Goal: Task Accomplishment & Management: Complete application form

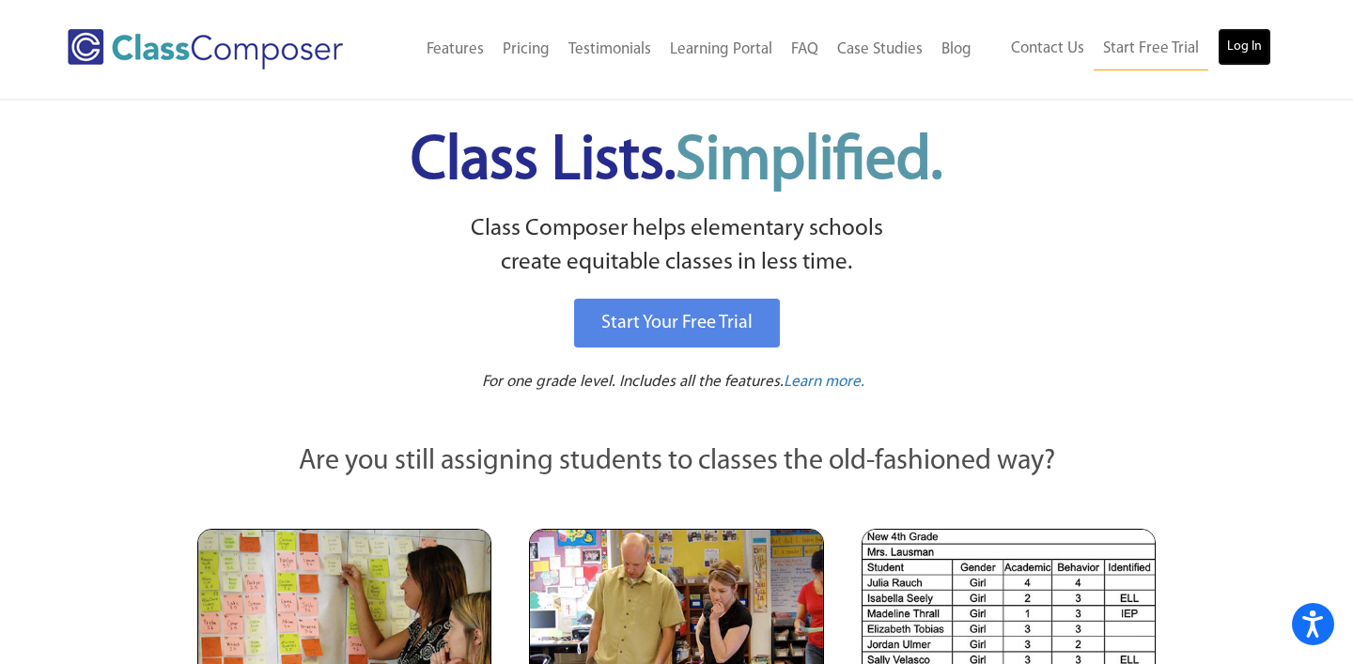
click at [1241, 49] on link "Log In" at bounding box center [1244, 47] width 54 height 38
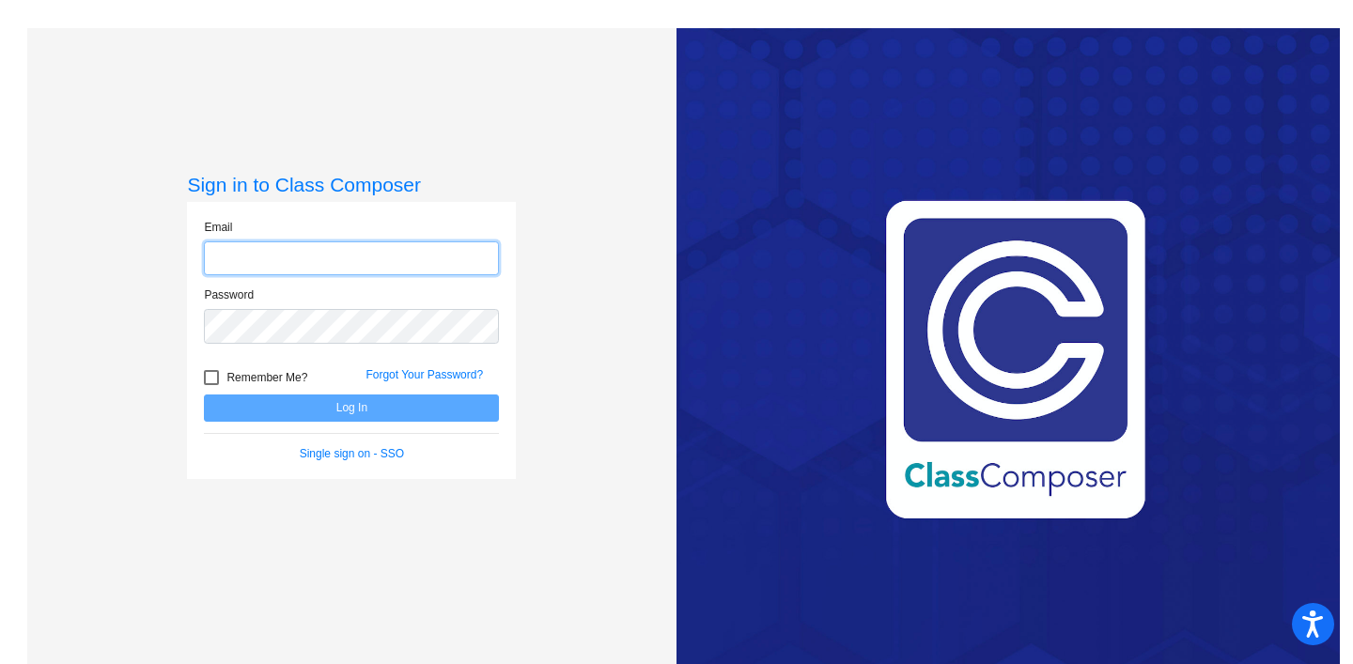
click at [329, 249] on input "email" at bounding box center [351, 258] width 295 height 35
type input "sopere@slcs.us"
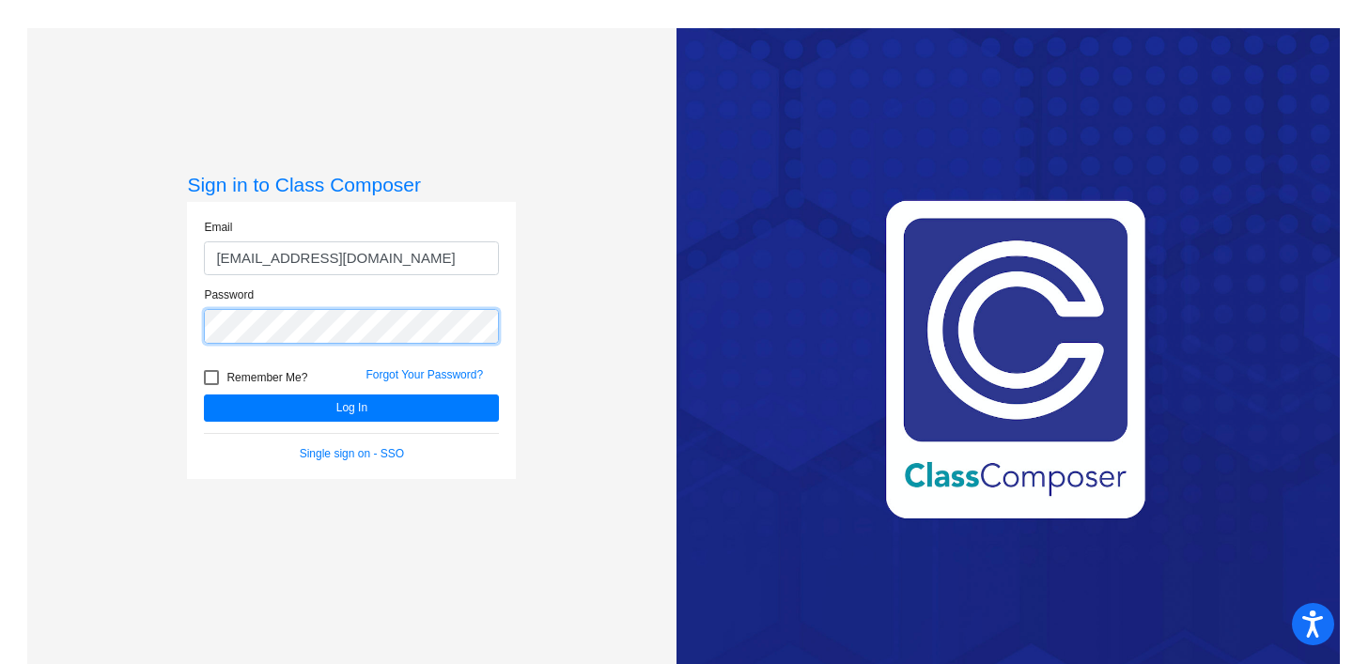
click at [204, 395] on button "Log In" at bounding box center [351, 408] width 295 height 27
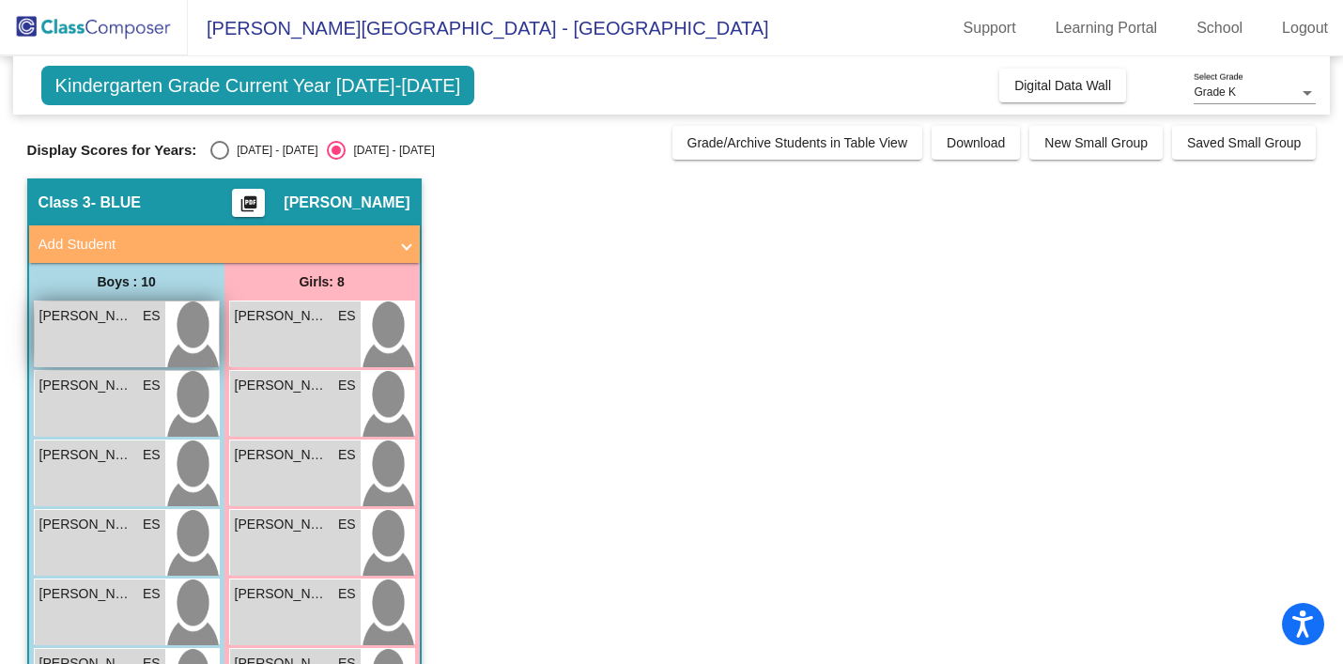
click at [81, 320] on span "BRADLEY LUOMA" at bounding box center [86, 316] width 94 height 20
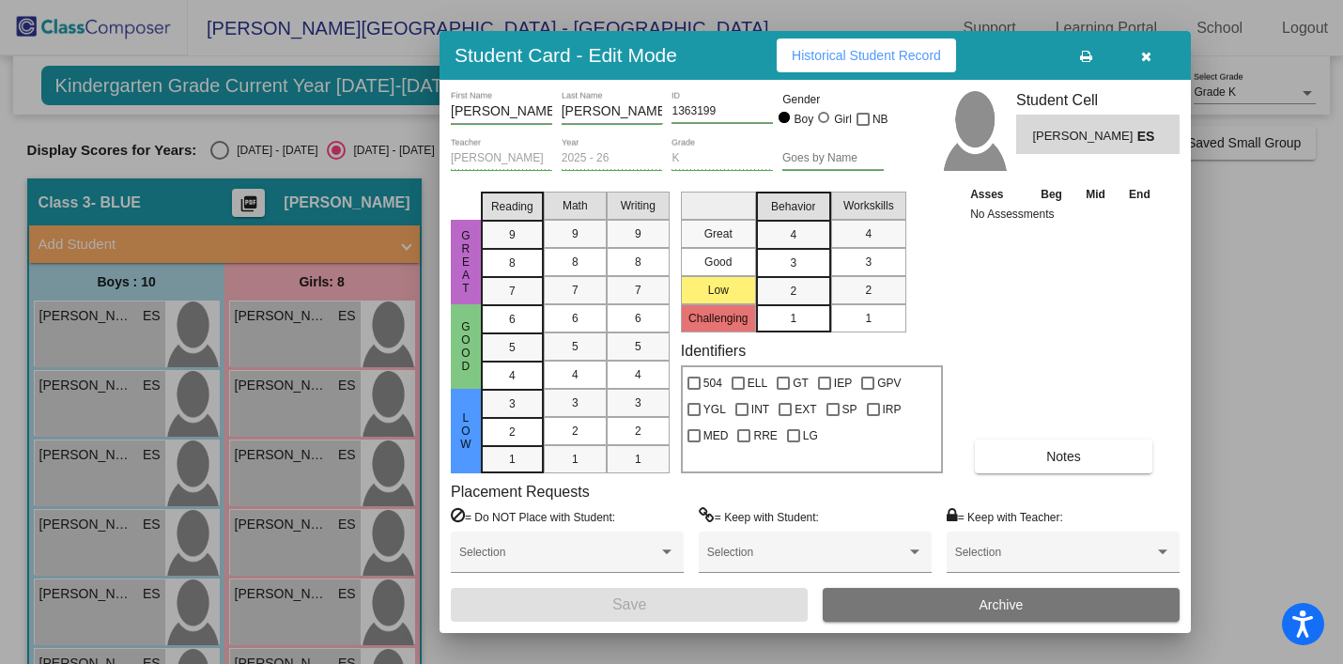
click at [1147, 57] on icon "button" at bounding box center [1146, 56] width 10 height 13
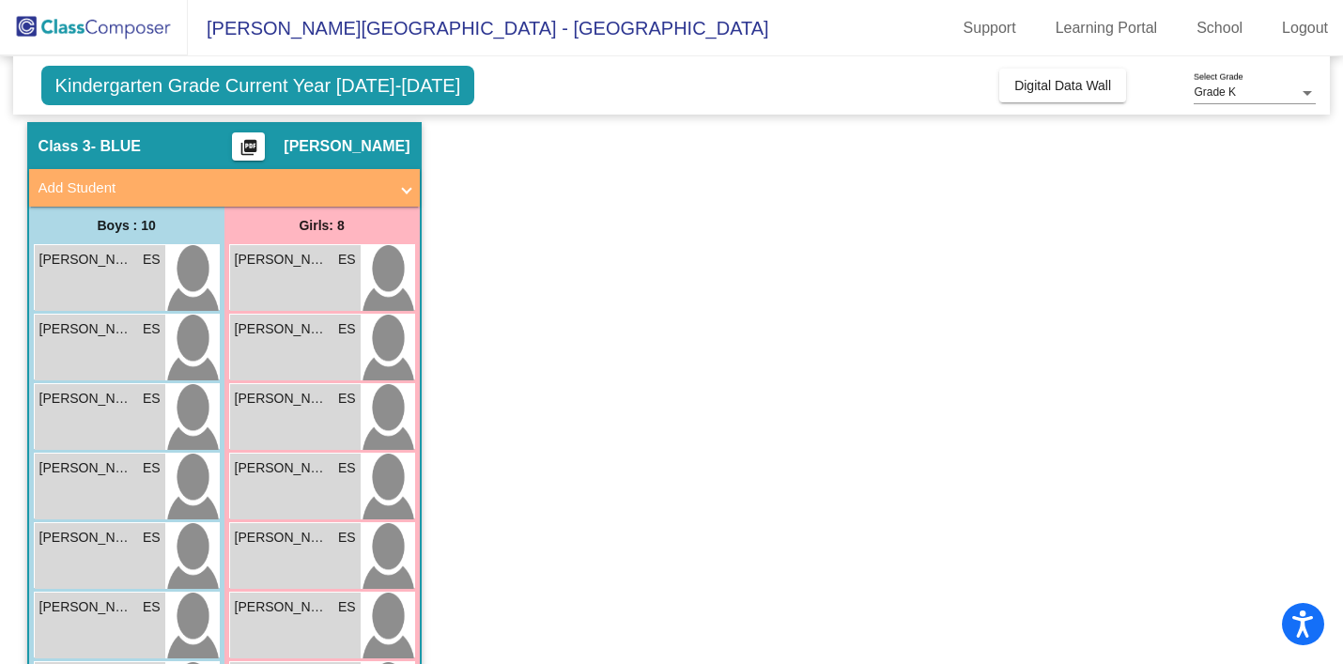
scroll to position [60, 0]
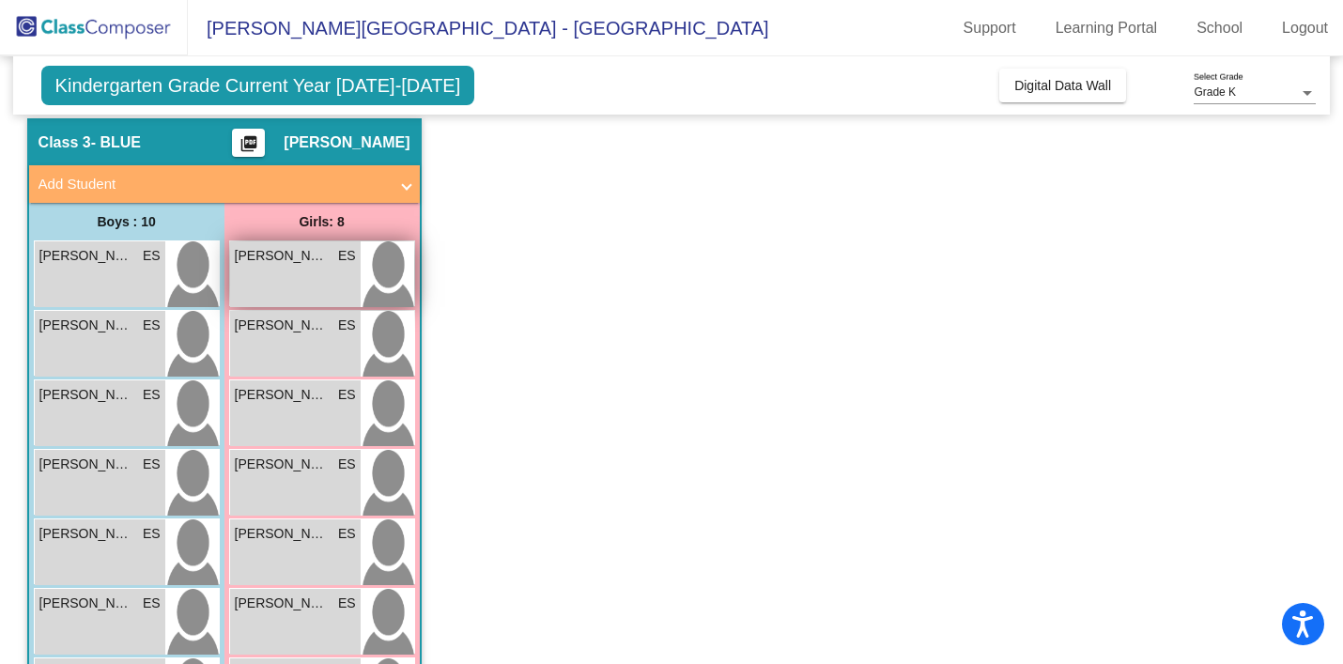
click at [287, 273] on div "AVERIE SIMPSON ES lock do_not_disturb_alt" at bounding box center [295, 274] width 131 height 66
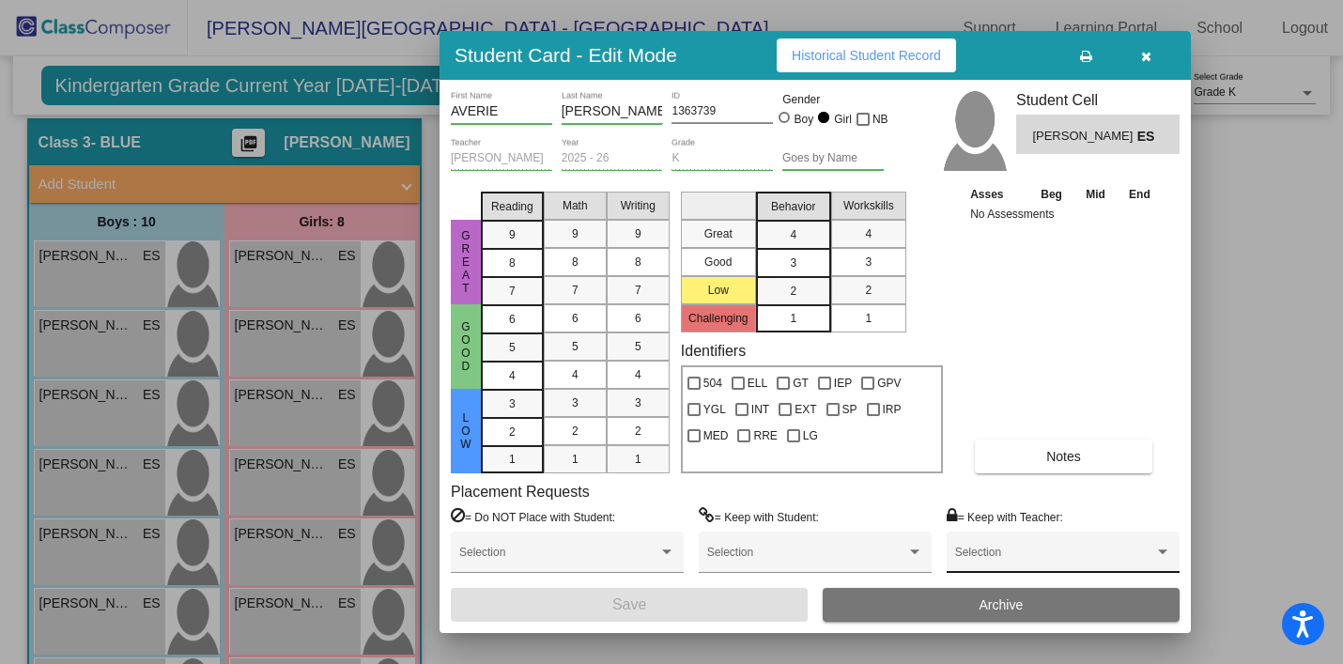
click at [1007, 549] on div "Selection" at bounding box center [1063, 557] width 216 height 34
click at [1056, 498] on div at bounding box center [671, 332] width 1343 height 664
click at [1145, 56] on icon "button" at bounding box center [1146, 56] width 10 height 13
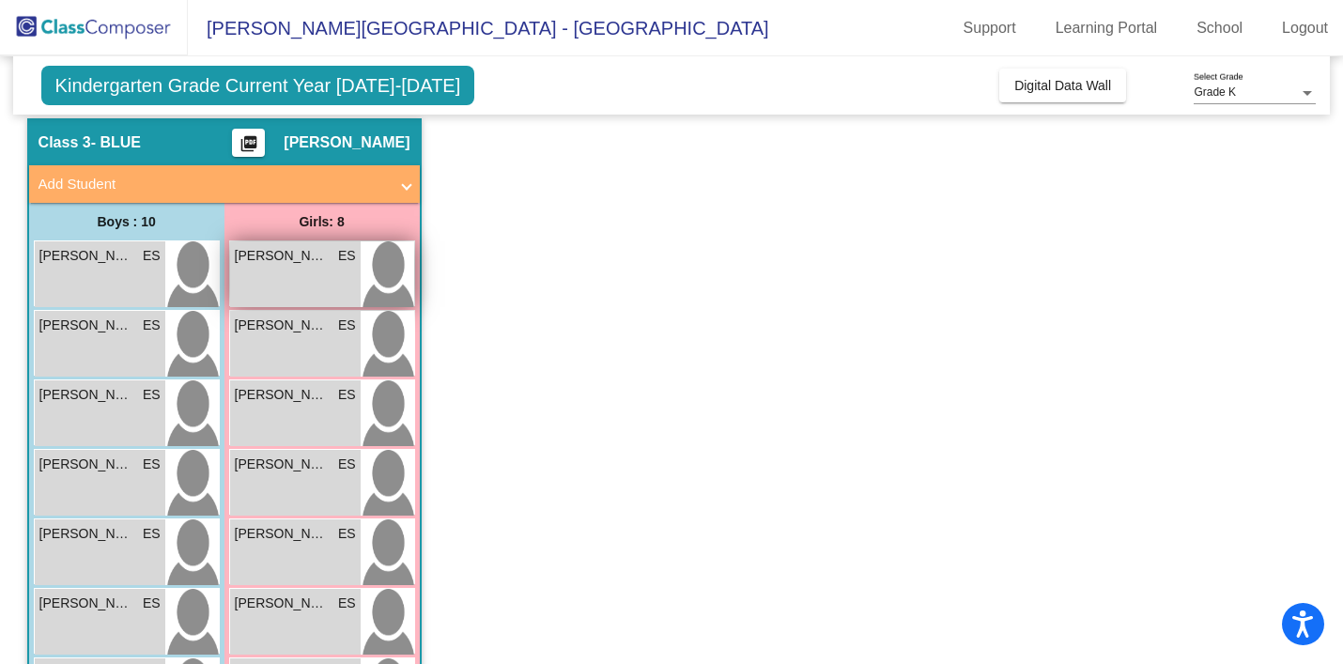
click at [297, 271] on div "AVERIE SIMPSON ES lock do_not_disturb_alt" at bounding box center [295, 274] width 131 height 66
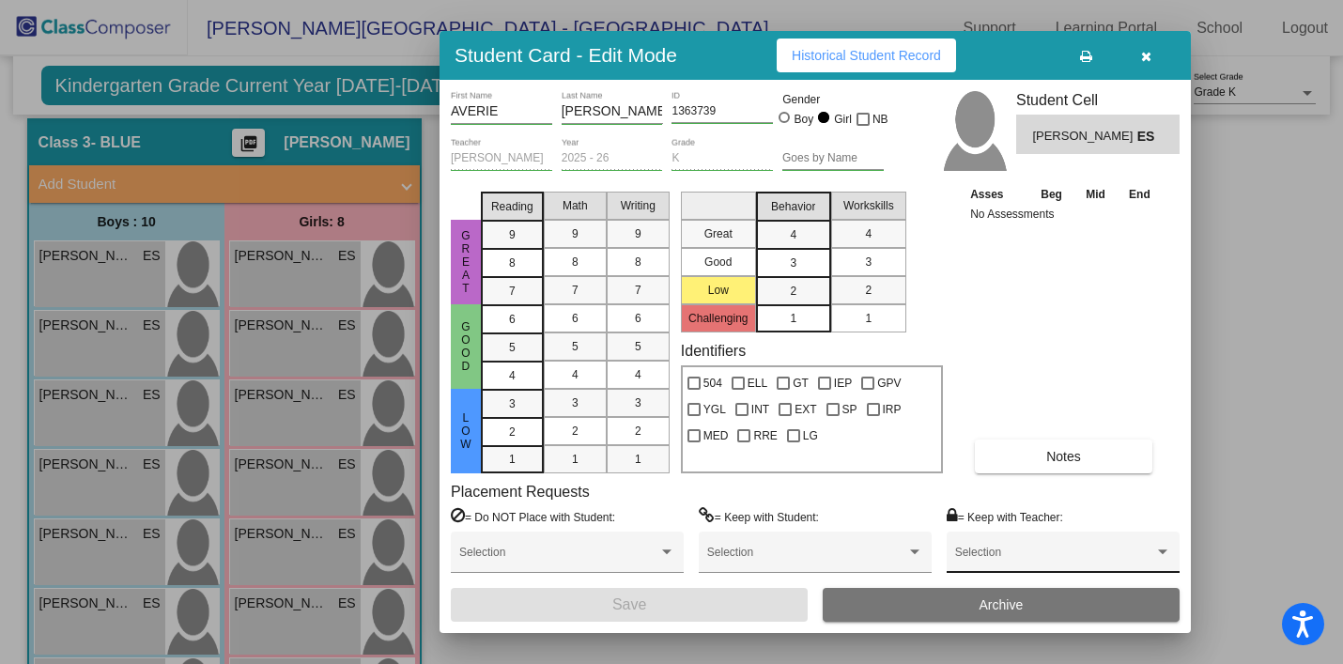
click at [1027, 550] on div "Selection" at bounding box center [1063, 557] width 216 height 34
click at [1066, 364] on div at bounding box center [671, 332] width 1343 height 664
click at [1150, 51] on icon "button" at bounding box center [1146, 56] width 10 height 13
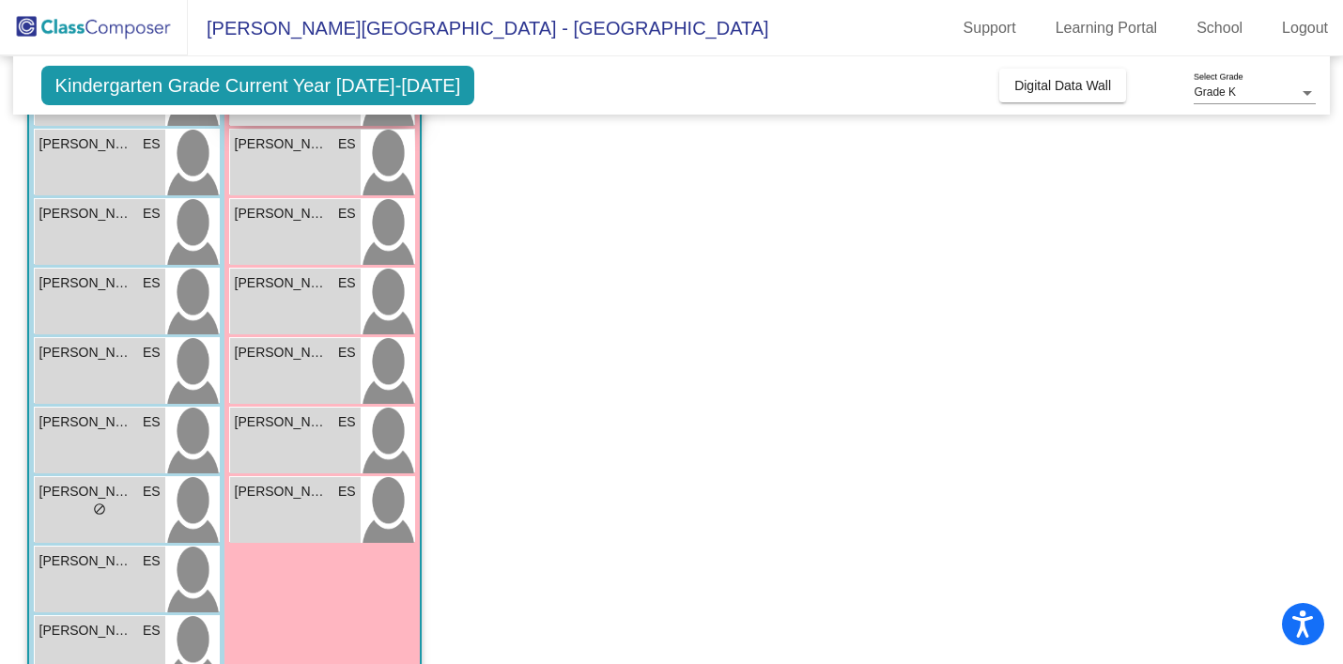
scroll to position [312, 0]
click at [133, 372] on div "JULIAN TURNER ES lock do_not_disturb_alt" at bounding box center [100, 370] width 131 height 66
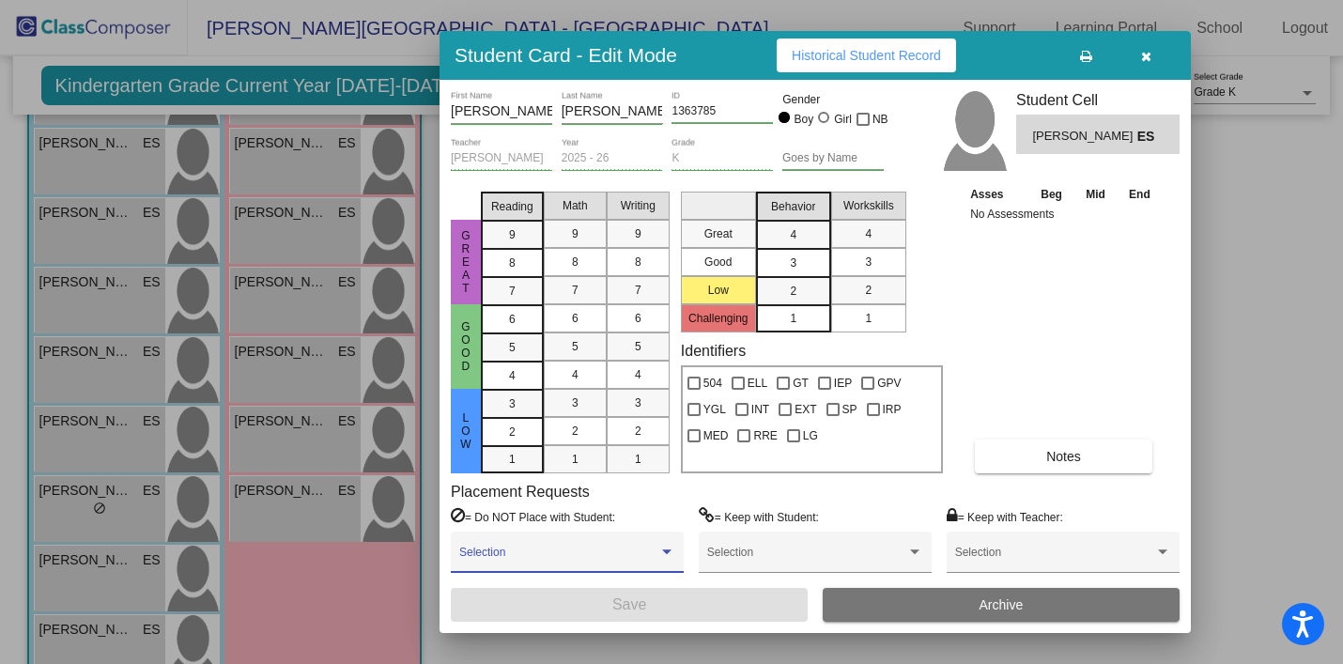
click at [524, 558] on span at bounding box center [558, 558] width 199 height 13
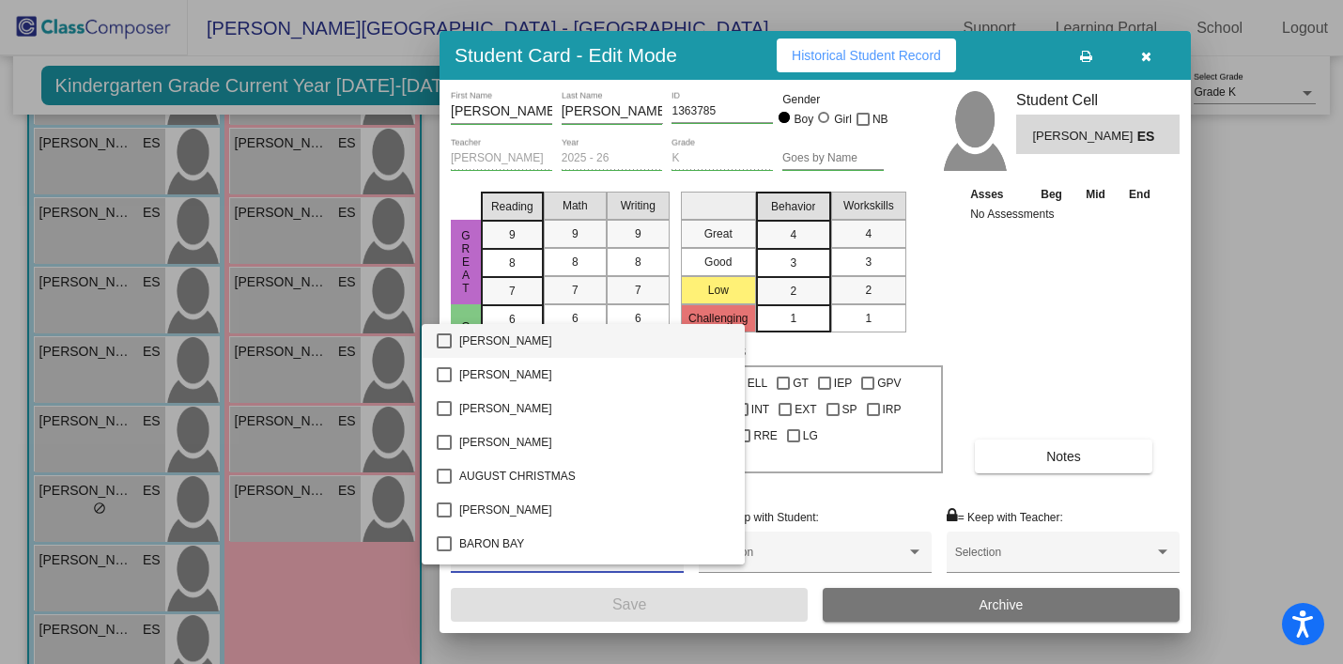
click at [1009, 299] on div at bounding box center [671, 332] width 1343 height 664
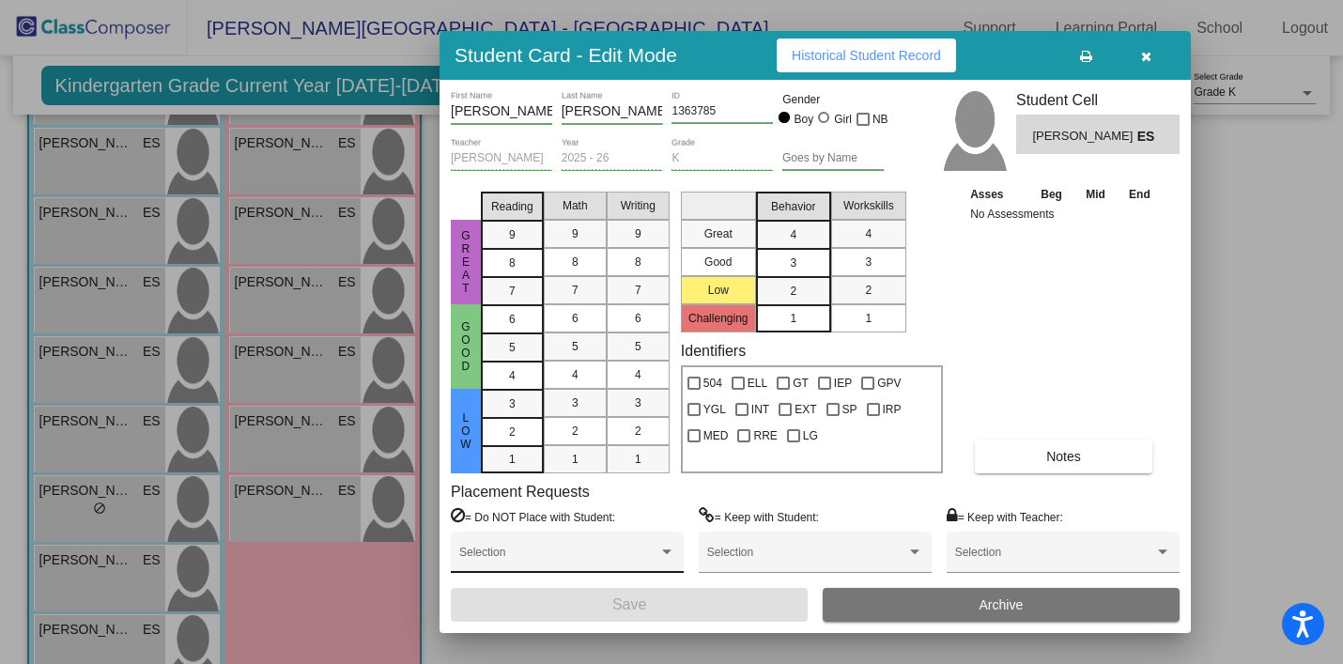
click at [581, 563] on span at bounding box center [558, 558] width 199 height 13
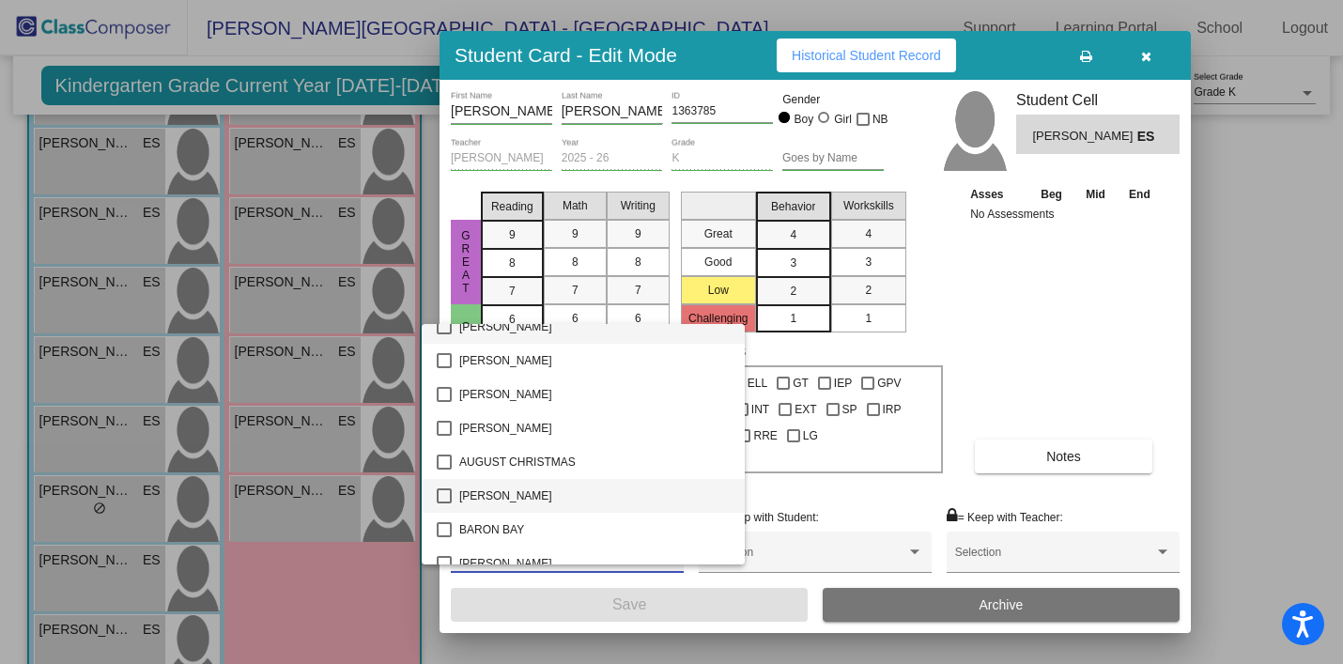
scroll to position [0, 0]
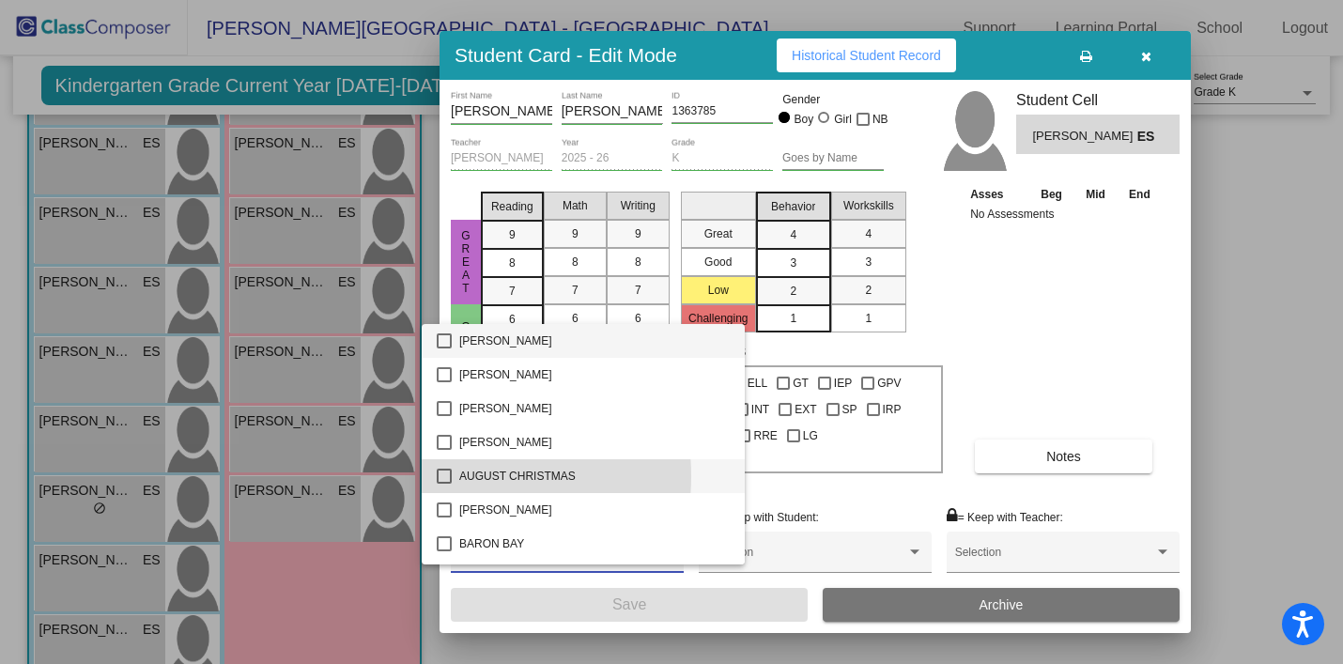
click at [444, 476] on mat-pseudo-checkbox at bounding box center [444, 476] width 15 height 15
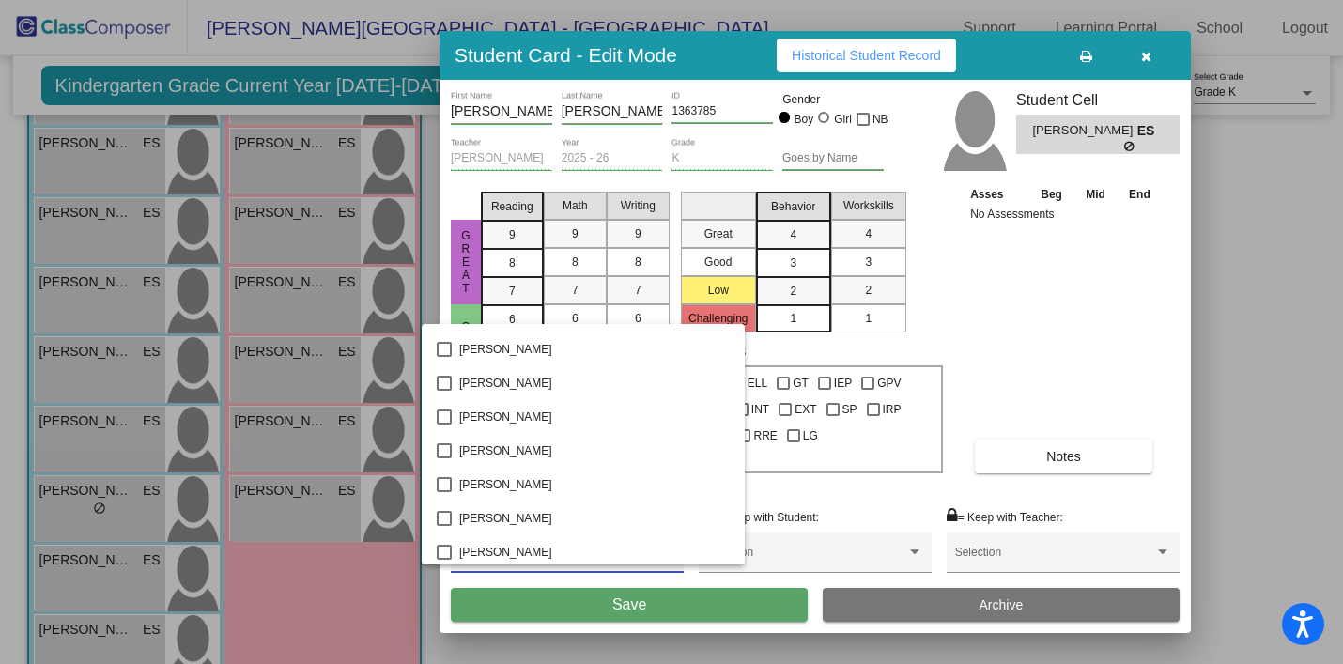
scroll to position [1043, 0]
click at [446, 549] on mat-pseudo-checkbox at bounding box center [444, 549] width 15 height 15
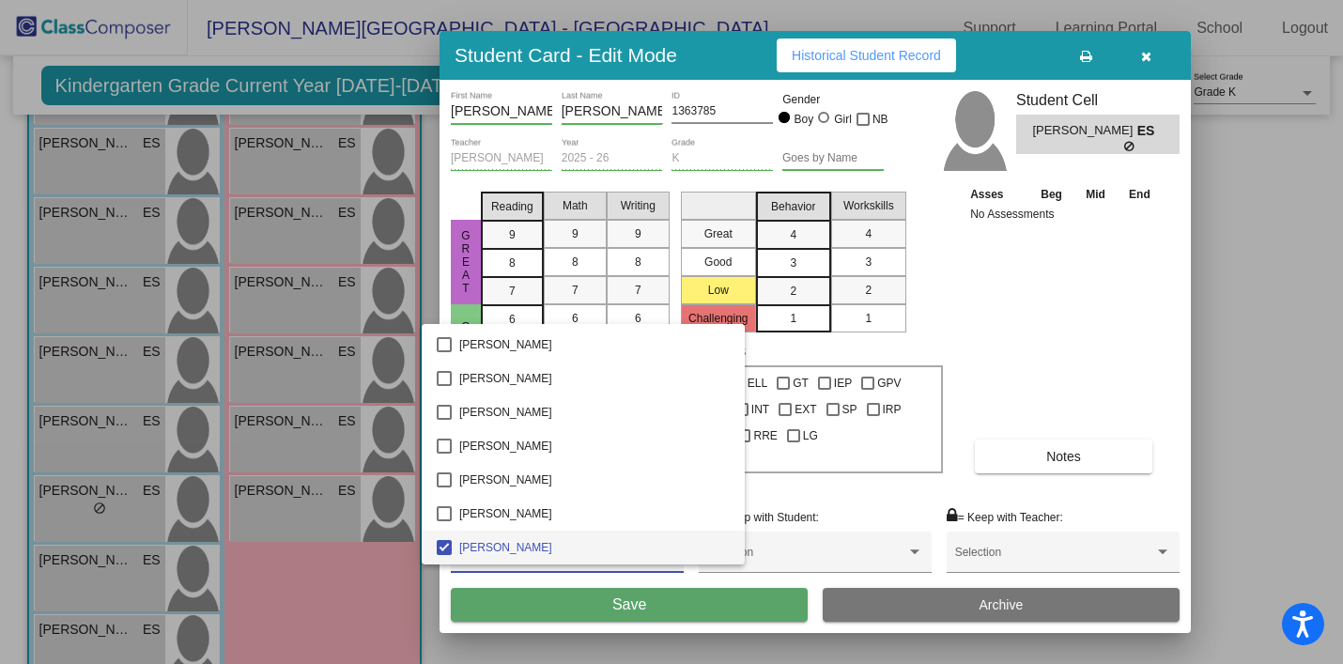
click at [1095, 364] on div at bounding box center [671, 332] width 1343 height 664
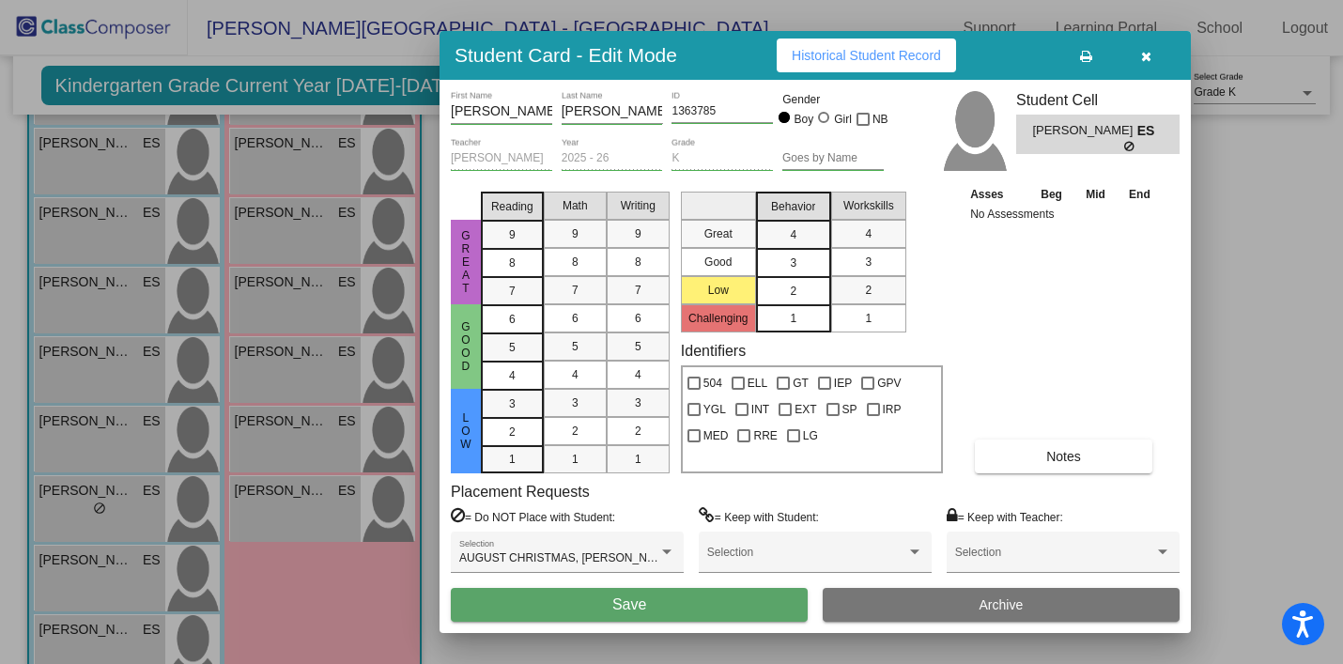
click at [783, 296] on div "2" at bounding box center [793, 291] width 37 height 28
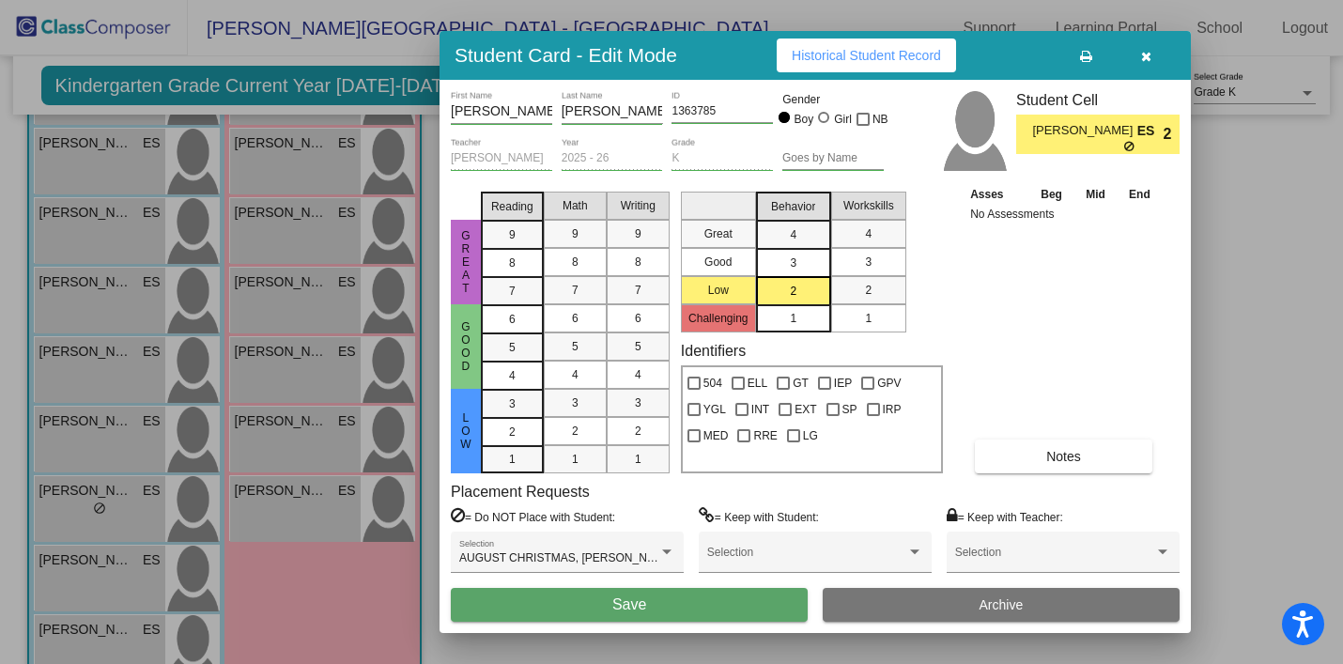
click at [806, 320] on div "1" at bounding box center [793, 318] width 37 height 28
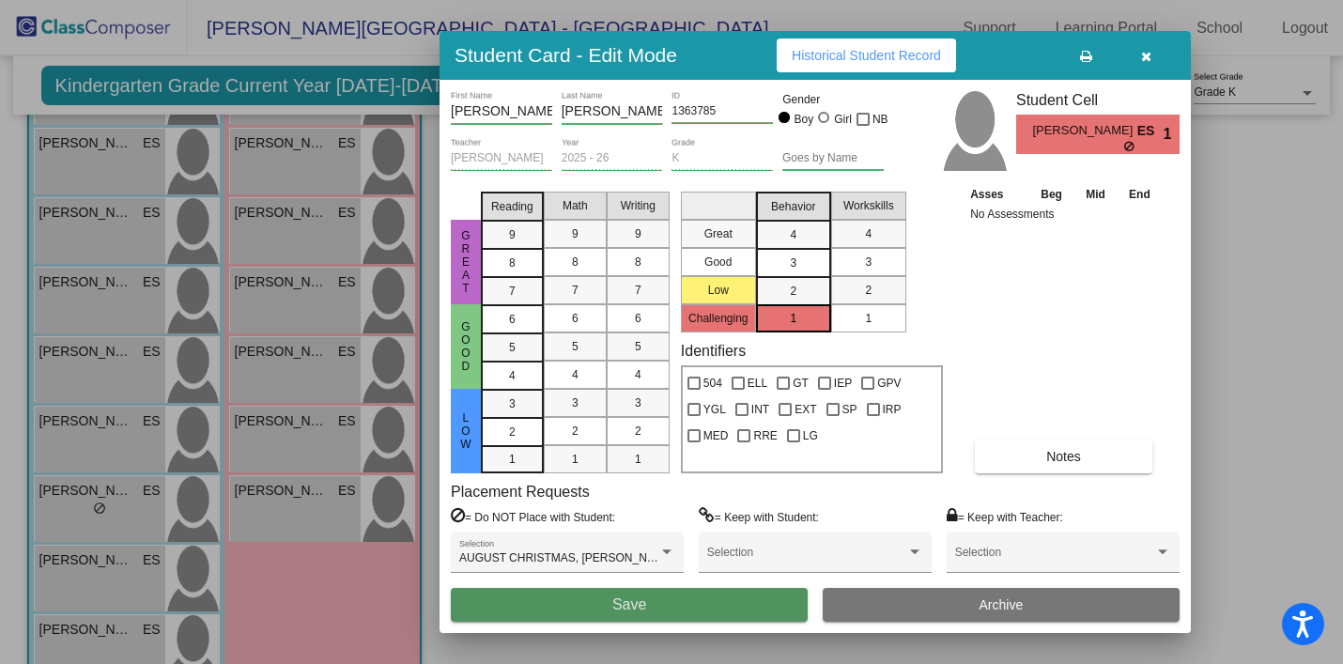
click at [601, 601] on button "Save" at bounding box center [629, 605] width 357 height 34
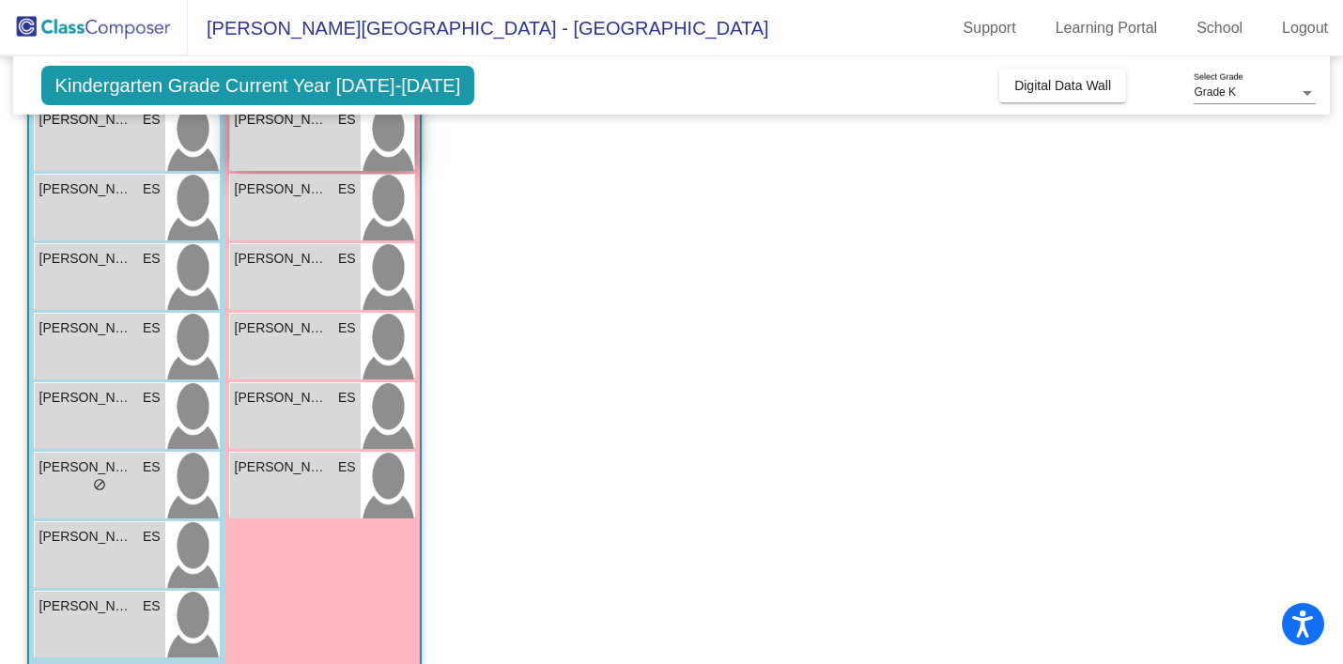
scroll to position [353, 0]
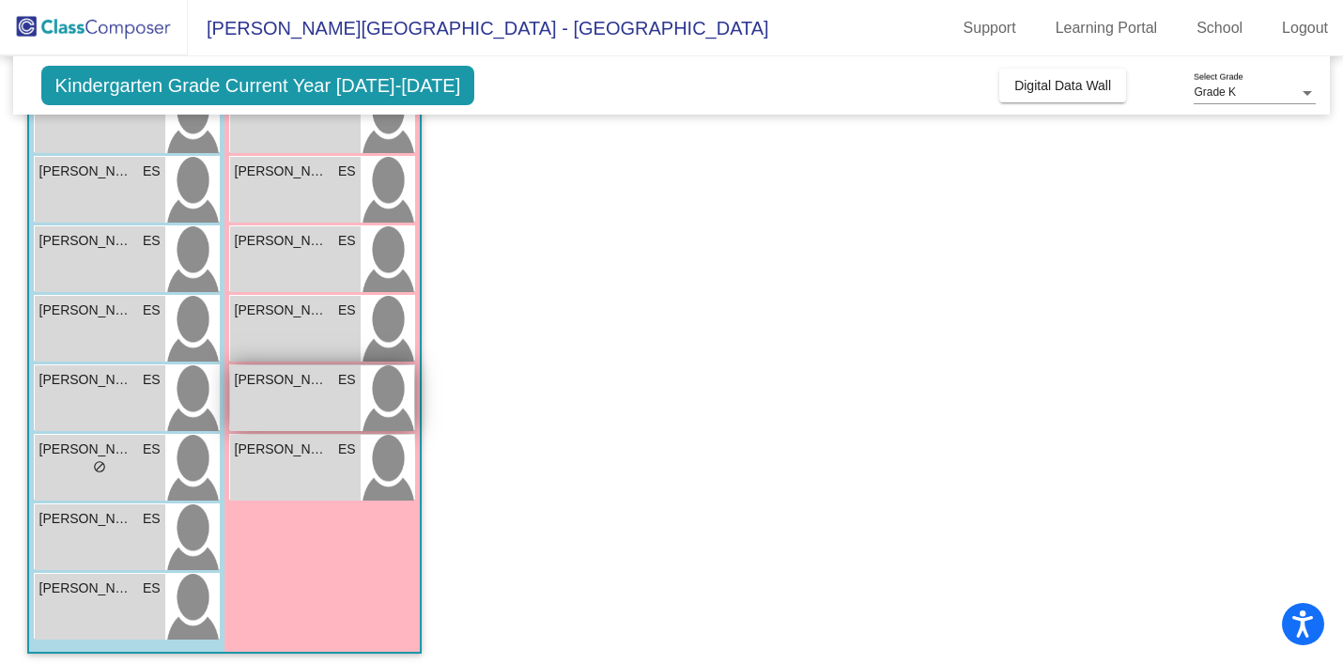
click at [294, 395] on div "SEETHA AGRAWAL ES lock do_not_disturb_alt" at bounding box center [295, 398] width 131 height 66
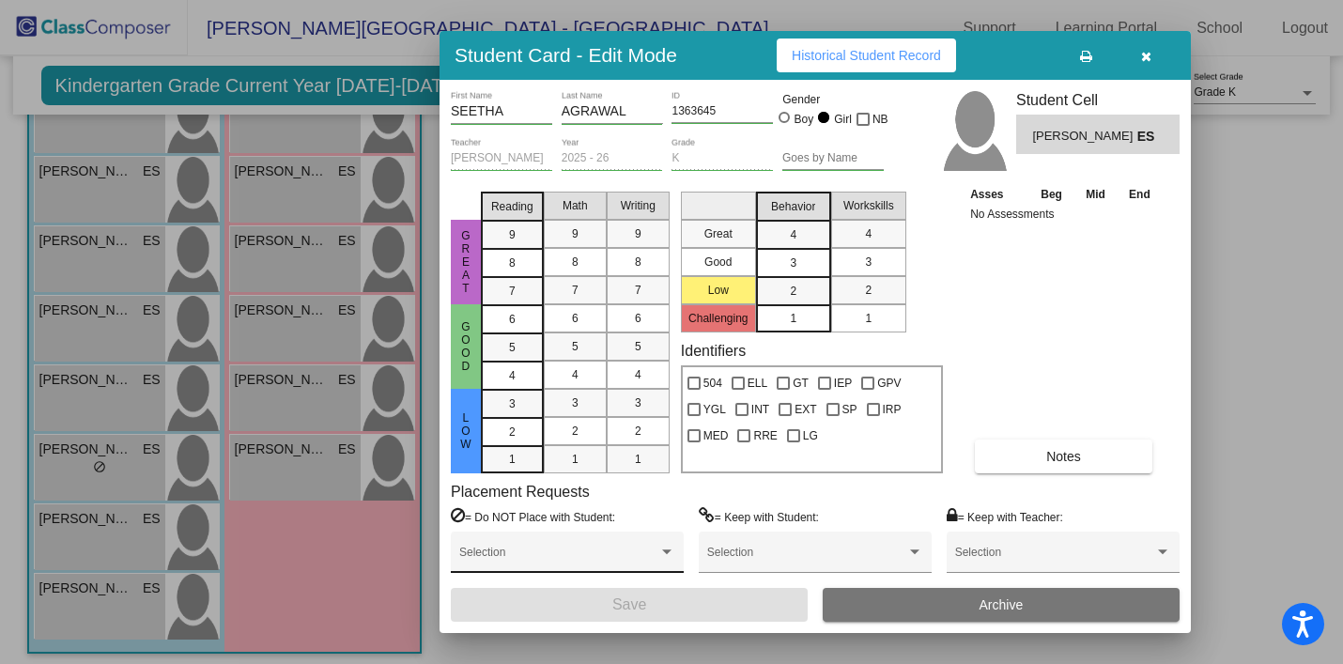
click at [598, 549] on div "Selection" at bounding box center [567, 557] width 216 height 34
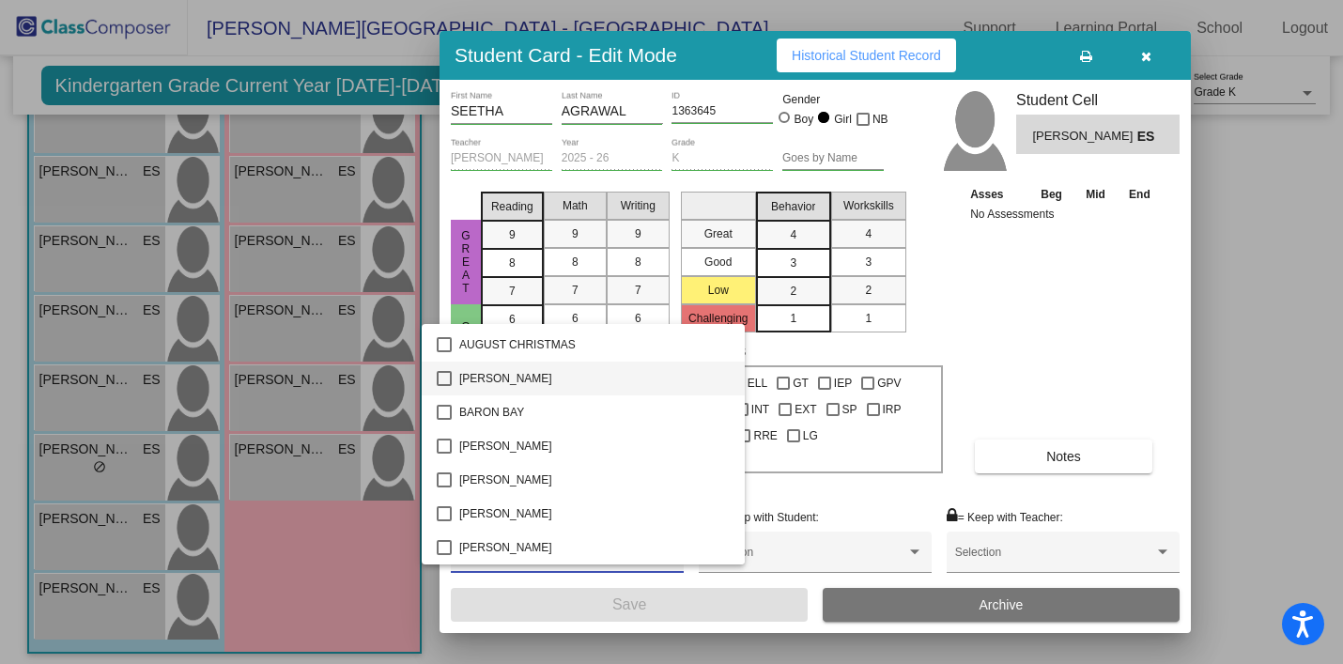
scroll to position [138, 0]
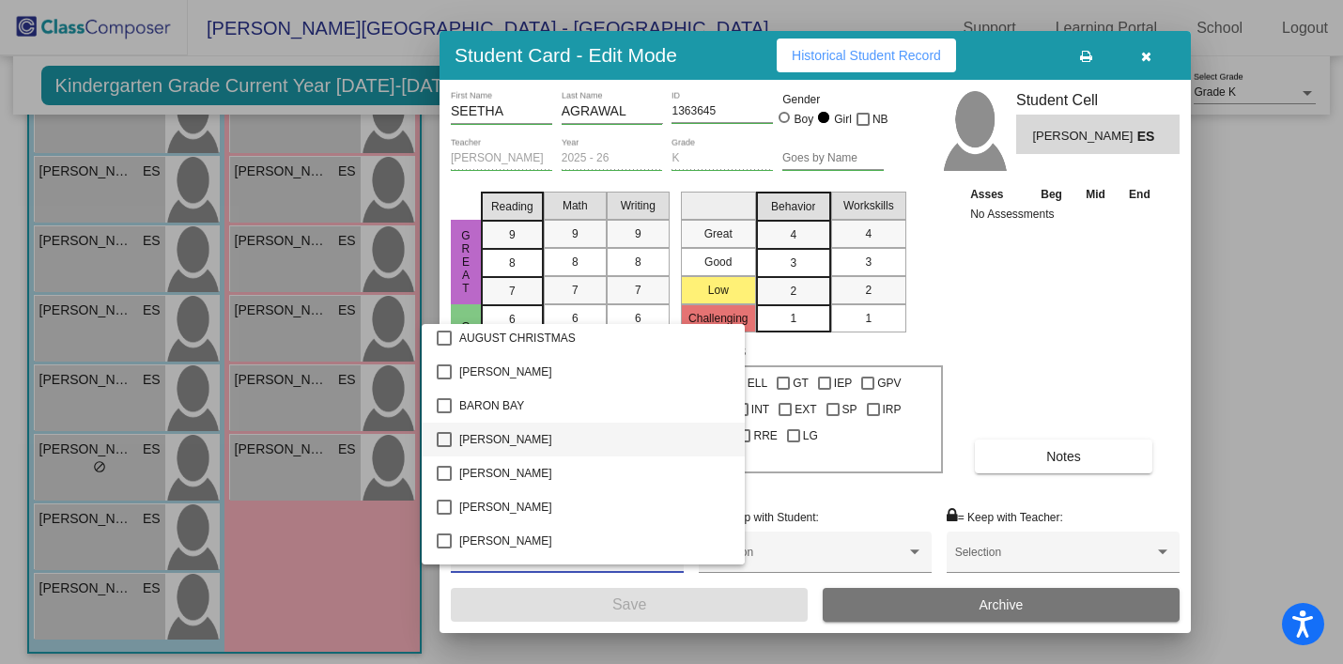
click at [445, 447] on mat-option "BLAKELY CORBIN" at bounding box center [583, 440] width 323 height 34
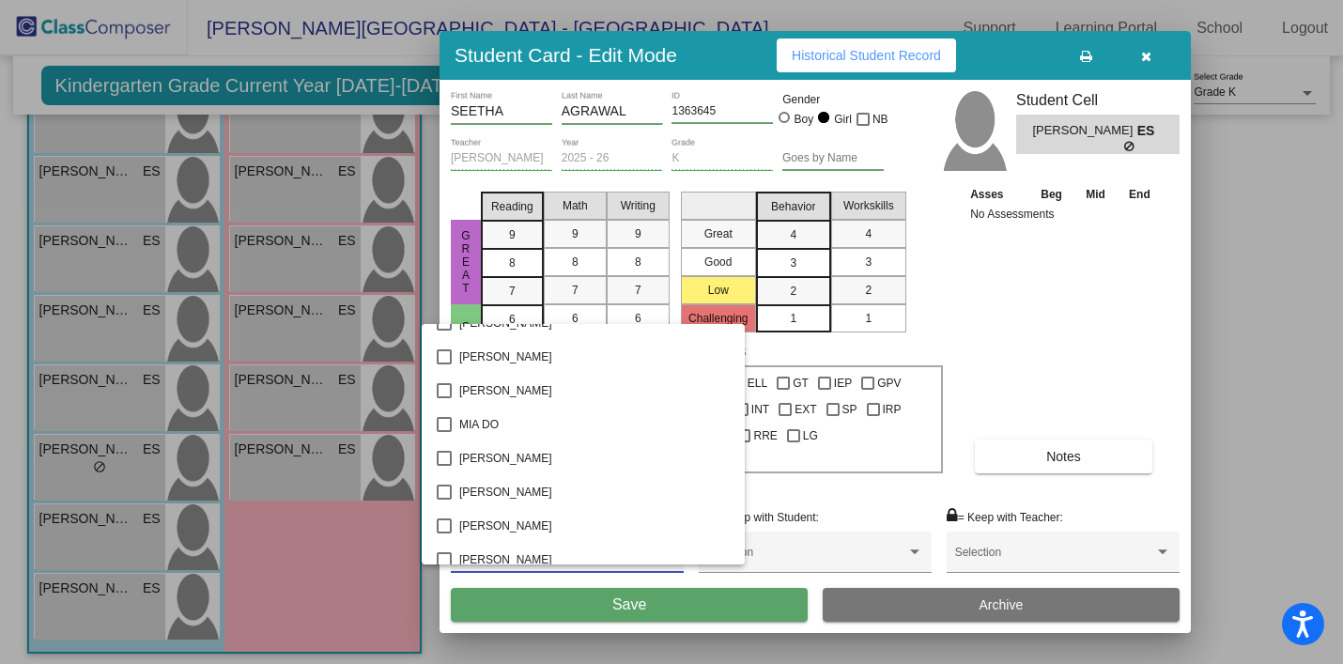
scroll to position [1574, 0]
click at [445, 384] on mat-pseudo-checkbox at bounding box center [444, 389] width 15 height 15
click at [971, 353] on div at bounding box center [671, 332] width 1343 height 664
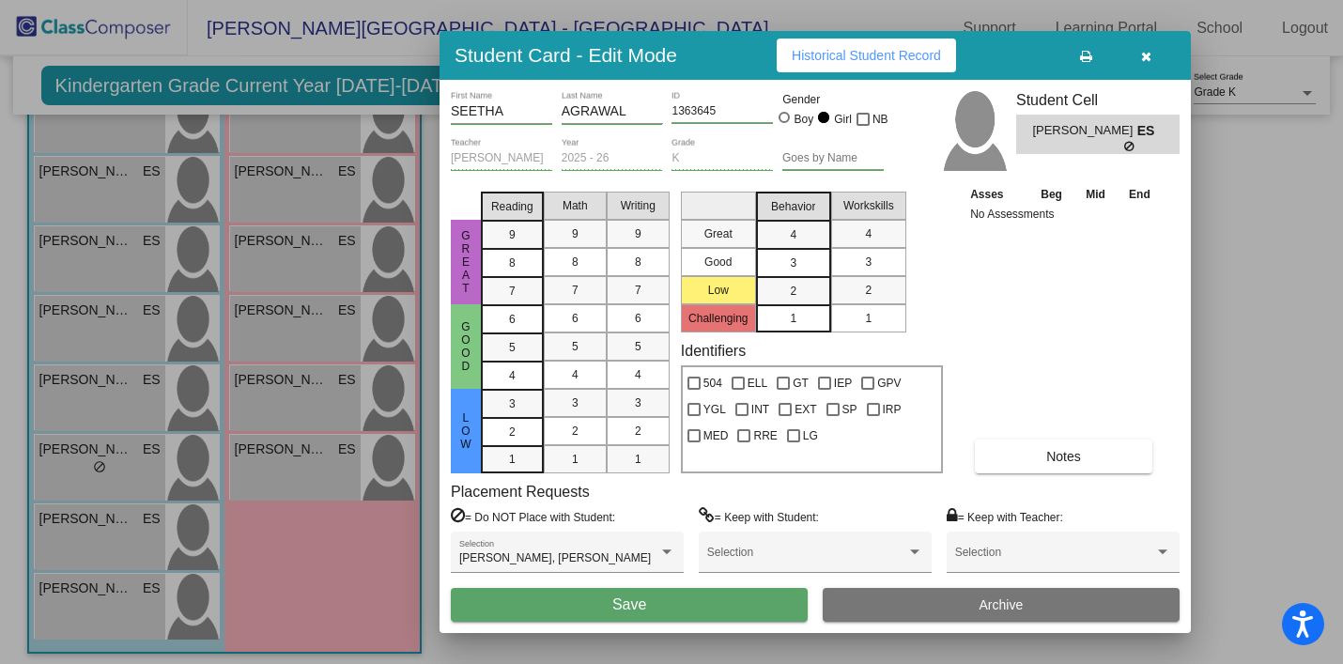
click at [622, 609] on span "Save" at bounding box center [629, 604] width 34 height 16
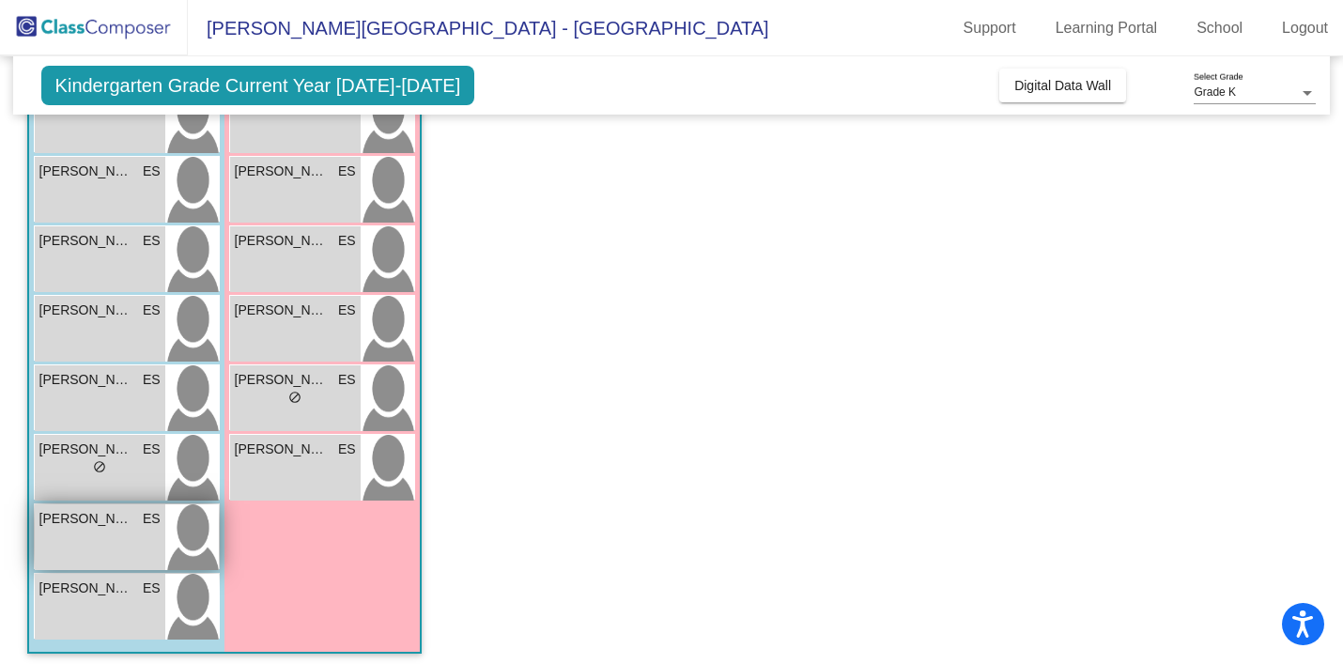
click at [75, 538] on div "THEO MORAN ES lock do_not_disturb_alt" at bounding box center [100, 537] width 131 height 66
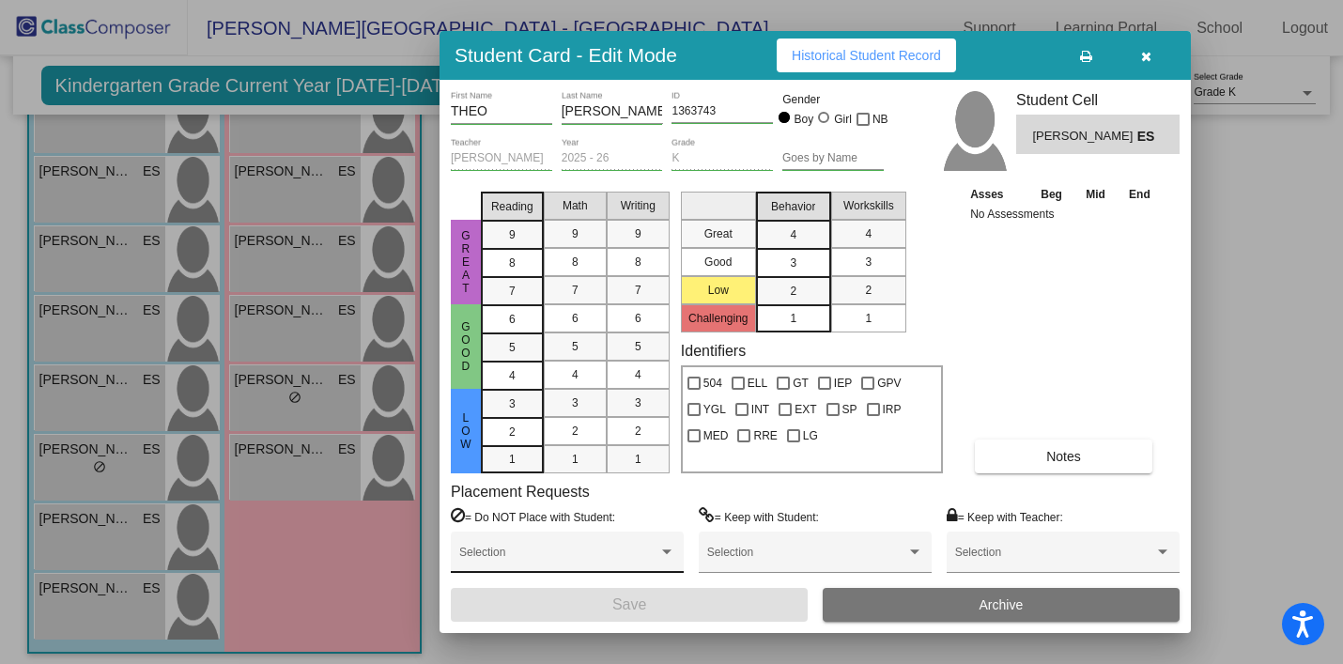
click at [642, 561] on span at bounding box center [558, 558] width 199 height 13
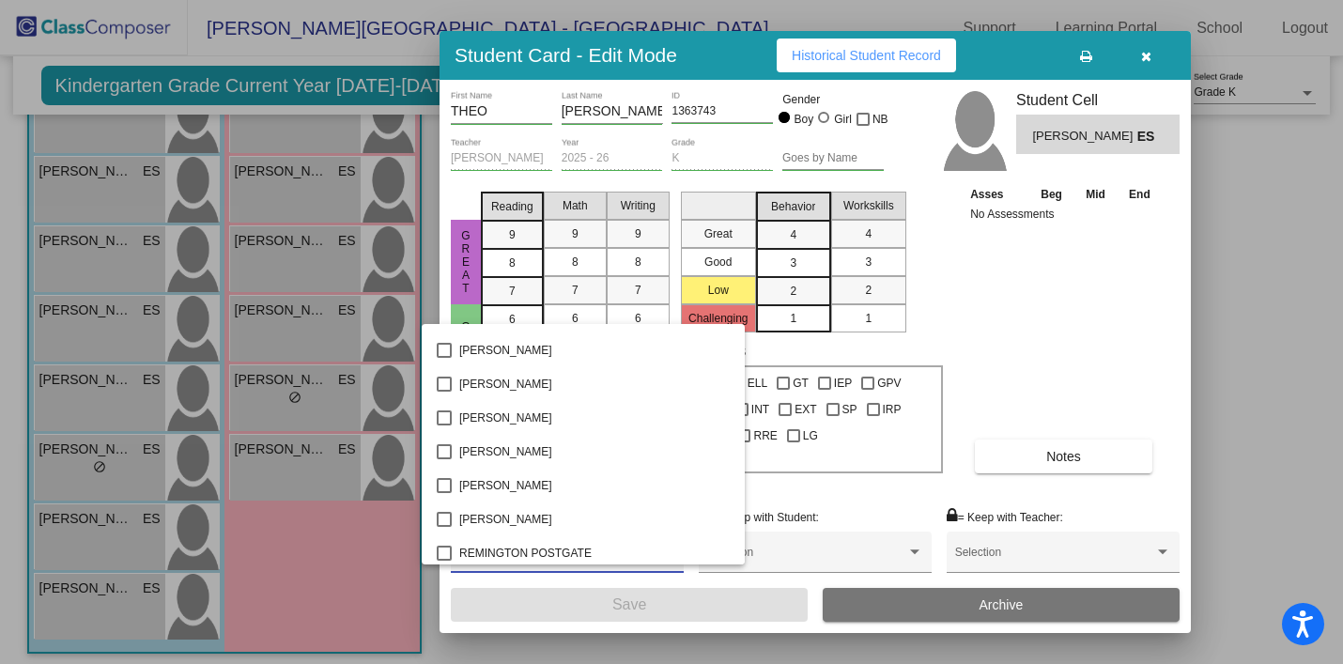
scroll to position [1680, 0]
click at [448, 422] on mat-pseudo-checkbox at bounding box center [444, 419] width 15 height 15
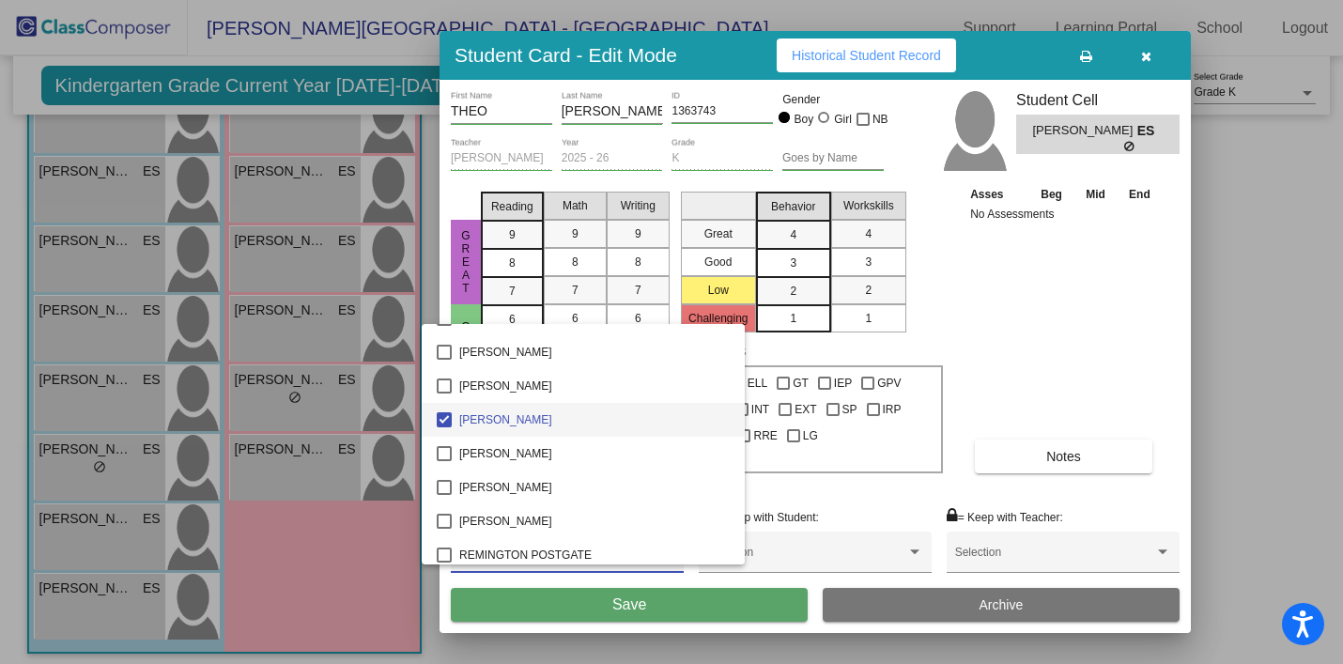
click at [649, 606] on div at bounding box center [671, 332] width 1343 height 664
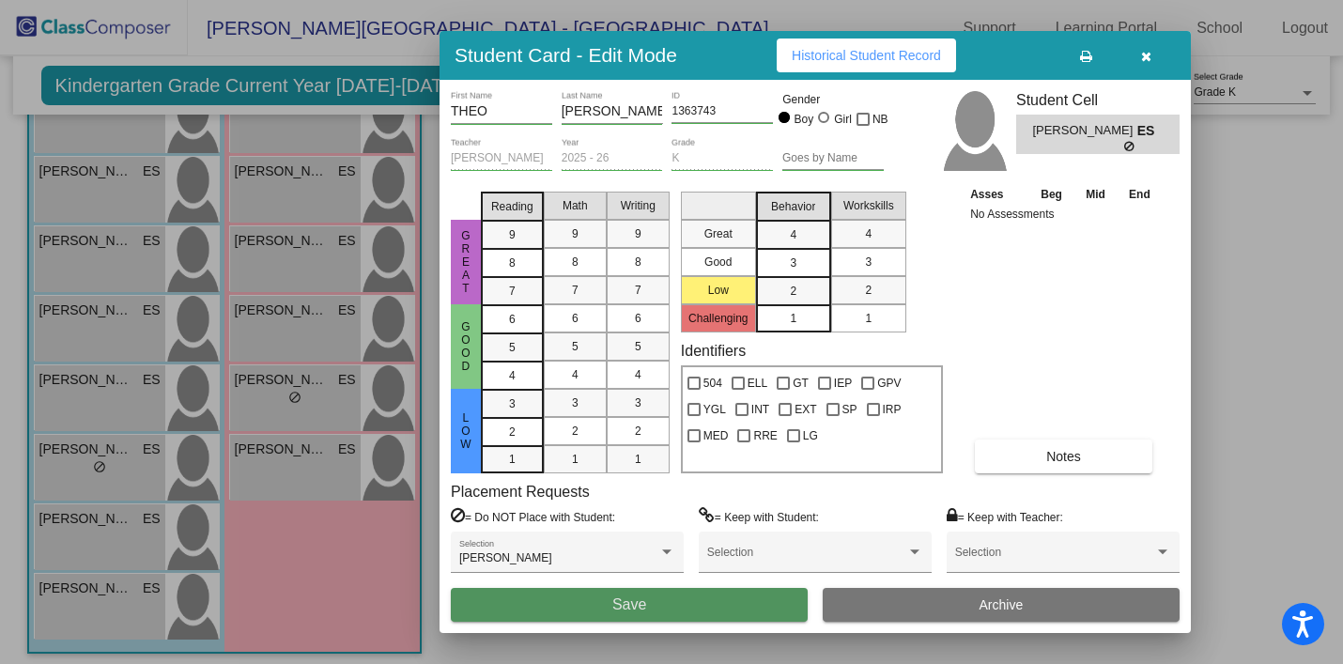
click at [649, 606] on button "Save" at bounding box center [629, 605] width 357 height 34
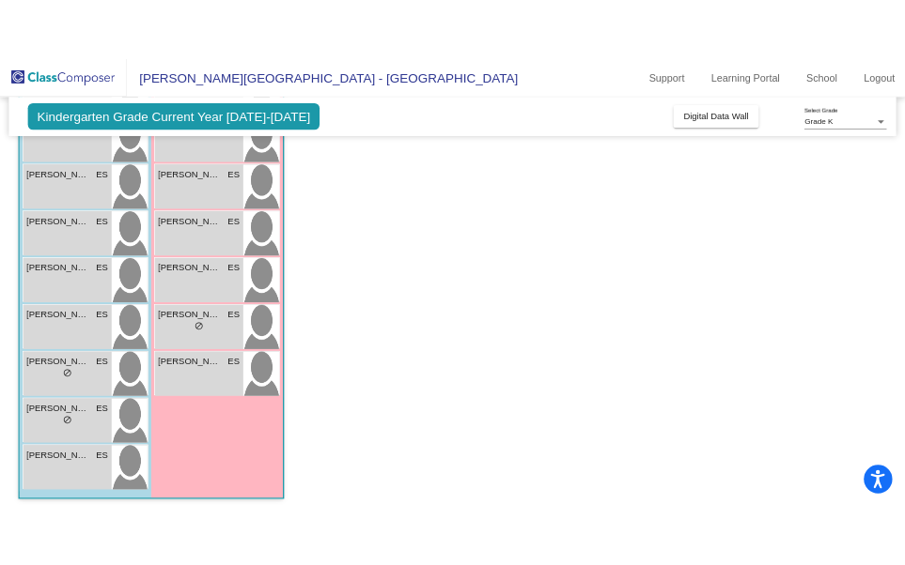
scroll to position [0, 0]
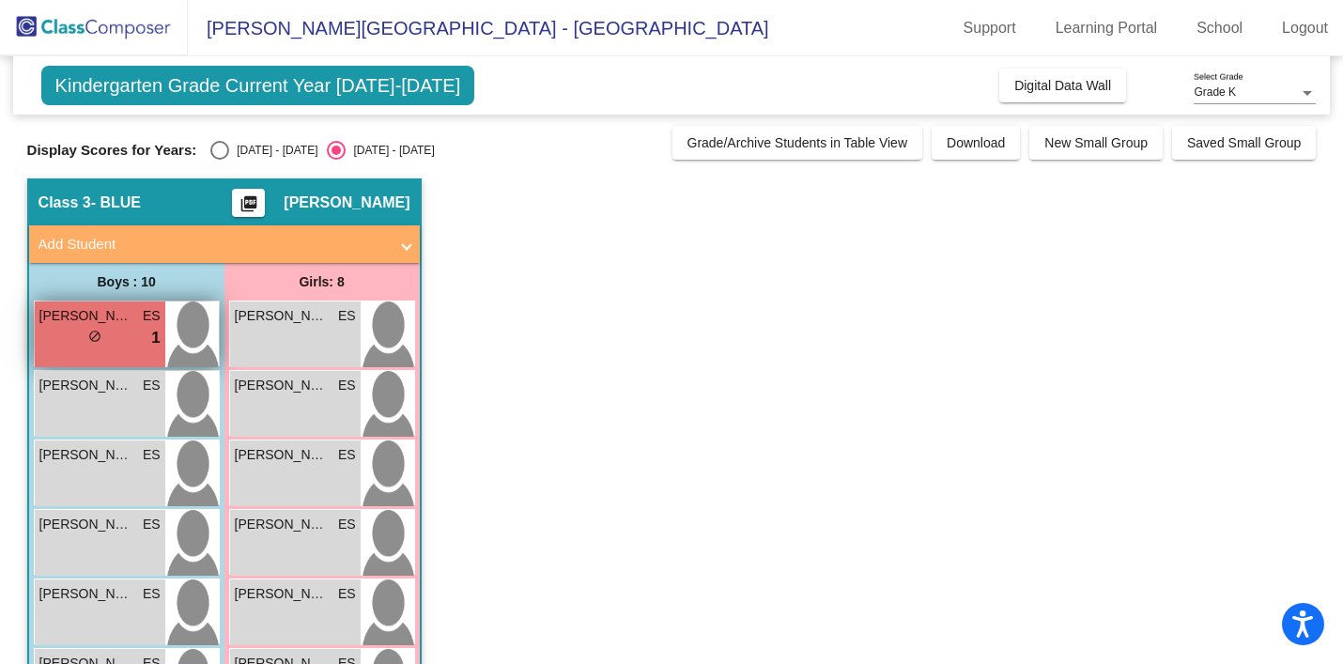
click at [88, 330] on span "do_not_disturb_alt" at bounding box center [94, 336] width 13 height 13
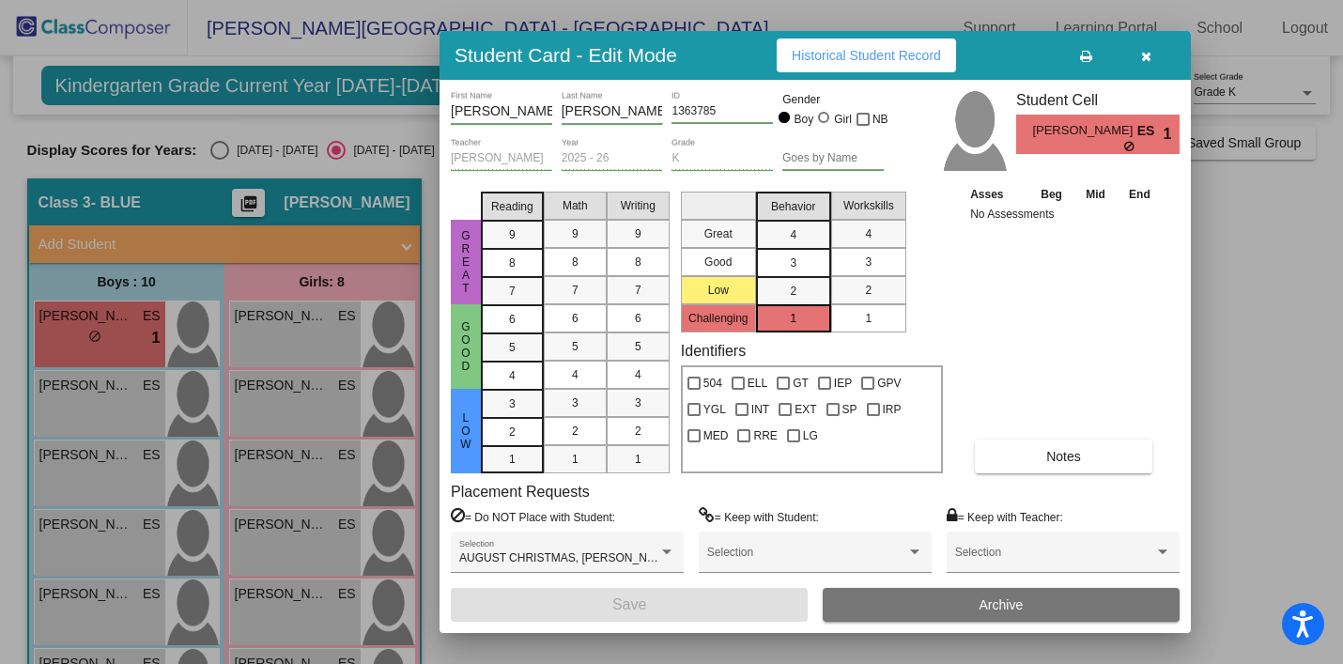
click at [875, 273] on div "3" at bounding box center [868, 262] width 37 height 28
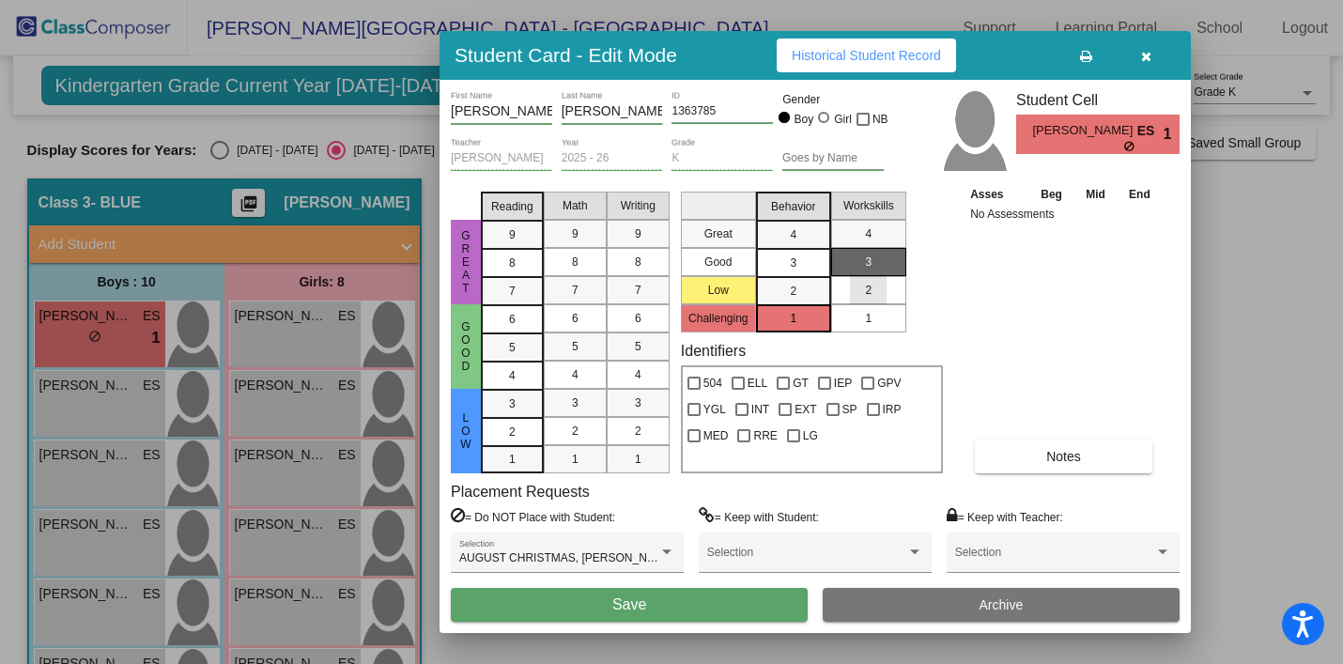
click at [865, 296] on span "2" at bounding box center [868, 290] width 7 height 17
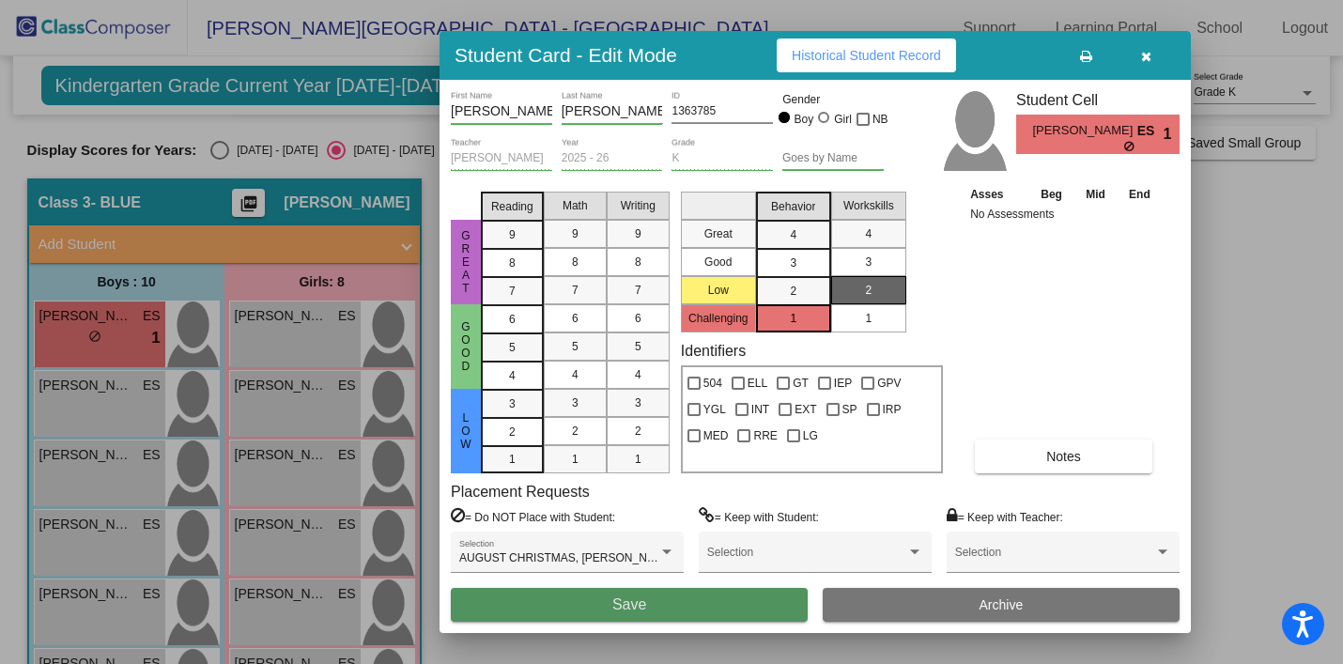
click at [706, 604] on button "Save" at bounding box center [629, 605] width 357 height 34
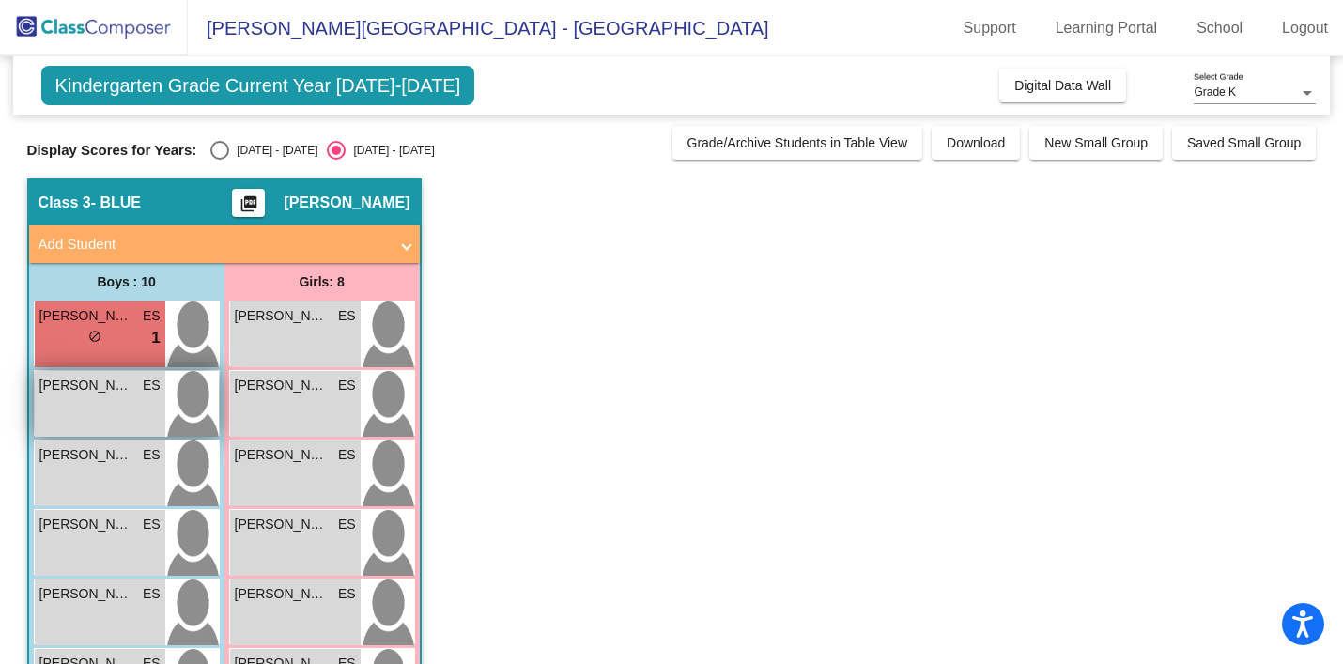
click at [119, 389] on span "BRADLEY LUOMA" at bounding box center [86, 386] width 94 height 20
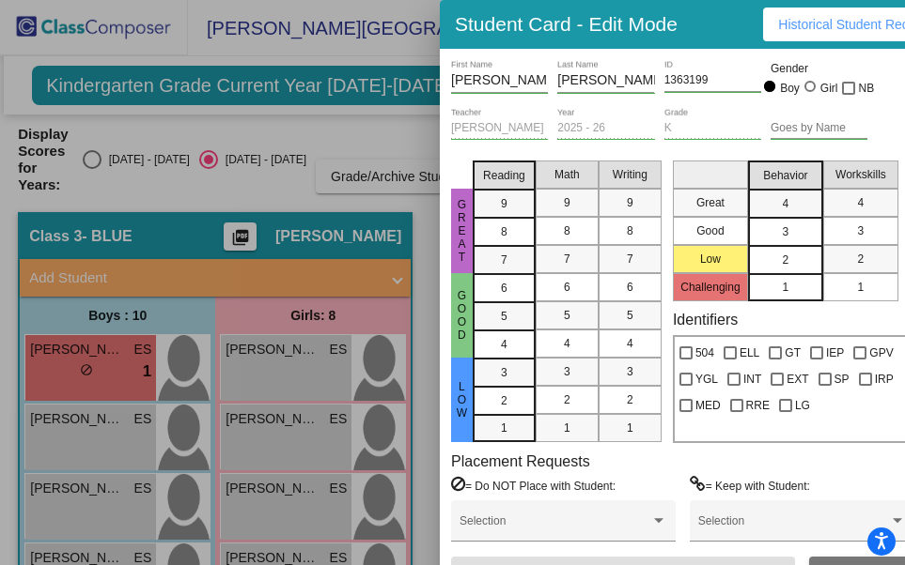
click at [796, 259] on div "2" at bounding box center [785, 260] width 37 height 28
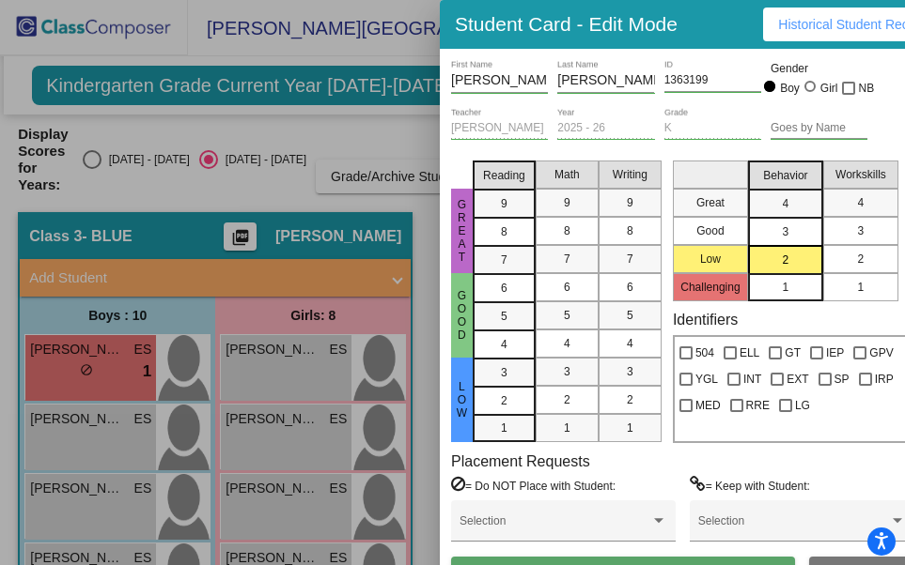
click at [841, 265] on mat-list-option "2" at bounding box center [860, 259] width 75 height 28
click at [802, 233] on div "3" at bounding box center [785, 232] width 37 height 28
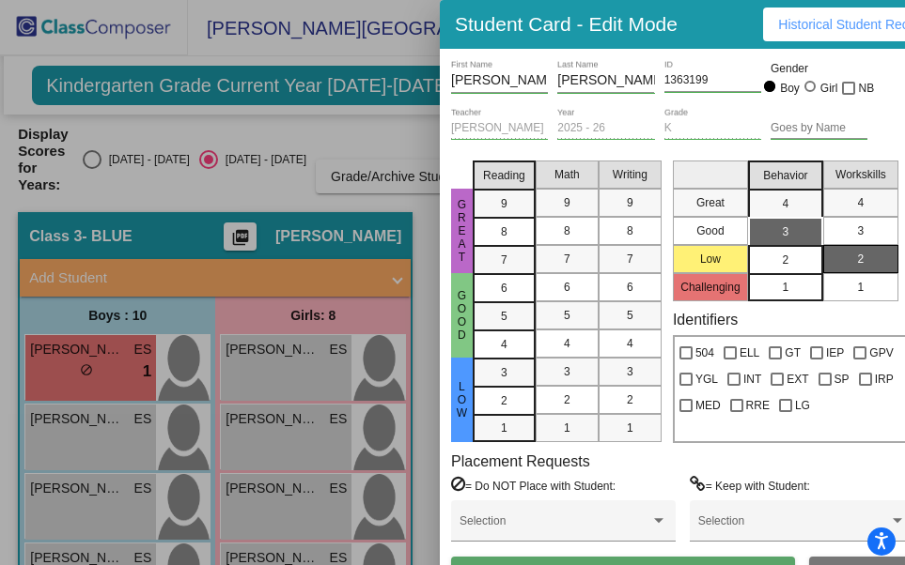
click at [774, 264] on div "2" at bounding box center [785, 260] width 37 height 28
click at [785, 231] on span "3" at bounding box center [785, 232] width 7 height 17
click at [638, 390] on div "2" at bounding box center [630, 400] width 37 height 28
click at [509, 311] on div "5" at bounding box center [504, 316] width 37 height 28
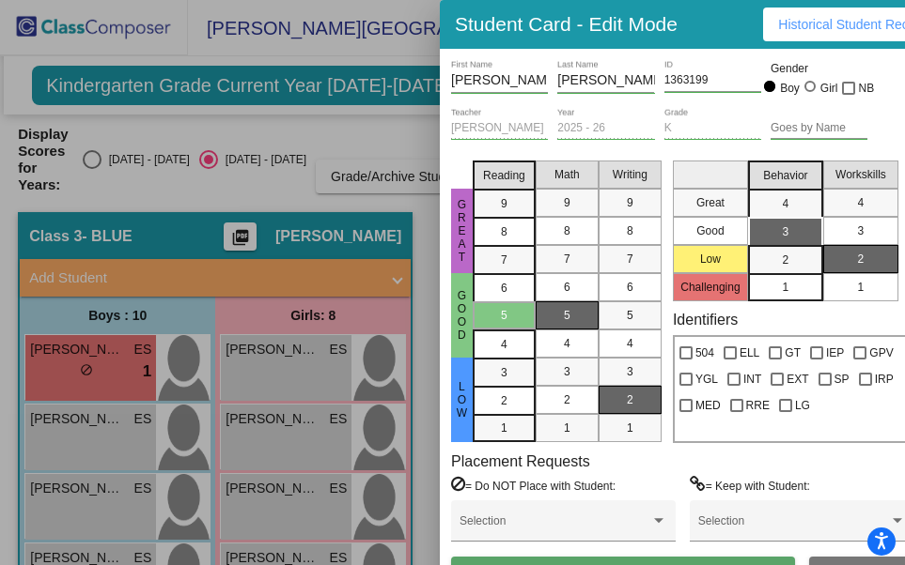
click at [581, 321] on div "5" at bounding box center [567, 316] width 37 height 28
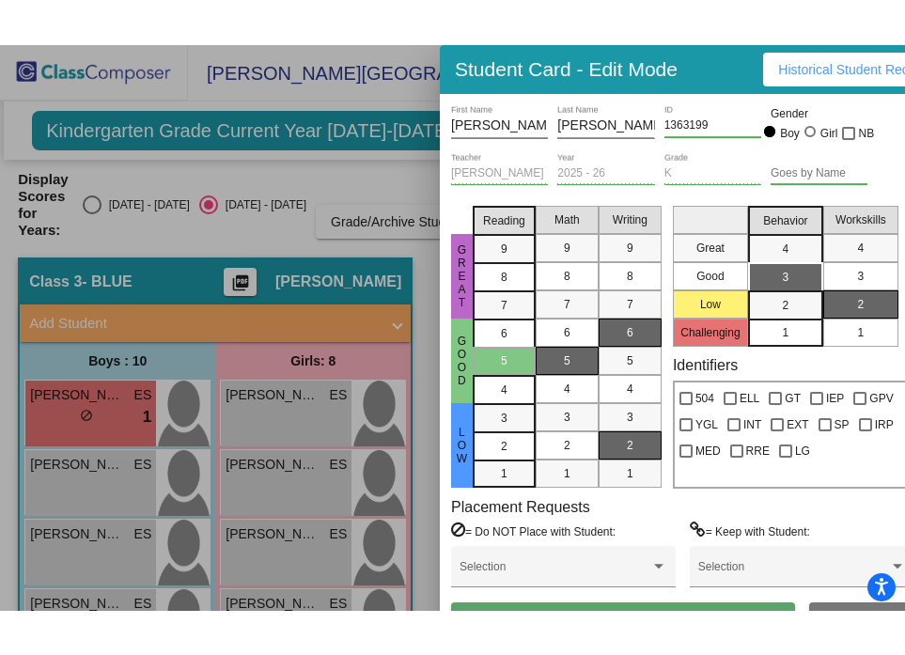
scroll to position [9, 0]
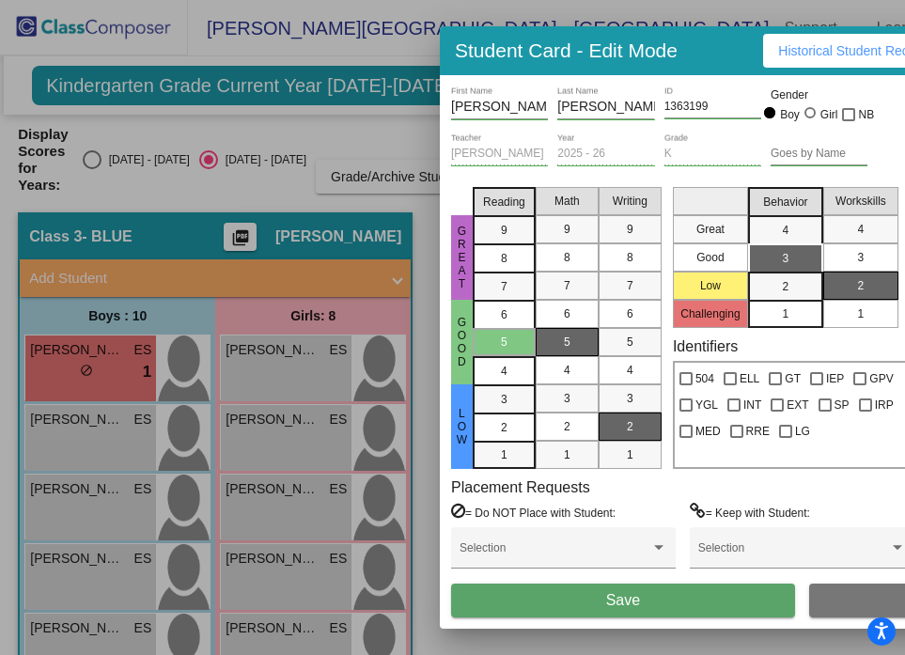
click at [695, 608] on button "Save" at bounding box center [623, 600] width 344 height 34
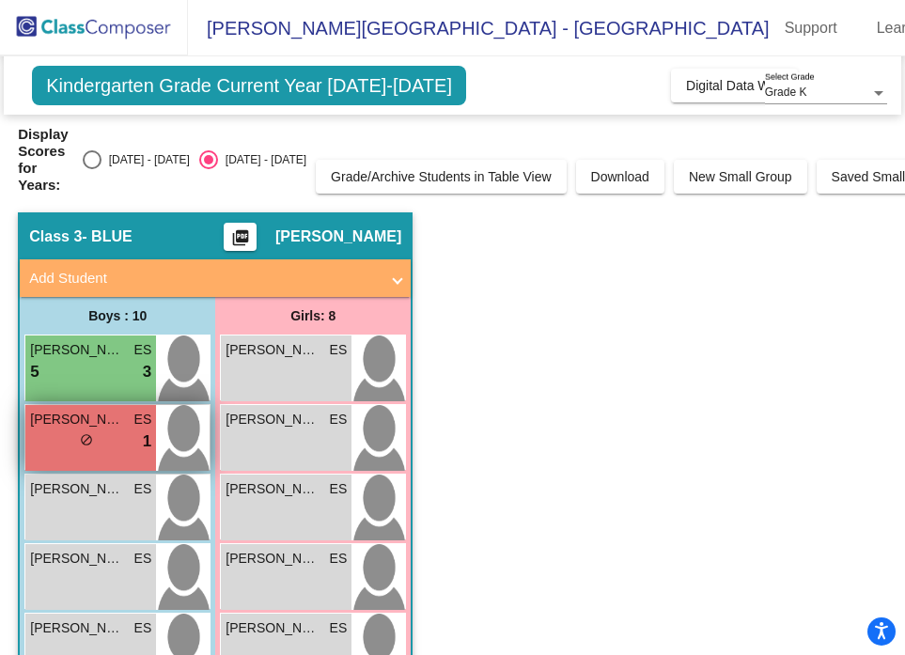
click at [119, 443] on div "JULIAN TURNER ES lock do_not_disturb_alt 1" at bounding box center [90, 438] width 131 height 66
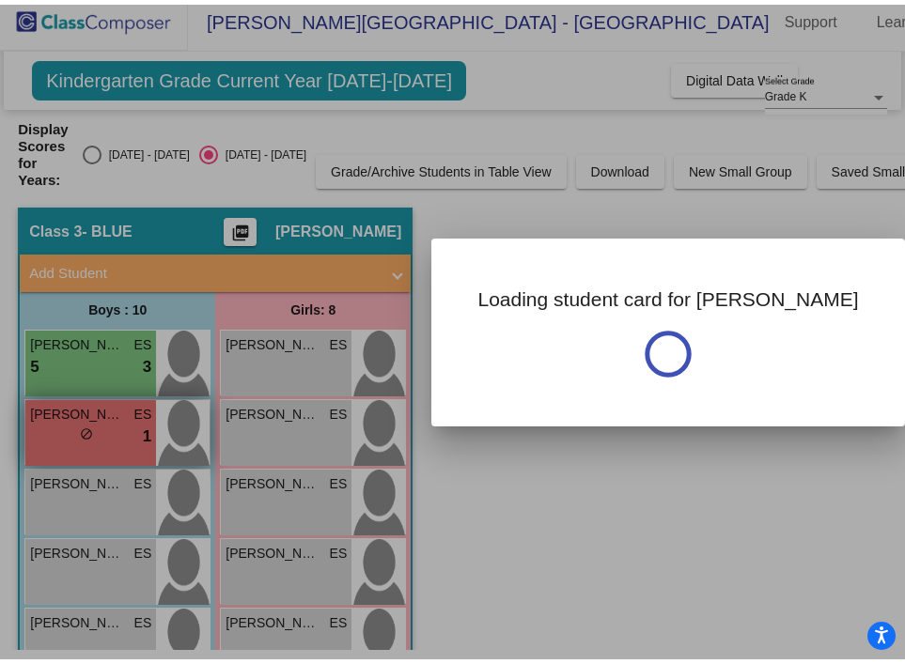
scroll to position [0, 0]
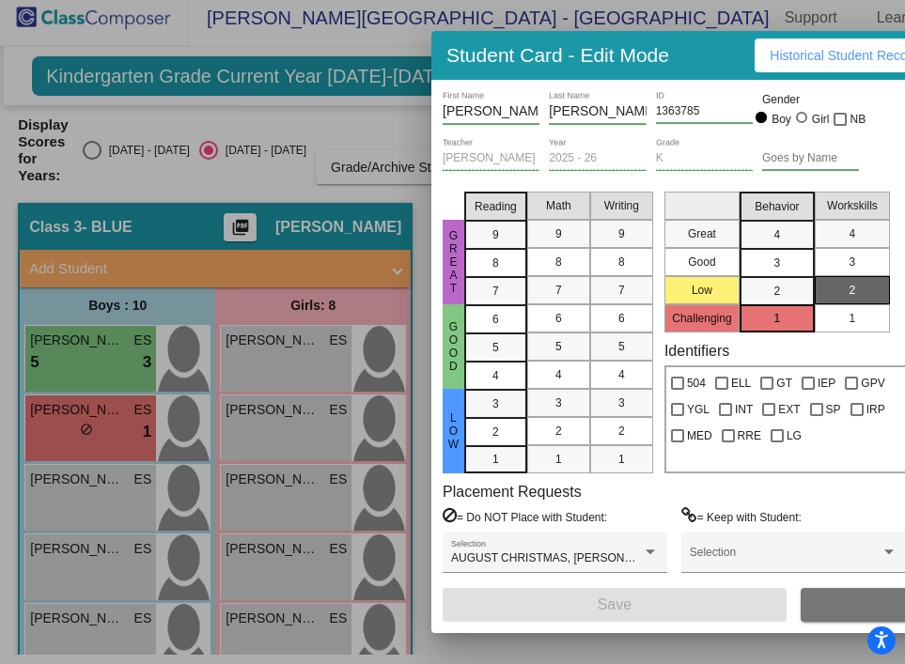
click at [80, 349] on div at bounding box center [452, 332] width 905 height 664
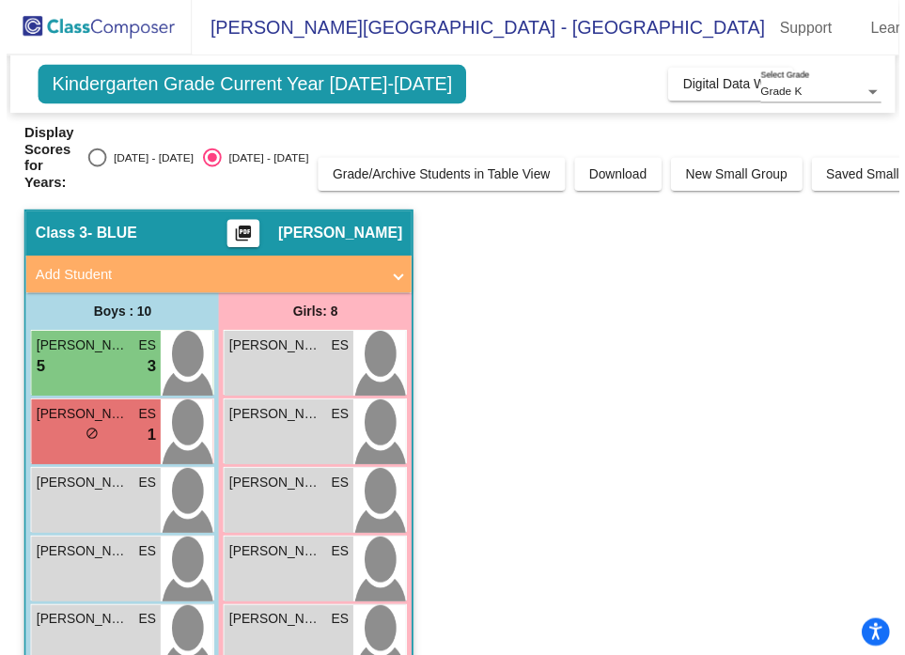
scroll to position [9, 0]
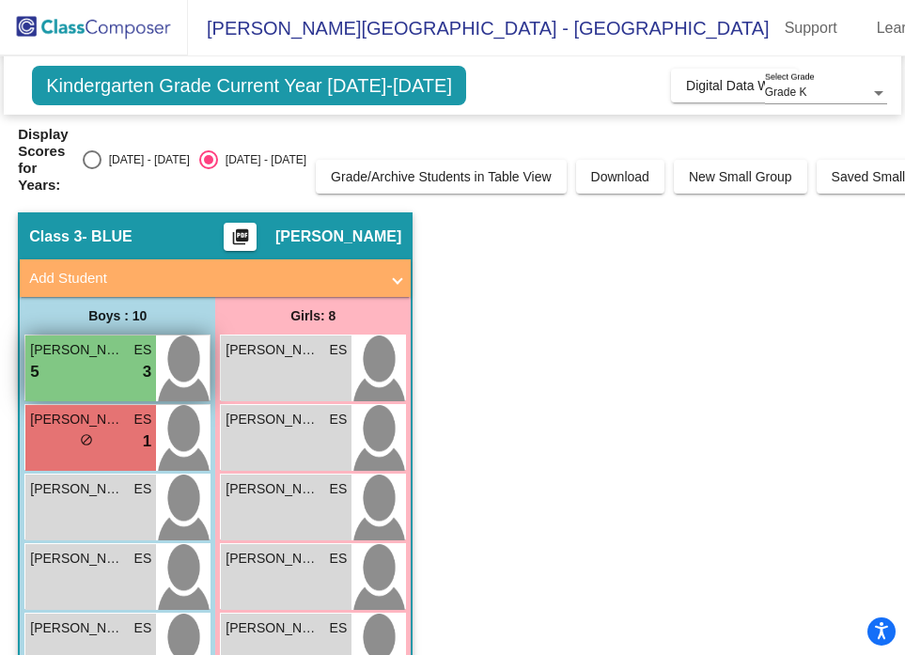
click at [106, 375] on div "BRADLEY LUOMA ES 5 lock do_not_disturb_alt 3" at bounding box center [90, 368] width 131 height 66
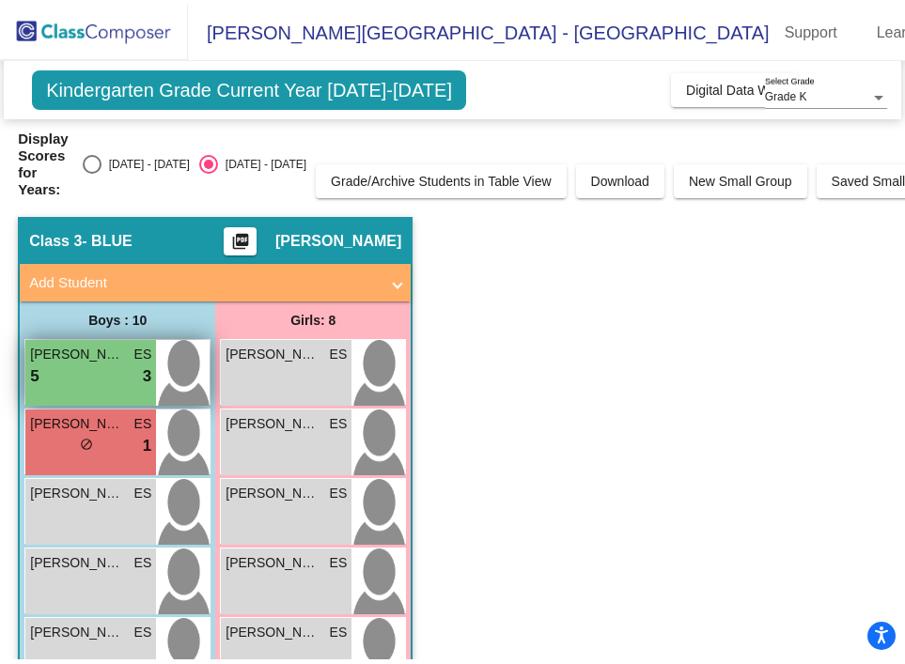
scroll to position [0, 0]
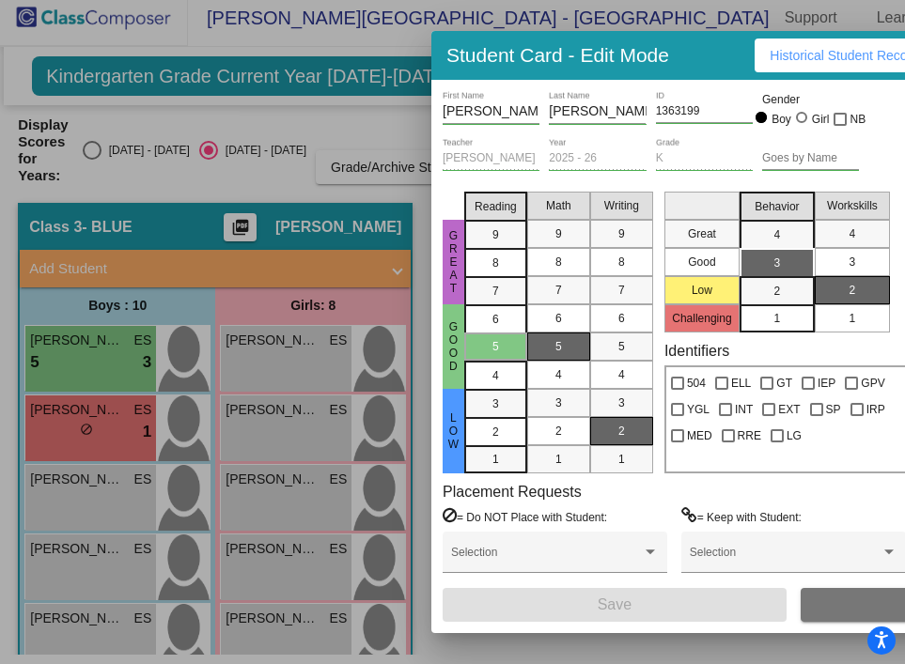
click at [109, 403] on div at bounding box center [452, 332] width 905 height 664
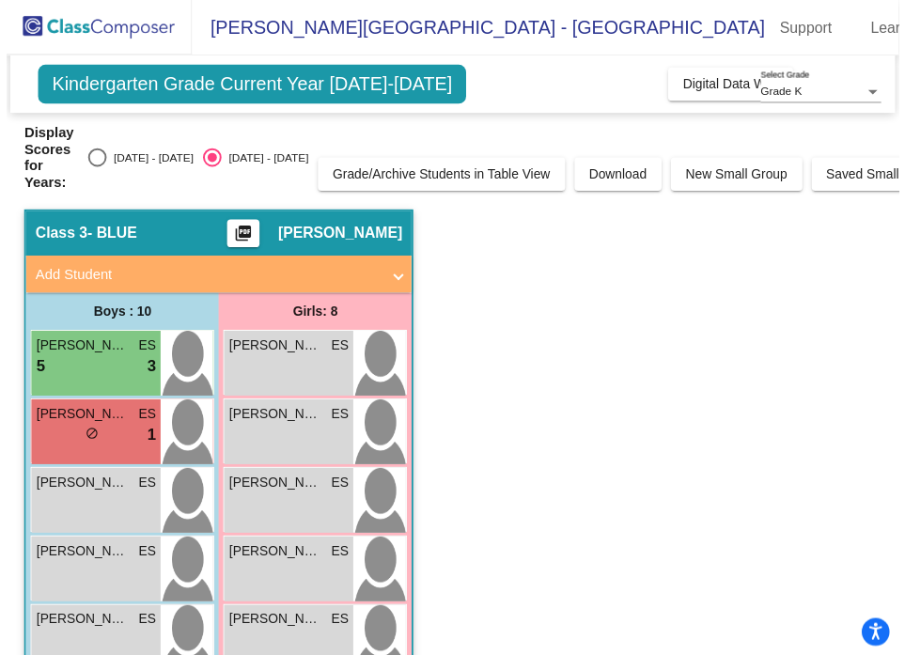
scroll to position [9, 0]
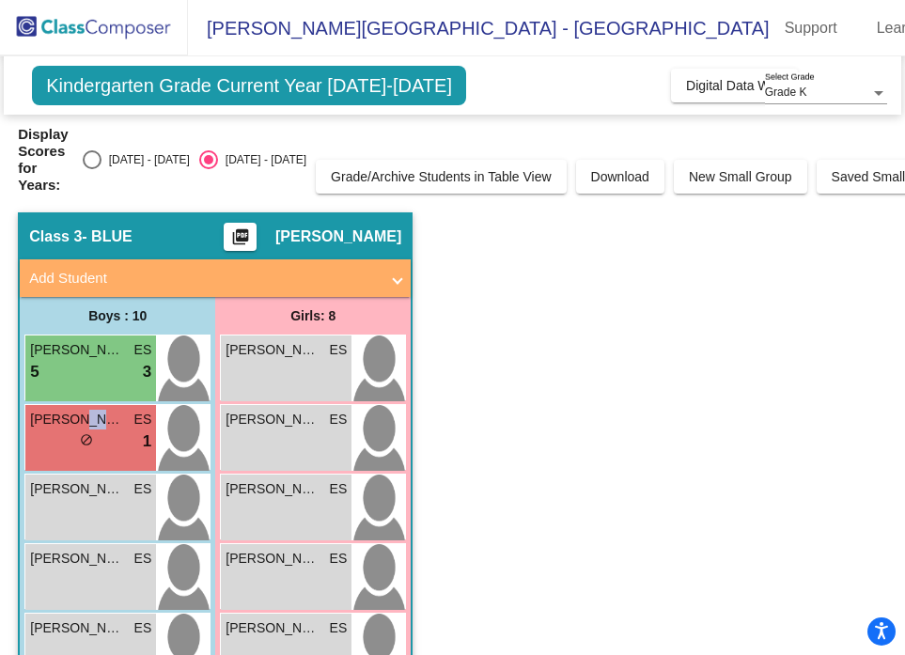
click at [109, 410] on span "JULIAN TURNER" at bounding box center [77, 420] width 94 height 20
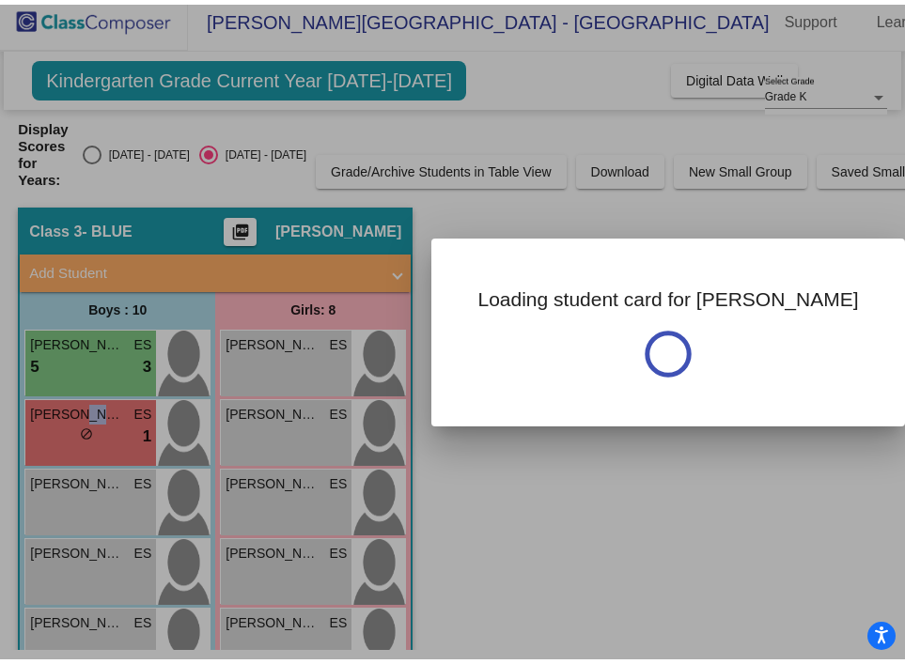
scroll to position [0, 0]
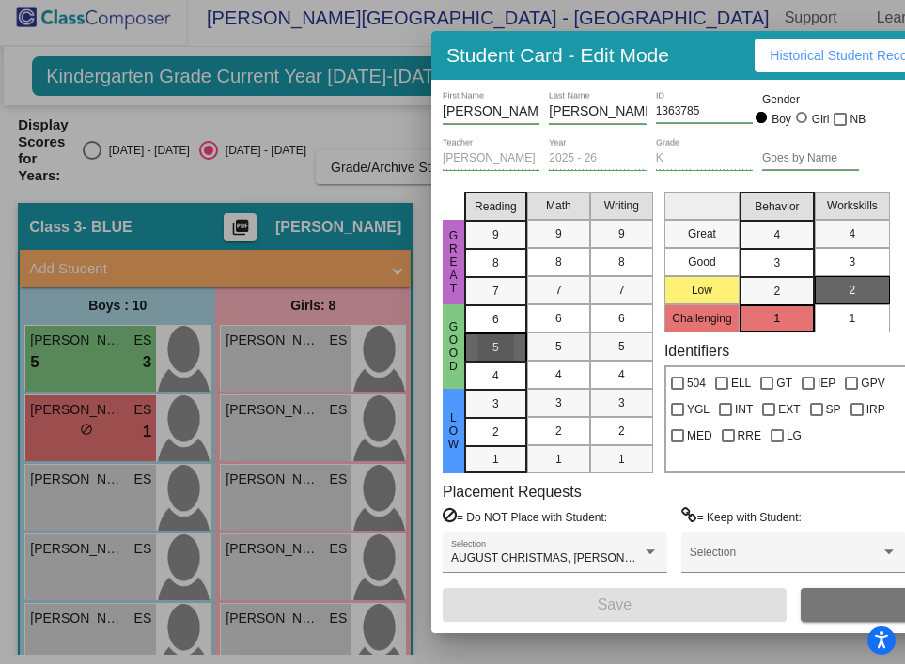
click at [496, 337] on div "5" at bounding box center [495, 347] width 37 height 28
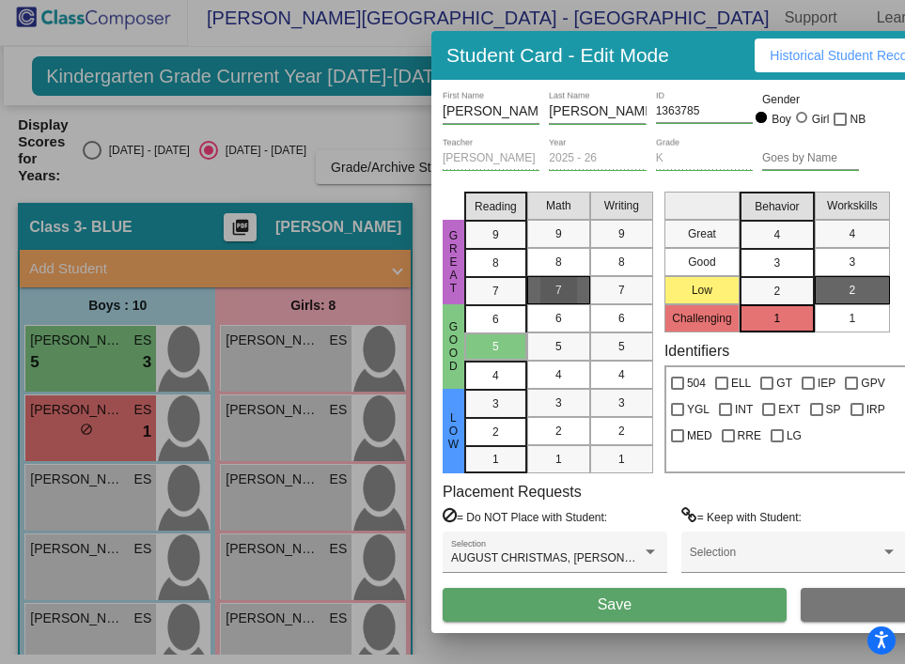
click at [564, 285] on div "7" at bounding box center [558, 290] width 37 height 28
click at [507, 605] on button "Save" at bounding box center [614, 605] width 344 height 34
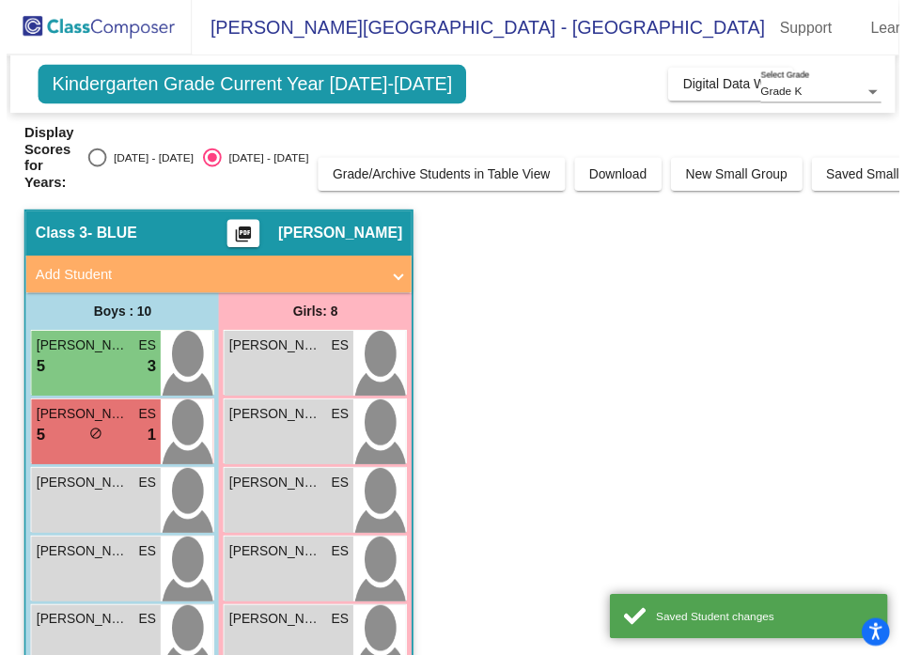
scroll to position [9, 0]
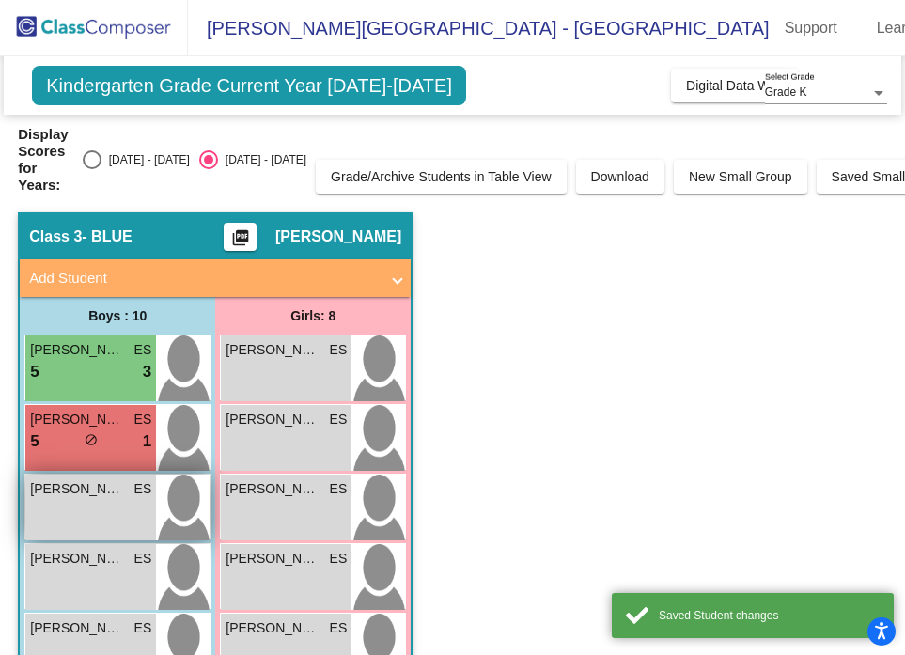
click at [70, 499] on div "CALEB MURRAY ES lock do_not_disturb_alt" at bounding box center [90, 507] width 131 height 66
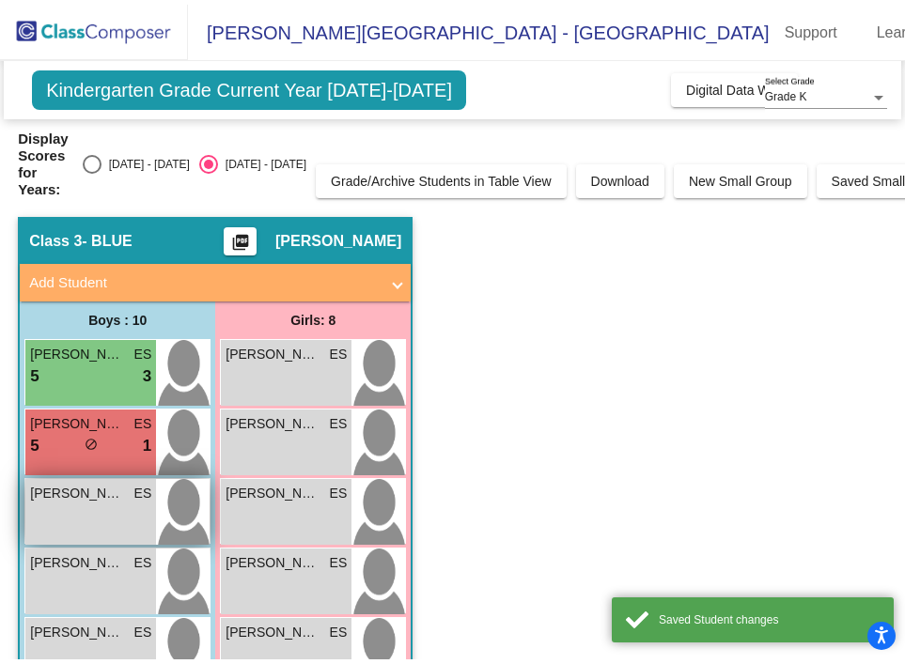
scroll to position [0, 0]
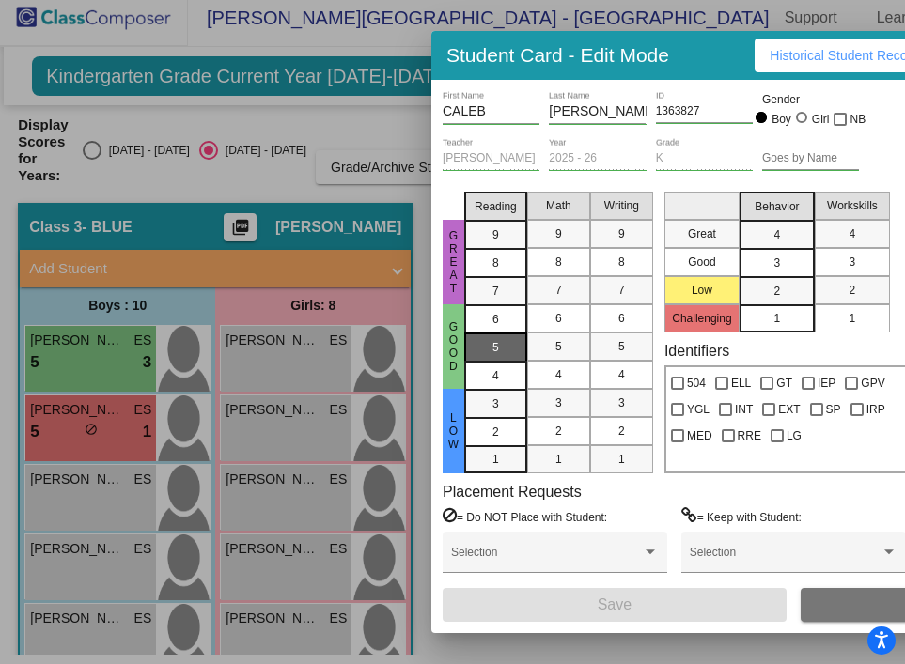
click at [510, 345] on div "5" at bounding box center [495, 347] width 37 height 28
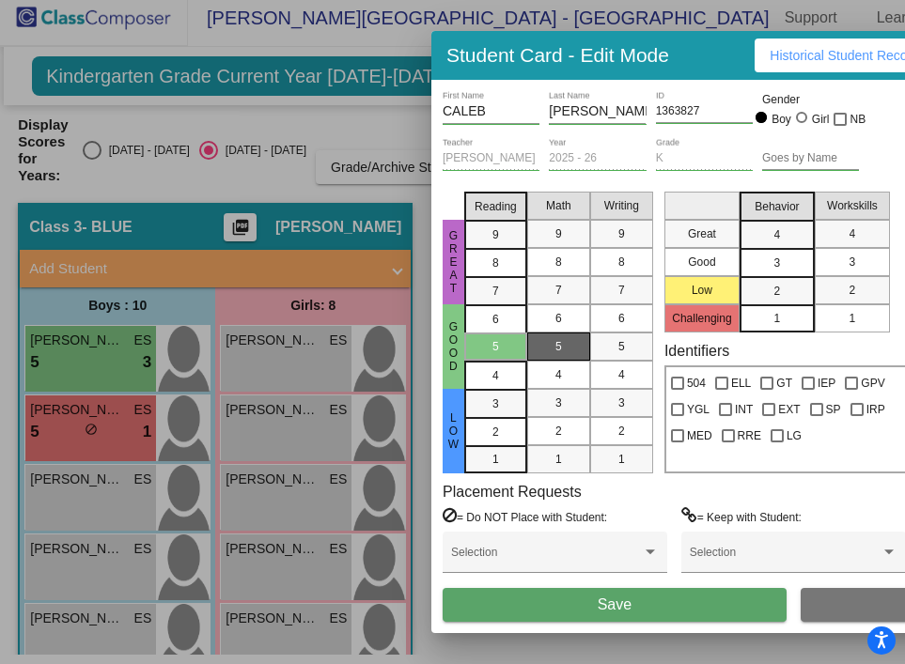
click at [559, 348] on span "5" at bounding box center [558, 346] width 7 height 17
click at [500, 610] on button "Save" at bounding box center [614, 605] width 344 height 34
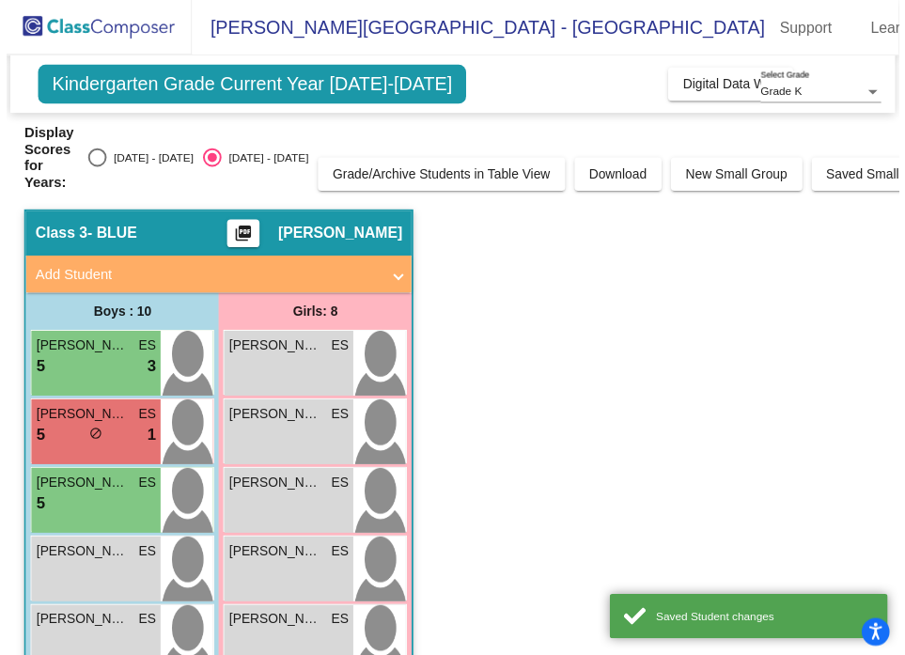
scroll to position [9, 0]
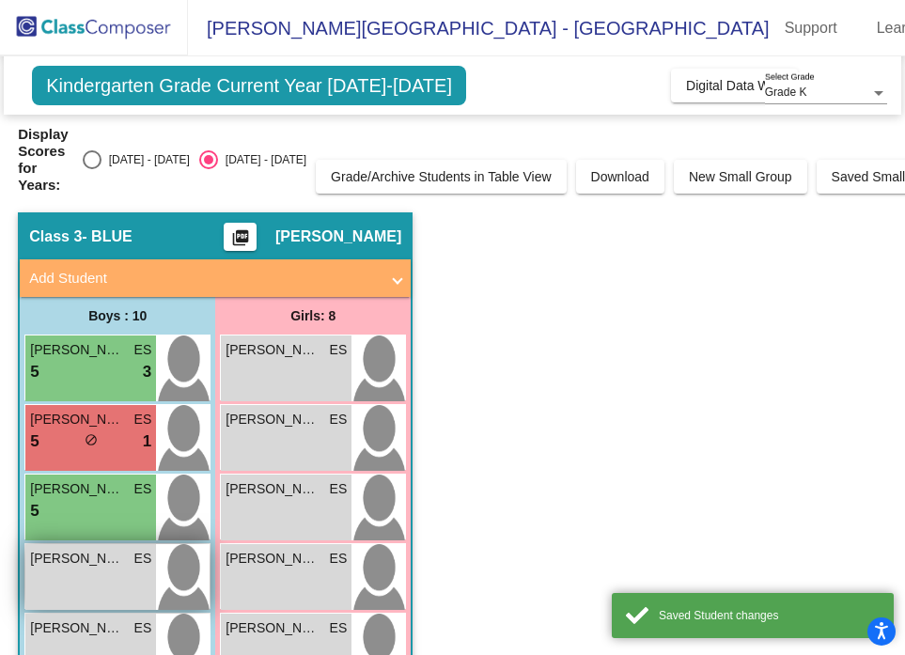
click at [109, 555] on span "CHARLIE CHAPMAN-HALL" at bounding box center [77, 559] width 94 height 20
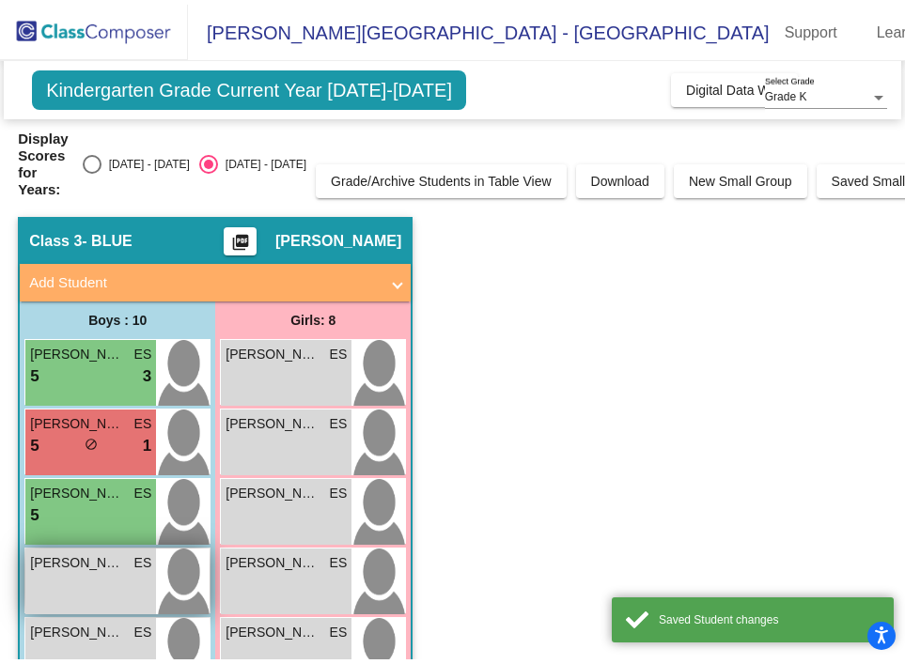
scroll to position [0, 0]
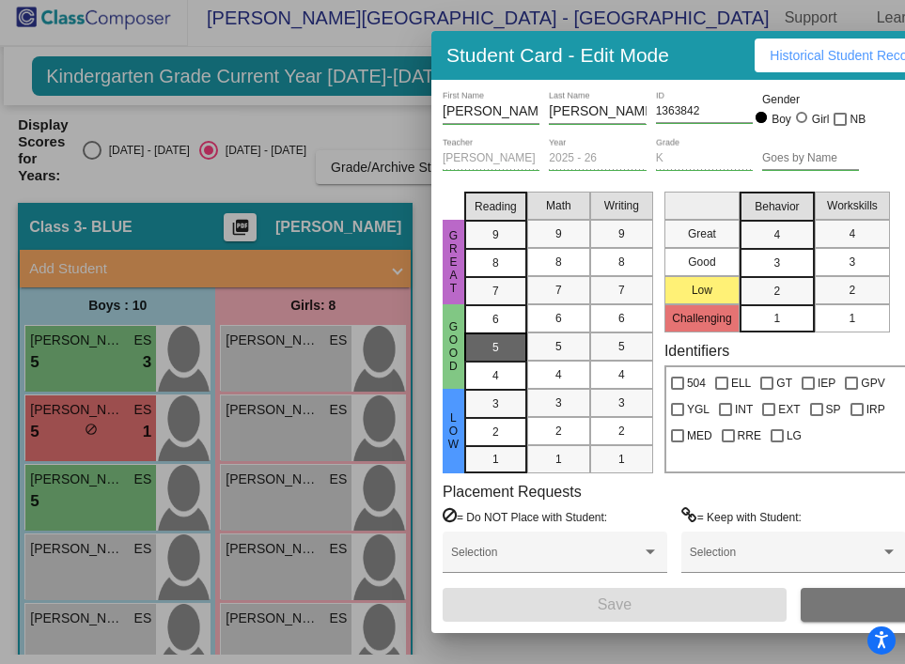
click at [496, 341] on span "5" at bounding box center [495, 347] width 7 height 17
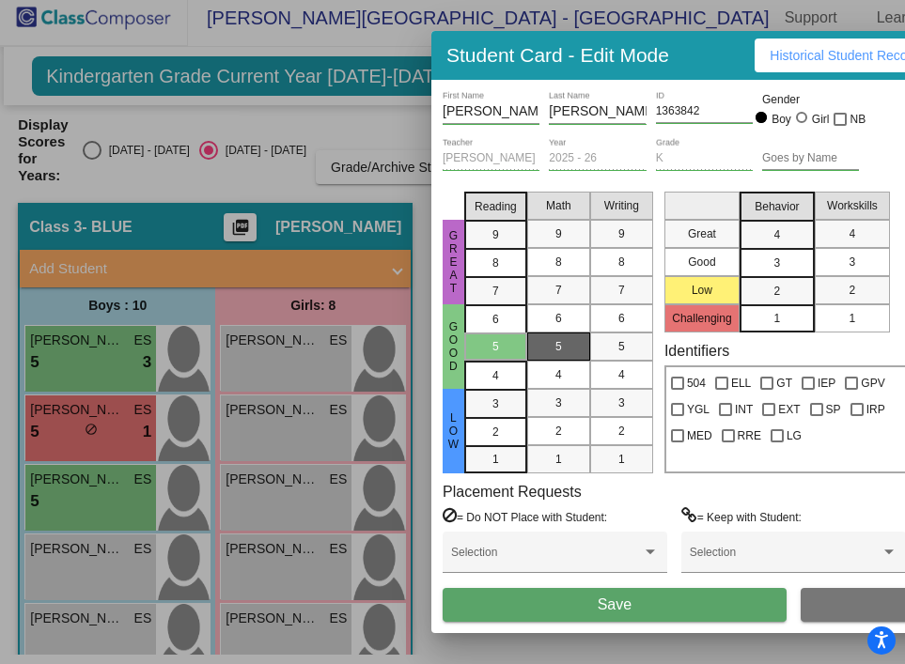
click at [568, 343] on div "5" at bounding box center [558, 347] width 37 height 28
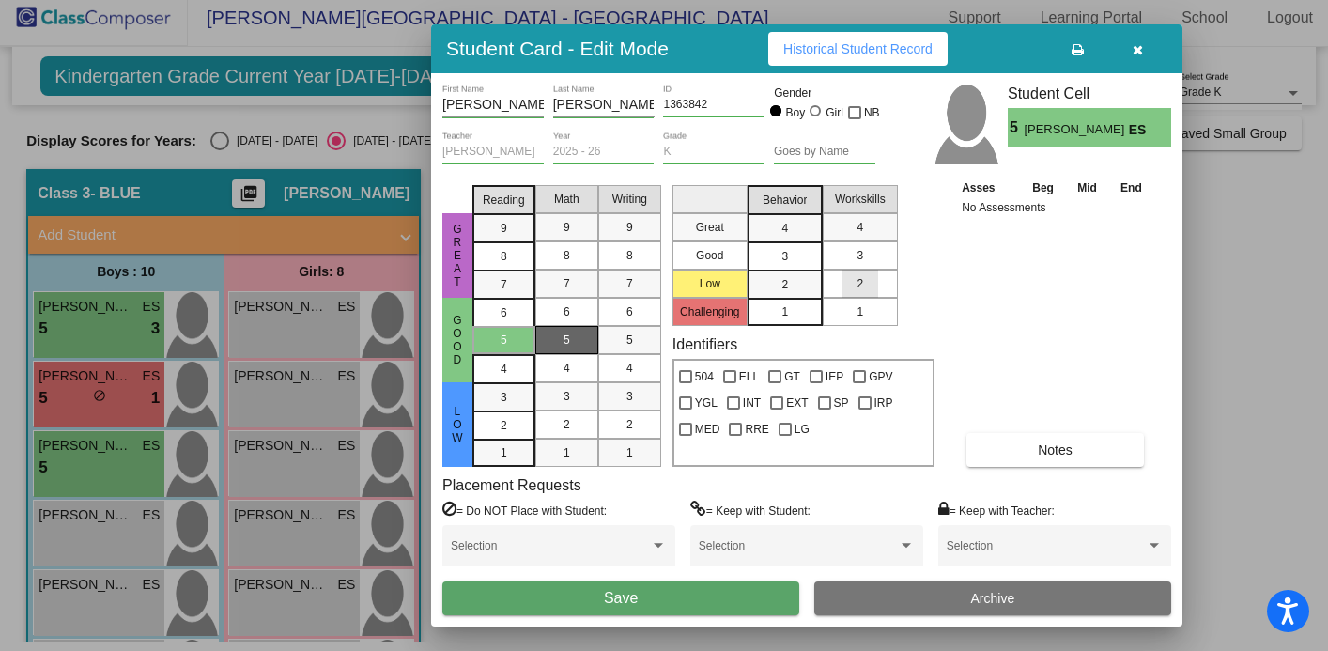
click at [858, 284] on span "2" at bounding box center [860, 283] width 7 height 17
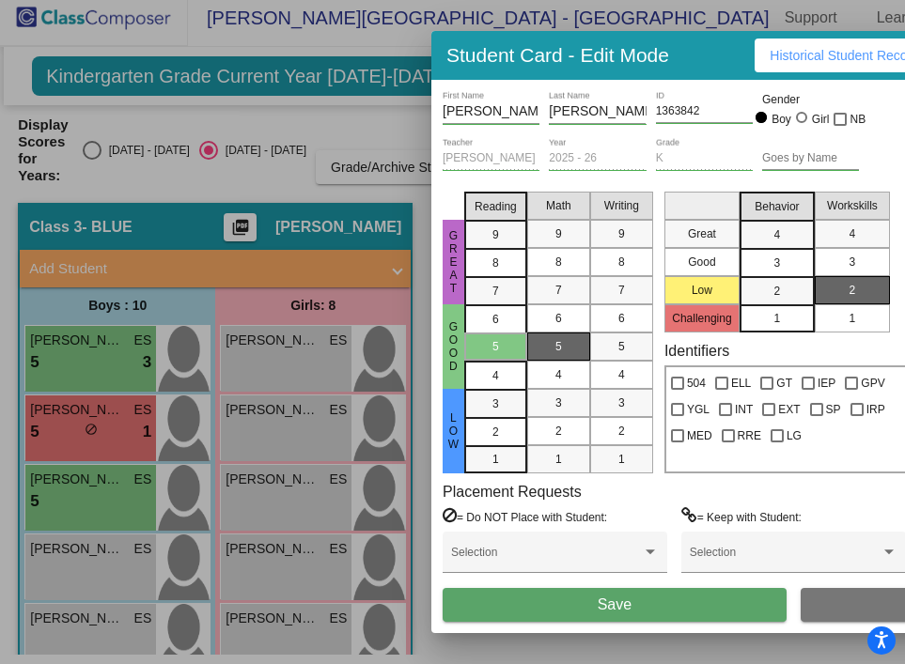
click at [669, 608] on button "Save" at bounding box center [614, 605] width 344 height 34
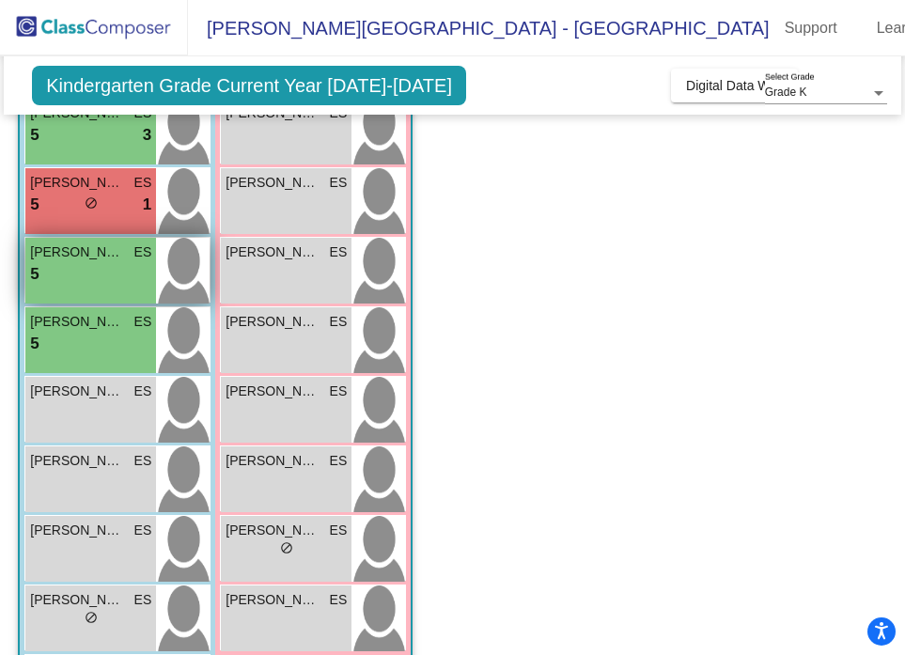
scroll to position [249, 0]
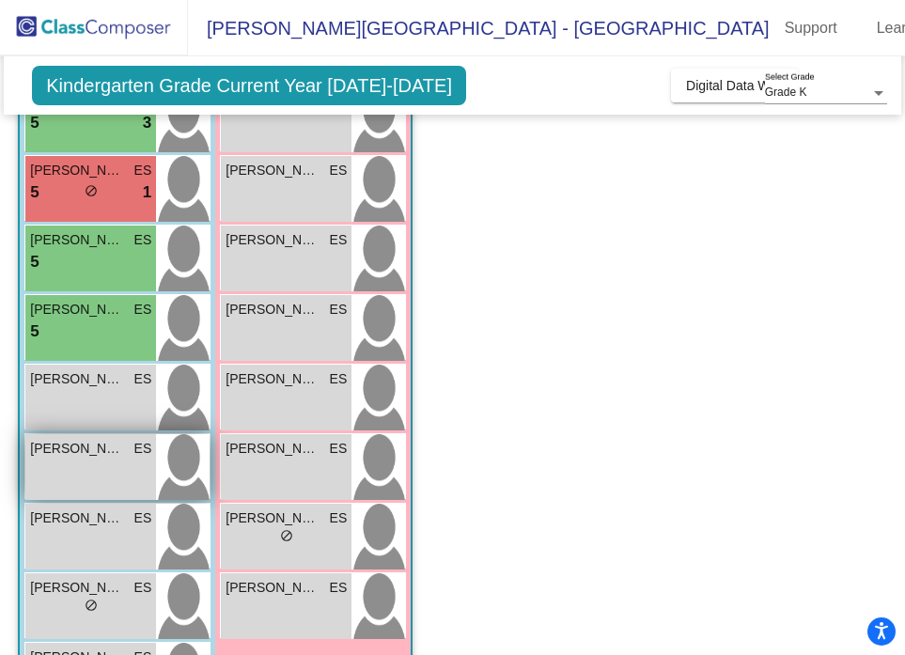
click at [94, 465] on div "GRAYSON FOX ES lock do_not_disturb_alt" at bounding box center [90, 467] width 131 height 66
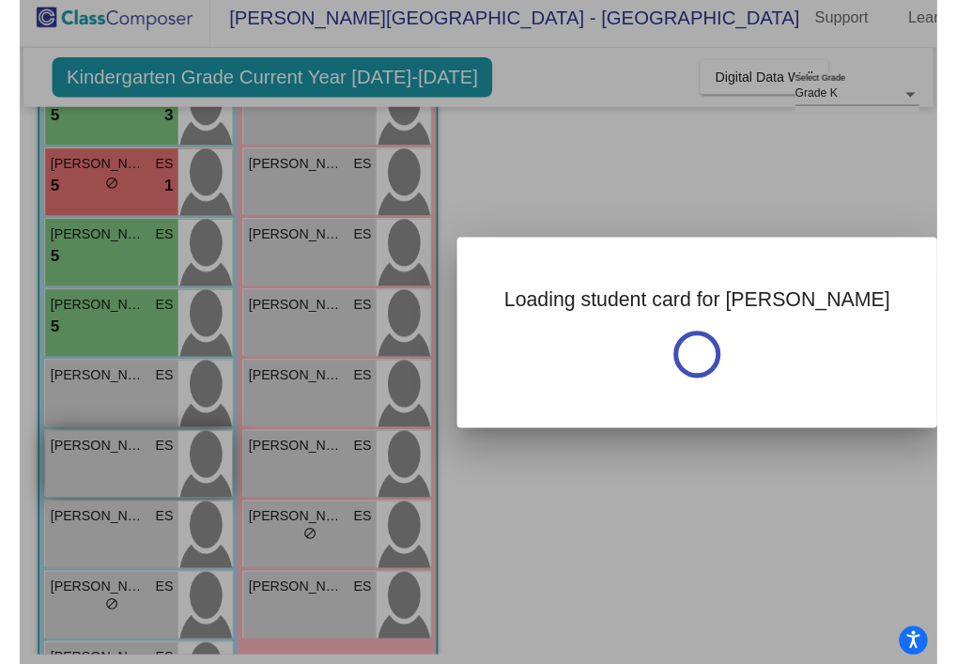
scroll to position [0, 0]
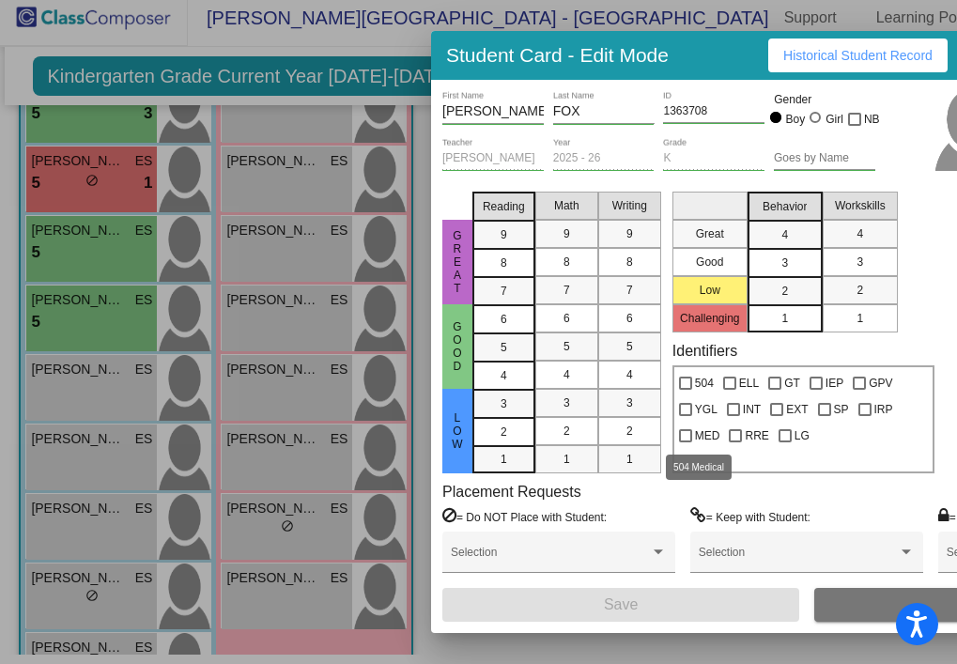
click at [710, 433] on span "MED" at bounding box center [707, 436] width 25 height 23
click at [686, 442] on input "MED" at bounding box center [685, 442] width 1 height 1
checkbox input "true"
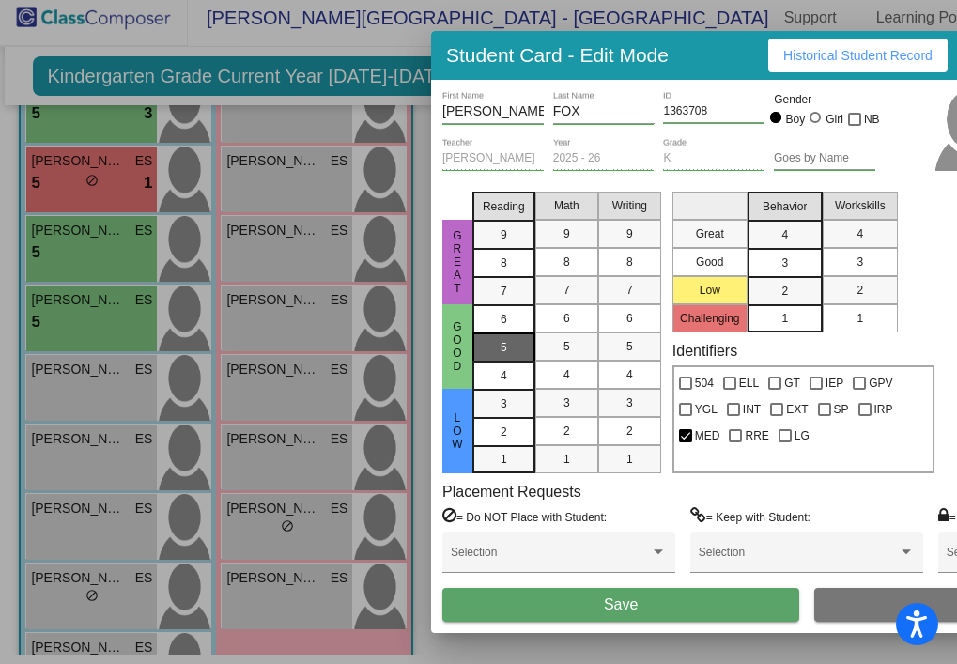
click at [506, 339] on span "5" at bounding box center [504, 347] width 7 height 17
click at [565, 289] on span "7" at bounding box center [567, 290] width 7 height 17
click at [789, 237] on div "4" at bounding box center [785, 235] width 37 height 28
click at [684, 600] on button "Save" at bounding box center [620, 605] width 357 height 34
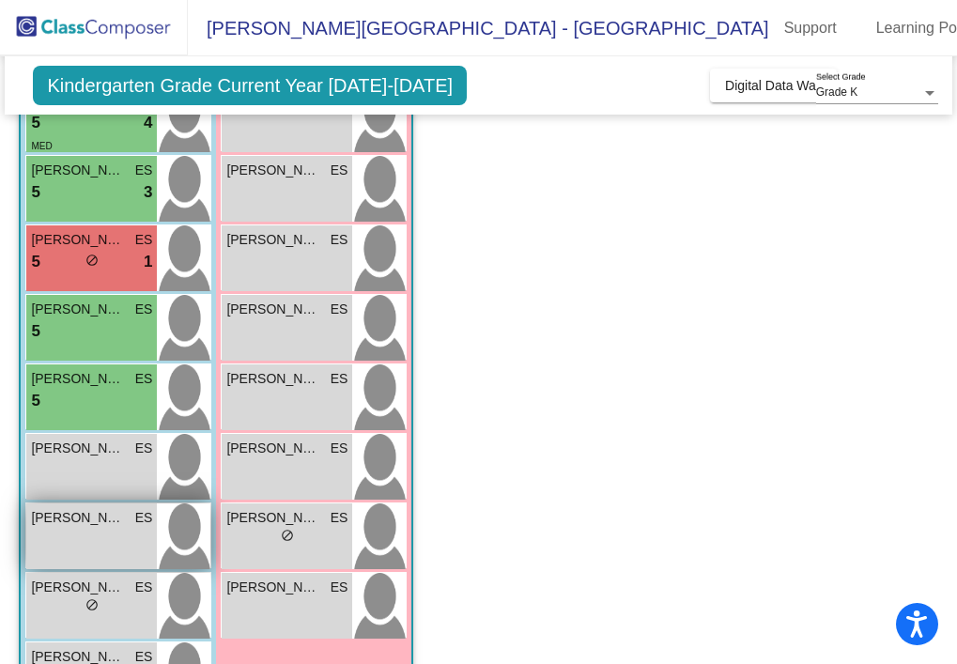
click at [101, 560] on div "KYLER GARGAN ES lock do_not_disturb_alt" at bounding box center [91, 536] width 131 height 66
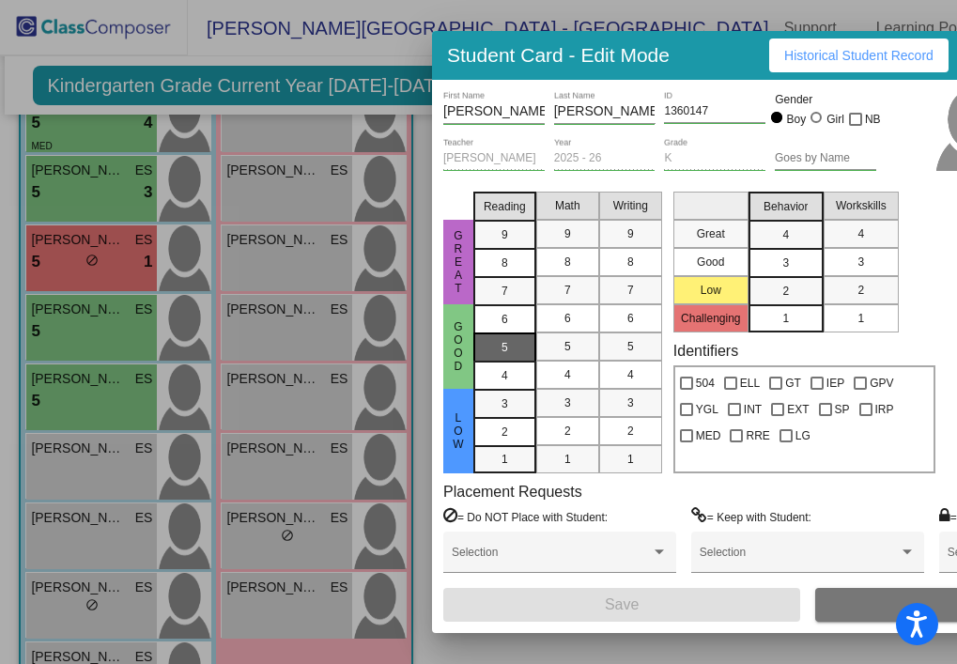
click at [512, 333] on div "5" at bounding box center [505, 347] width 37 height 28
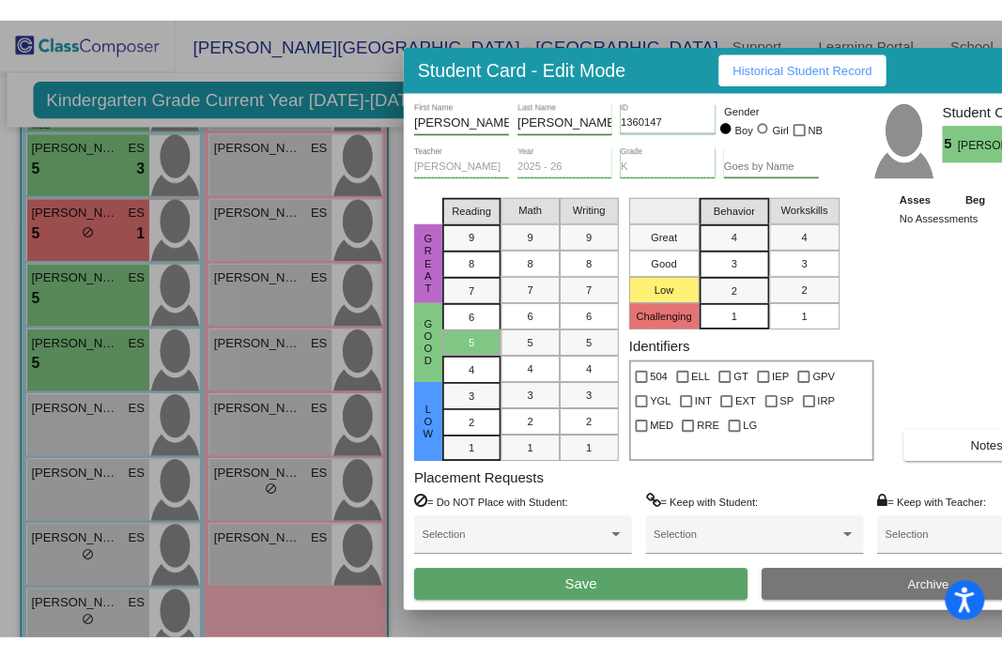
scroll to position [215, 0]
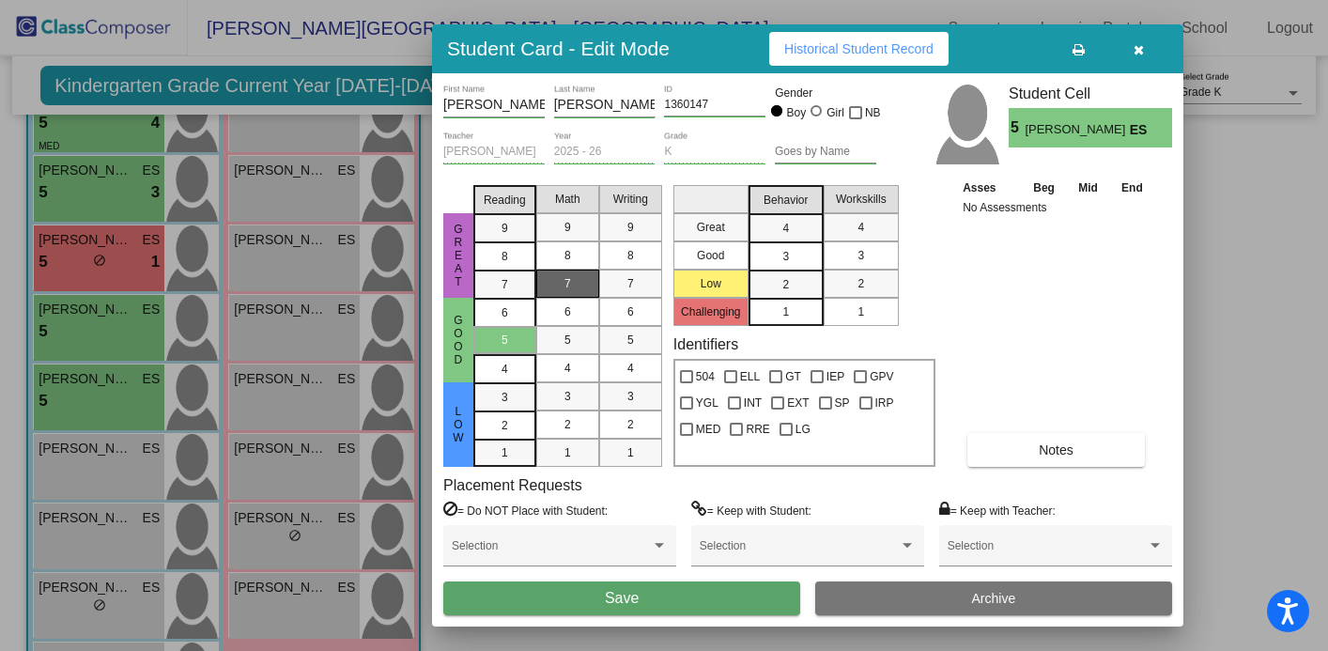
click at [572, 290] on div "7" at bounding box center [568, 284] width 37 height 28
click at [782, 265] on div "3" at bounding box center [785, 256] width 37 height 28
click at [658, 612] on button "Save" at bounding box center [621, 598] width 357 height 34
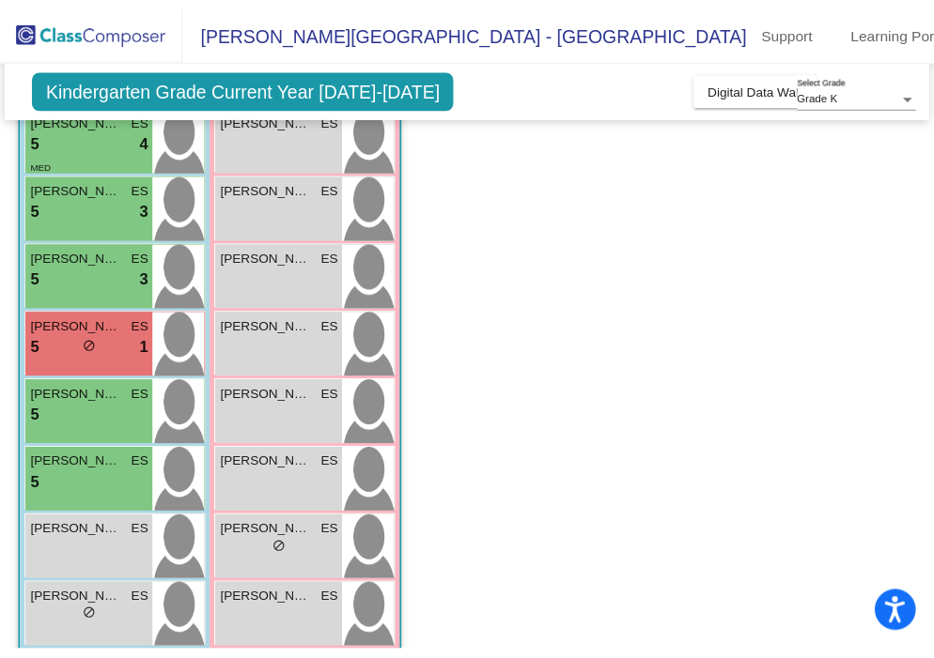
scroll to position [249, 0]
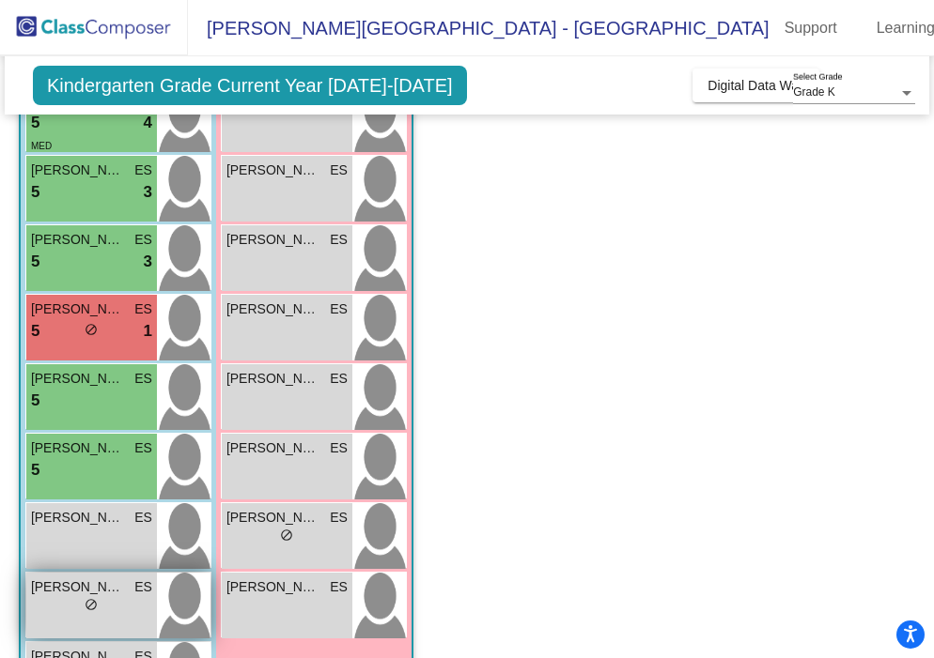
click at [106, 597] on div "lock do_not_disturb_alt" at bounding box center [91, 607] width 121 height 20
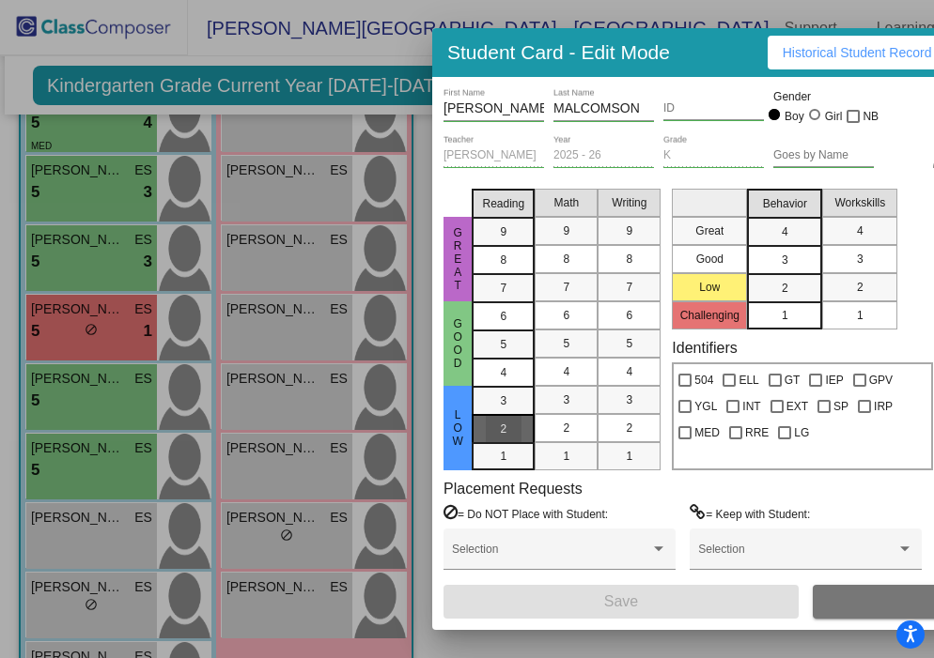
click at [505, 427] on span "2" at bounding box center [504, 429] width 7 height 17
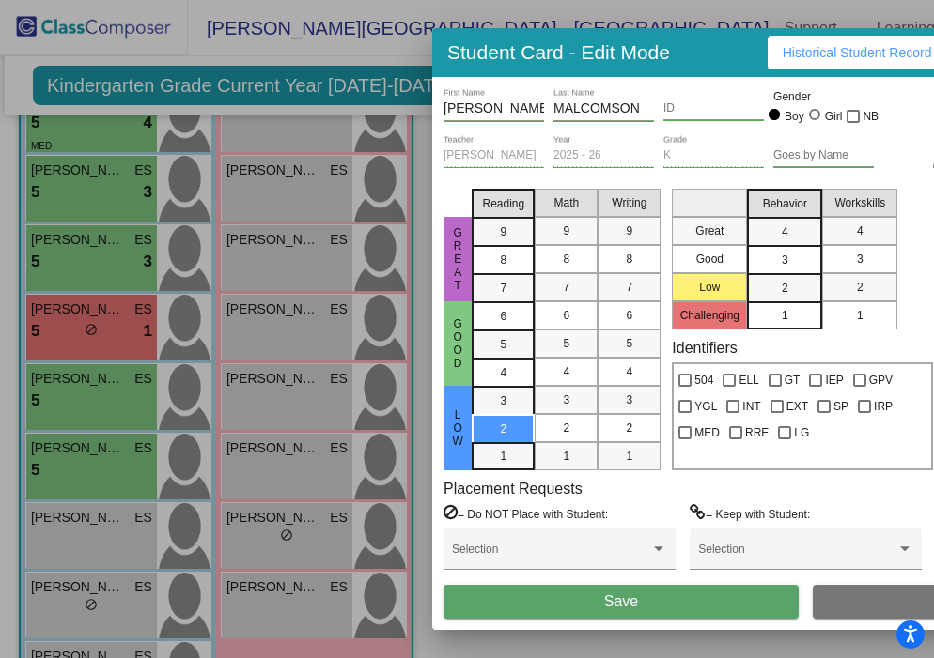
click at [802, 311] on div "1" at bounding box center [785, 316] width 37 height 28
click at [565, 354] on div "5" at bounding box center [567, 344] width 37 height 28
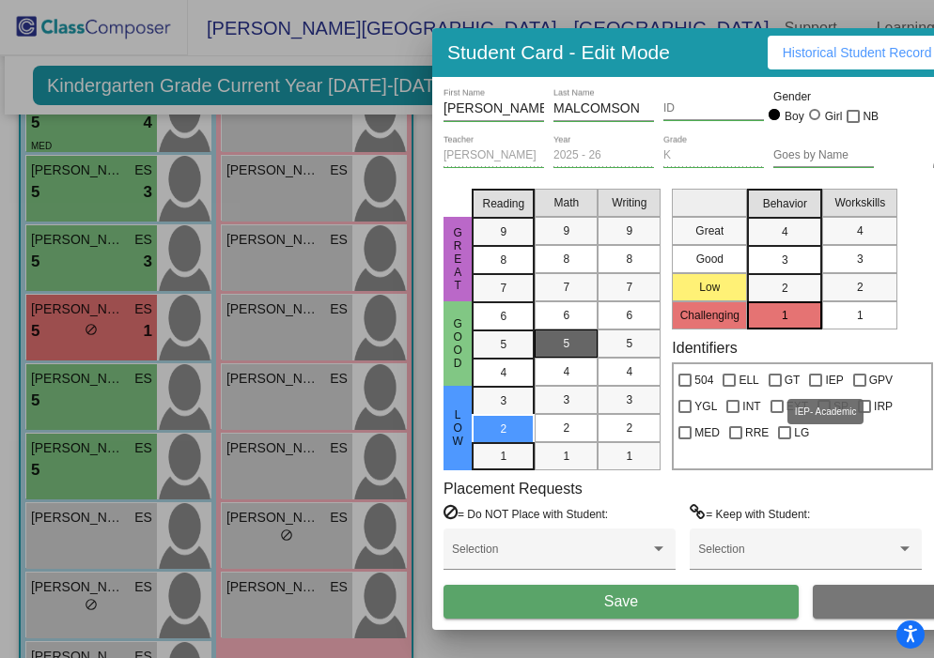
click at [823, 382] on label "IEP" at bounding box center [826, 380] width 34 height 23
click at [815, 387] on input "IEP" at bounding box center [814, 387] width 1 height 1
checkbox input "true"
click at [826, 406] on div at bounding box center [823, 406] width 13 height 13
click at [824, 413] on input "SP" at bounding box center [823, 413] width 1 height 1
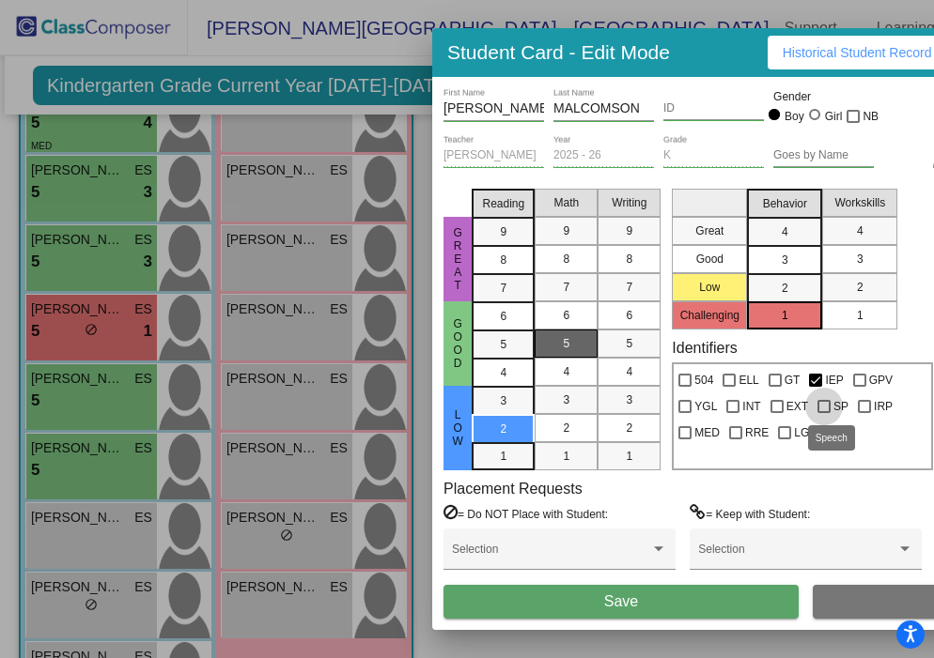
checkbox input "true"
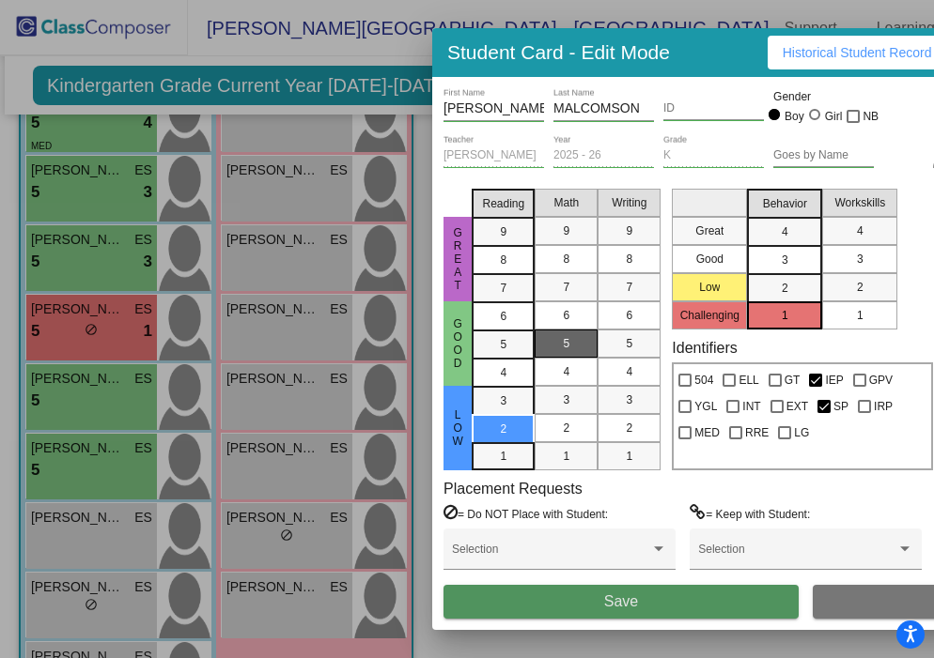
click at [673, 596] on button "Save" at bounding box center [620, 602] width 355 height 34
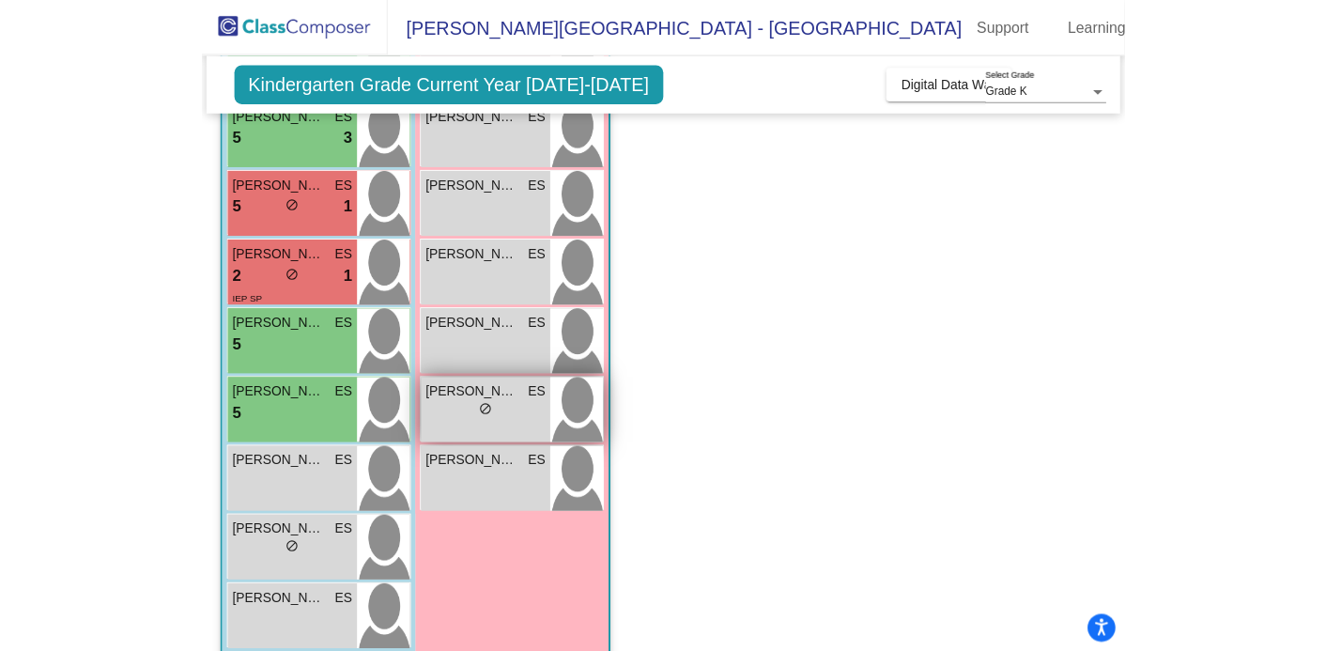
scroll to position [398, 0]
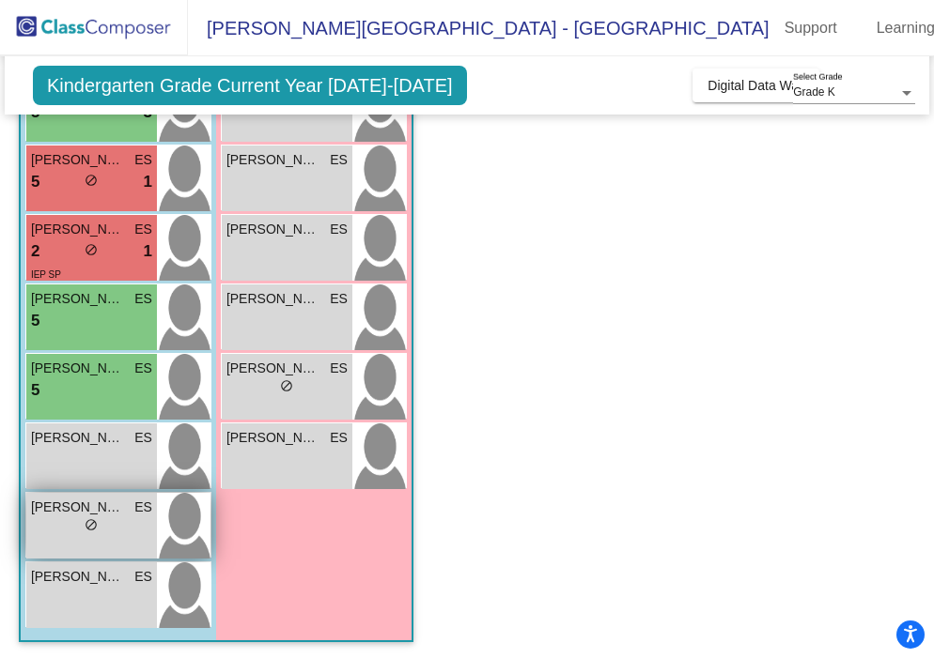
click at [59, 519] on div "lock do_not_disturb_alt" at bounding box center [91, 528] width 121 height 20
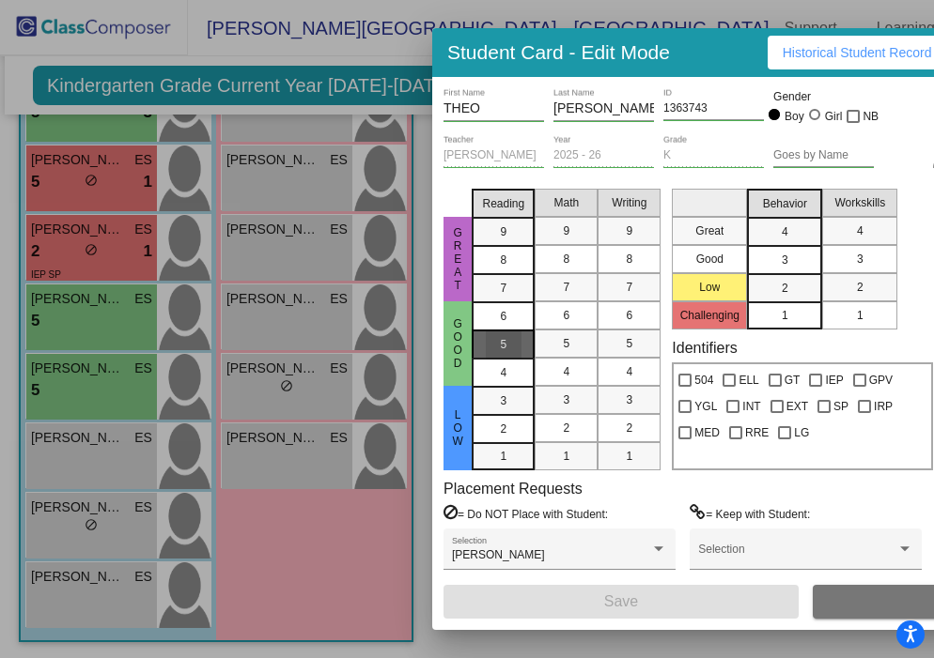
click at [519, 349] on div "5" at bounding box center [504, 345] width 37 height 28
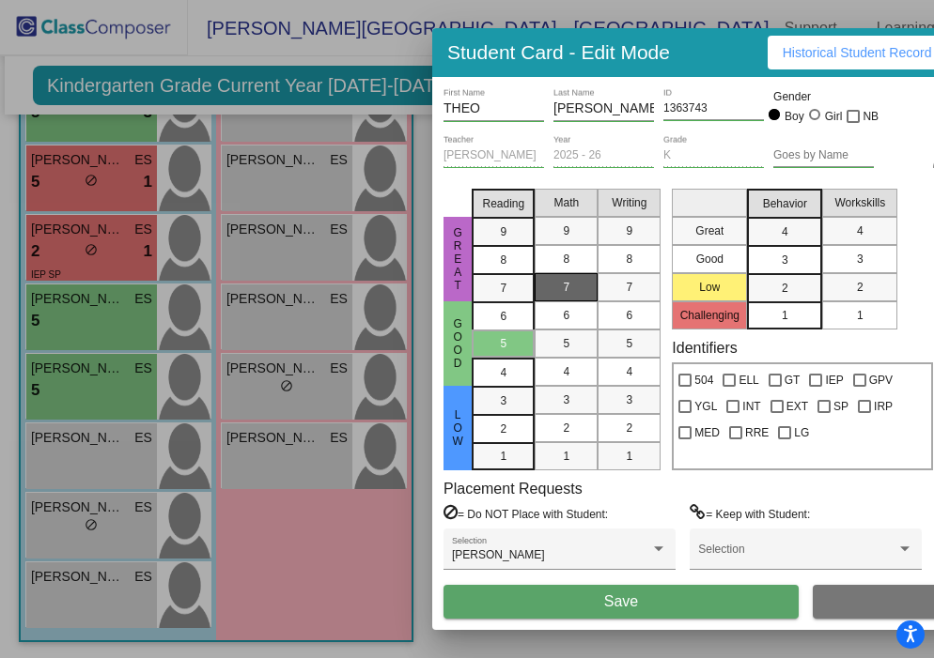
click at [585, 278] on mat-list-option "7" at bounding box center [565, 287] width 63 height 28
click at [789, 289] on div "2" at bounding box center [785, 288] width 37 height 28
click at [626, 609] on span "Save" at bounding box center [621, 602] width 34 height 16
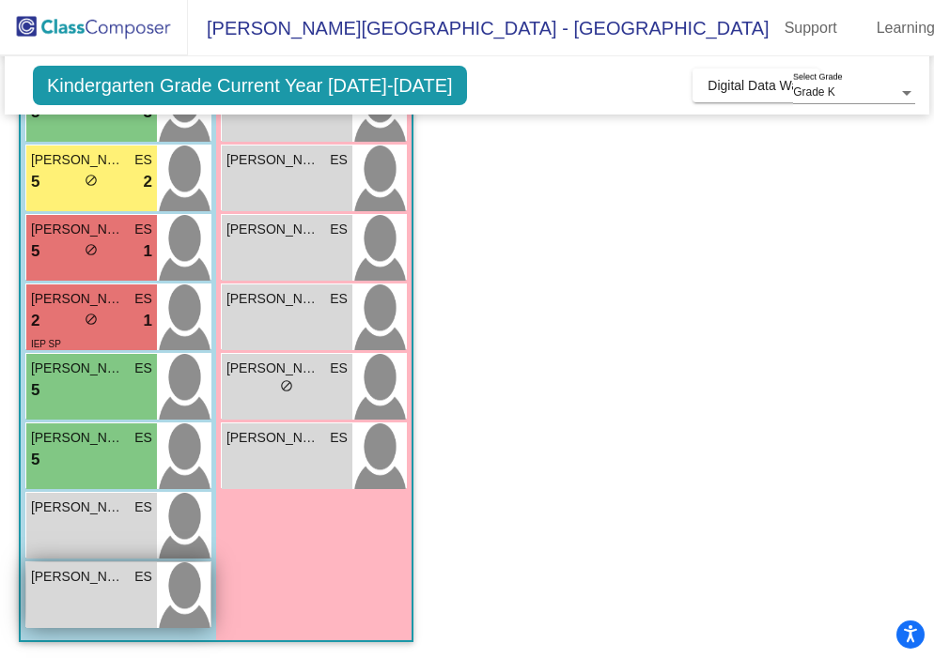
click at [92, 586] on span "VIAAN PATNAM" at bounding box center [78, 577] width 94 height 20
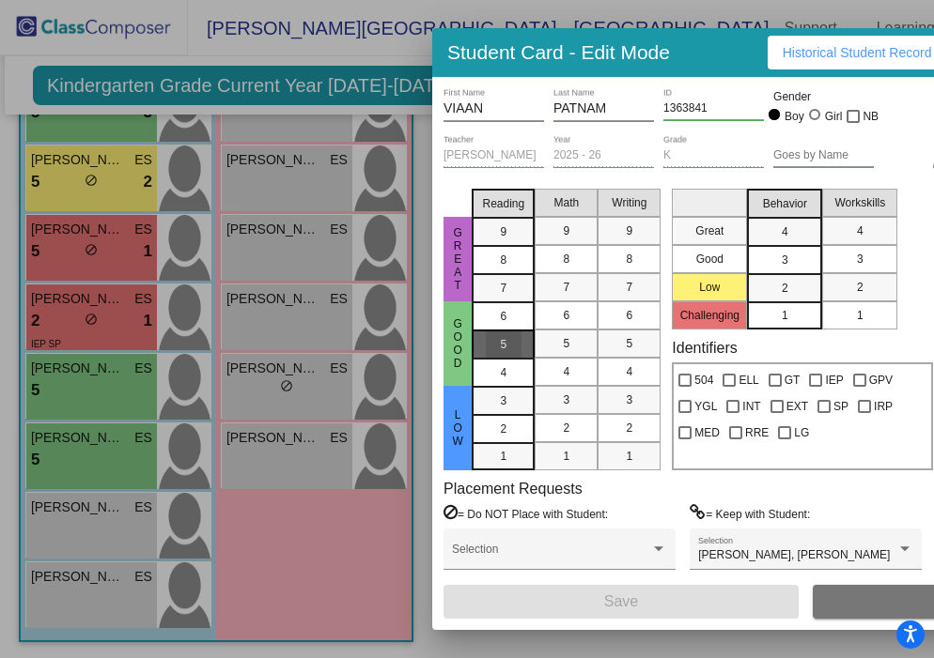
click at [513, 345] on div "5" at bounding box center [504, 345] width 37 height 28
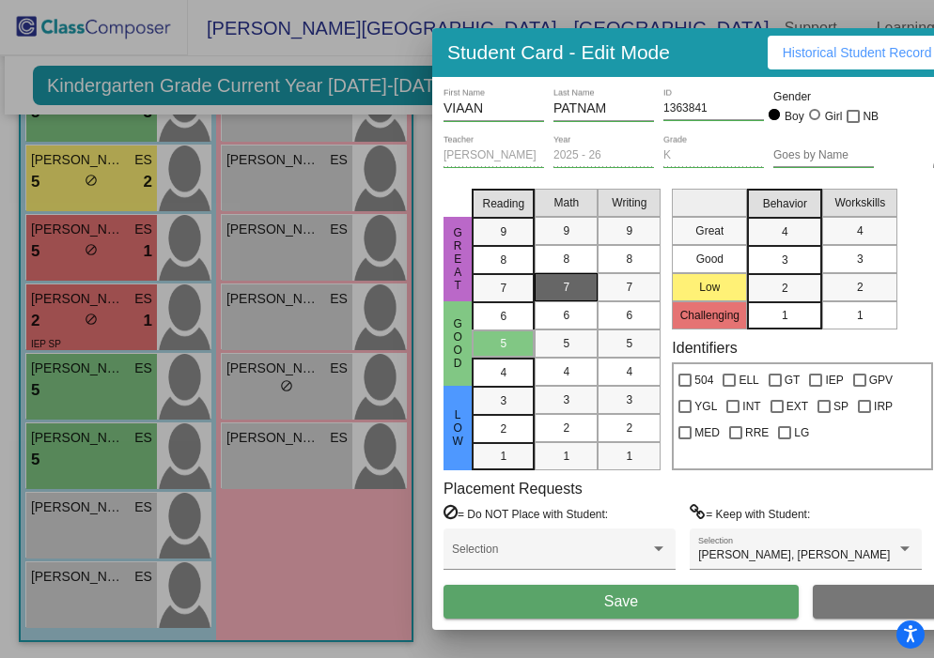
click at [578, 291] on div "7" at bounding box center [567, 287] width 37 height 28
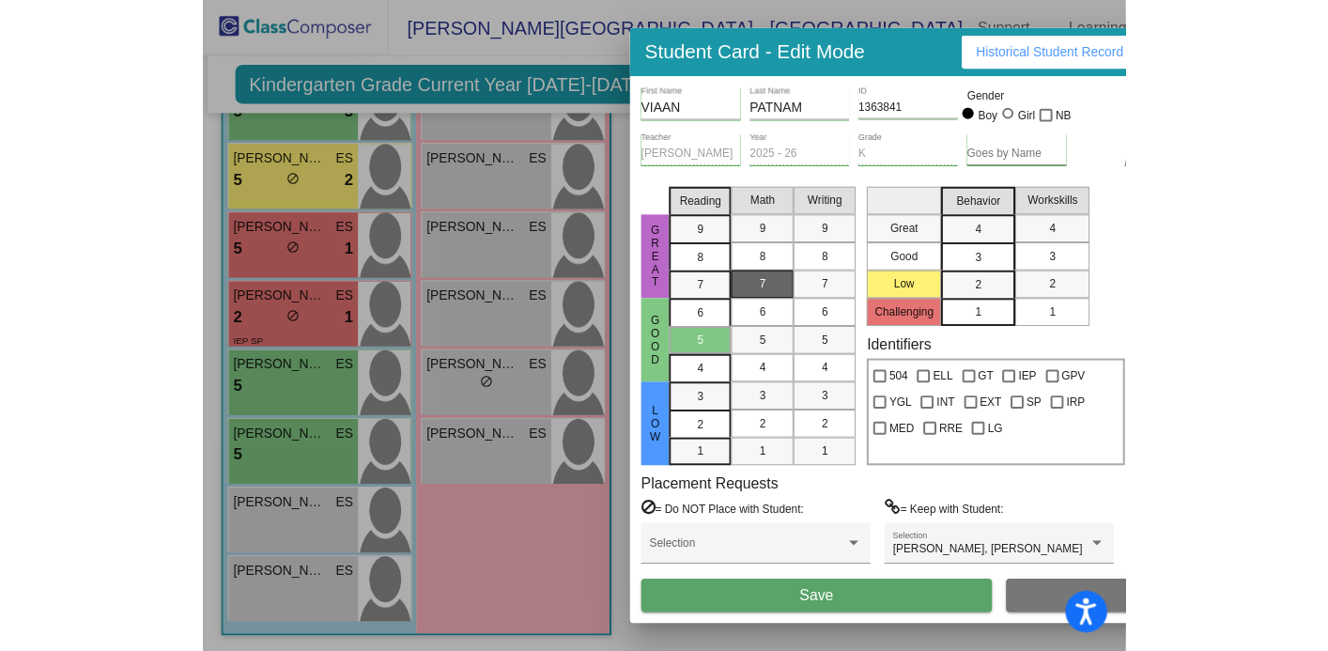
scroll to position [364, 0]
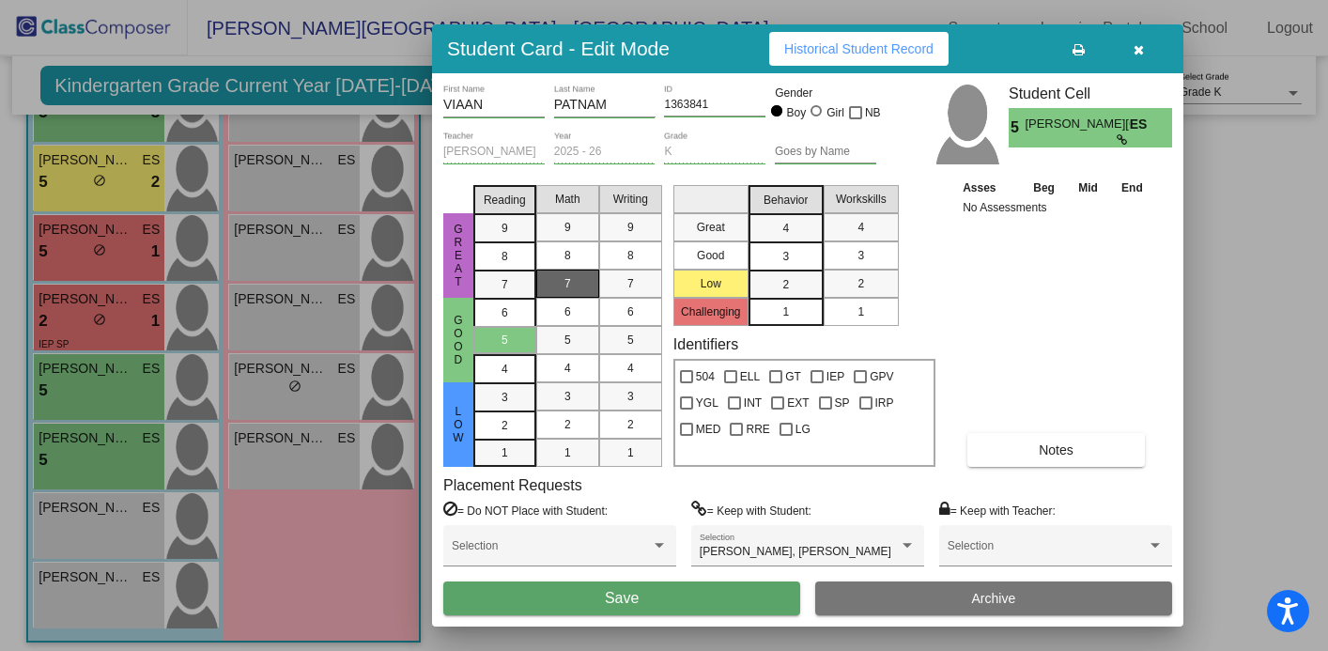
click at [801, 254] on div "3" at bounding box center [785, 256] width 37 height 28
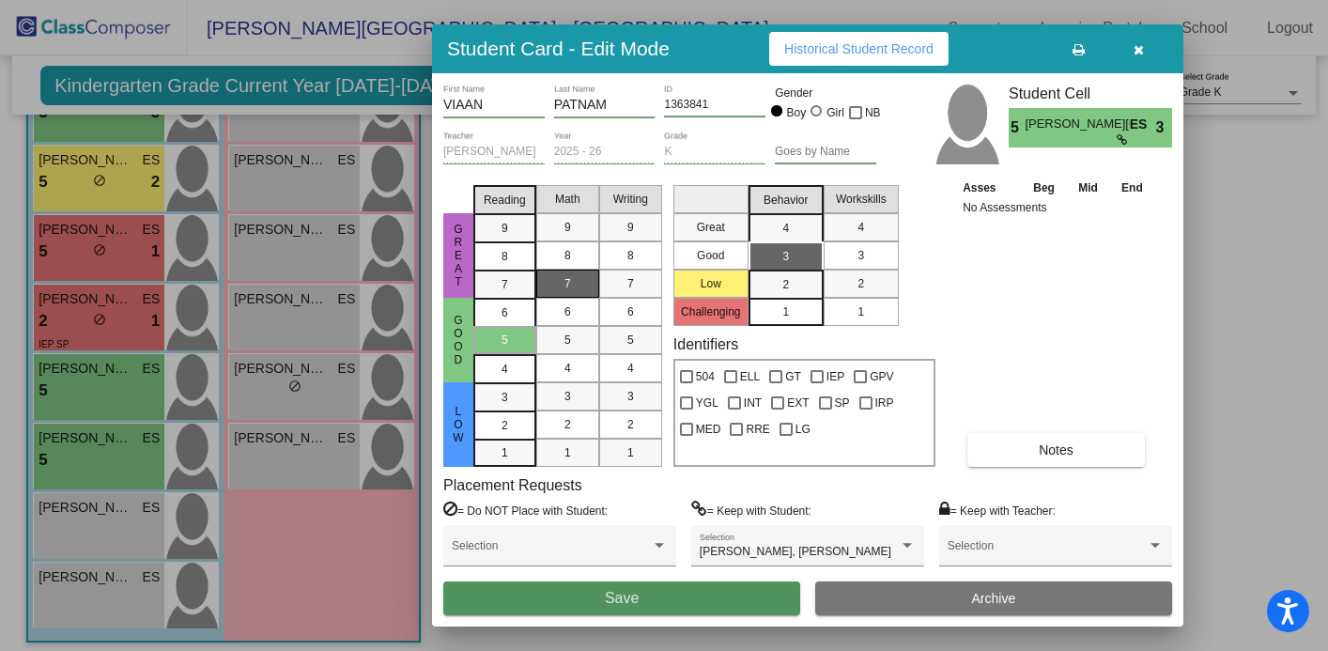
click at [675, 606] on button "Save" at bounding box center [621, 598] width 357 height 34
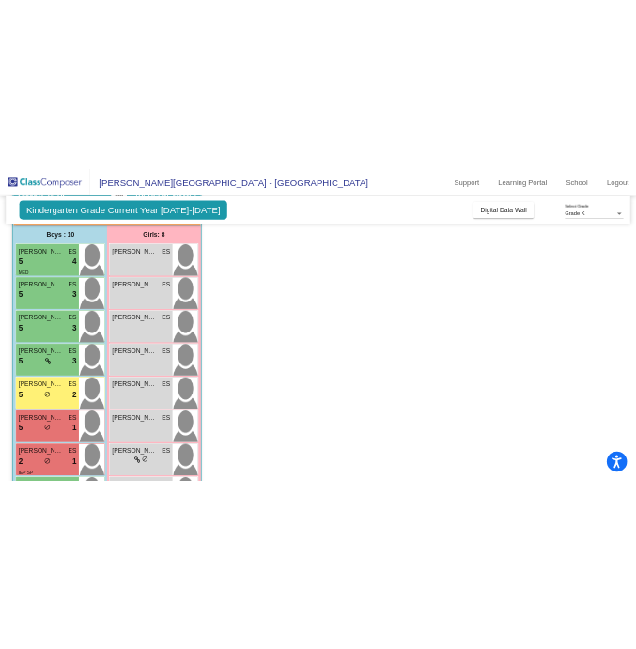
scroll to position [0, 0]
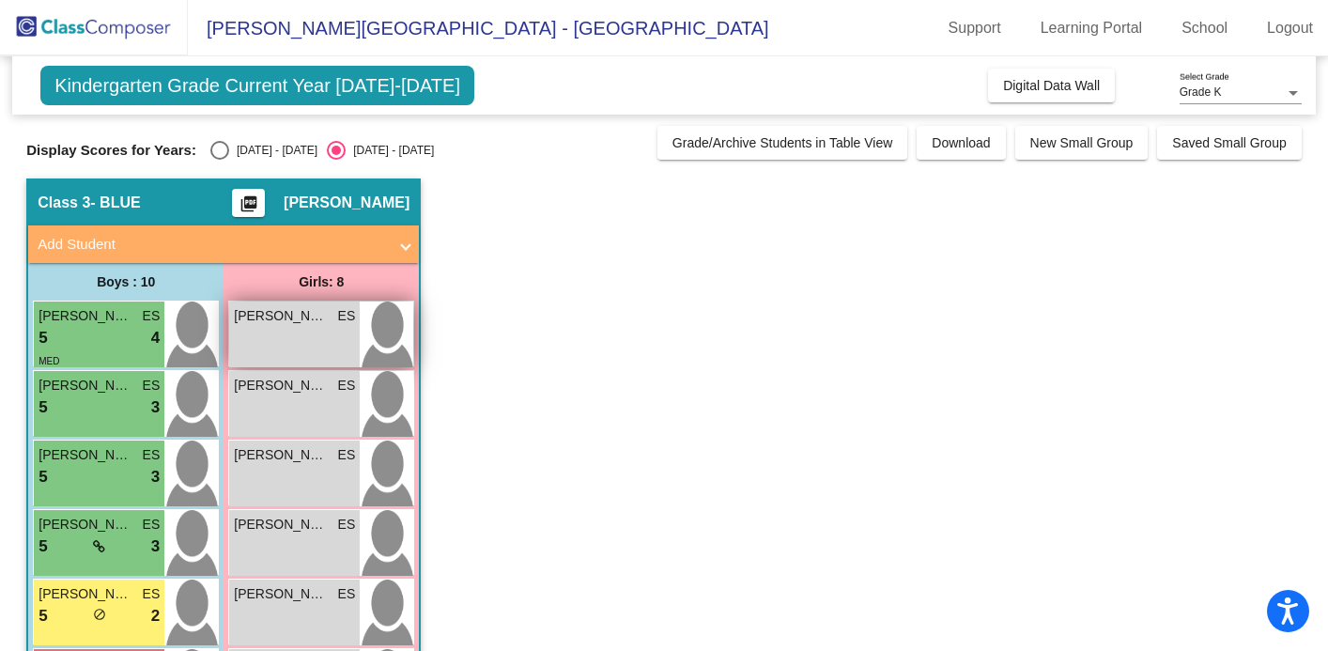
click at [300, 331] on div "AVERIE SIMPSON ES lock do_not_disturb_alt" at bounding box center [294, 335] width 131 height 66
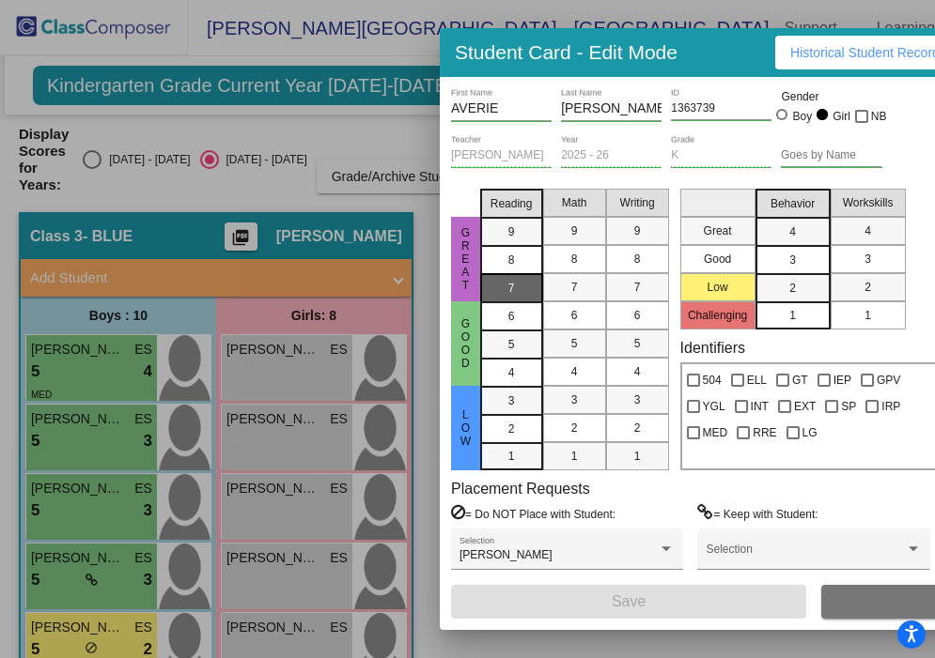
click at [532, 291] on mat-list-option "7" at bounding box center [511, 287] width 63 height 28
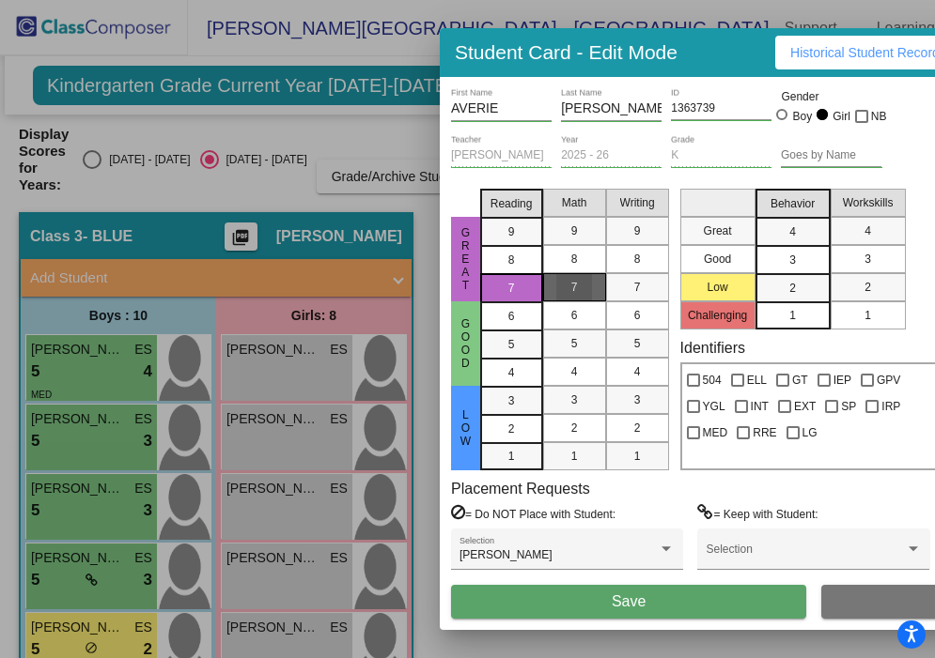
click at [570, 278] on div "7" at bounding box center [574, 287] width 37 height 28
click at [777, 223] on div "4" at bounding box center [792, 232] width 37 height 28
click at [565, 609] on button "Save" at bounding box center [628, 602] width 355 height 34
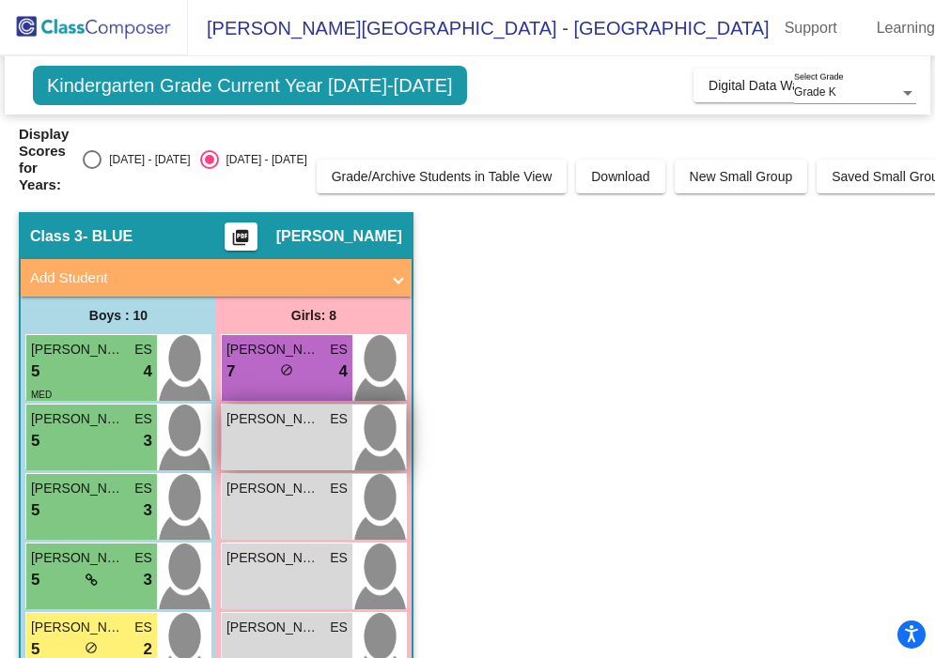
click at [319, 434] on div "CLAIRE GASIOR ES lock do_not_disturb_alt" at bounding box center [287, 438] width 131 height 66
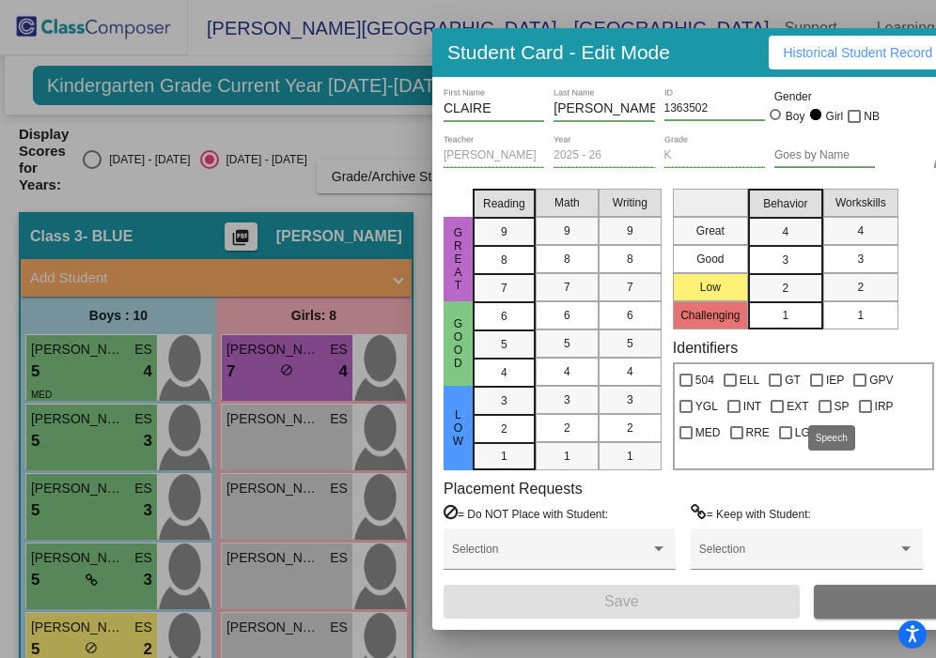
click at [825, 406] on div at bounding box center [824, 406] width 13 height 13
click at [825, 413] on input "SP" at bounding box center [824, 413] width 1 height 1
checkbox input "true"
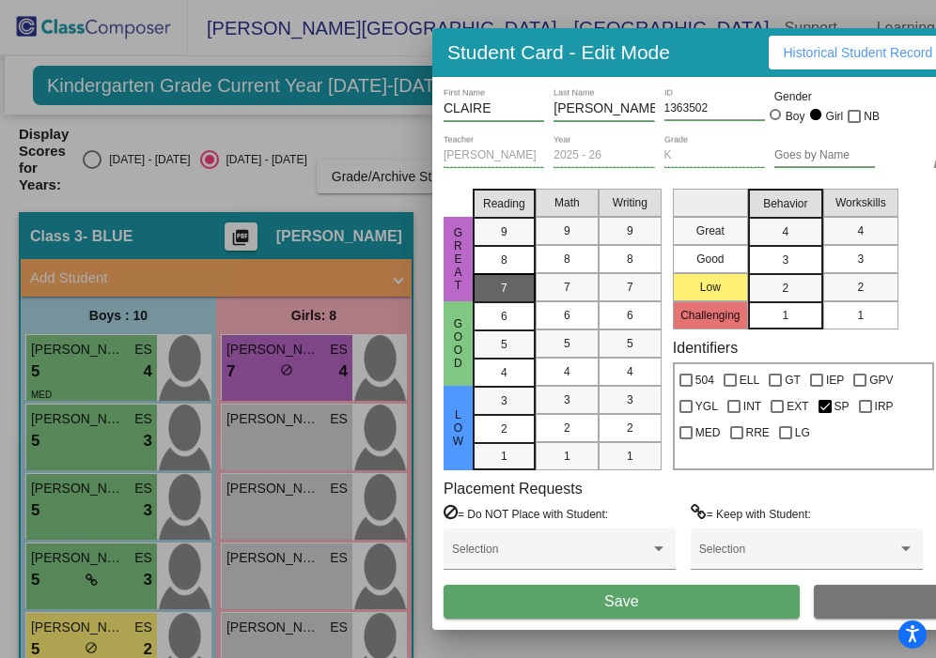
click at [512, 283] on div "7" at bounding box center [504, 288] width 37 height 28
click at [557, 289] on div "7" at bounding box center [567, 287] width 37 height 28
click at [783, 265] on span "3" at bounding box center [785, 260] width 7 height 17
click at [616, 603] on span "Save" at bounding box center [621, 602] width 34 height 16
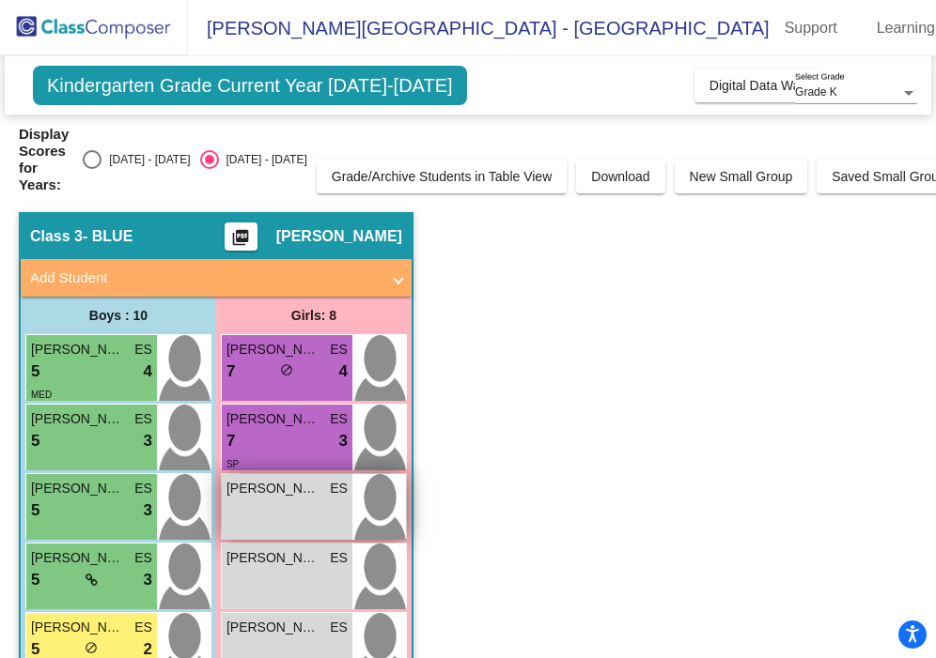
click at [278, 522] on div "GWEN CRATTY ES lock do_not_disturb_alt" at bounding box center [287, 507] width 131 height 66
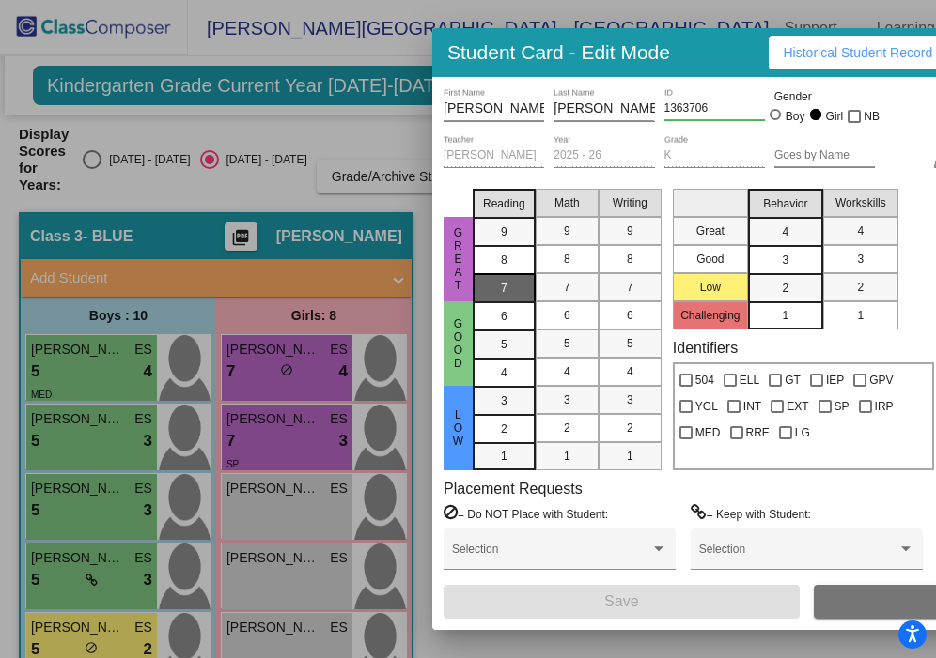
click at [509, 293] on div "7" at bounding box center [504, 288] width 37 height 28
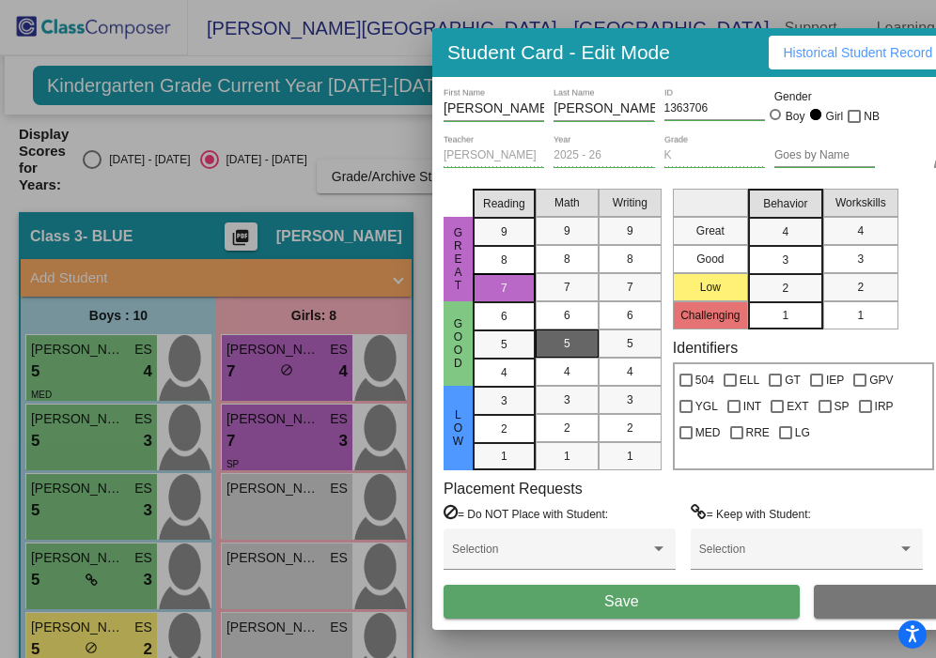
click at [549, 336] on mat-list-option "5" at bounding box center [566, 344] width 63 height 28
click at [787, 223] on div "4" at bounding box center [785, 232] width 37 height 28
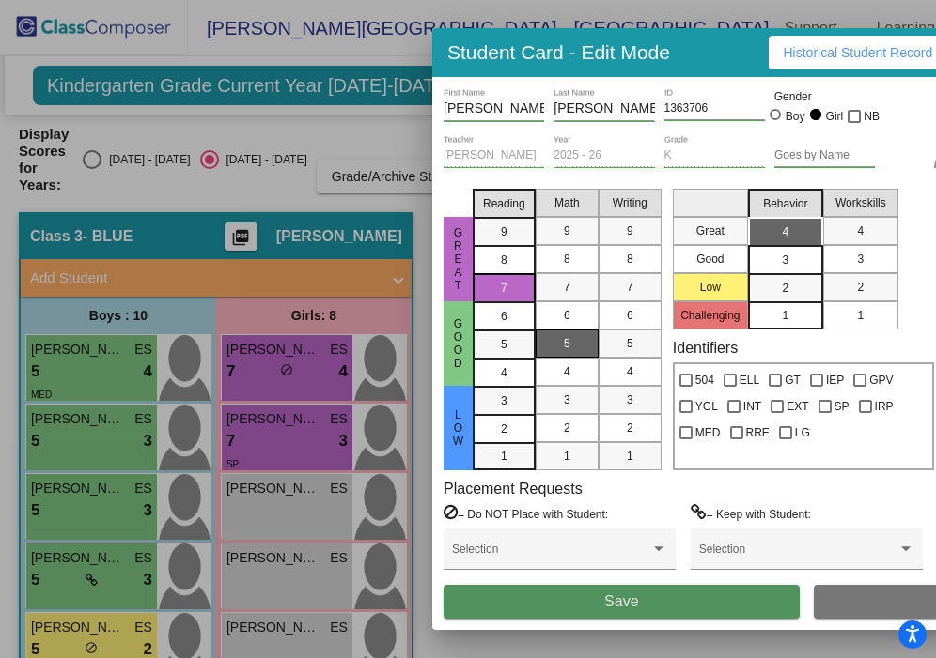
click at [651, 605] on button "Save" at bounding box center [621, 602] width 356 height 34
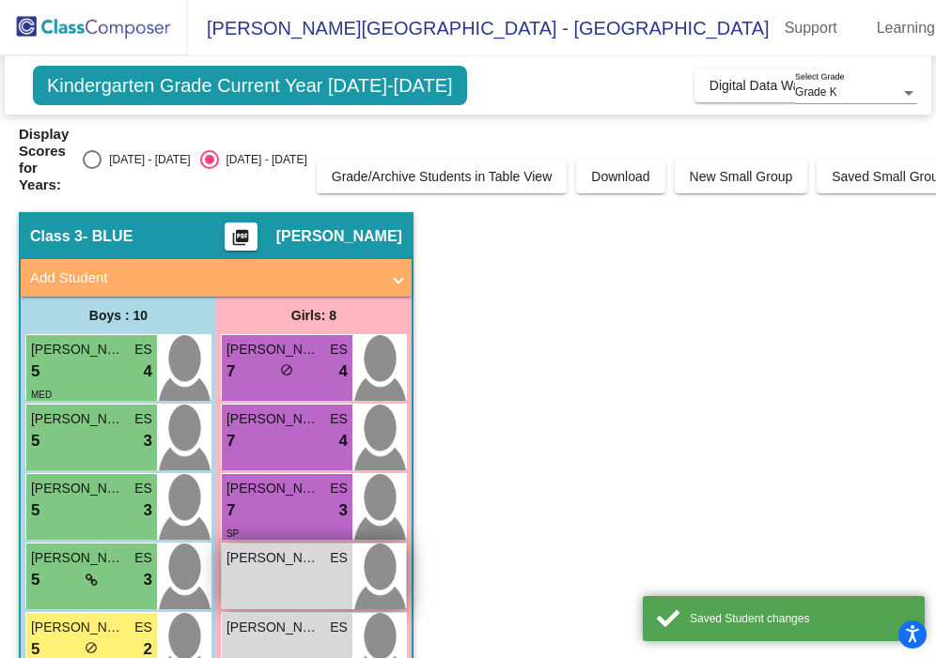
click at [262, 587] on div "HANNAH KITSON ES lock do_not_disturb_alt" at bounding box center [287, 577] width 131 height 66
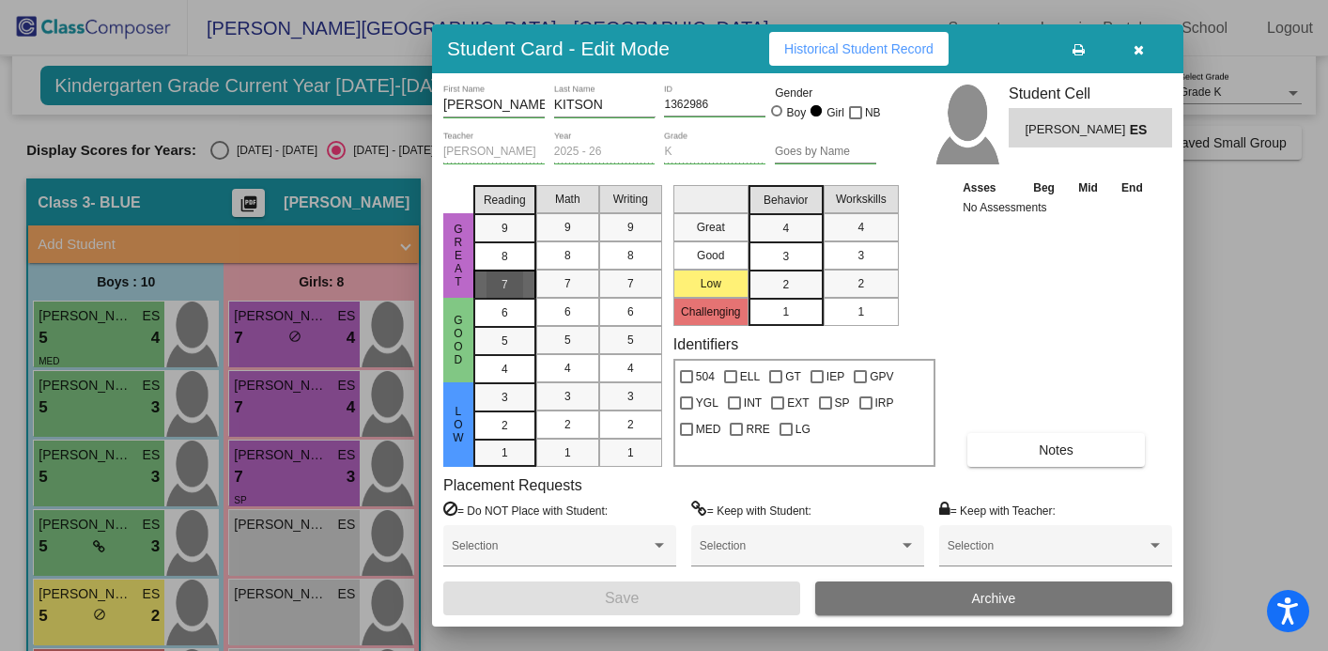
click at [525, 274] on mat-list-option "7" at bounding box center [504, 284] width 63 height 28
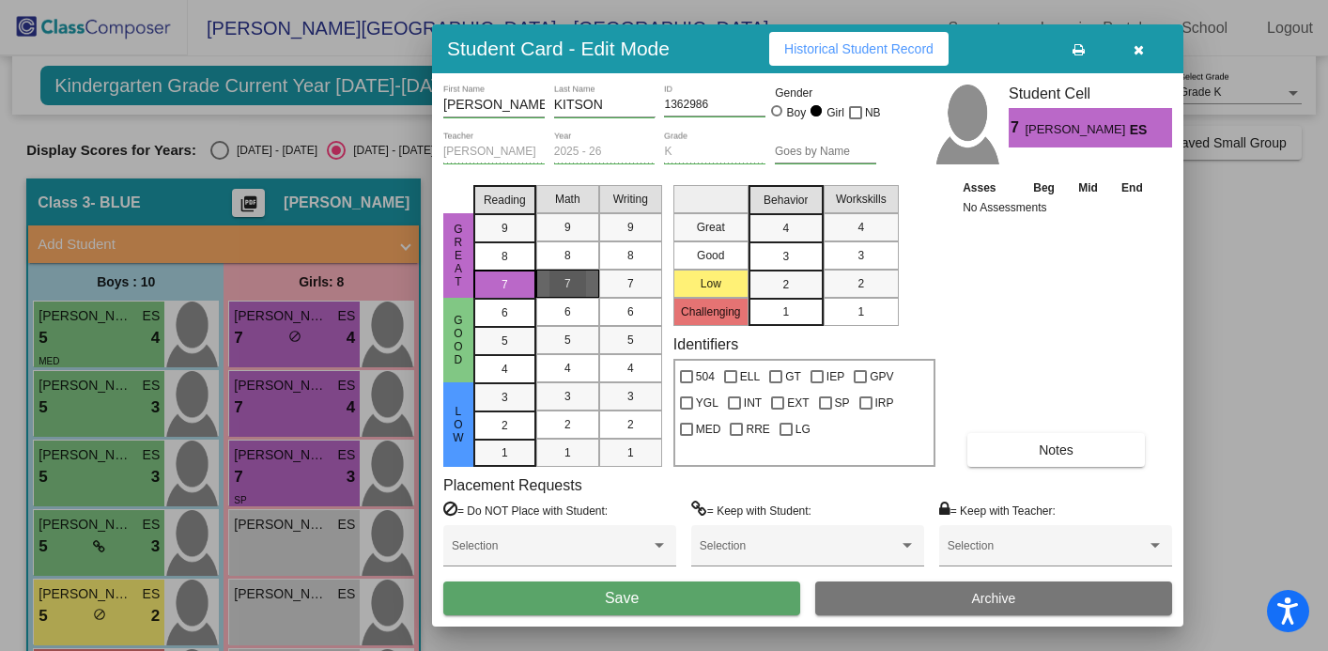
click at [562, 283] on div "7" at bounding box center [568, 284] width 37 height 28
click at [788, 230] on span "4" at bounding box center [785, 228] width 7 height 17
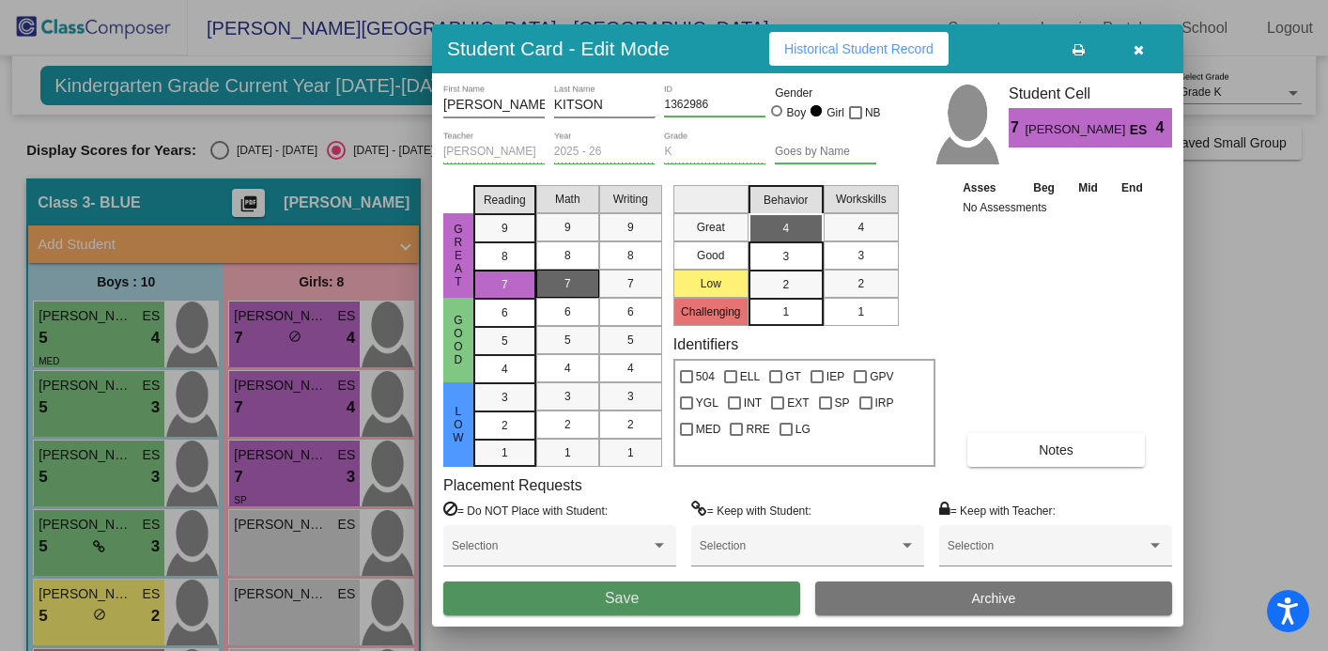
click at [739, 596] on button "Save" at bounding box center [621, 598] width 357 height 34
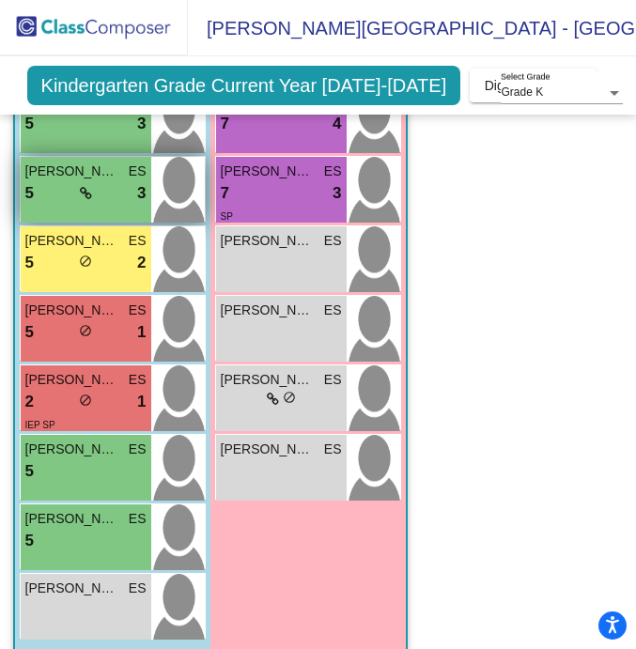
scroll to position [393, 0]
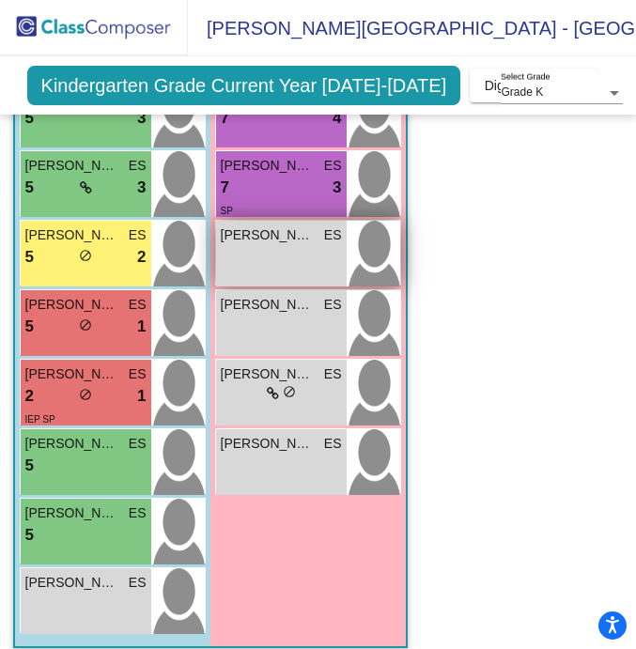
click at [274, 263] on div "JOPLIN CLEMENS ES lock do_not_disturb_alt" at bounding box center [281, 254] width 131 height 66
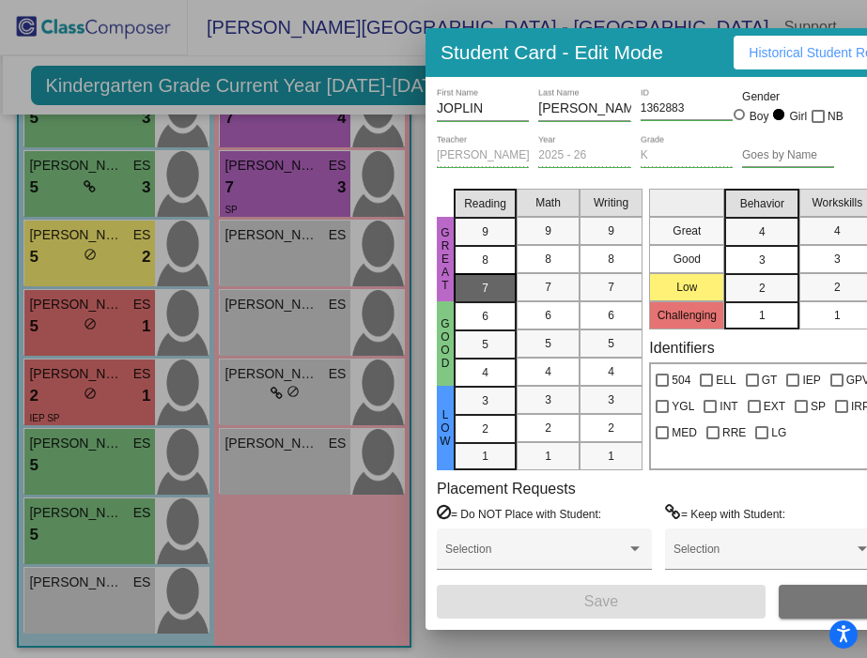
click at [500, 294] on div "7" at bounding box center [485, 288] width 37 height 28
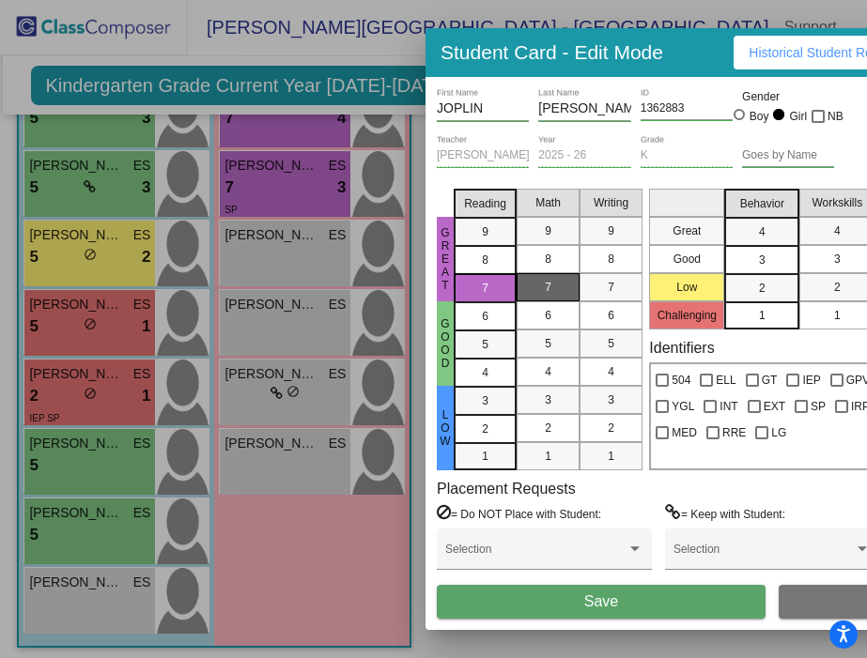
click at [533, 293] on div "7" at bounding box center [548, 287] width 37 height 28
click at [755, 262] on div "3" at bounding box center [762, 260] width 37 height 28
click at [624, 601] on button "Save" at bounding box center [601, 602] width 329 height 34
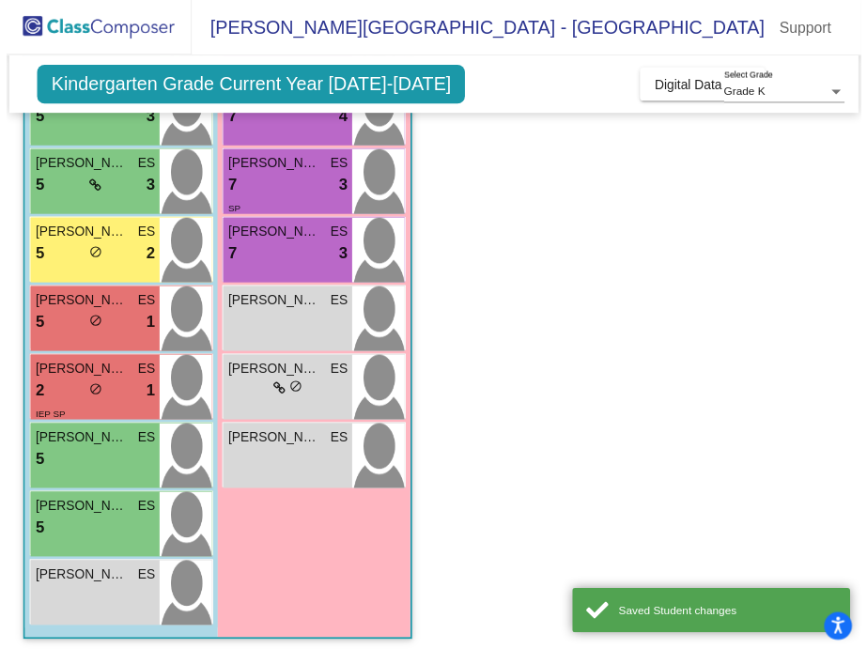
scroll to position [0, 0]
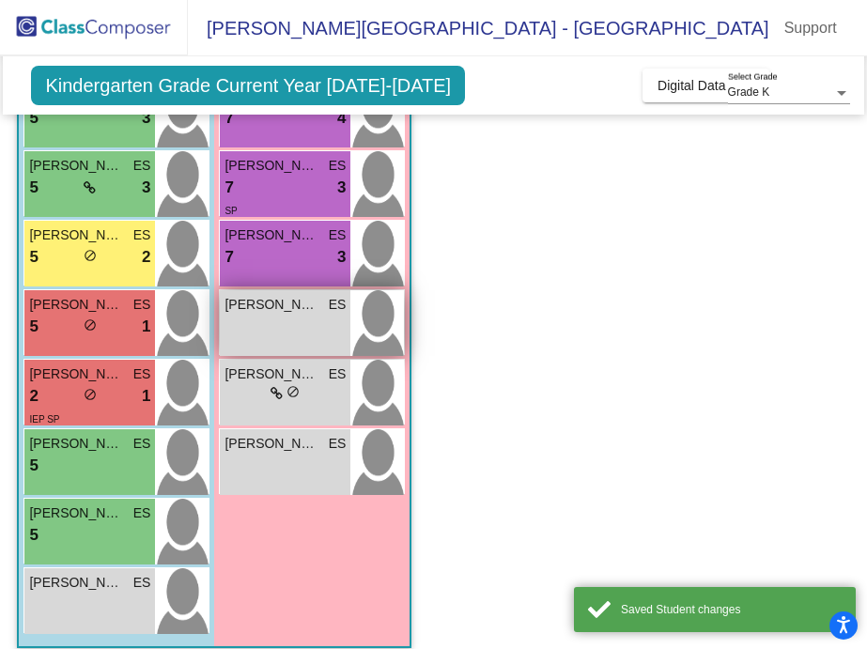
click at [288, 309] on span "LOGAN TYNDALL" at bounding box center [272, 305] width 94 height 20
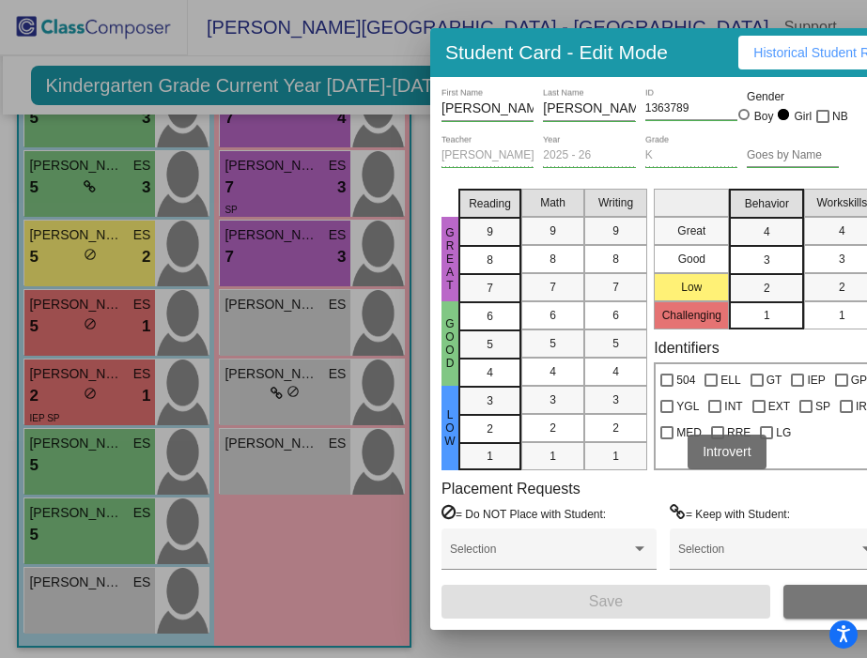
click at [735, 411] on span "INT" at bounding box center [733, 406] width 18 height 23
click at [715, 413] on input "INT" at bounding box center [714, 413] width 1 height 1
checkbox input "true"
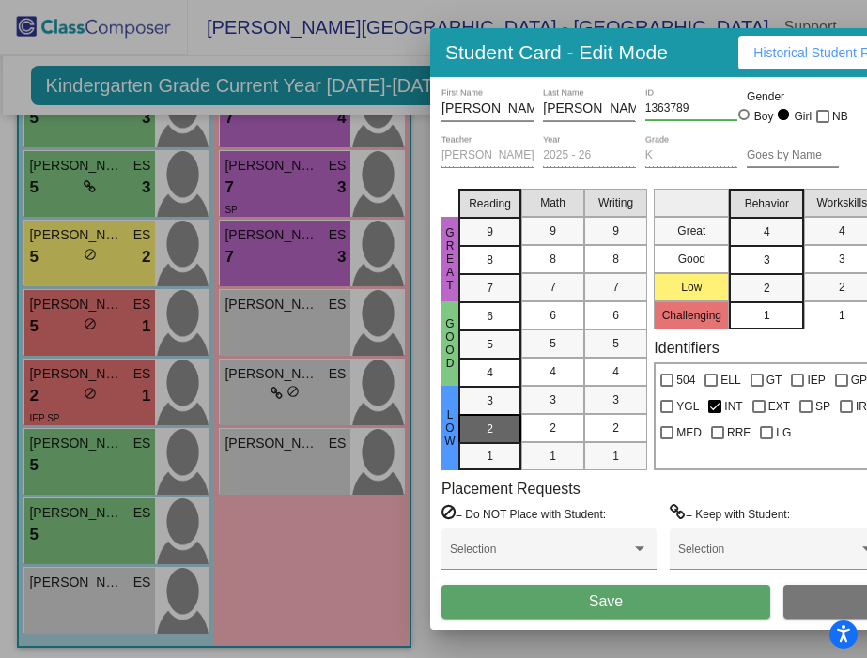
click at [470, 430] on mat-list-option "2" at bounding box center [489, 428] width 63 height 28
click at [542, 424] on div "2" at bounding box center [552, 428] width 37 height 28
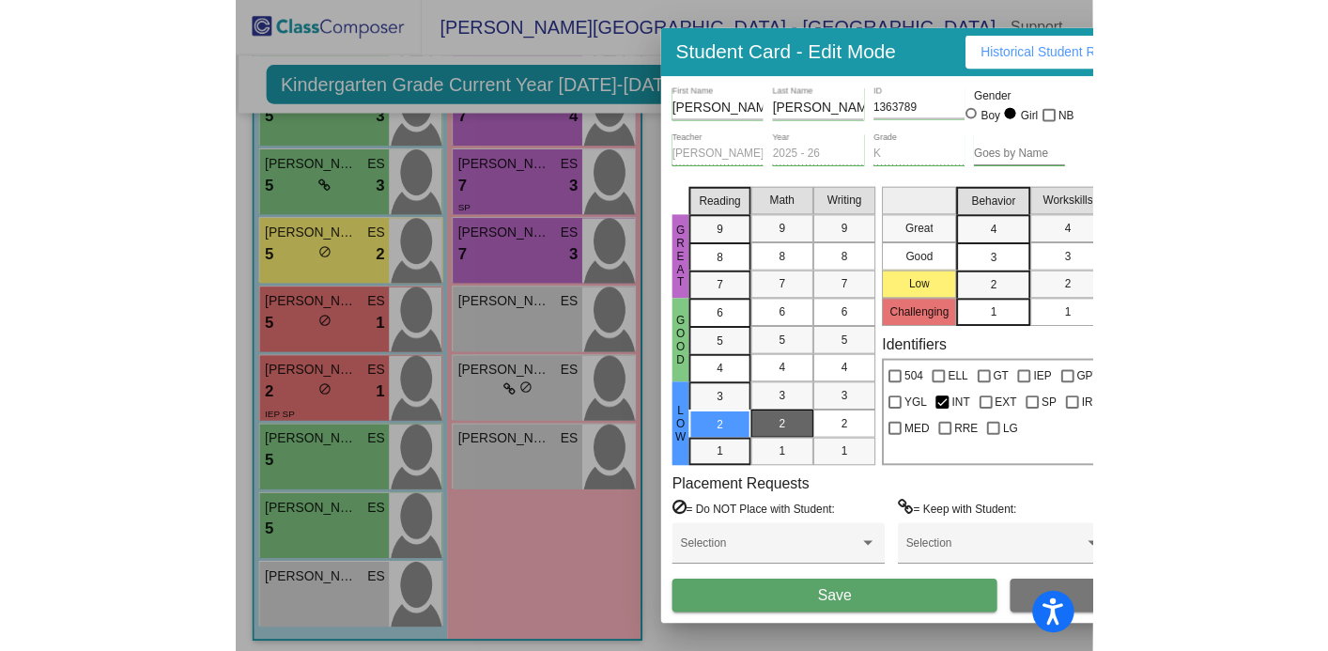
scroll to position [359, 0]
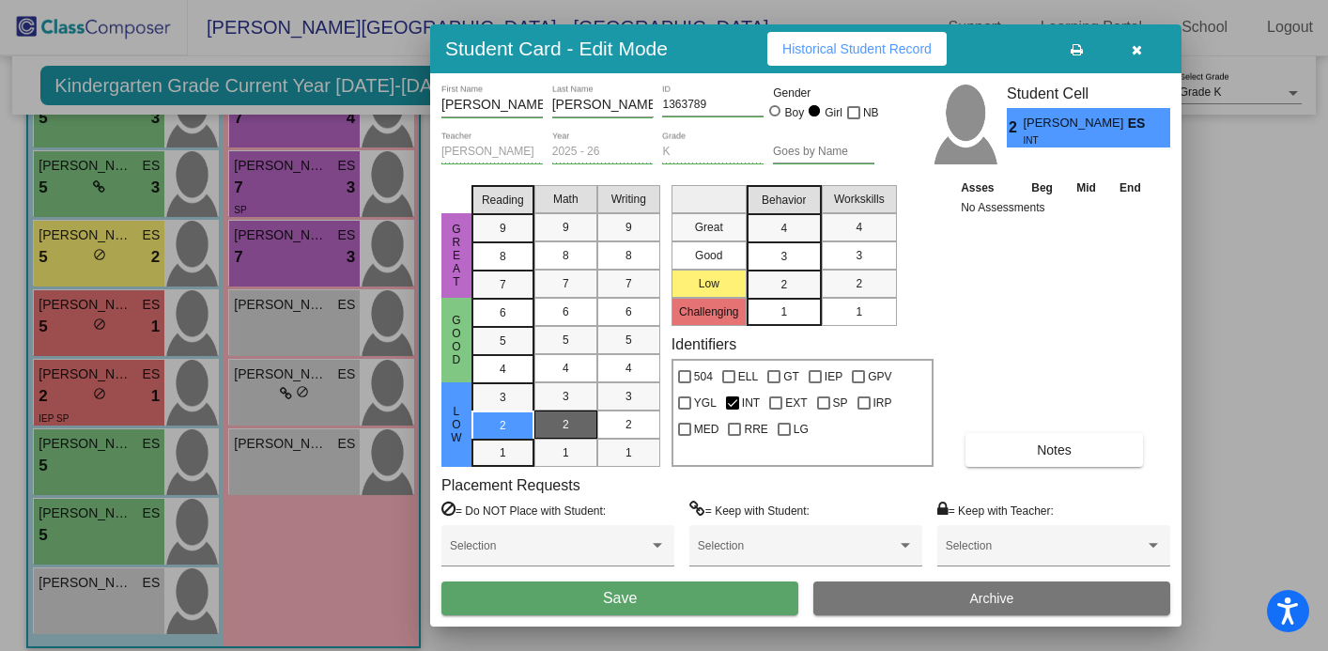
click at [798, 257] on div "3" at bounding box center [784, 256] width 37 height 28
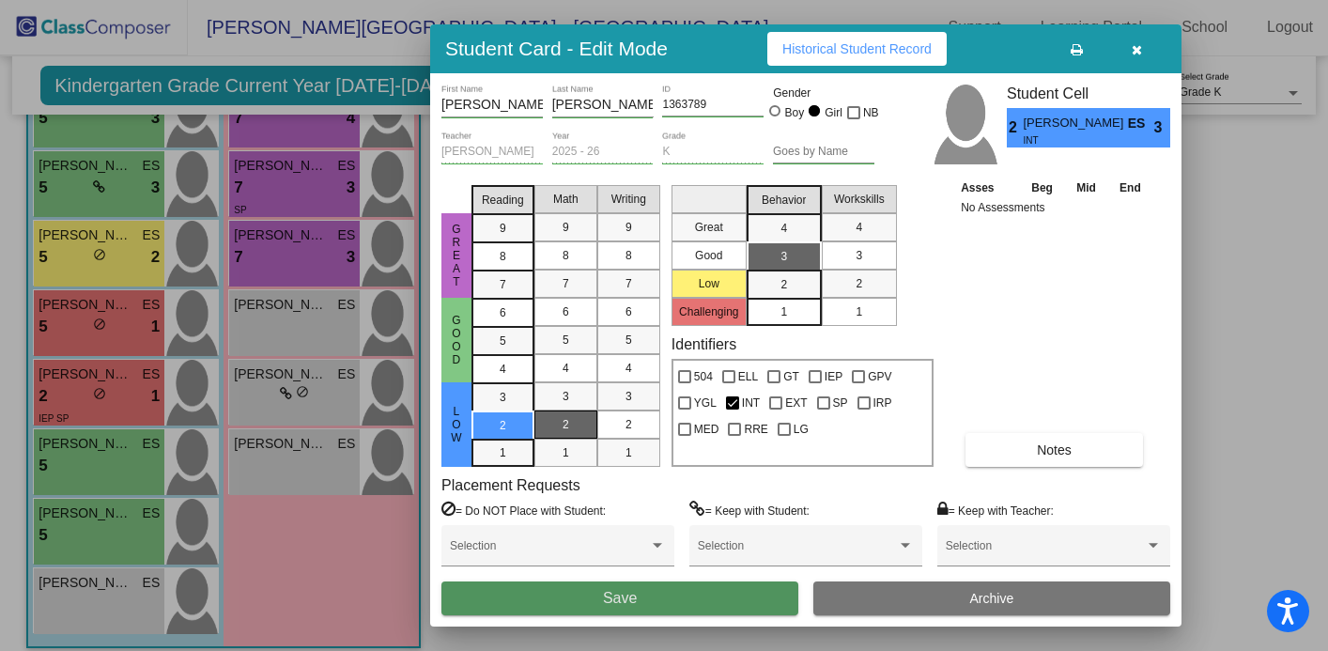
click at [648, 600] on button "Save" at bounding box center [619, 598] width 357 height 34
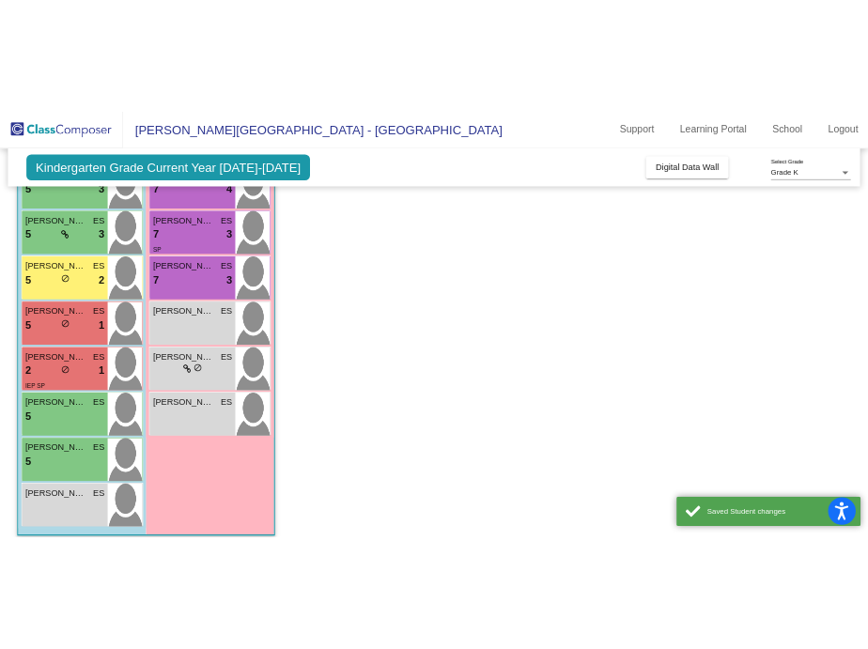
scroll to position [0, 0]
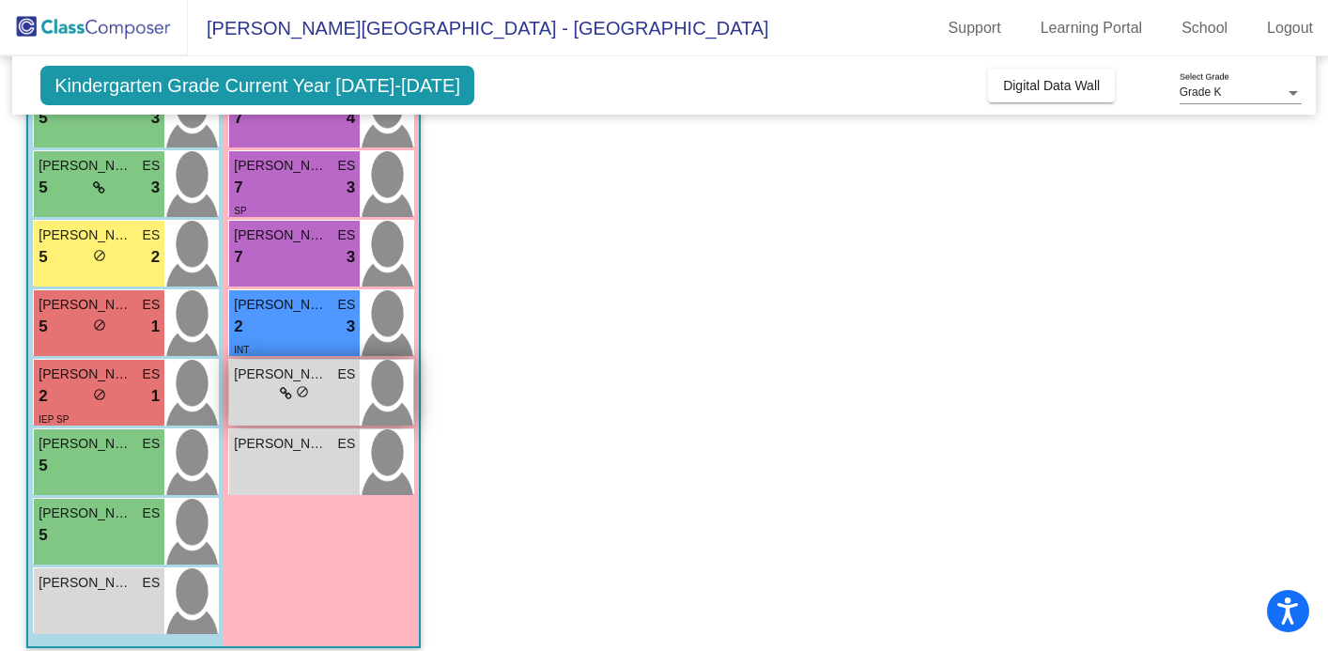
click at [327, 401] on div "lock do_not_disturb_alt" at bounding box center [294, 394] width 121 height 20
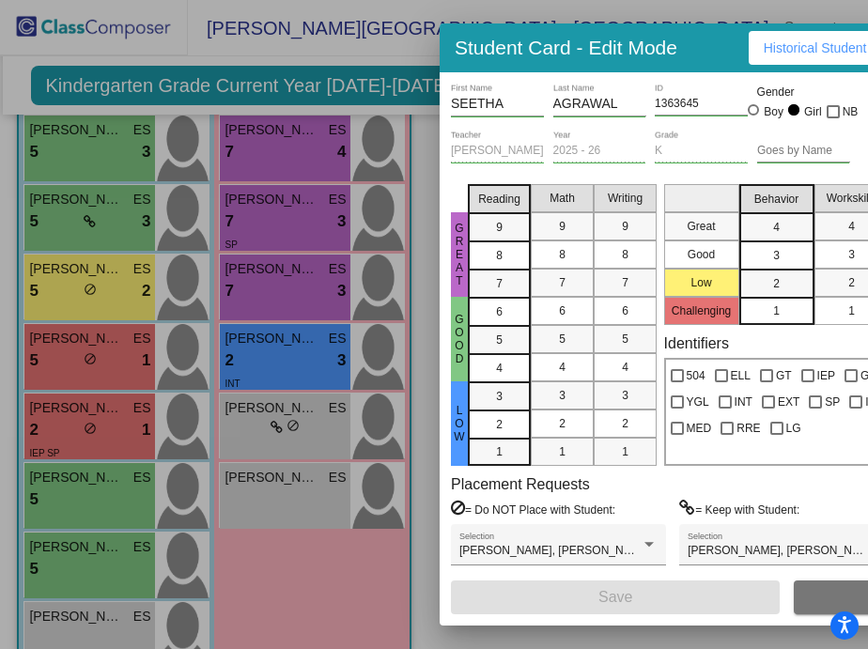
scroll to position [393, 0]
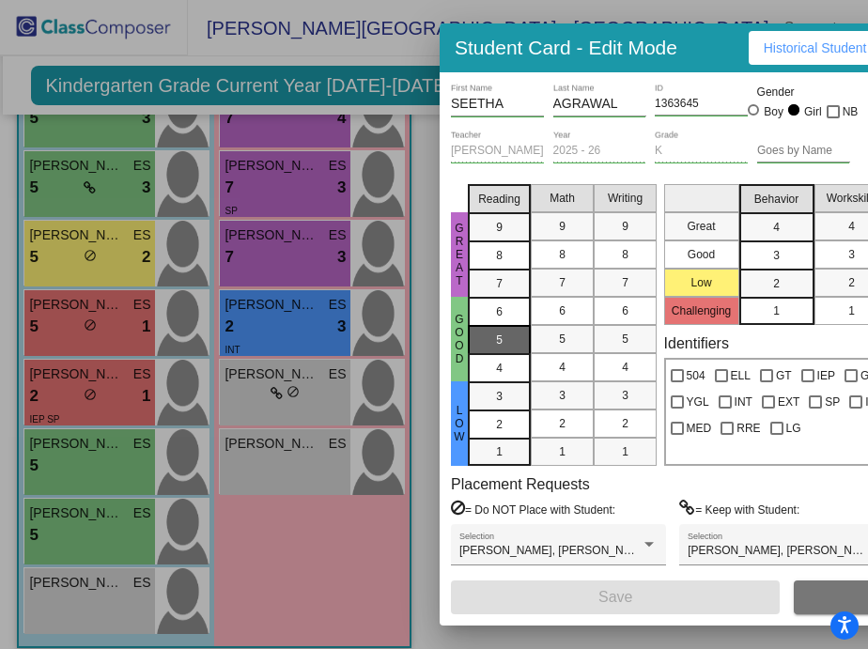
click at [503, 347] on div "5" at bounding box center [499, 340] width 37 height 28
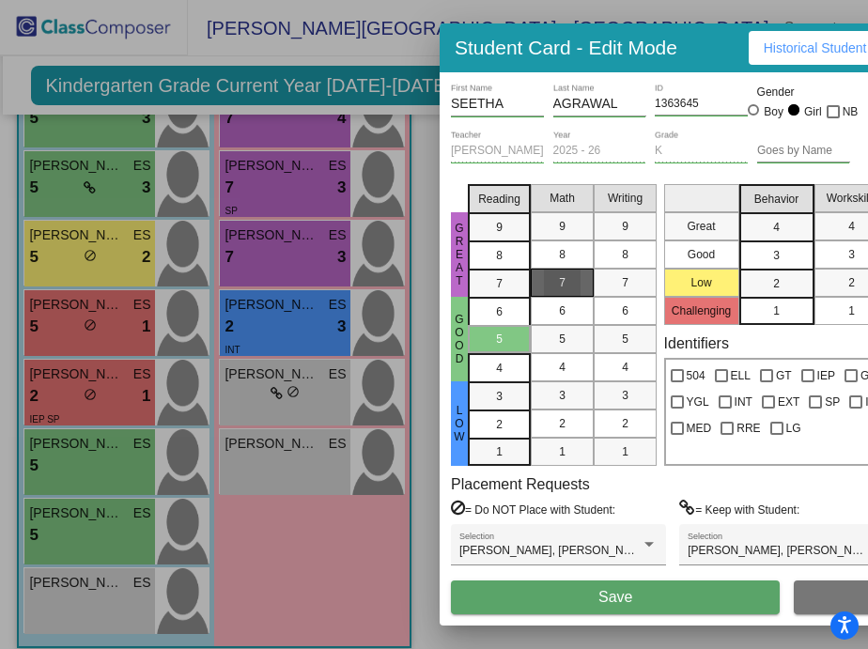
click at [564, 284] on span "7" at bounding box center [562, 282] width 7 height 17
click at [793, 255] on div "3" at bounding box center [776, 255] width 37 height 28
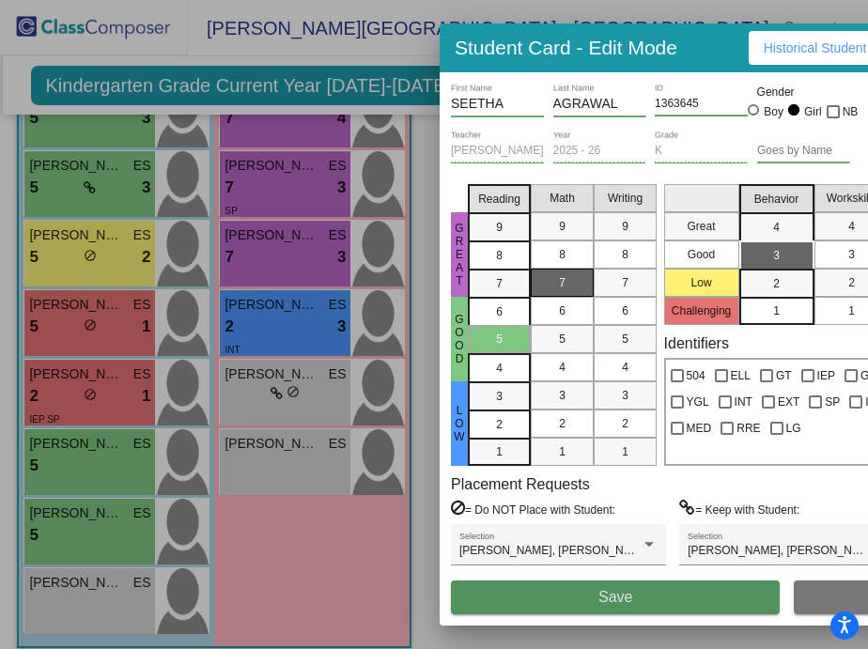
click at [550, 593] on button "Save" at bounding box center [615, 598] width 329 height 34
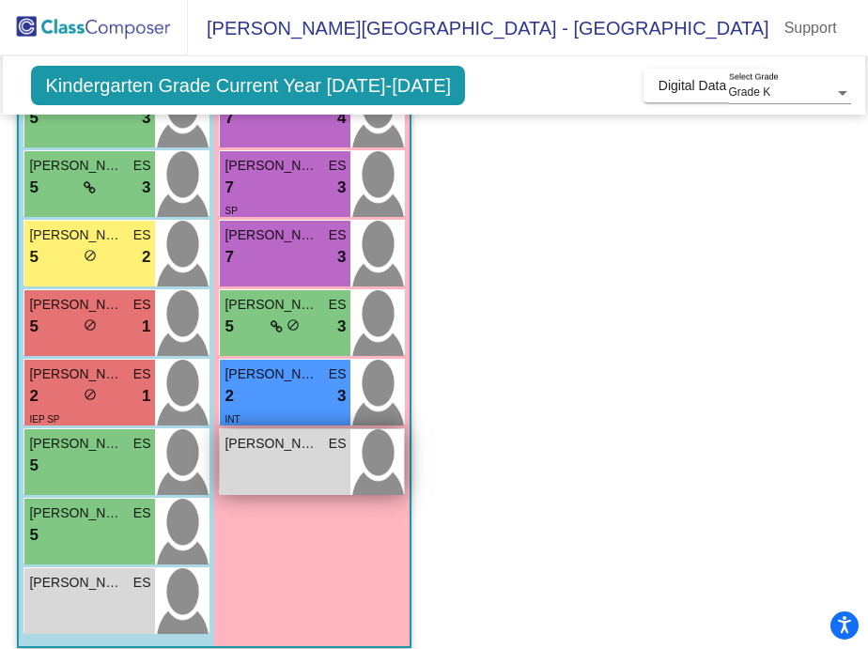
click at [256, 489] on div "ZOE KOKENAKES ES lock do_not_disturb_alt" at bounding box center [285, 462] width 131 height 66
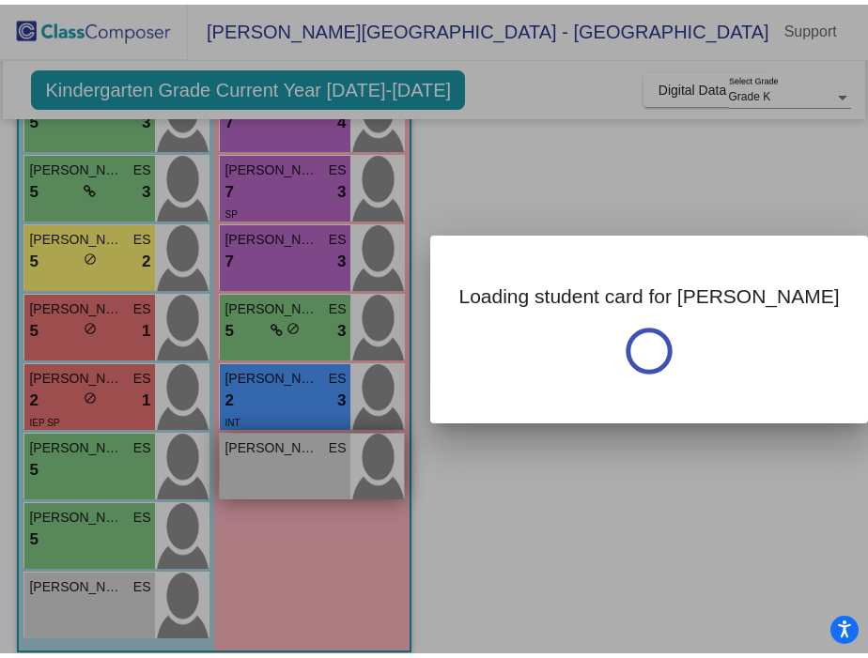
scroll to position [0, 0]
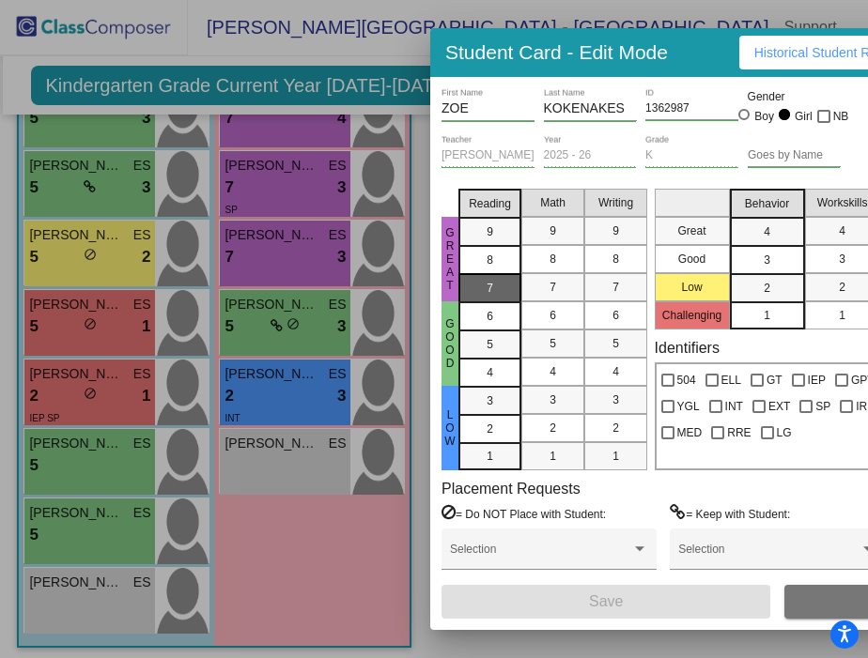
click at [499, 282] on div "7" at bounding box center [490, 288] width 37 height 28
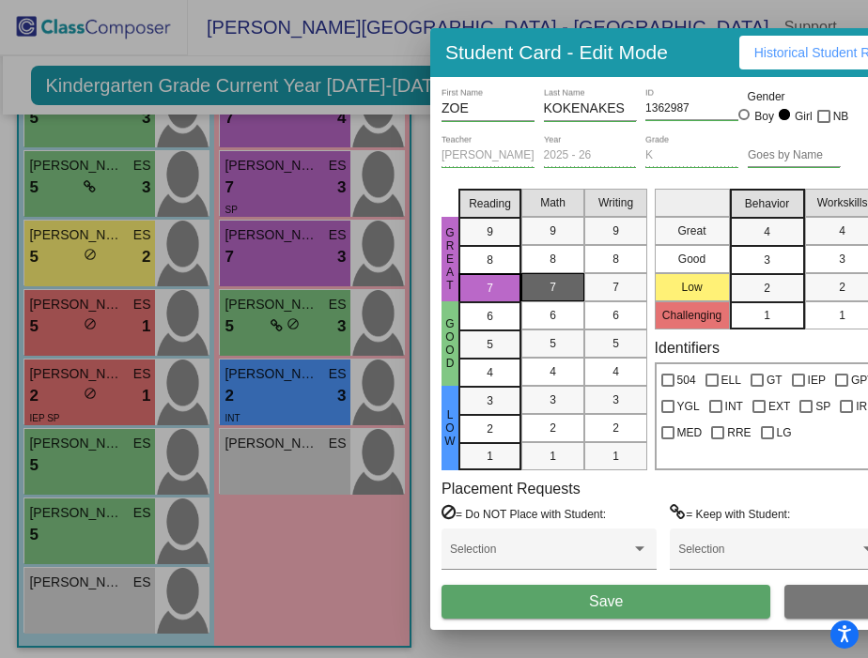
click at [550, 282] on span "7" at bounding box center [553, 287] width 7 height 17
click at [757, 265] on div "3" at bounding box center [767, 260] width 37 height 28
click at [646, 618] on button "Save" at bounding box center [605, 602] width 329 height 34
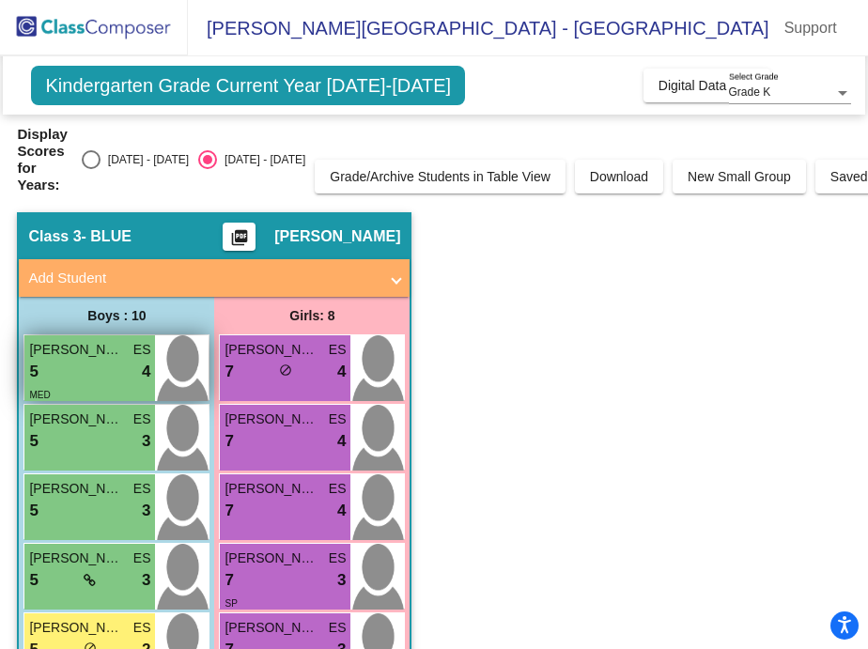
click at [92, 379] on div "5 lock do_not_disturb_alt 4" at bounding box center [89, 372] width 121 height 24
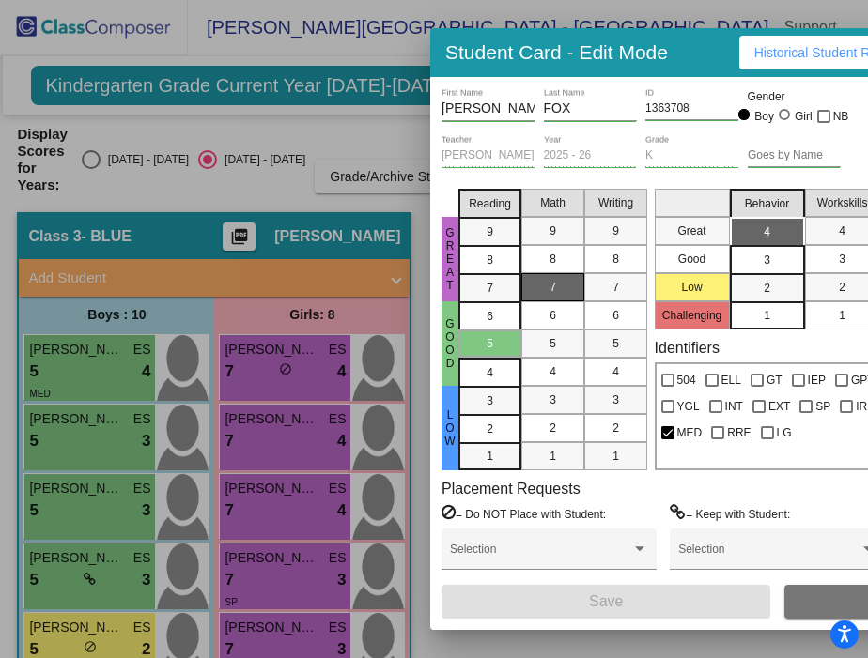
click at [296, 57] on div at bounding box center [434, 329] width 868 height 658
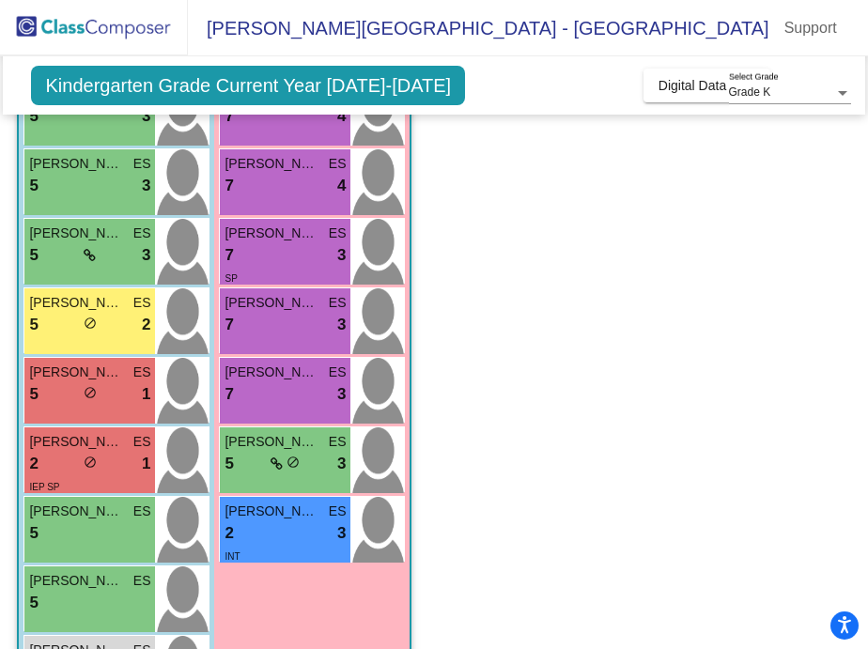
scroll to position [411, 0]
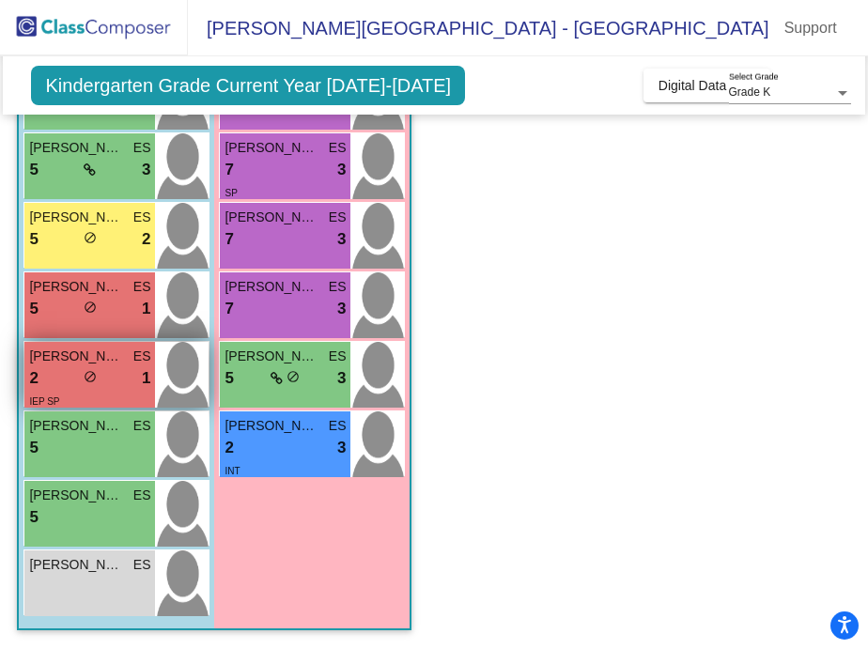
click at [59, 363] on span "TANNER MALCOMSON" at bounding box center [76, 357] width 94 height 20
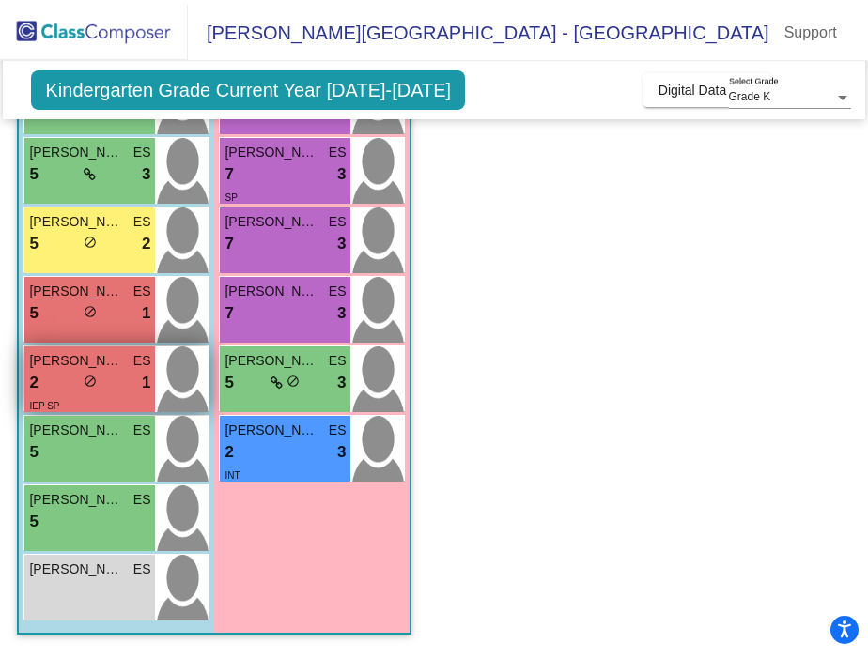
scroll to position [0, 0]
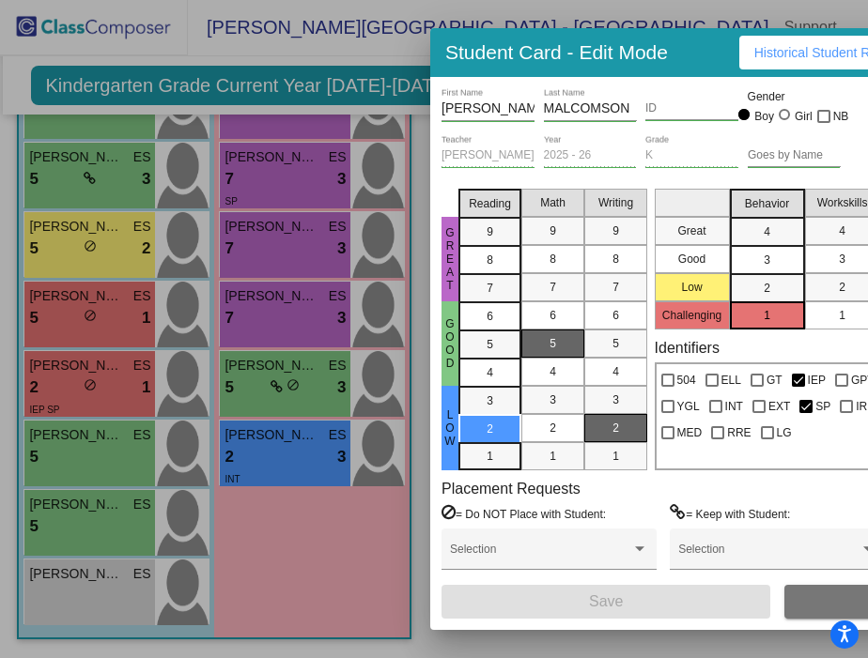
click at [615, 426] on span "2" at bounding box center [615, 428] width 7 height 17
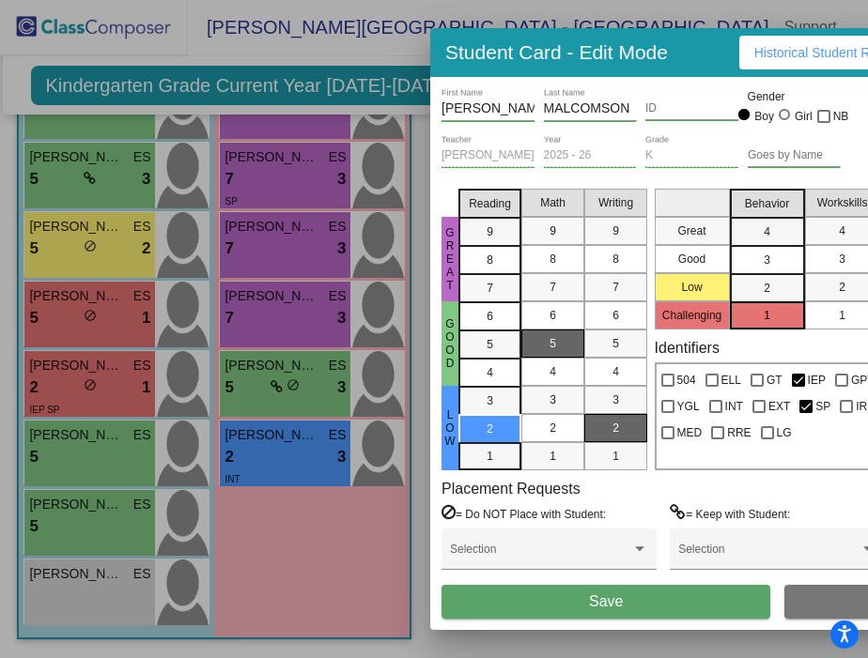
click at [575, 597] on button "Save" at bounding box center [605, 602] width 329 height 34
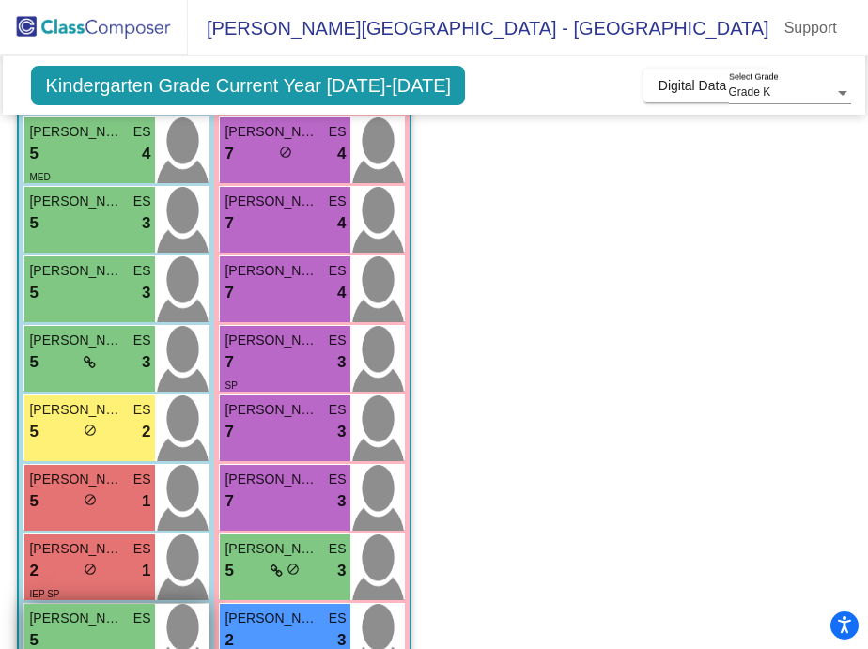
scroll to position [211, 0]
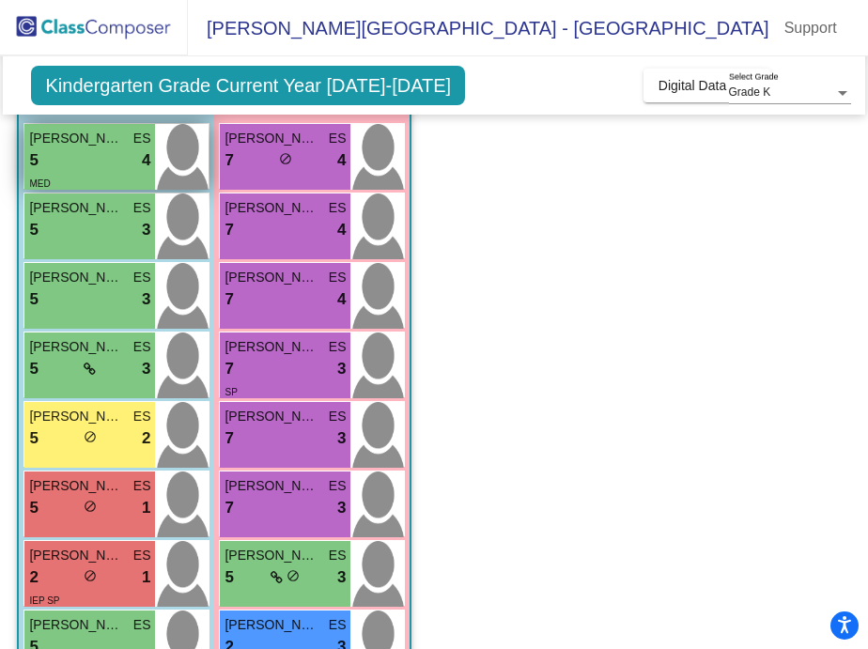
click at [85, 138] on span "GRAYSON FOX" at bounding box center [76, 139] width 94 height 20
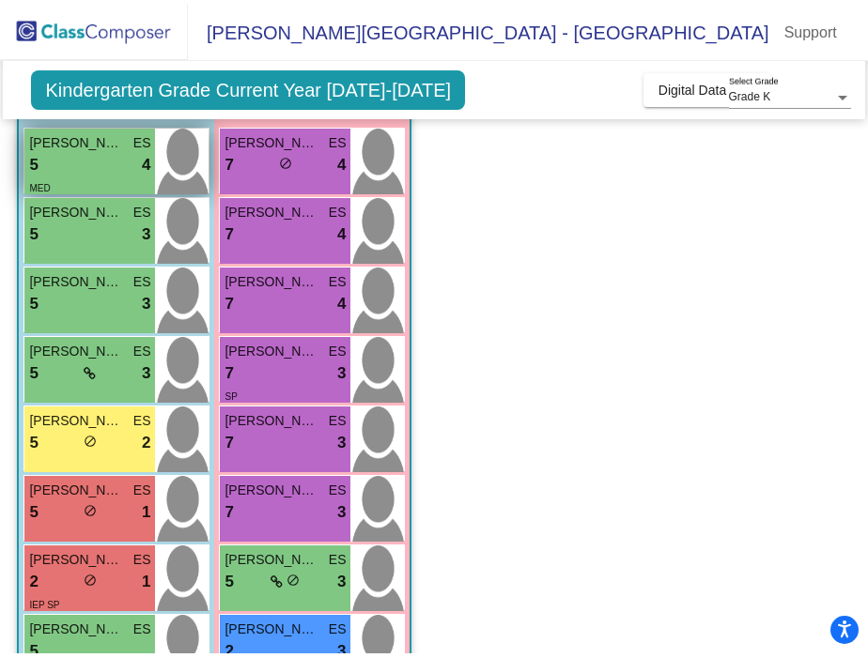
scroll to position [0, 0]
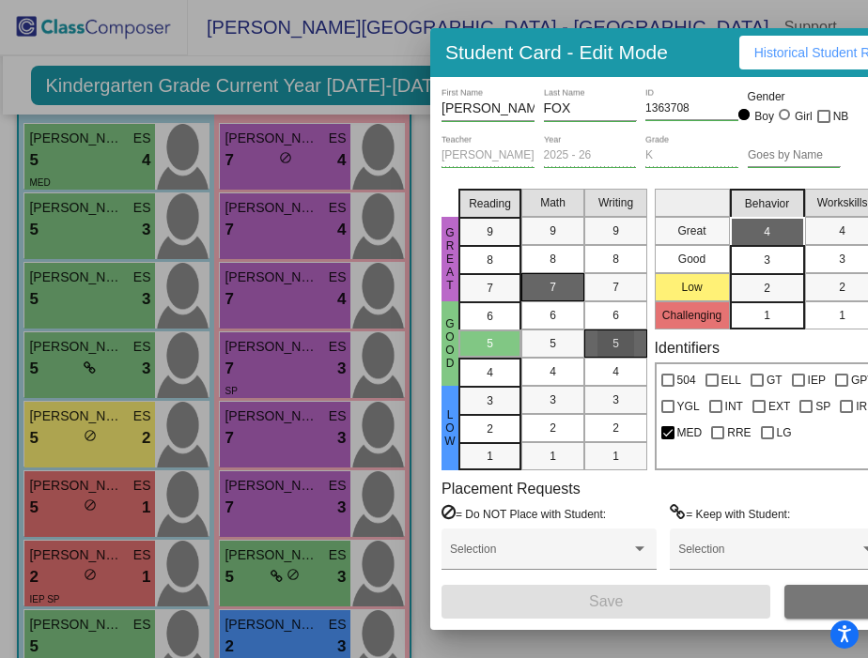
click at [631, 345] on div "5" at bounding box center [615, 344] width 37 height 28
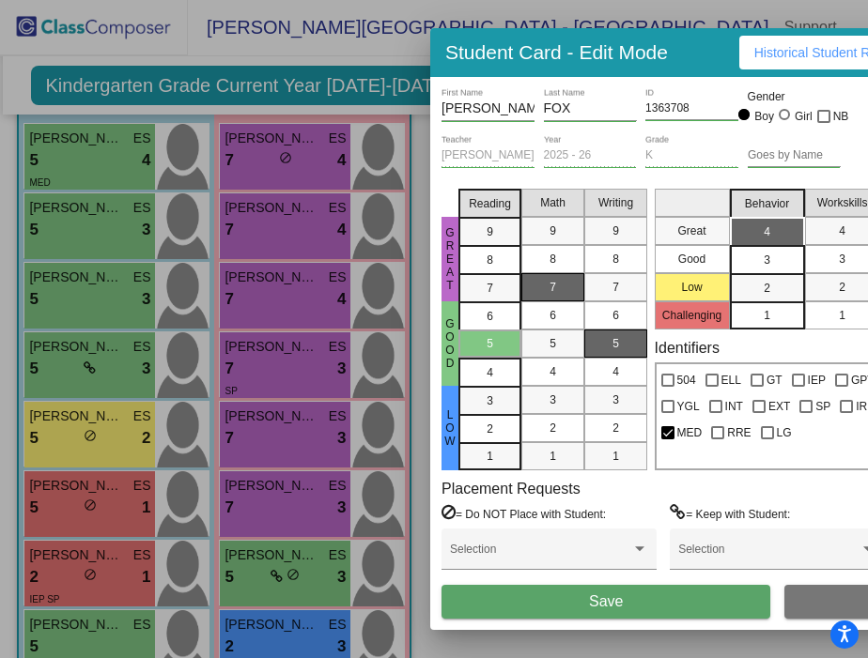
click at [609, 615] on button "Save" at bounding box center [605, 602] width 329 height 34
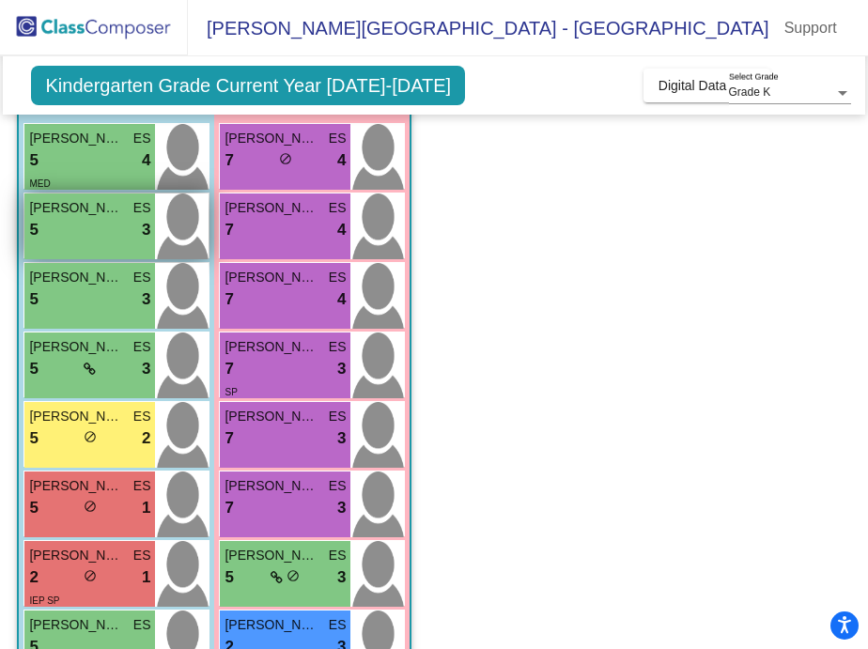
click at [75, 231] on div "5 lock do_not_disturb_alt 3" at bounding box center [89, 230] width 121 height 24
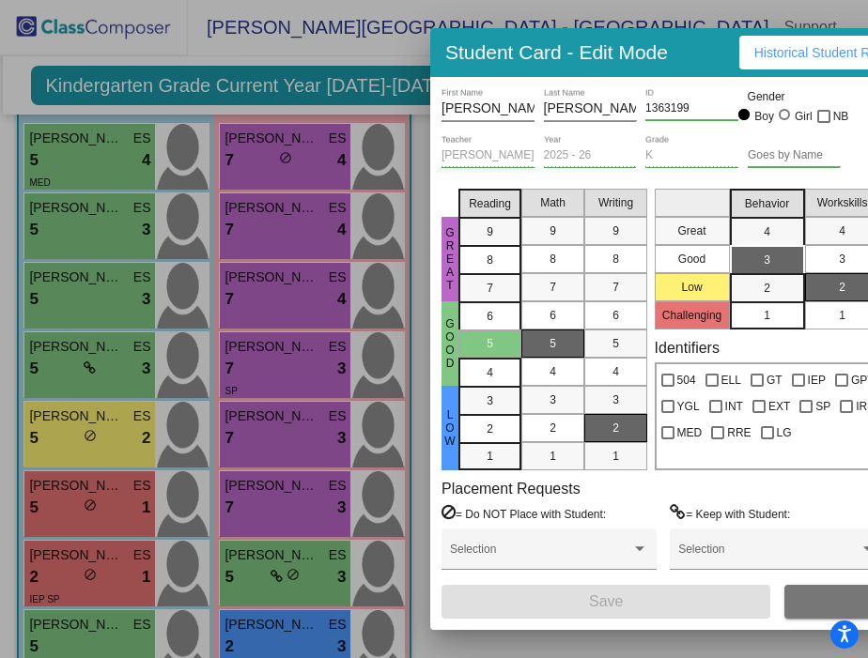
click at [831, 287] on div "2" at bounding box center [842, 287] width 37 height 28
click at [840, 285] on div "2" at bounding box center [842, 287] width 37 height 28
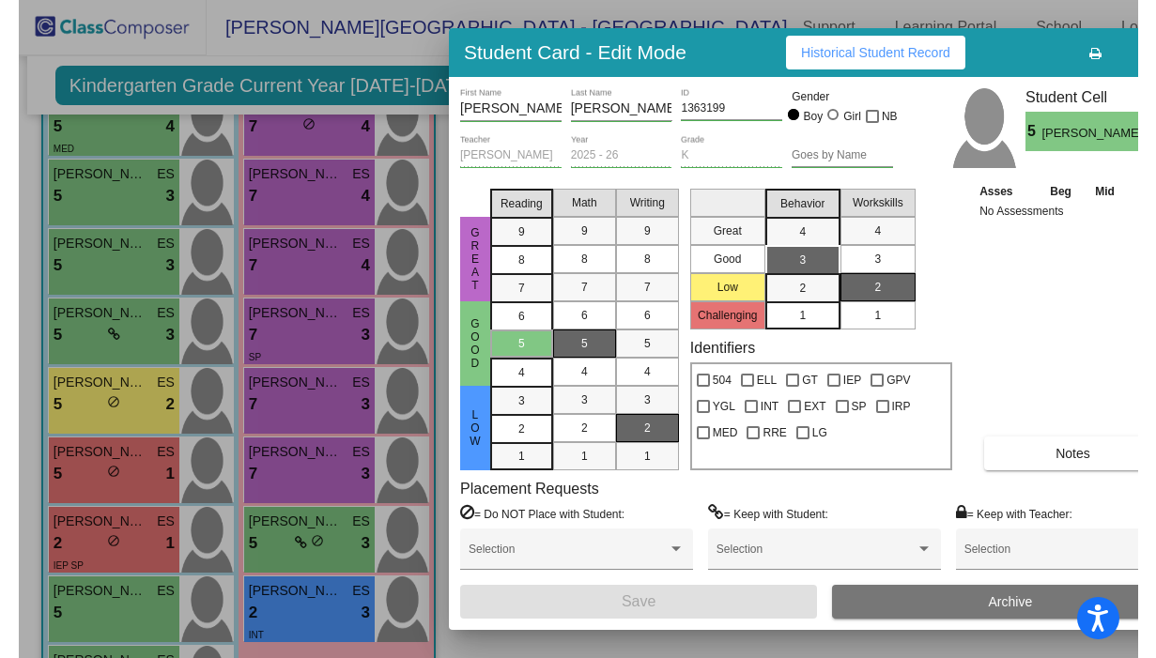
scroll to position [178, 0]
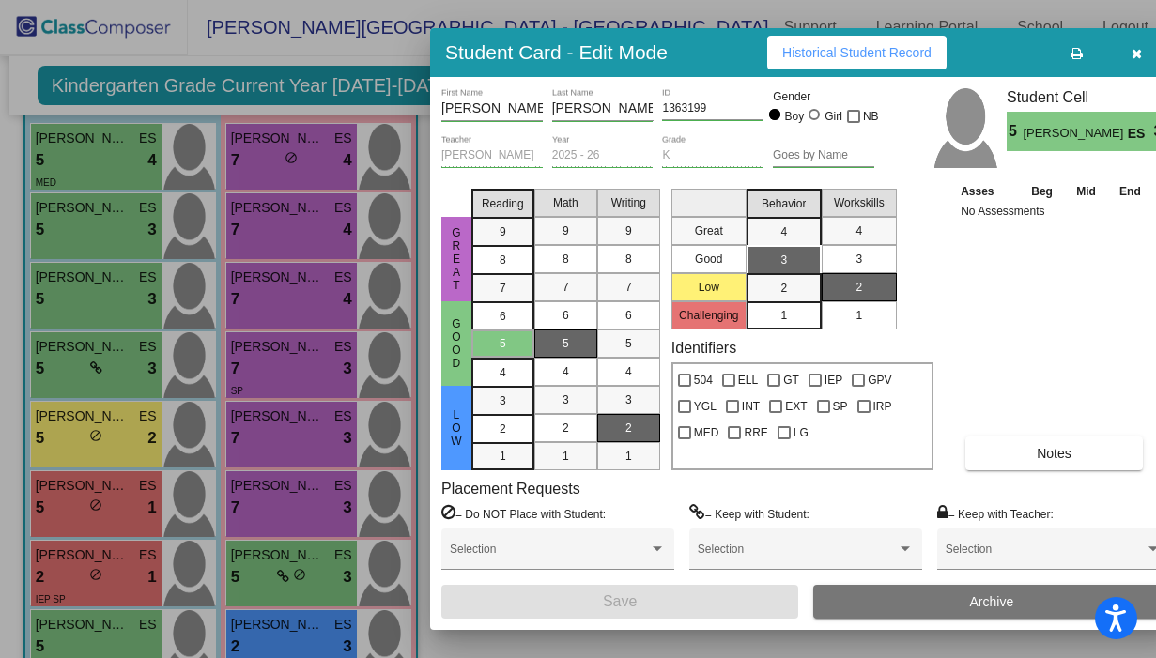
click at [883, 283] on mat-list-option "2" at bounding box center [859, 287] width 75 height 28
click at [1139, 51] on icon "button" at bounding box center [1137, 53] width 10 height 13
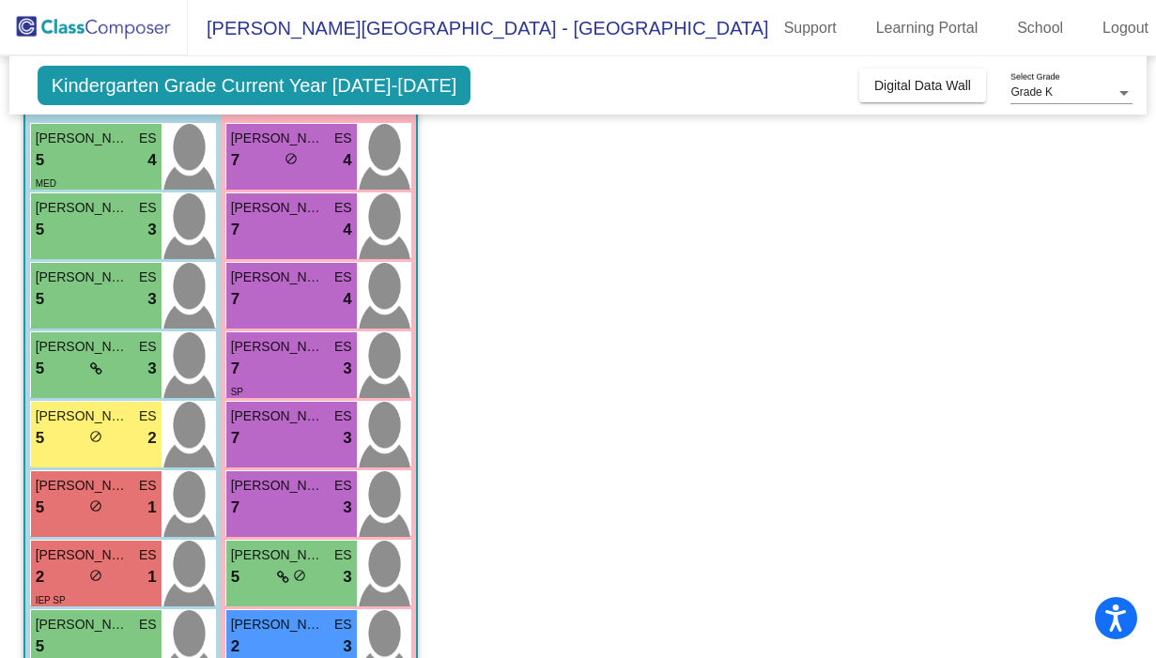
scroll to position [0, 0]
click at [52, 235] on div "5 lock do_not_disturb_alt 3" at bounding box center [96, 230] width 121 height 24
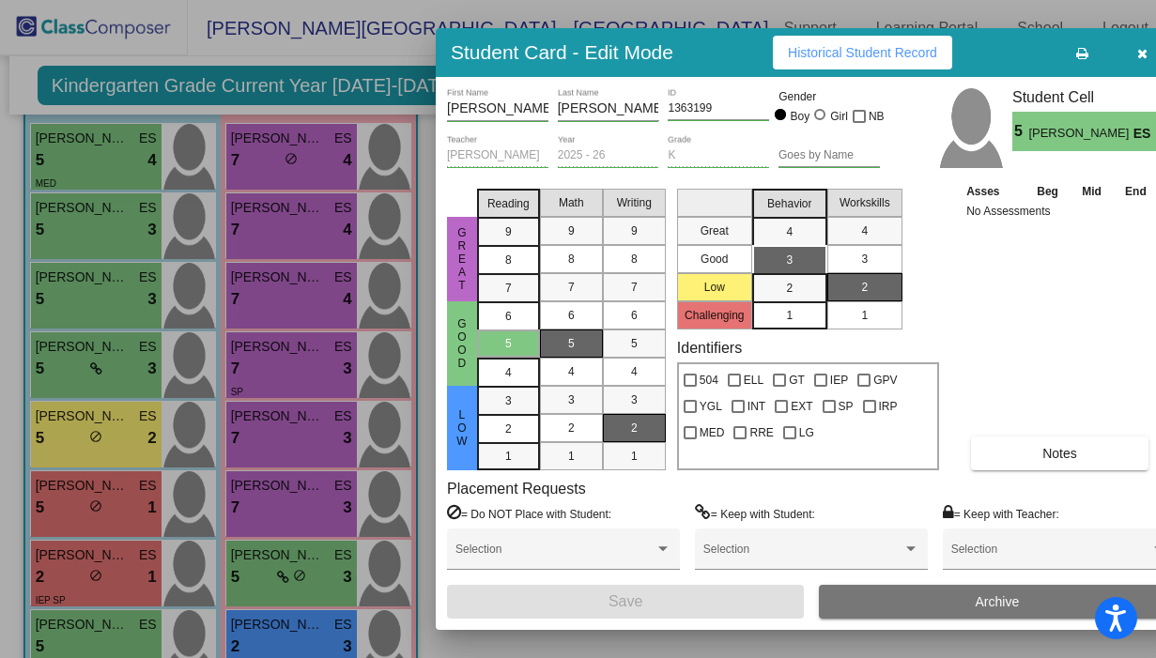
click at [880, 286] on div "2" at bounding box center [864, 287] width 37 height 28
click at [1143, 54] on icon "button" at bounding box center [1143, 53] width 10 height 13
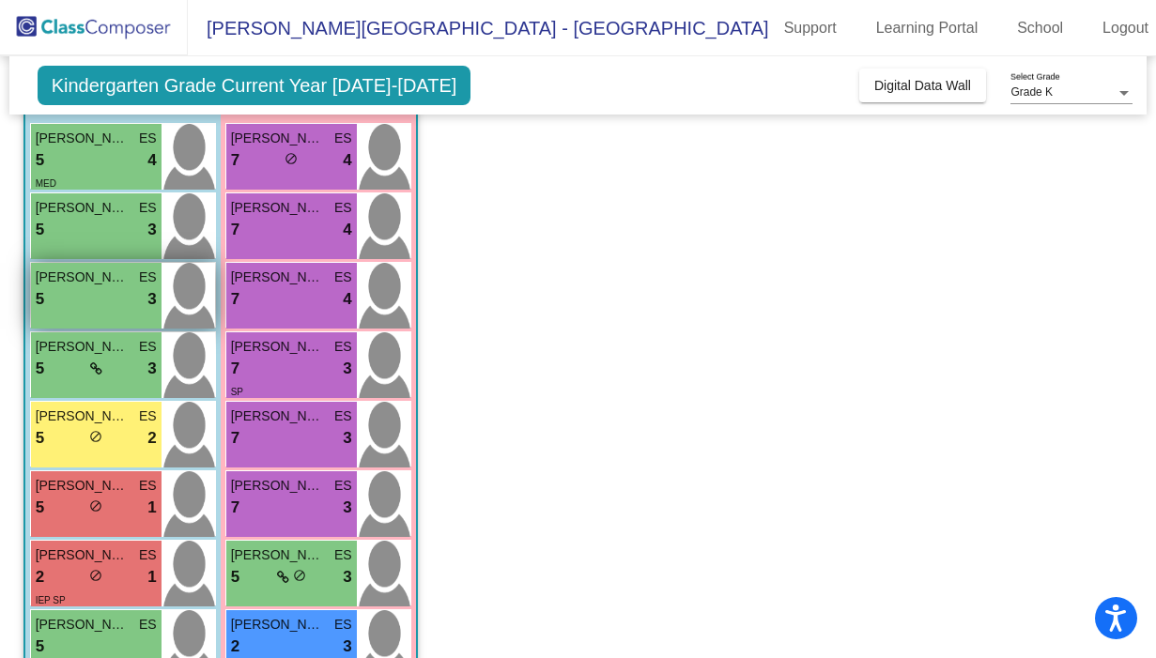
click at [94, 275] on span "KYLER GARGAN" at bounding box center [83, 278] width 94 height 20
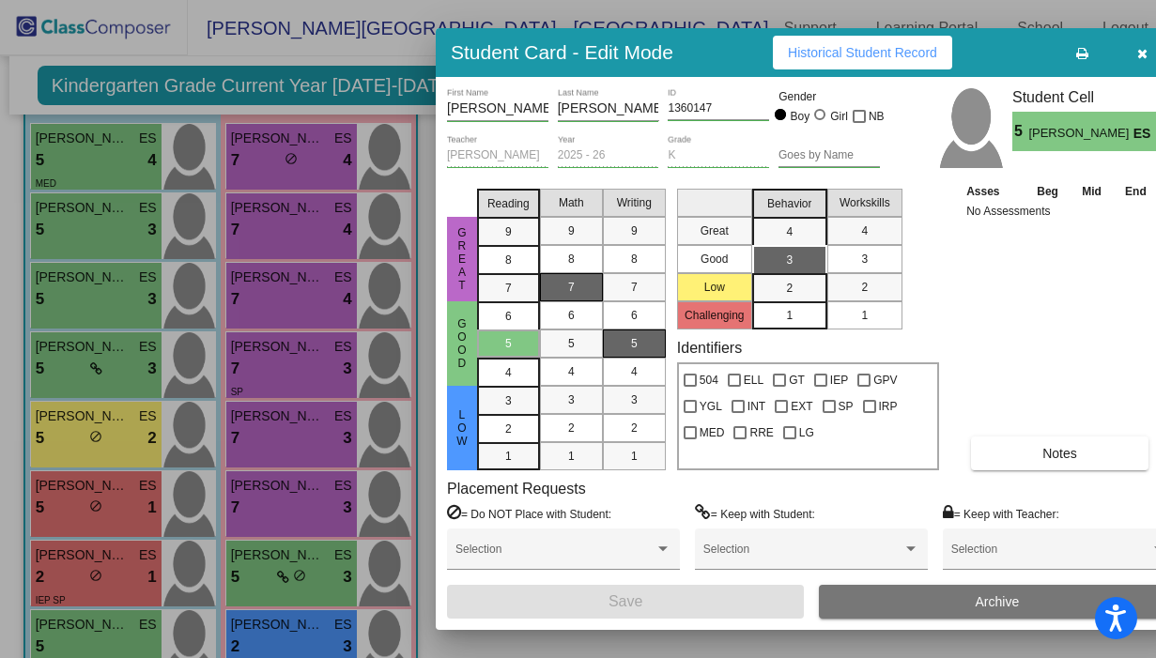
click at [632, 350] on span "5" at bounding box center [634, 343] width 7 height 17
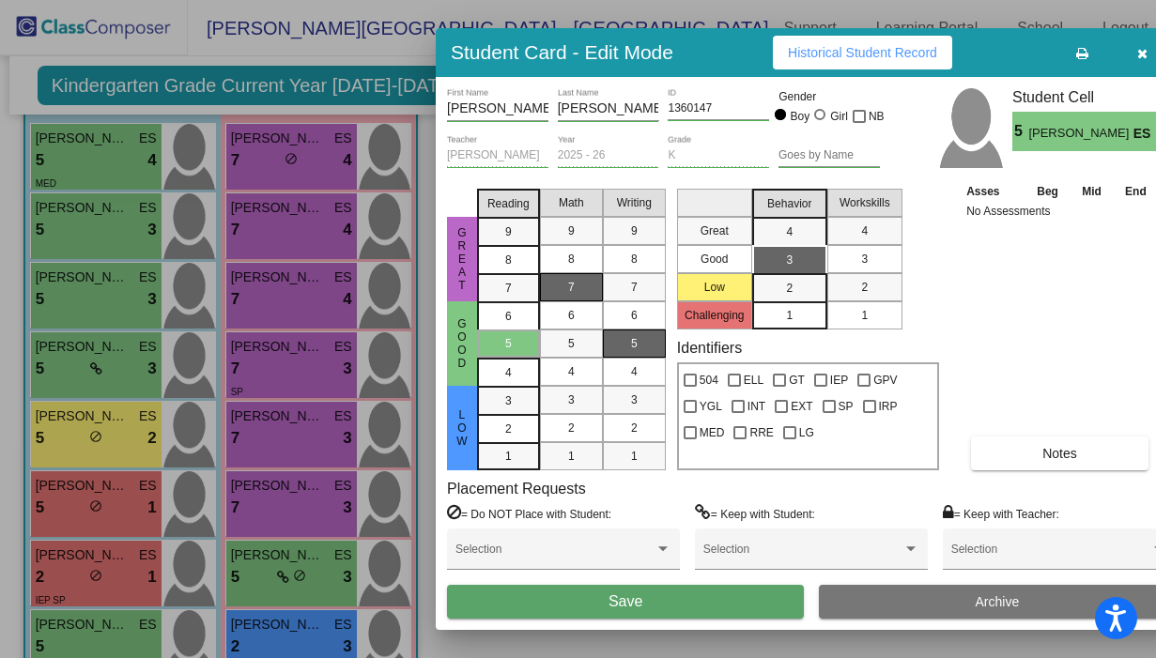
click at [585, 602] on button "Save" at bounding box center [625, 602] width 357 height 34
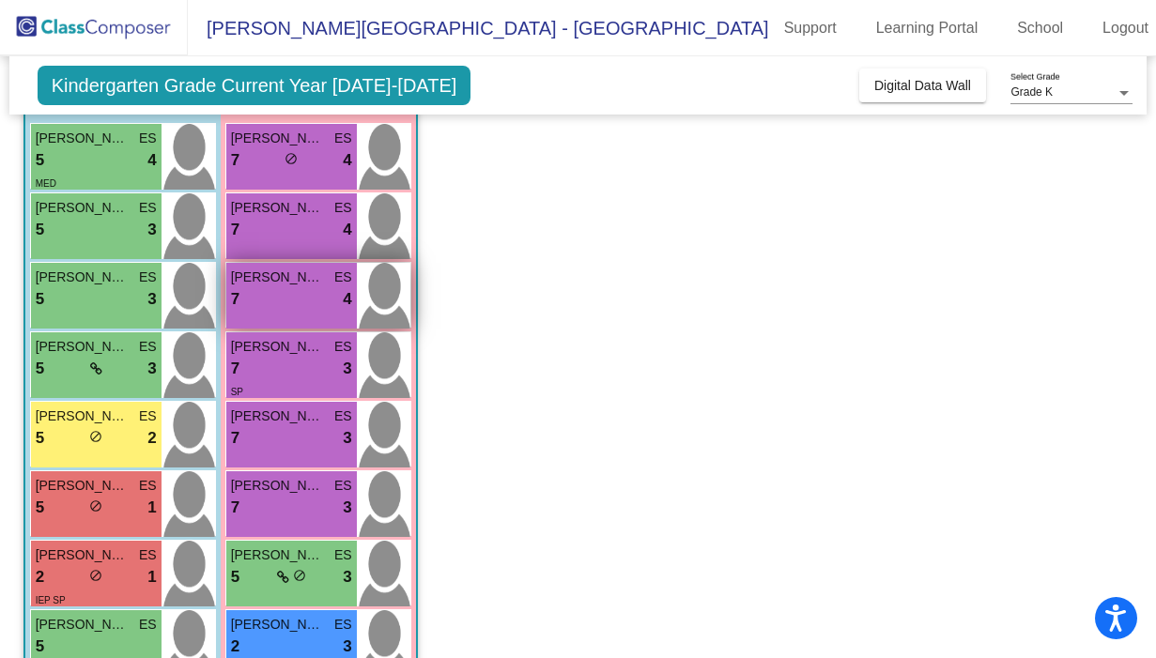
click at [284, 284] on span "HANNAH KITSON" at bounding box center [278, 278] width 94 height 20
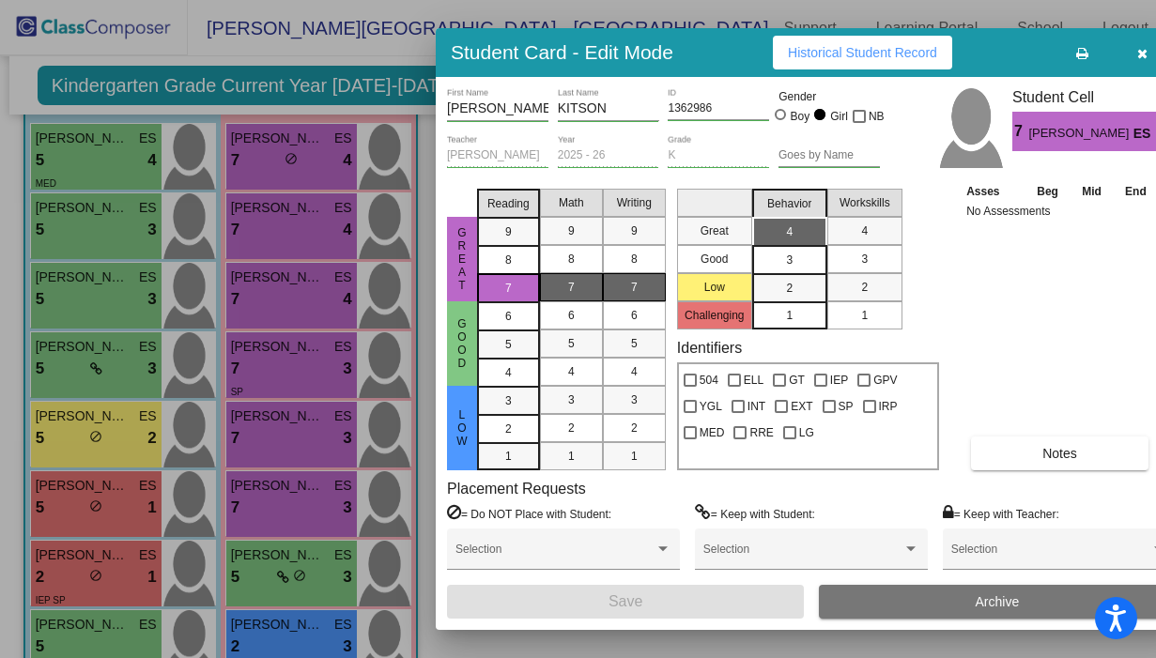
click at [640, 294] on div "7" at bounding box center [634, 287] width 37 height 28
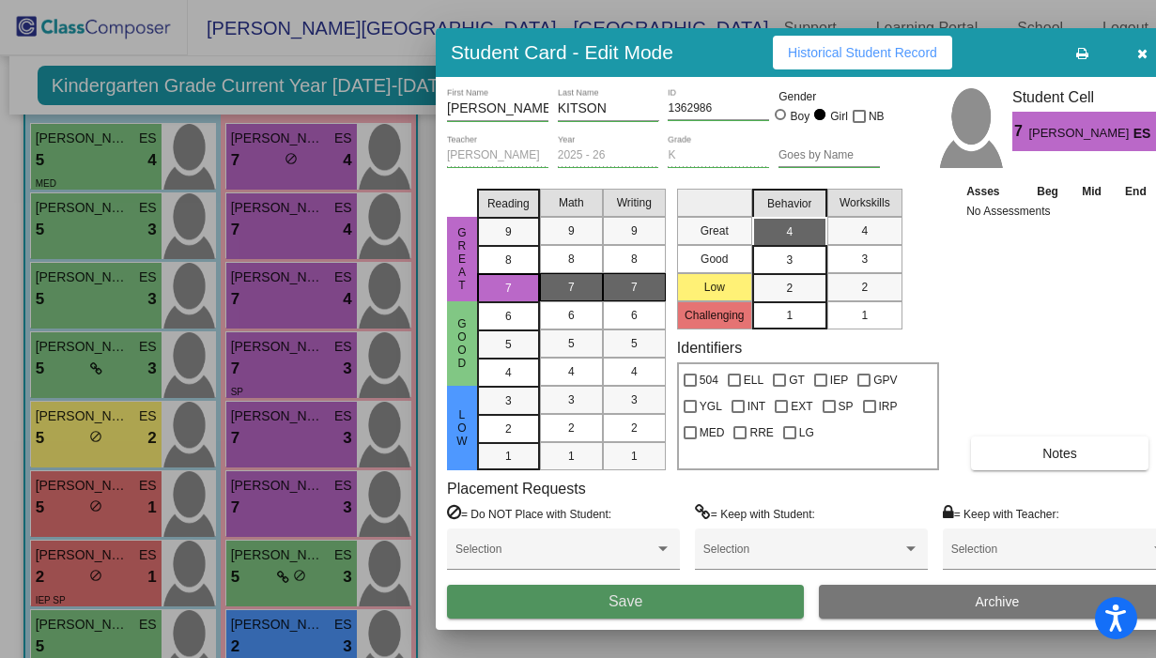
click at [680, 605] on button "Save" at bounding box center [625, 602] width 357 height 34
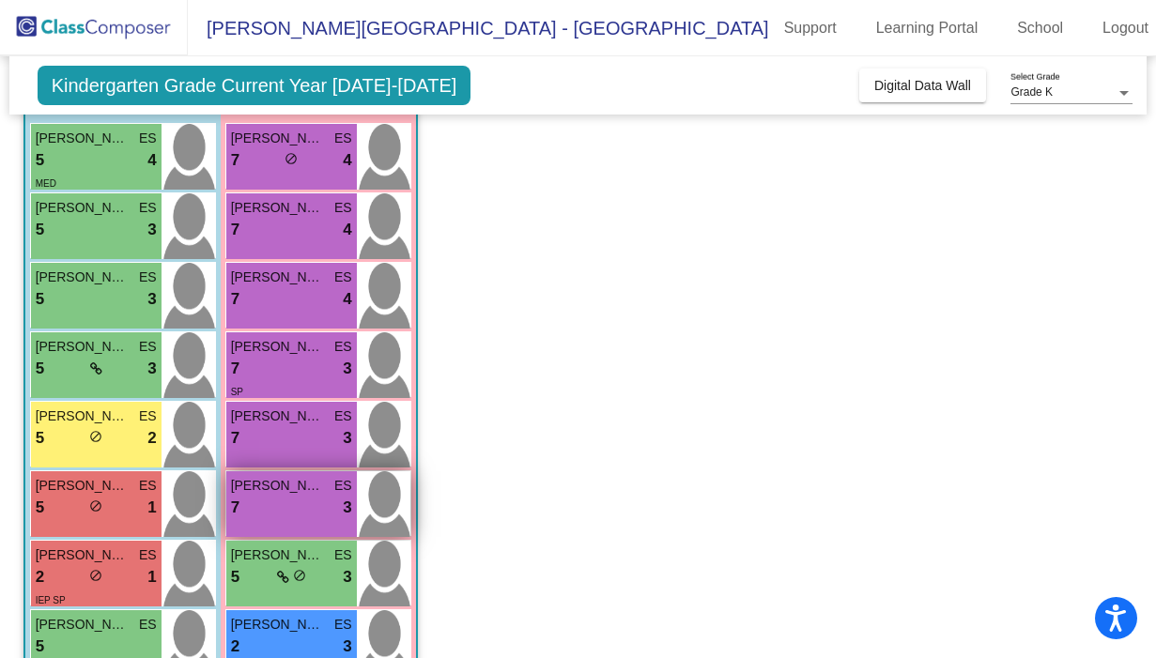
click at [321, 515] on div "7 lock do_not_disturb_alt 3" at bounding box center [291, 508] width 121 height 24
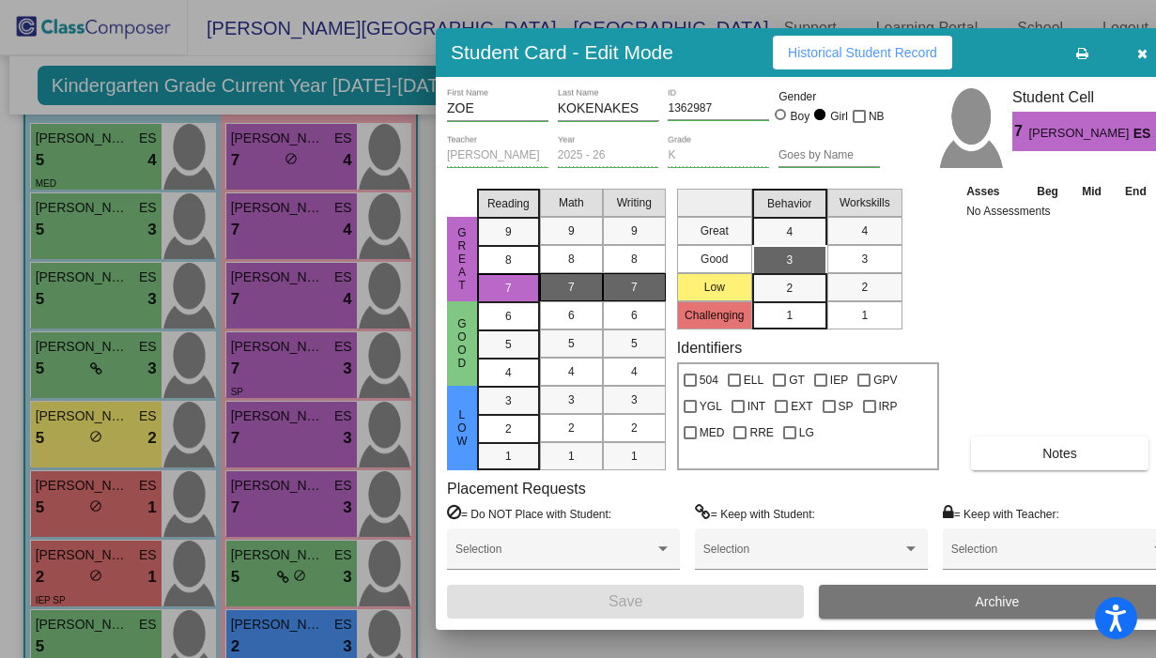
click at [623, 288] on div "7" at bounding box center [634, 287] width 37 height 28
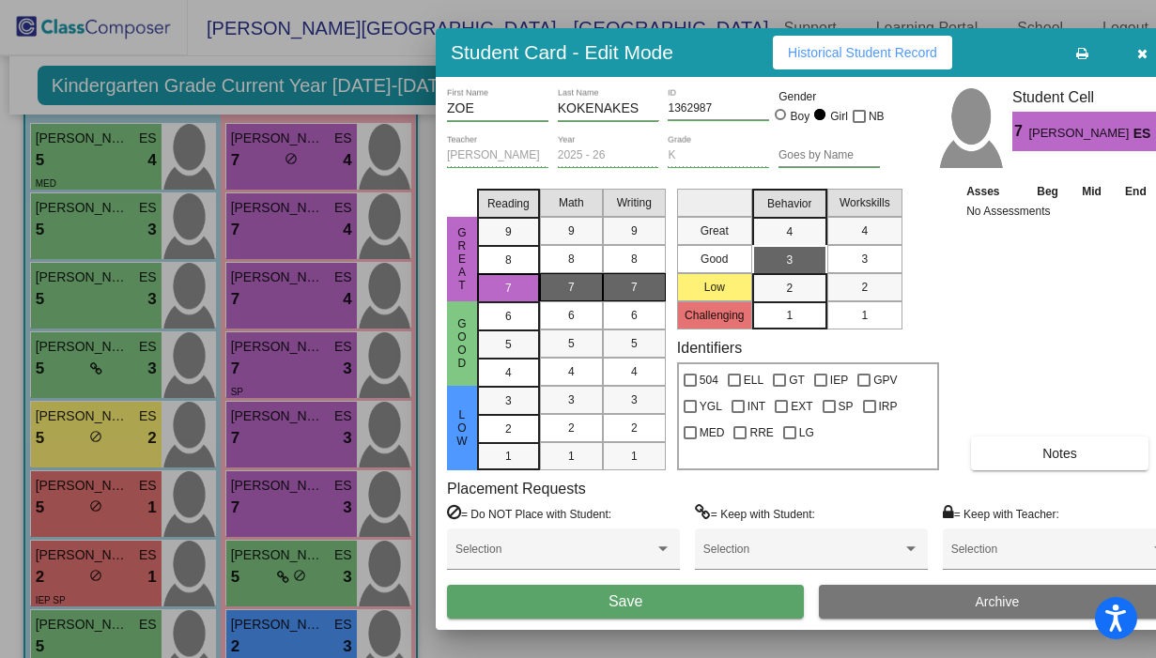
click at [631, 616] on button "Save" at bounding box center [625, 602] width 357 height 34
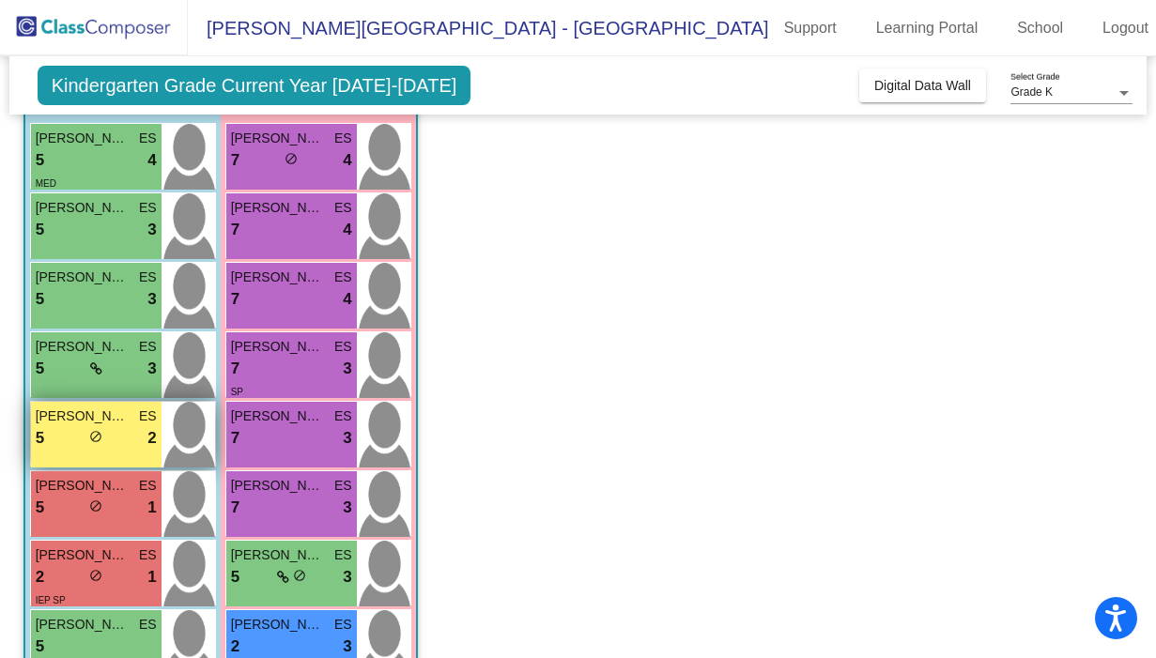
click at [147, 418] on span "ES" at bounding box center [148, 417] width 18 height 20
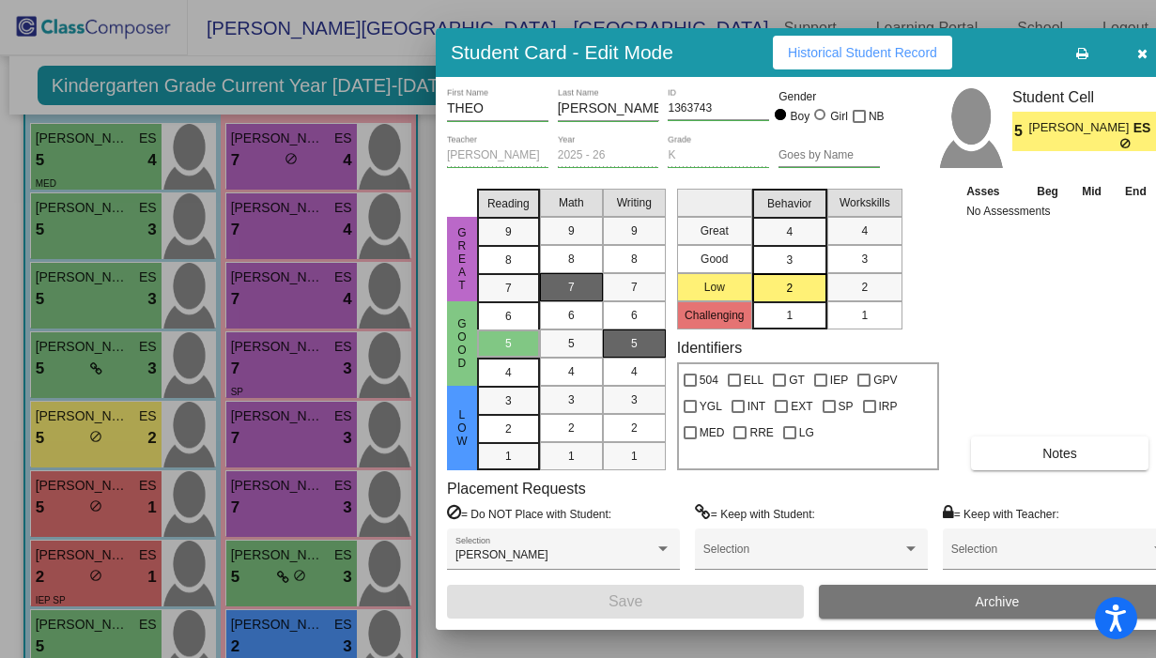
click at [646, 344] on div "5" at bounding box center [634, 344] width 37 height 28
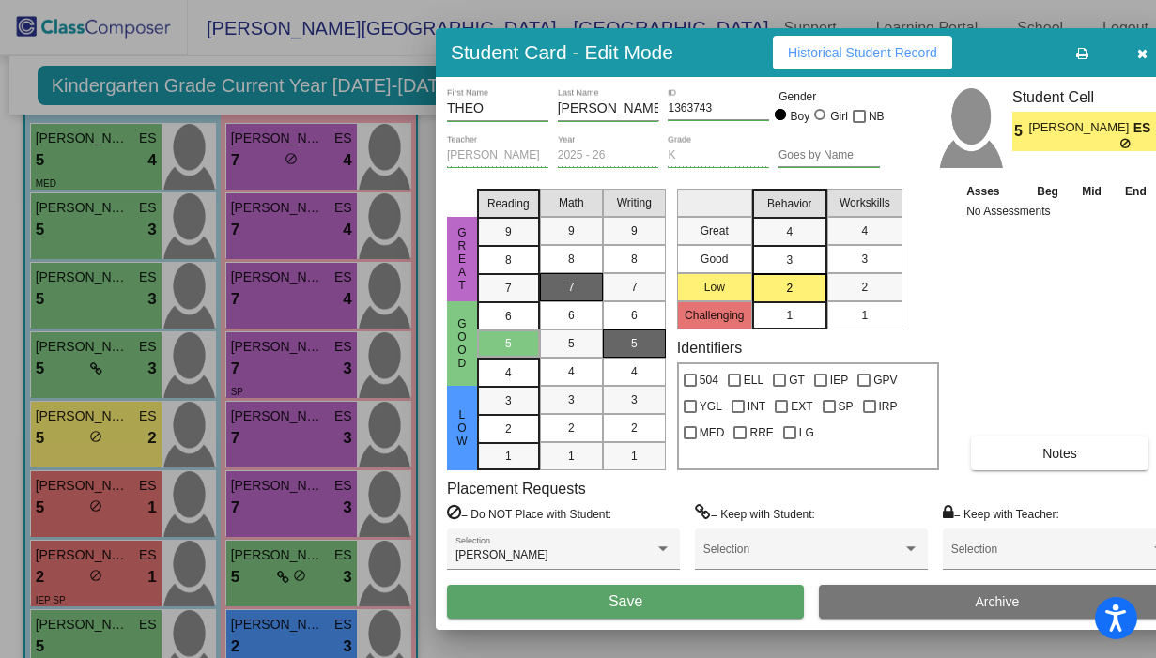
click at [617, 596] on span "Save" at bounding box center [626, 602] width 34 height 16
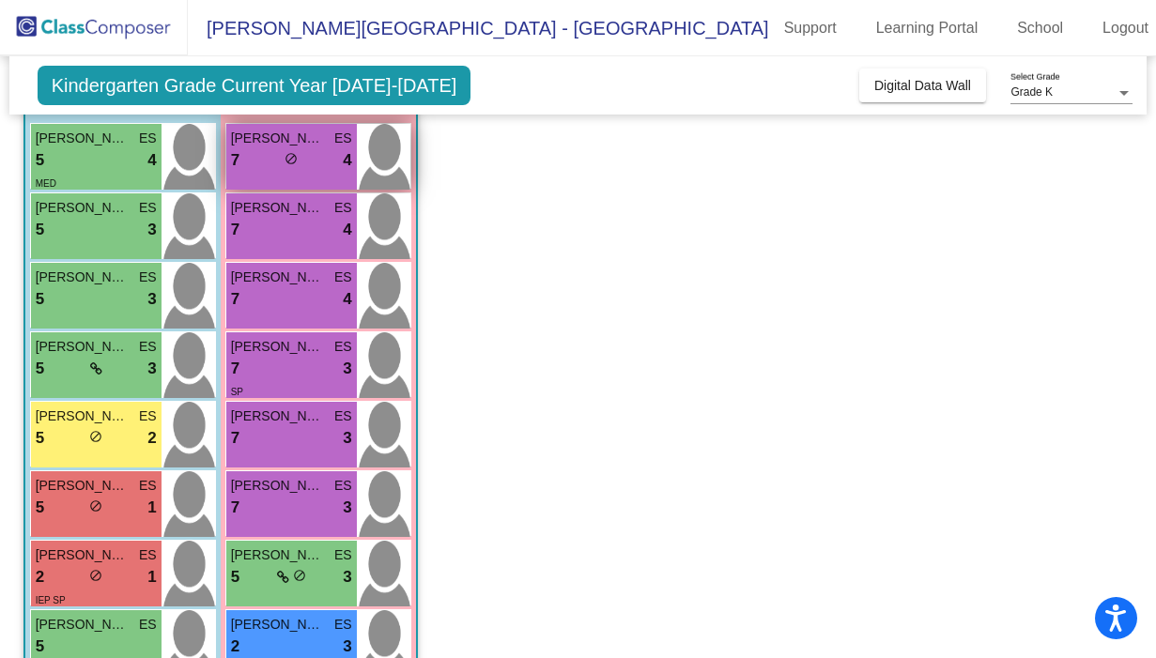
click at [276, 179] on div "AVERIE SIMPSON ES 7 lock do_not_disturb_alt 4" at bounding box center [291, 157] width 131 height 66
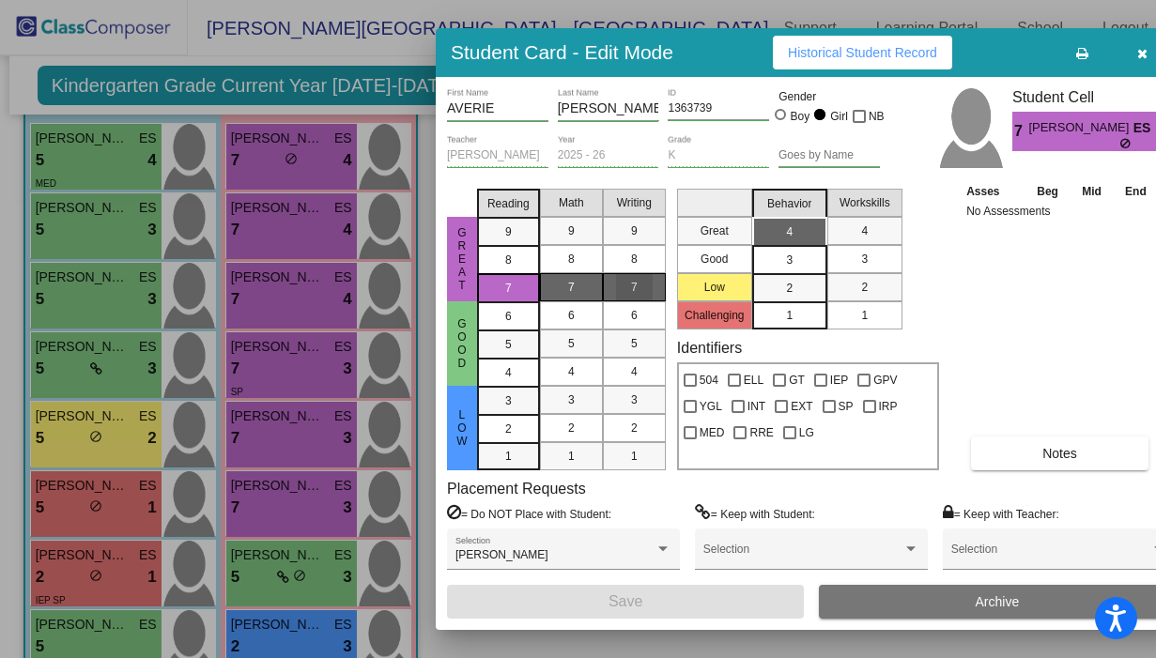
click at [636, 287] on span "7" at bounding box center [634, 287] width 7 height 17
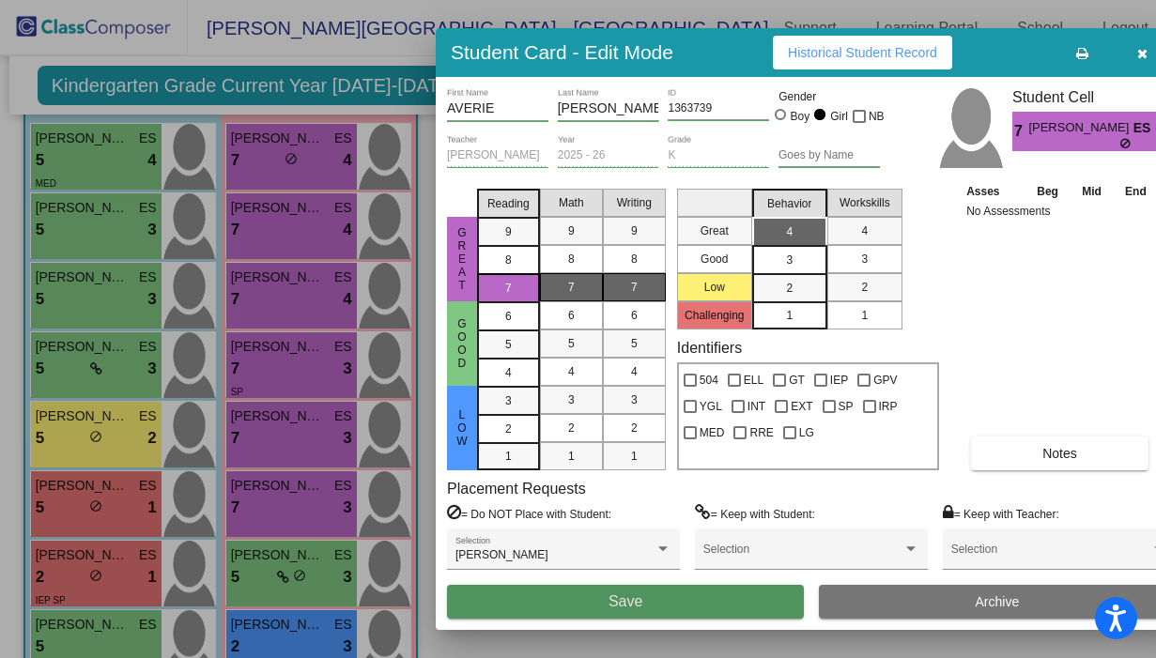
click at [641, 599] on span "Save" at bounding box center [626, 602] width 34 height 16
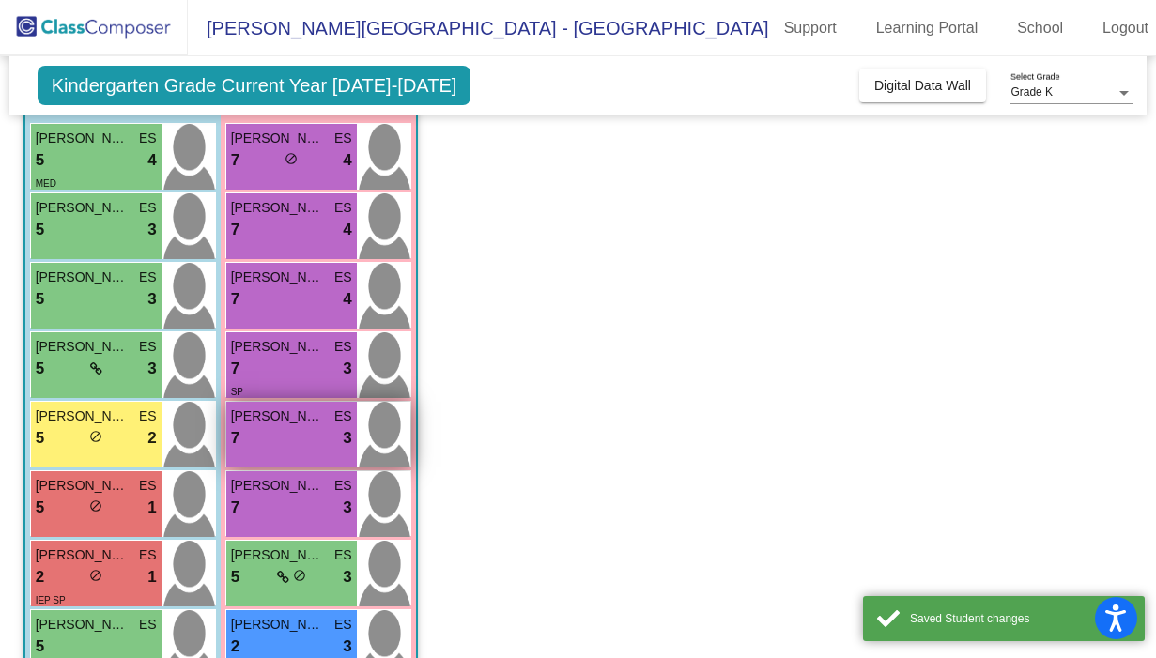
click at [269, 423] on span "JOPLIN CLEMENS" at bounding box center [278, 417] width 94 height 20
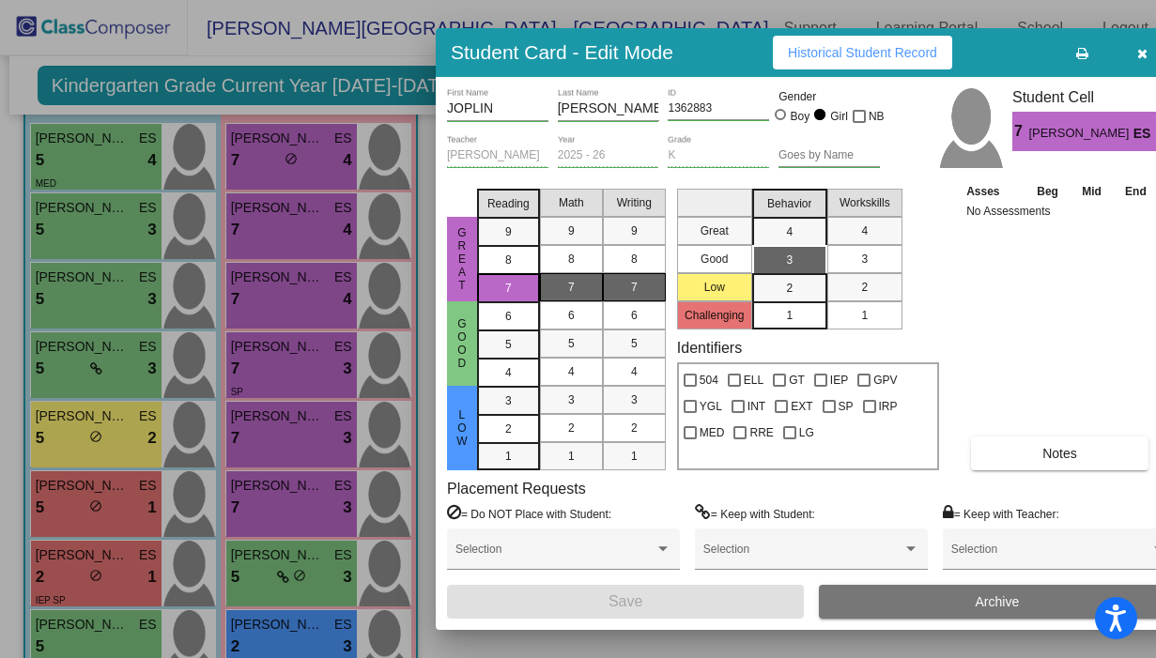
click at [627, 281] on div "7" at bounding box center [634, 287] width 37 height 28
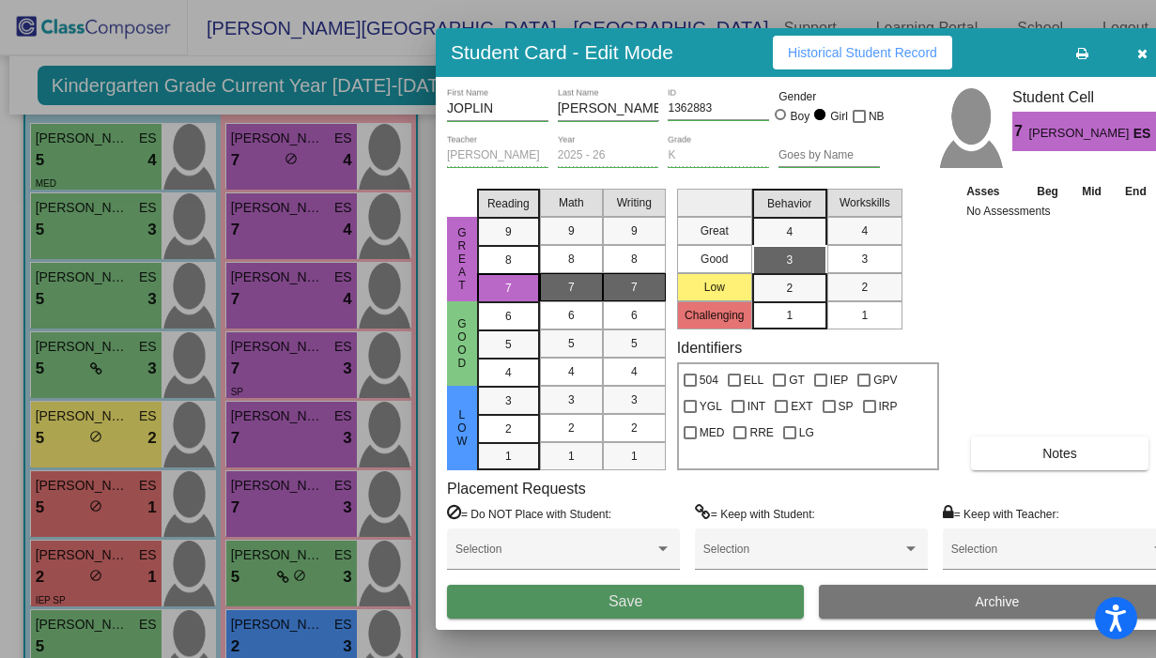
click at [615, 588] on button "Save" at bounding box center [625, 602] width 357 height 34
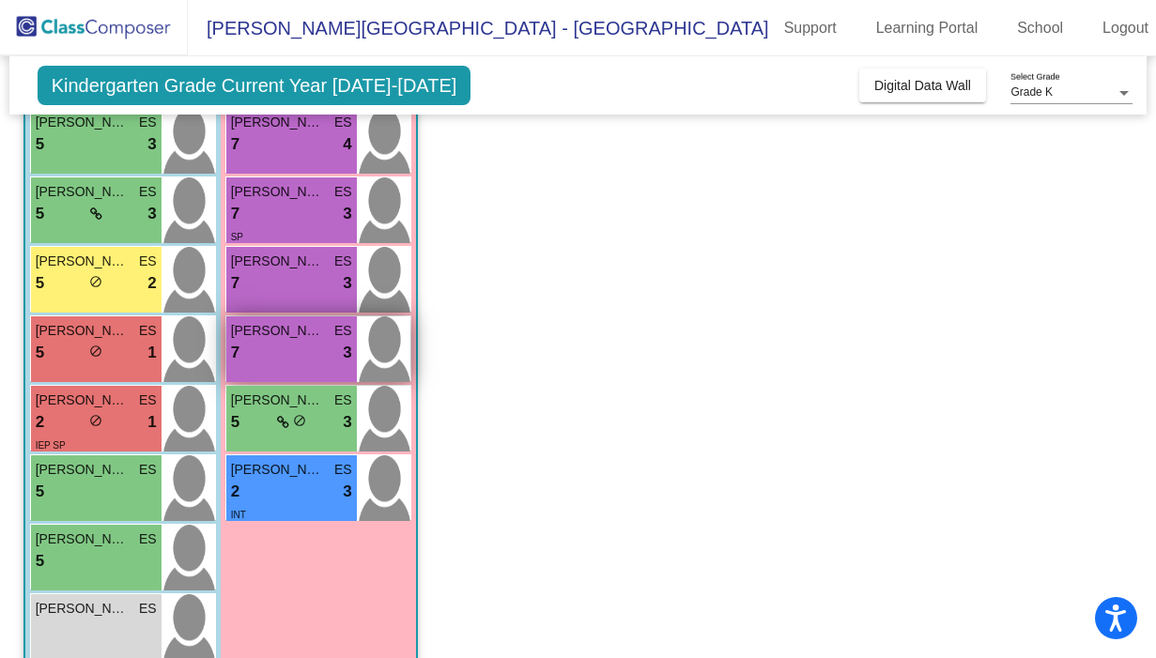
scroll to position [333, 0]
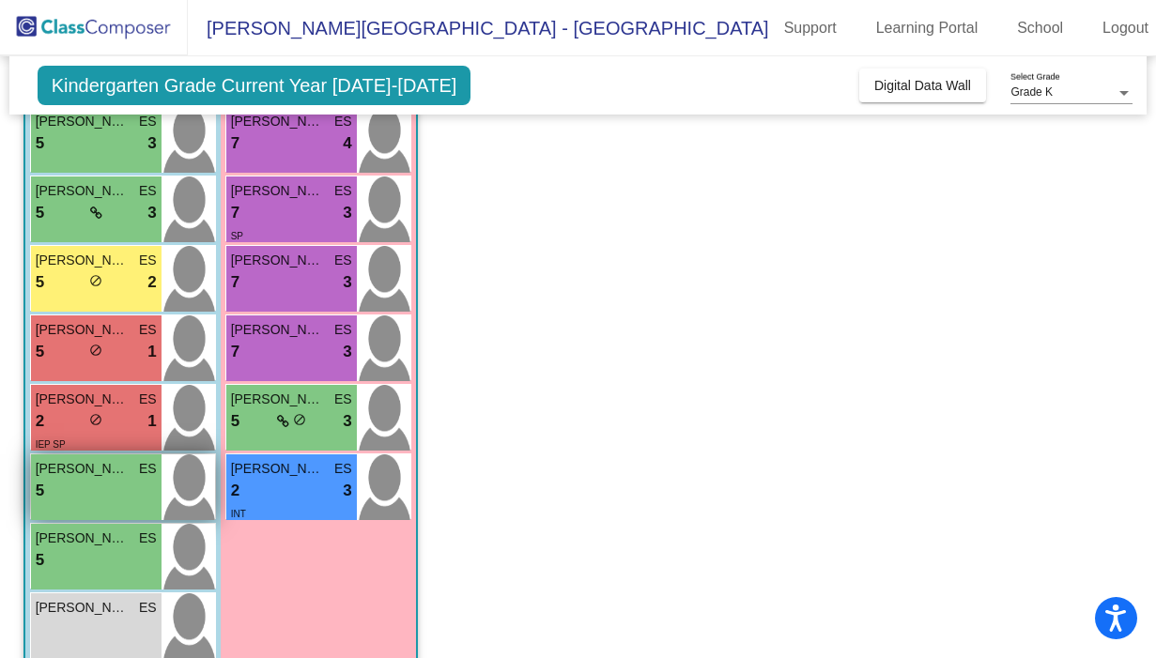
click at [78, 481] on div "5 lock do_not_disturb_alt" at bounding box center [96, 491] width 121 height 24
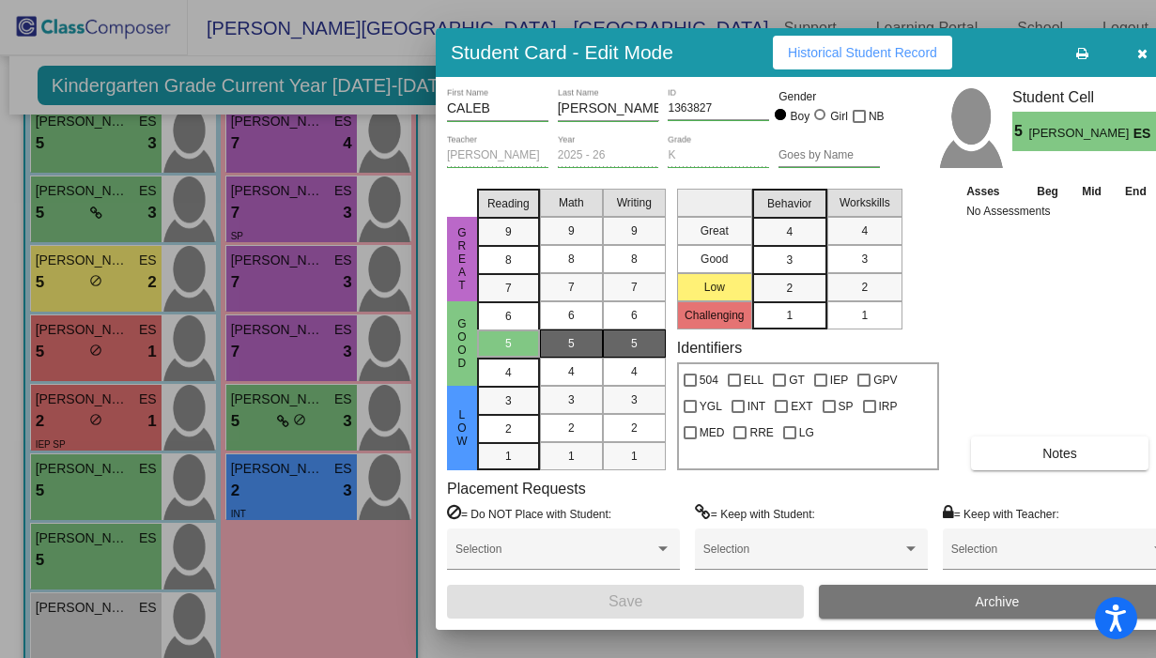
click at [619, 349] on div "5" at bounding box center [634, 344] width 37 height 28
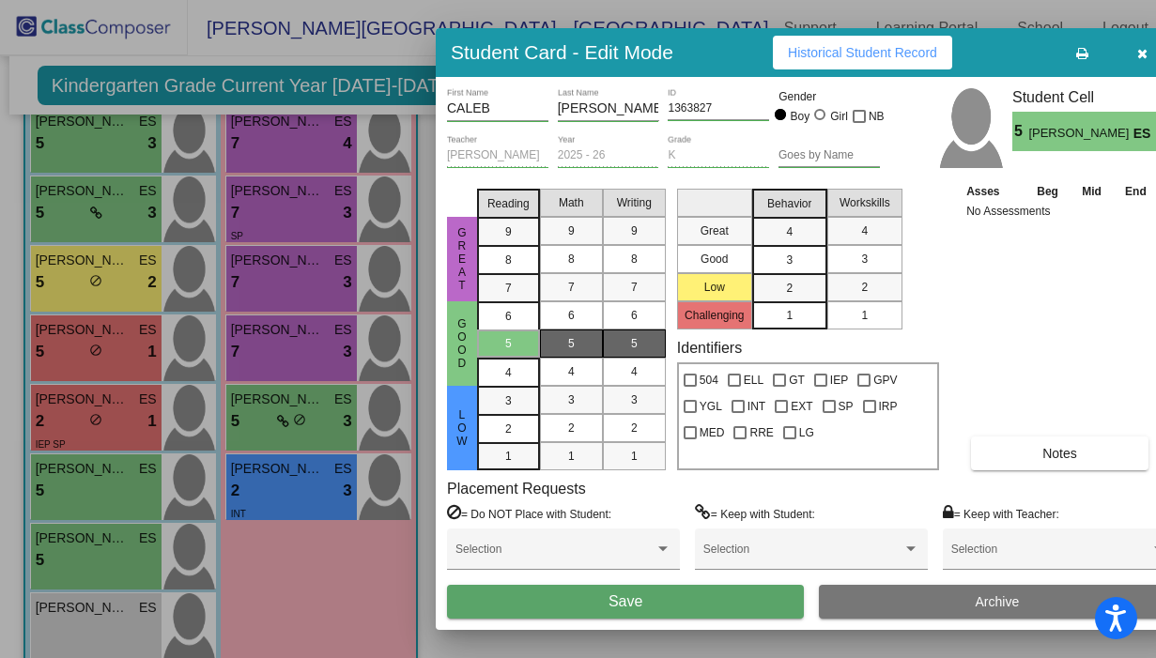
click at [575, 610] on button "Save" at bounding box center [625, 602] width 357 height 34
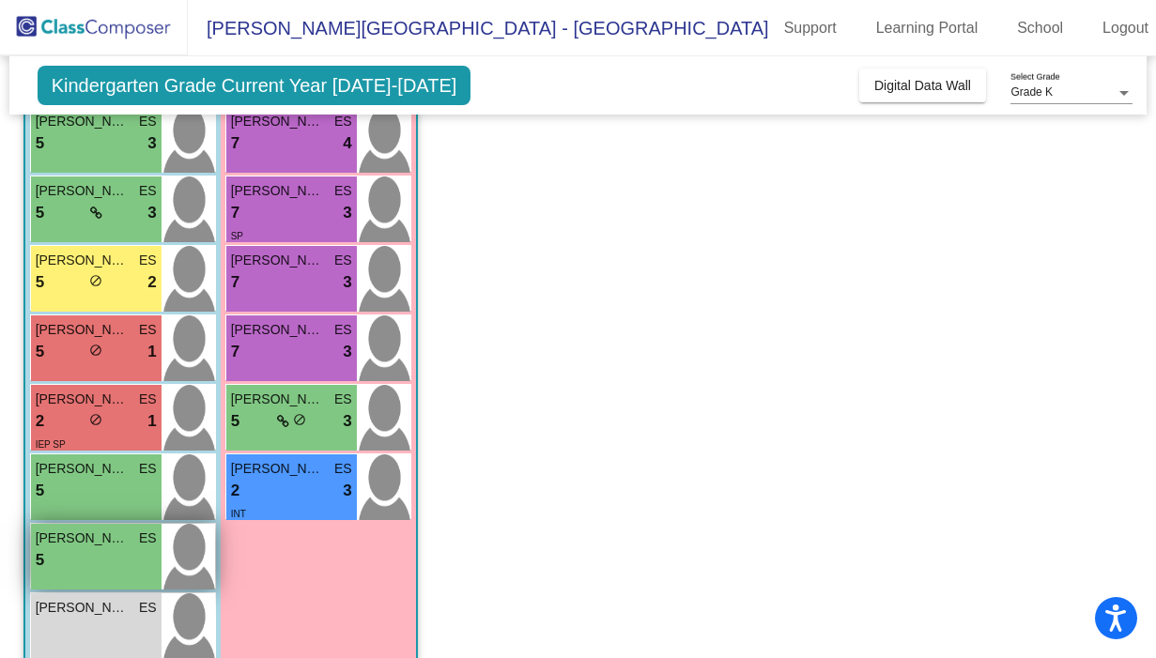
click at [110, 565] on div "5 lock do_not_disturb_alt" at bounding box center [96, 561] width 121 height 24
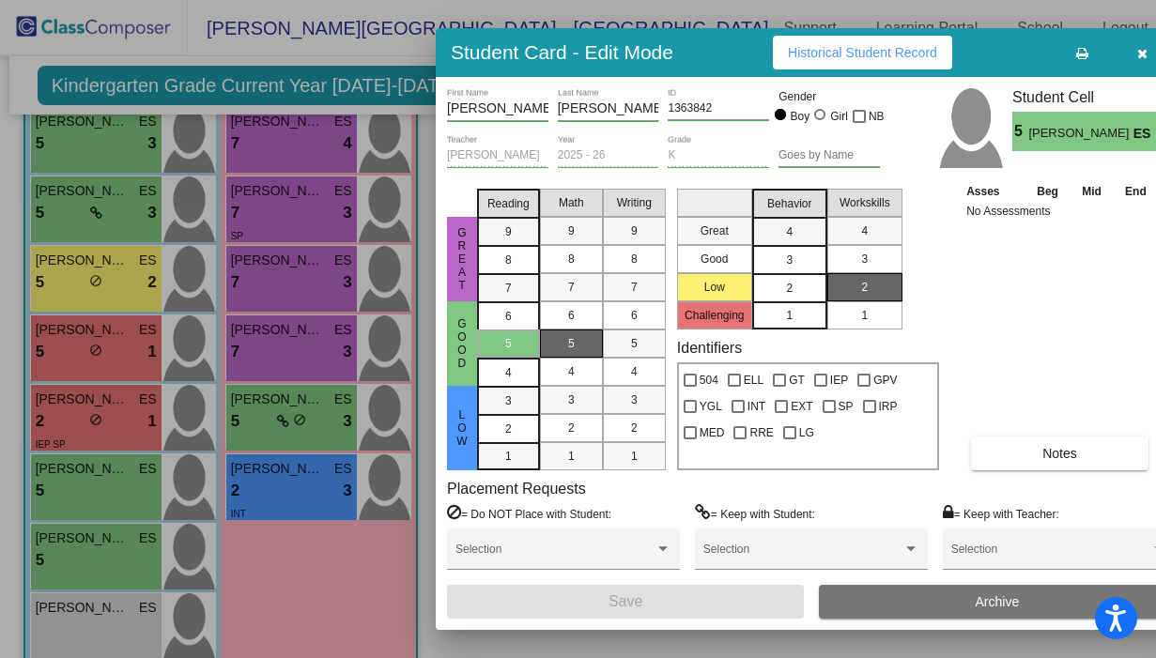
click at [788, 285] on span "2" at bounding box center [789, 288] width 7 height 17
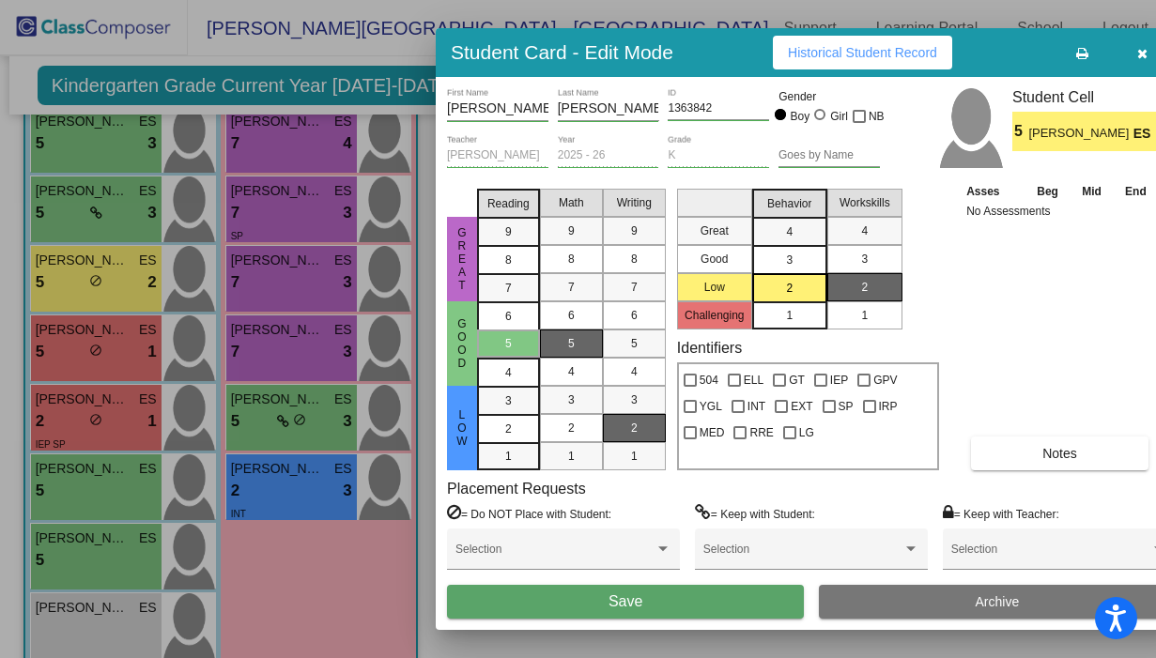
click at [631, 425] on span "2" at bounding box center [634, 428] width 7 height 17
click at [624, 601] on span "Save" at bounding box center [626, 602] width 34 height 16
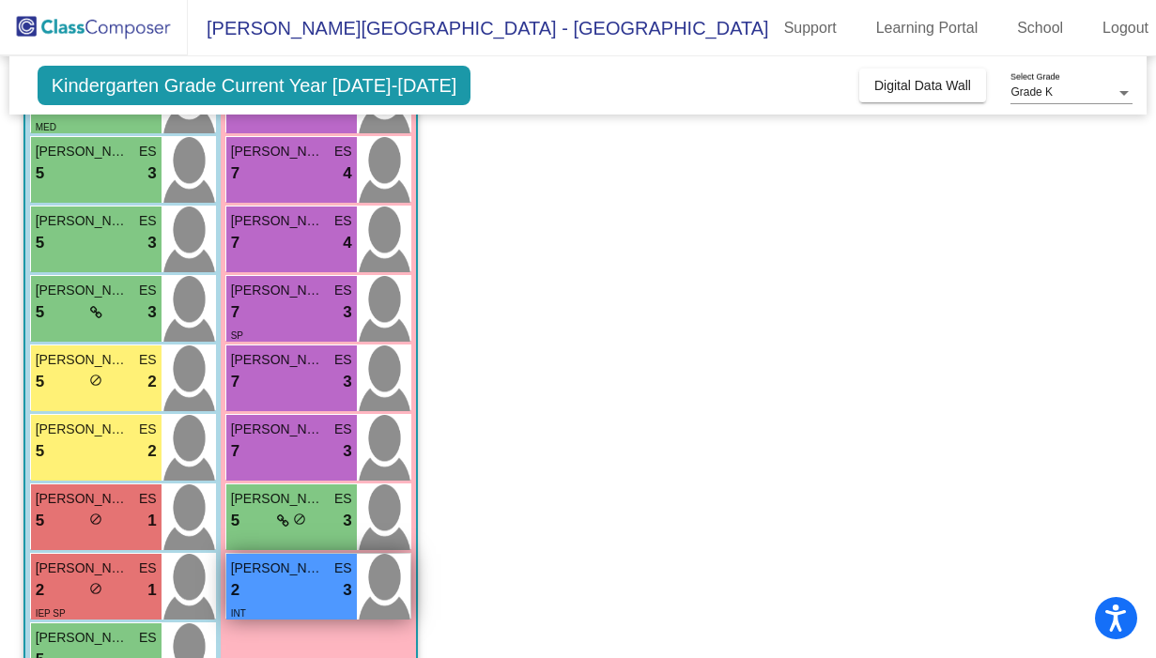
scroll to position [227, 0]
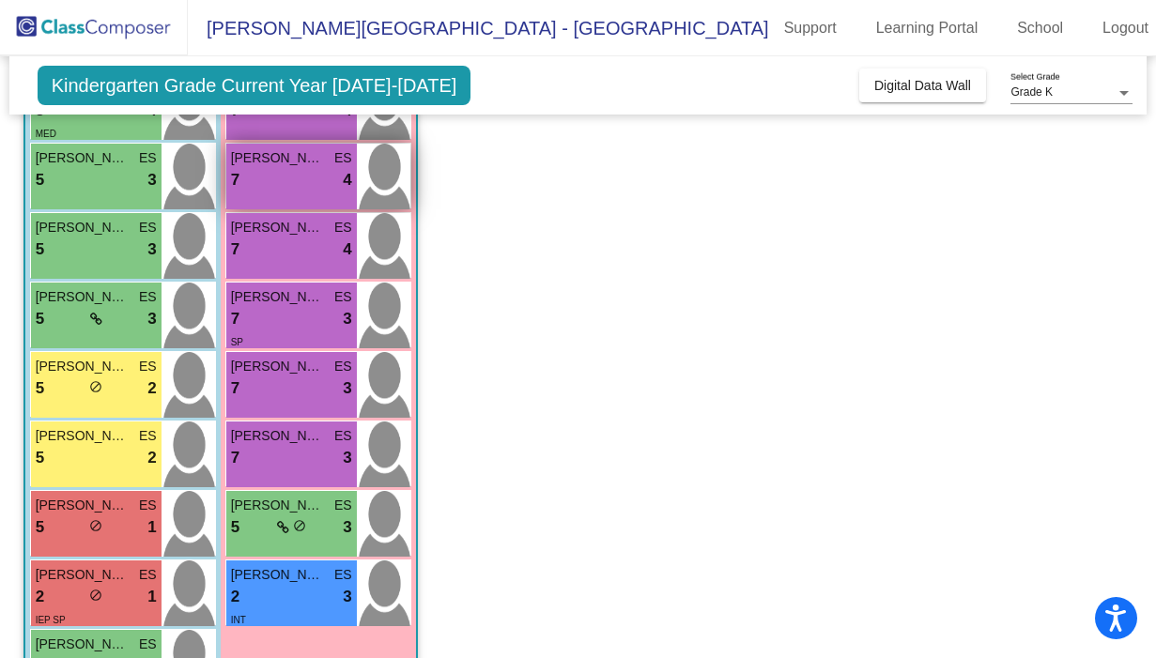
click at [308, 163] on span "GWEN CRATTY" at bounding box center [278, 158] width 94 height 20
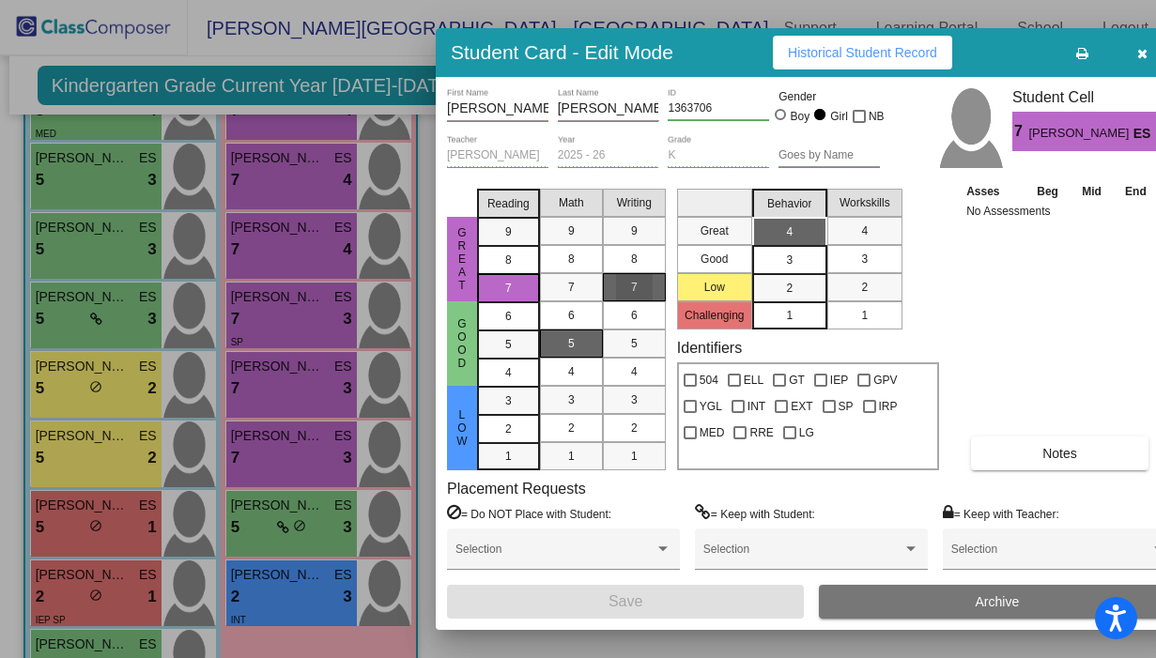
click at [637, 292] on span "7" at bounding box center [634, 287] width 7 height 17
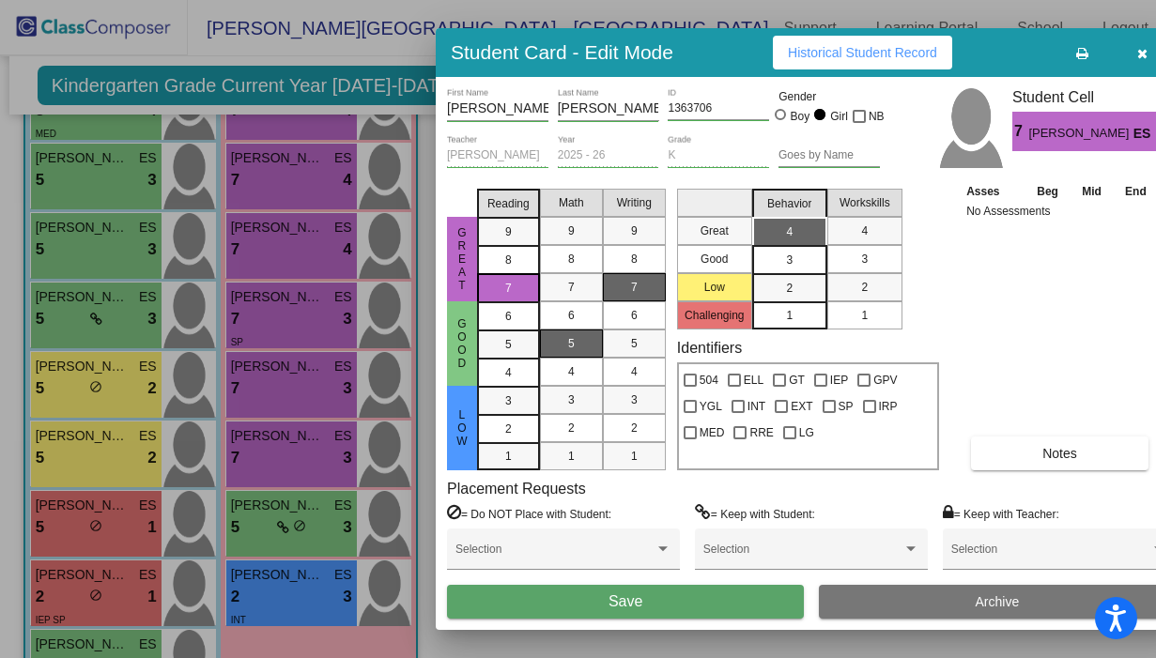
click at [635, 608] on span "Save" at bounding box center [626, 602] width 34 height 16
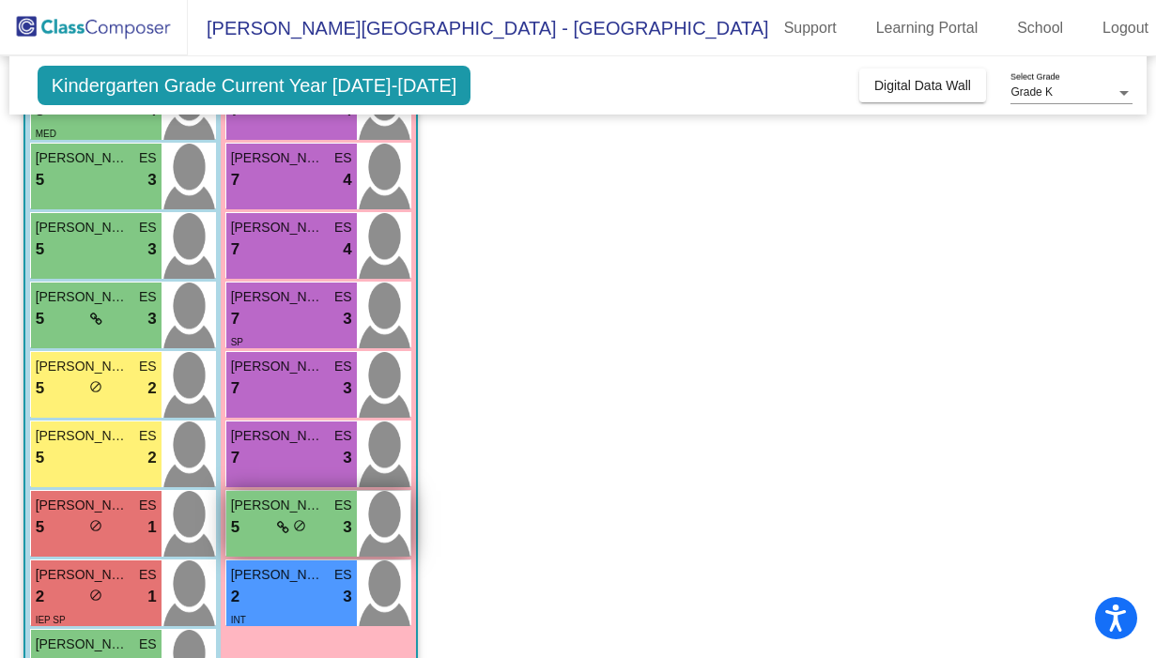
click at [320, 518] on div "5 lock do_not_disturb_alt 3" at bounding box center [291, 528] width 121 height 24
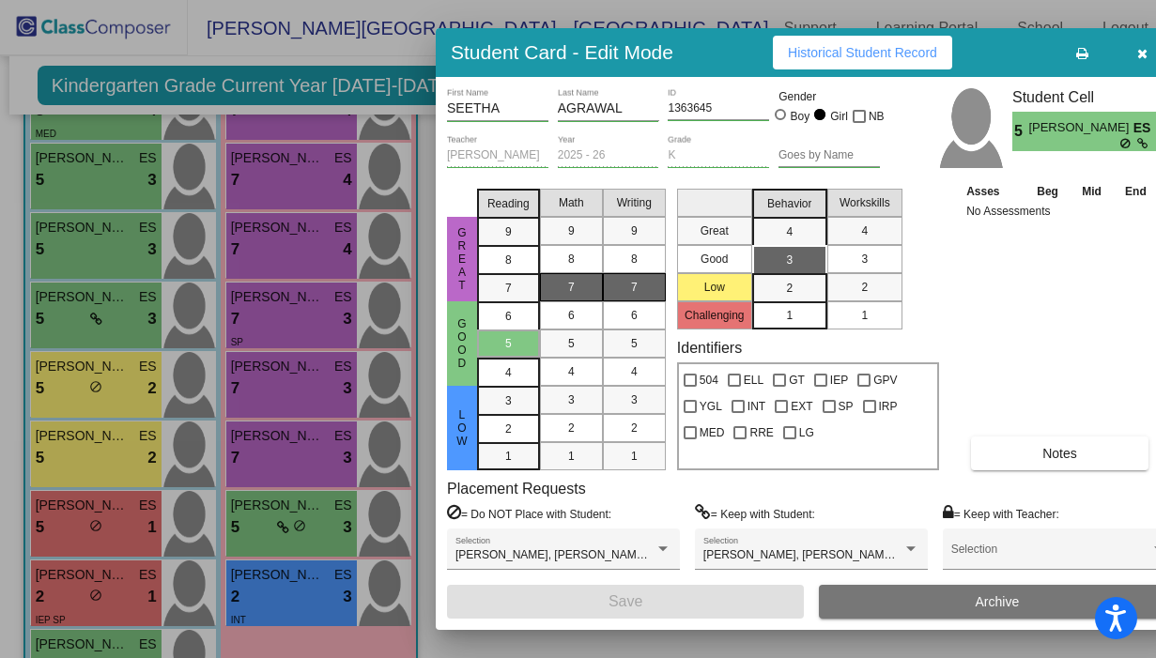
click at [648, 287] on div "7" at bounding box center [634, 287] width 37 height 28
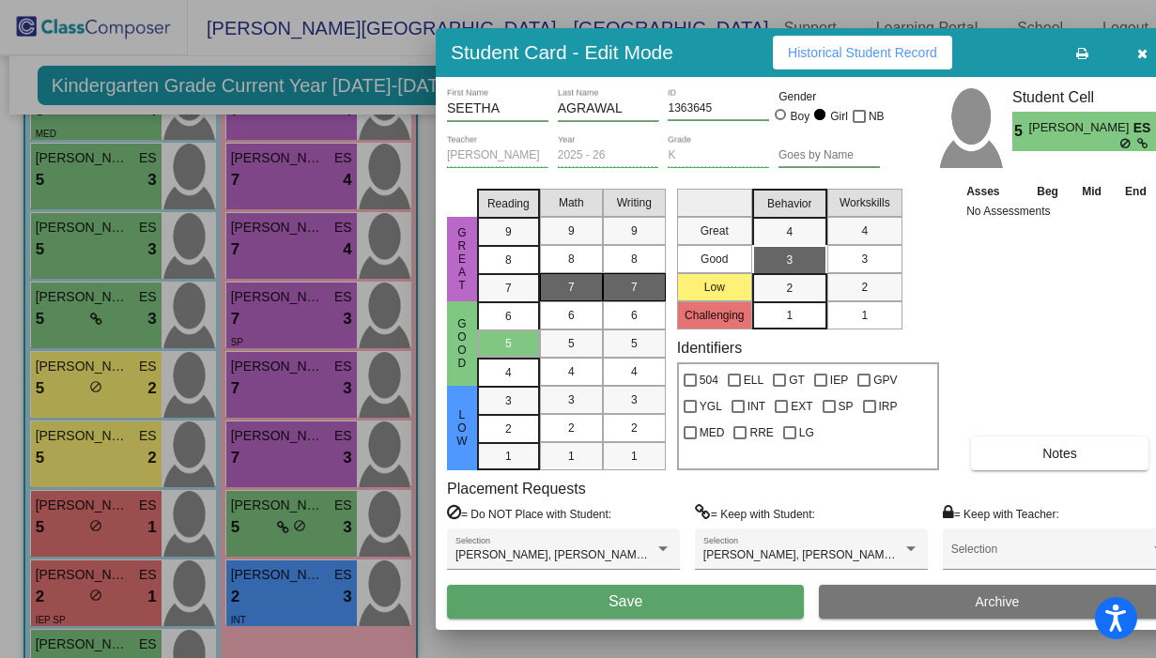
click at [627, 610] on span "Save" at bounding box center [626, 602] width 34 height 16
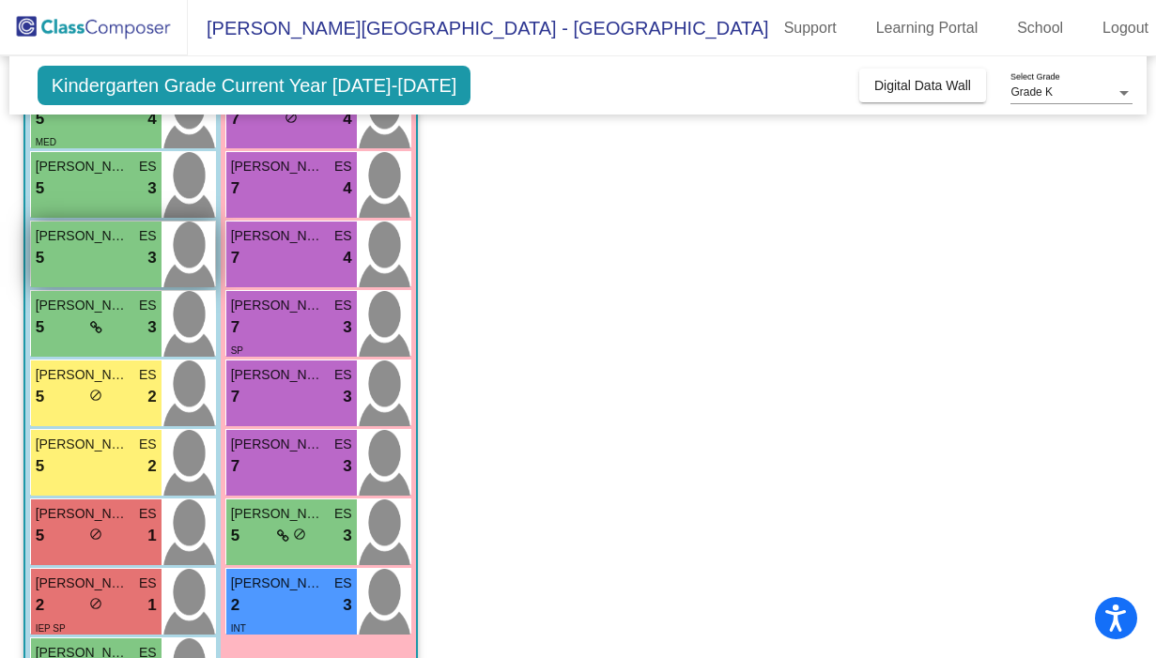
scroll to position [222, 0]
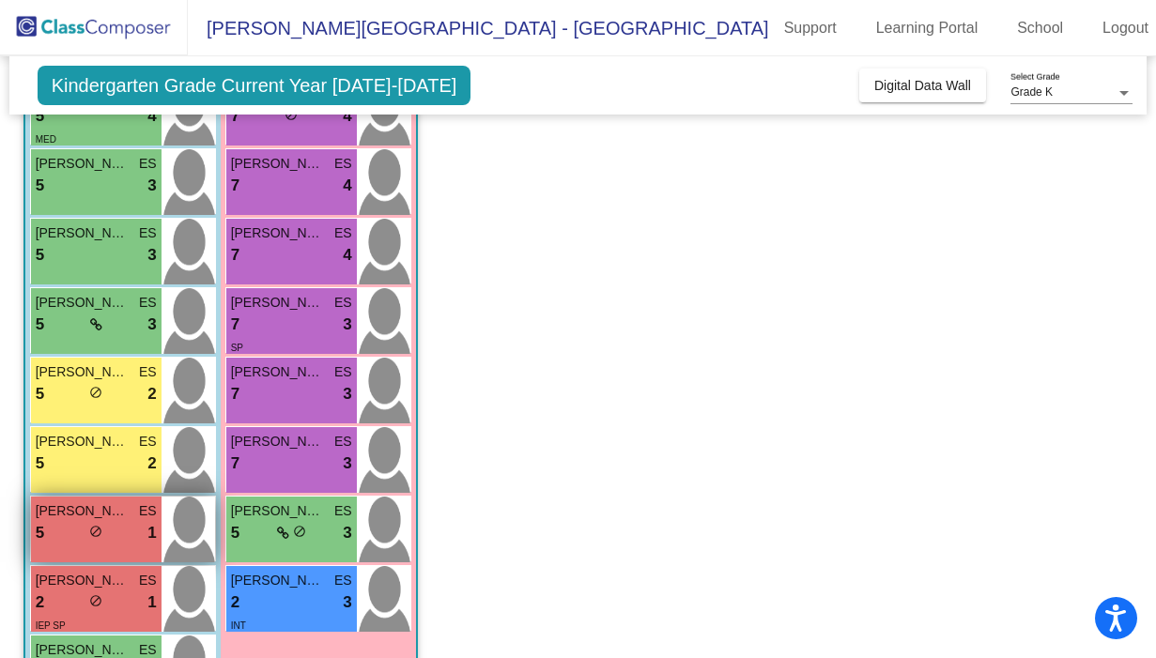
click at [75, 513] on span "JULIAN TURNER" at bounding box center [83, 512] width 94 height 20
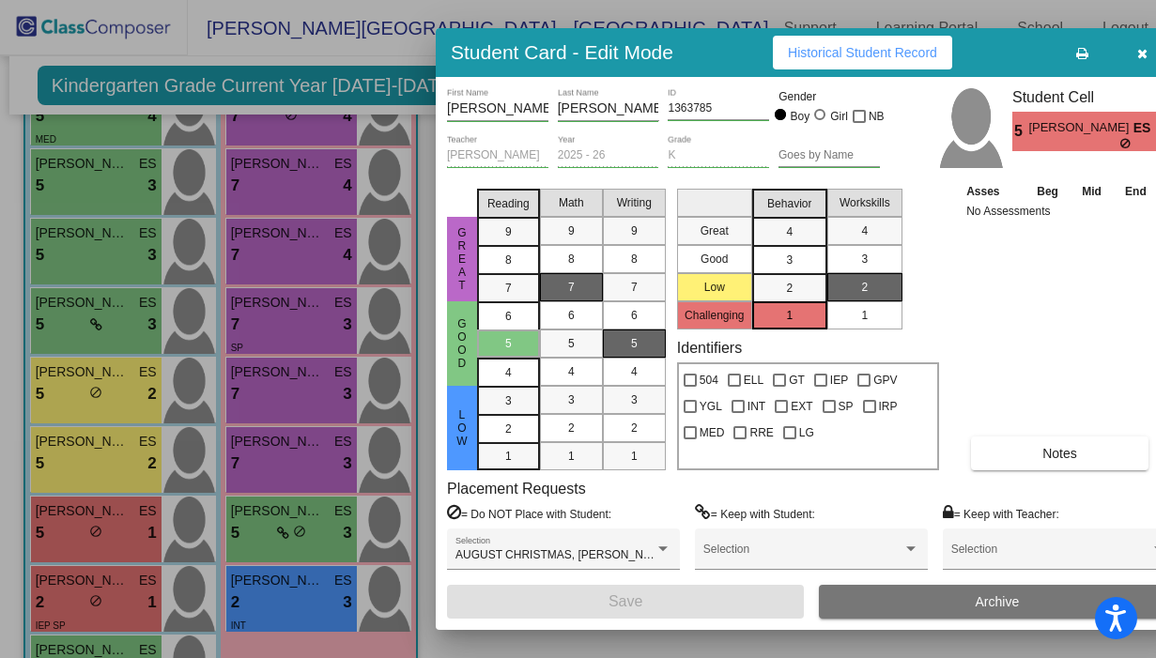
click at [627, 345] on div "5" at bounding box center [634, 344] width 37 height 28
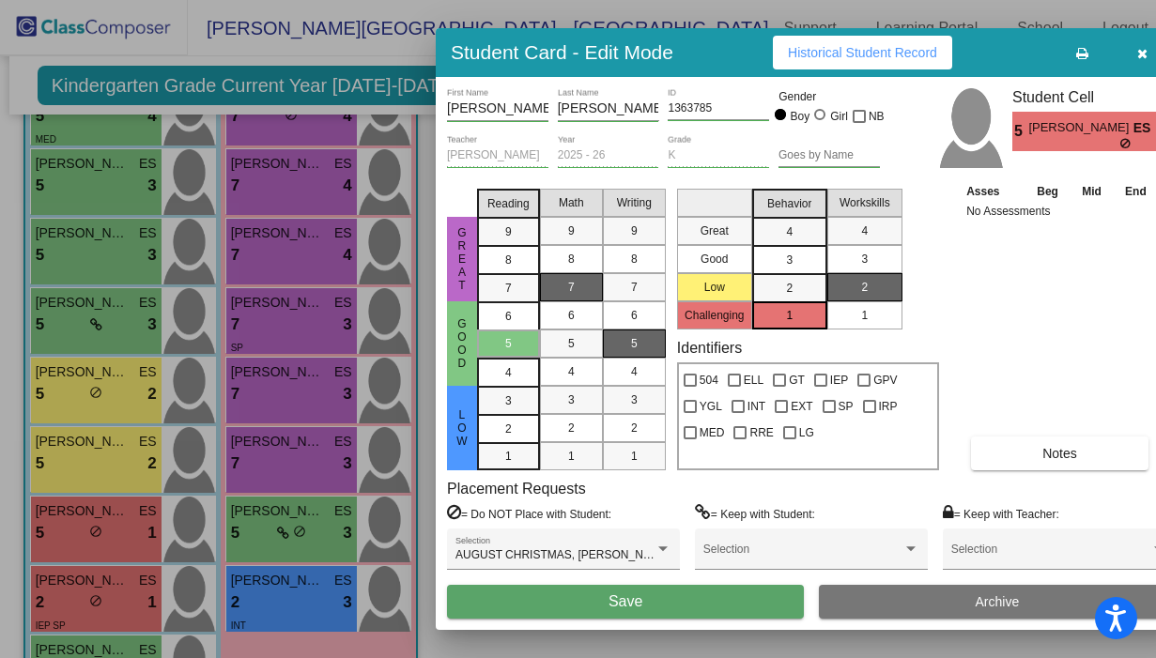
click at [658, 607] on button "Save" at bounding box center [625, 602] width 357 height 34
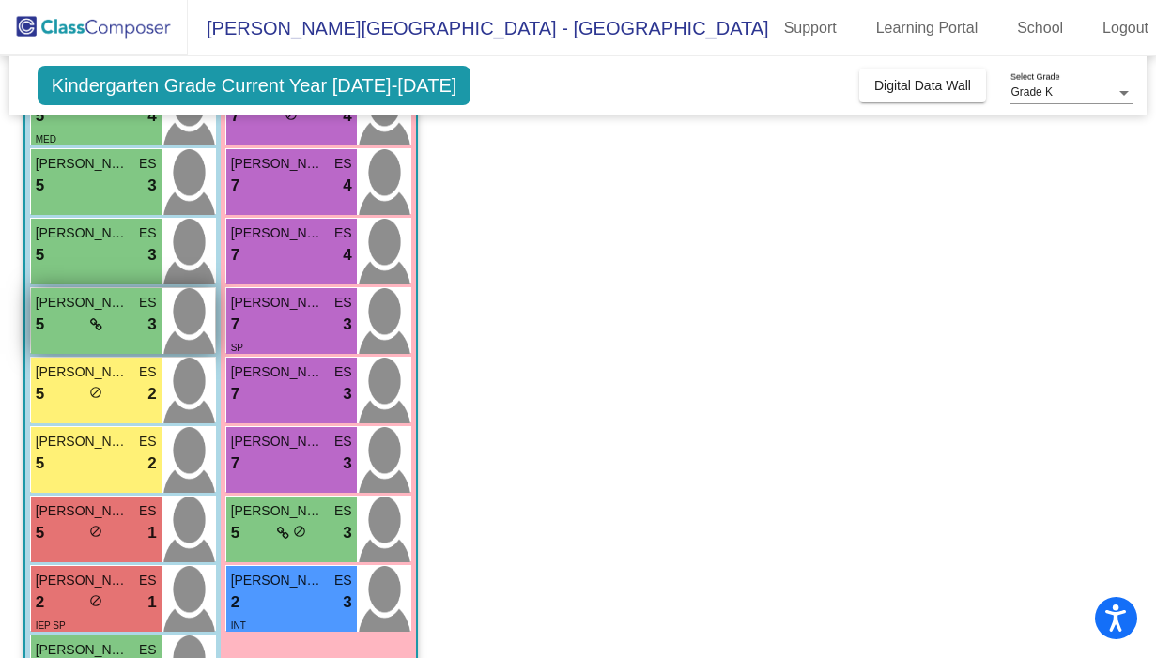
click at [117, 316] on div "5 lock do_not_disturb_alt 3" at bounding box center [96, 325] width 121 height 24
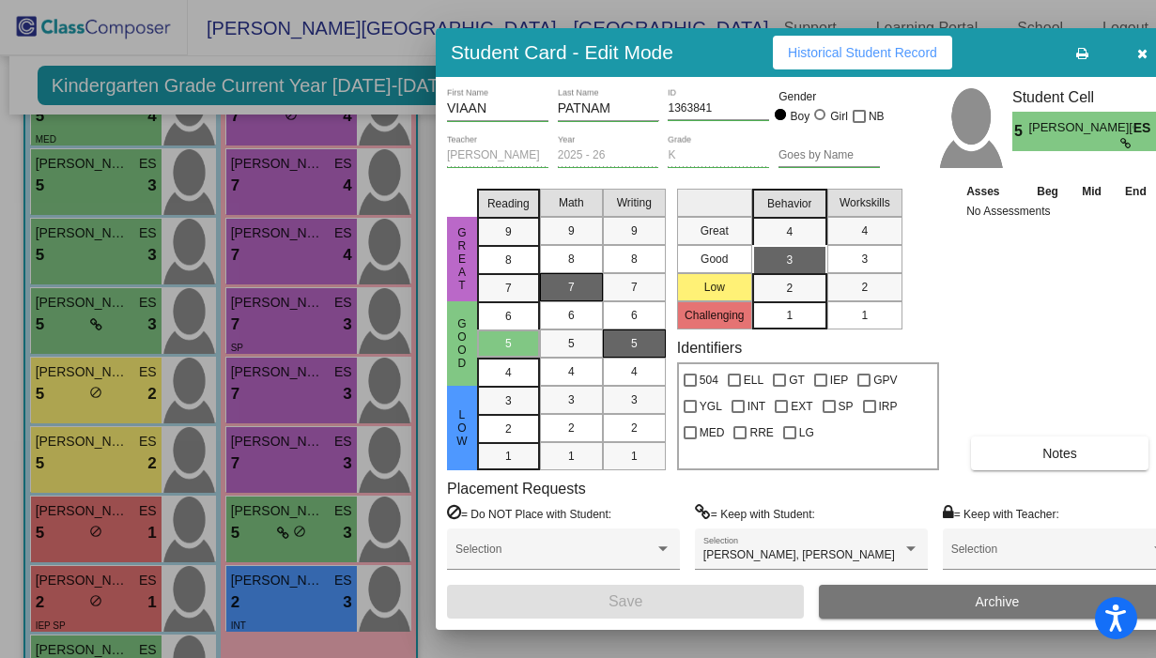
click at [640, 345] on div "5" at bounding box center [634, 344] width 37 height 28
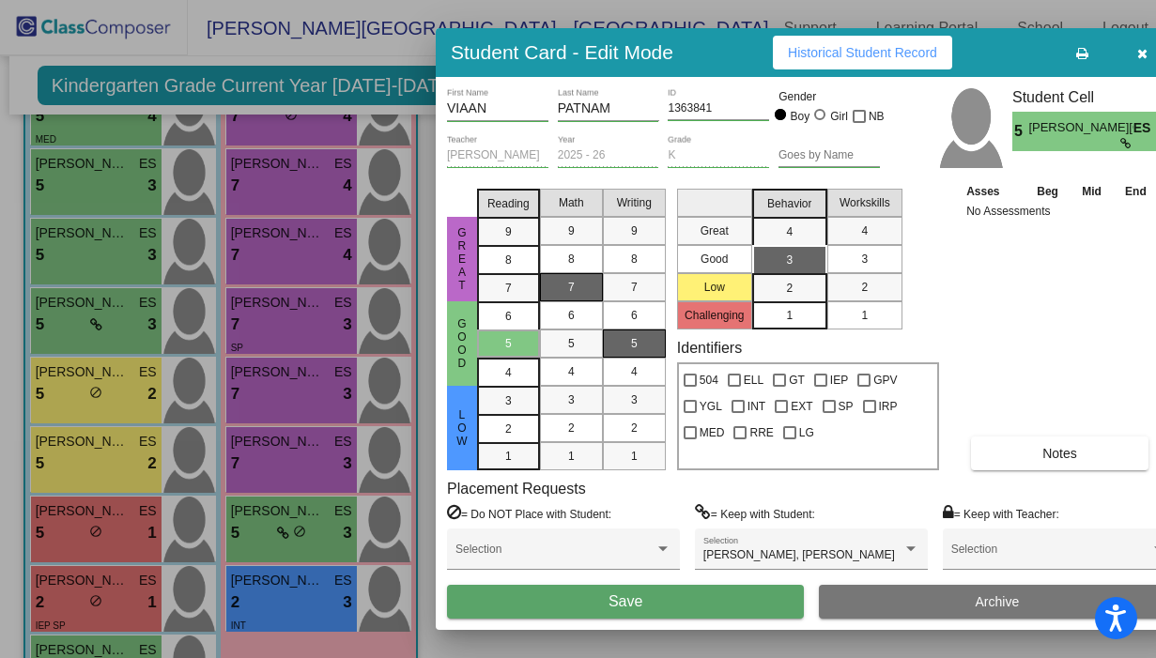
click at [648, 597] on button "Save" at bounding box center [625, 602] width 357 height 34
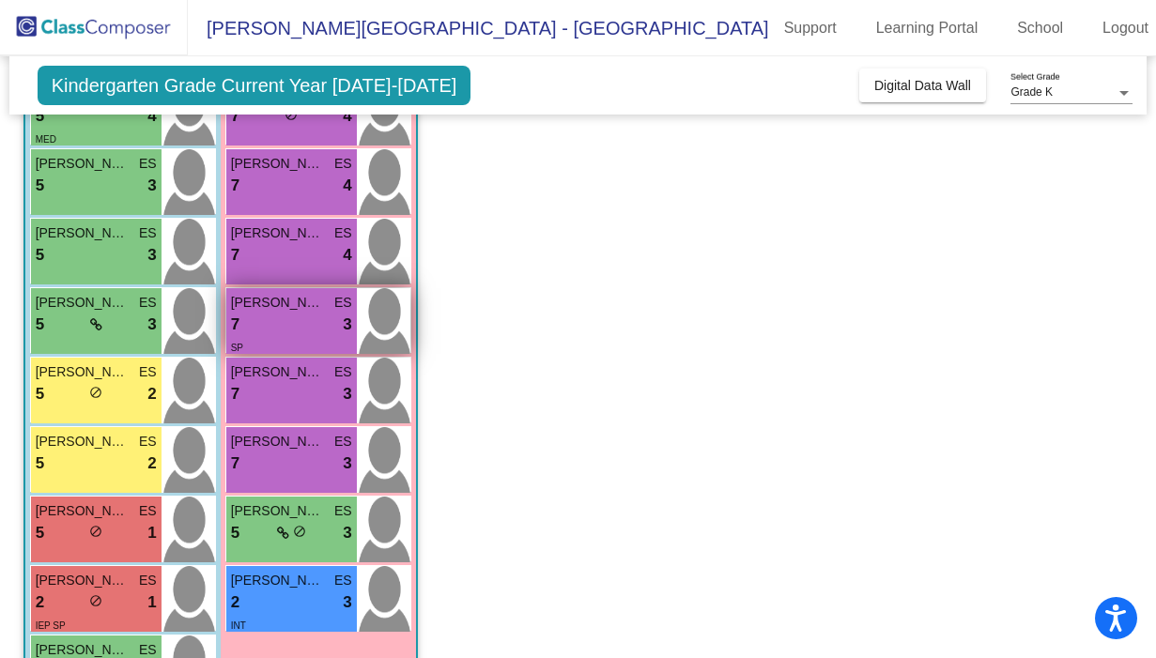
click at [310, 322] on div "7 lock do_not_disturb_alt 3" at bounding box center [291, 325] width 121 height 24
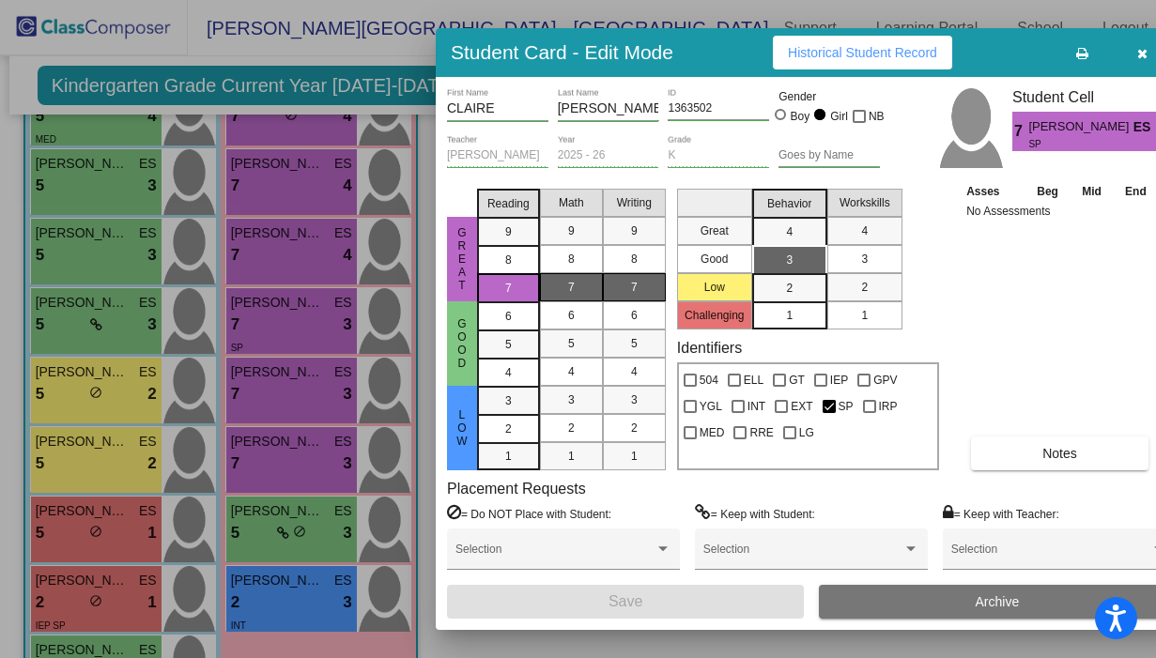
click at [642, 285] on div "7" at bounding box center [634, 287] width 37 height 28
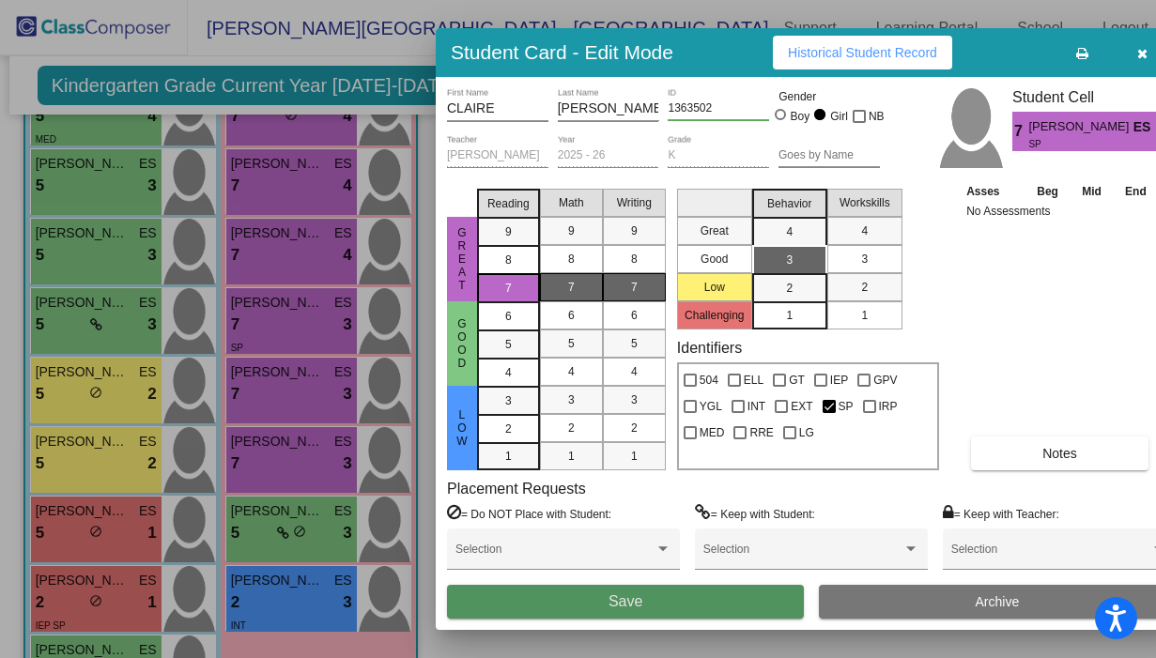
click at [590, 617] on button "Save" at bounding box center [625, 602] width 357 height 34
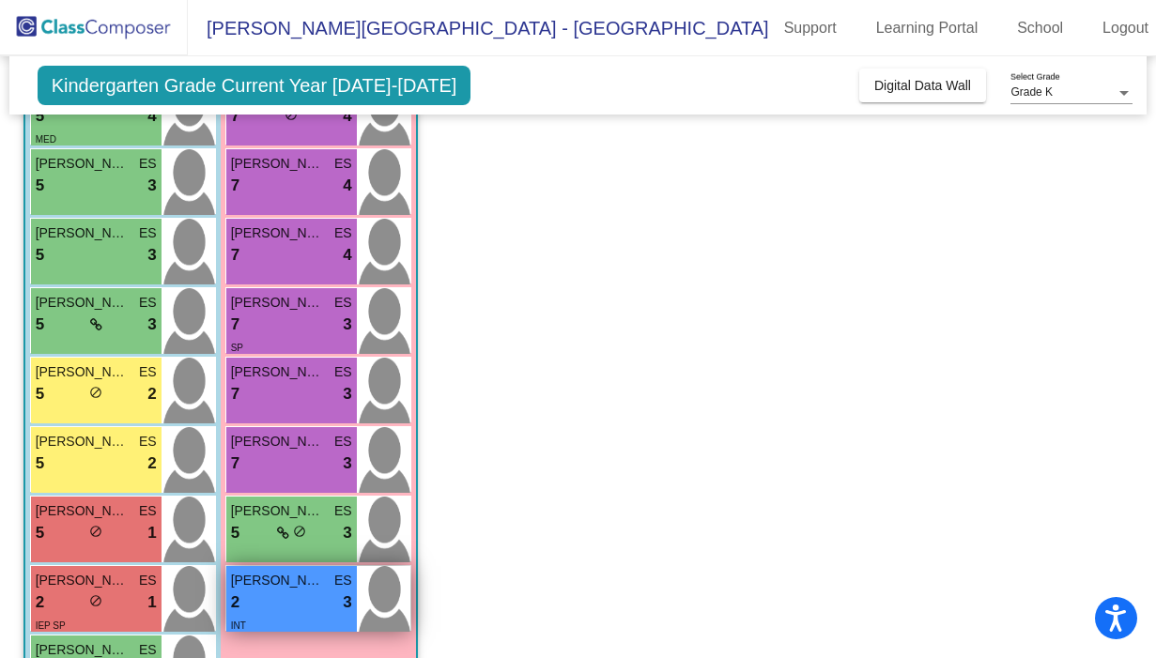
click at [283, 588] on span "LOGAN TYNDALL" at bounding box center [278, 581] width 94 height 20
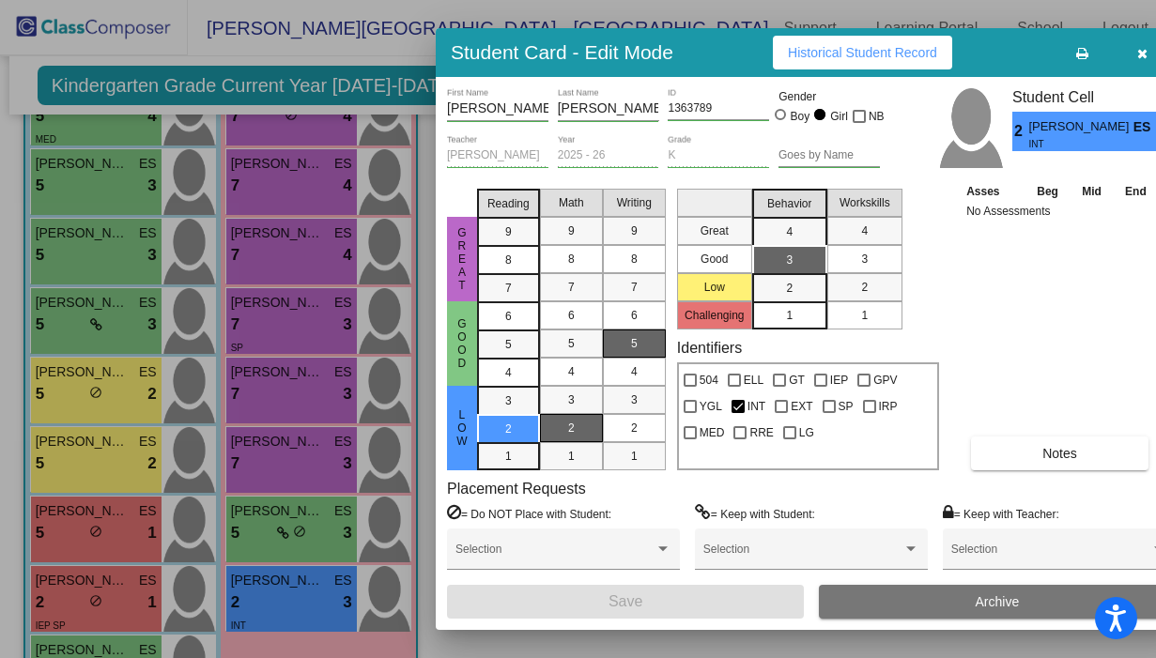
click at [642, 340] on div "5" at bounding box center [634, 344] width 37 height 28
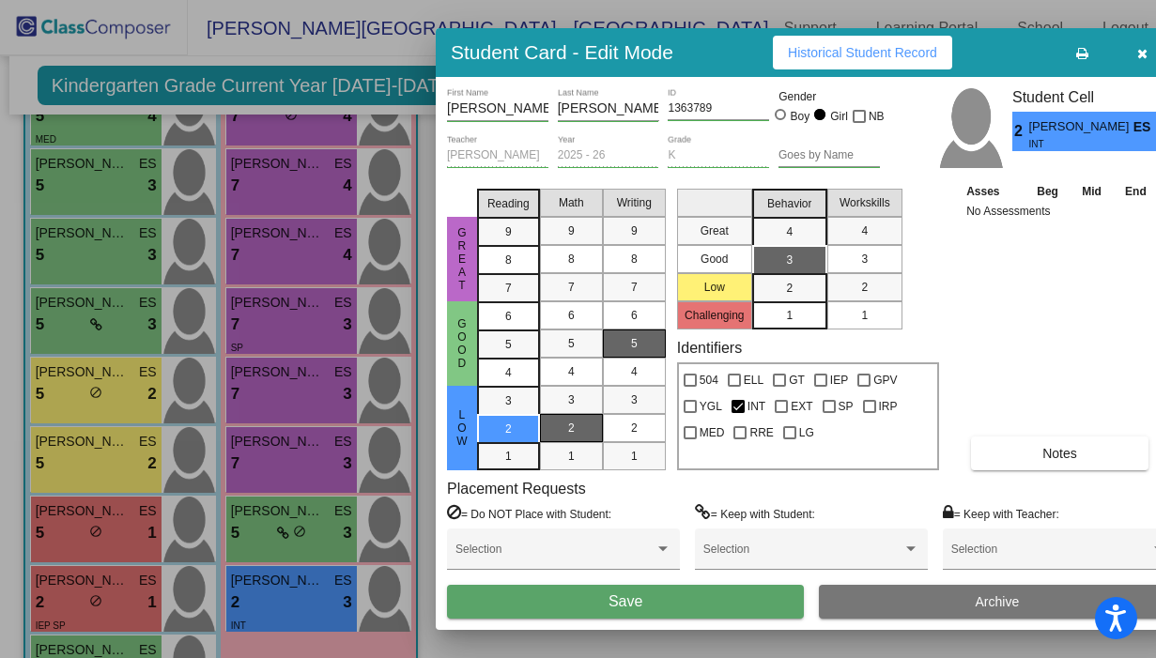
click at [654, 606] on button "Save" at bounding box center [625, 602] width 357 height 34
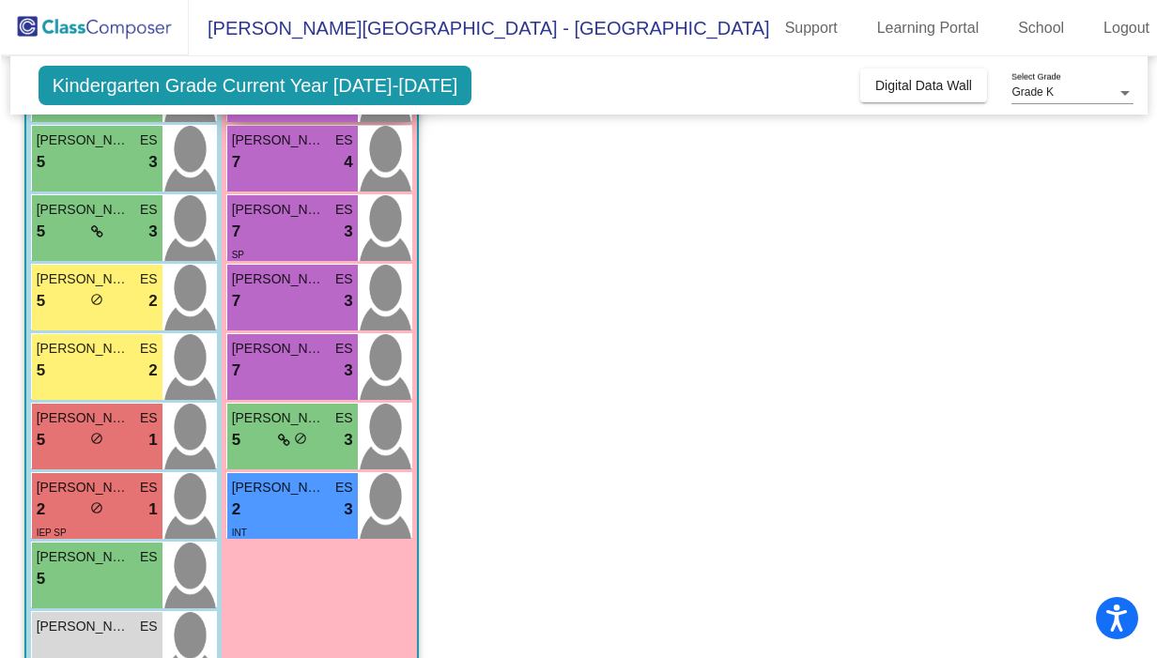
scroll to position [367, 0]
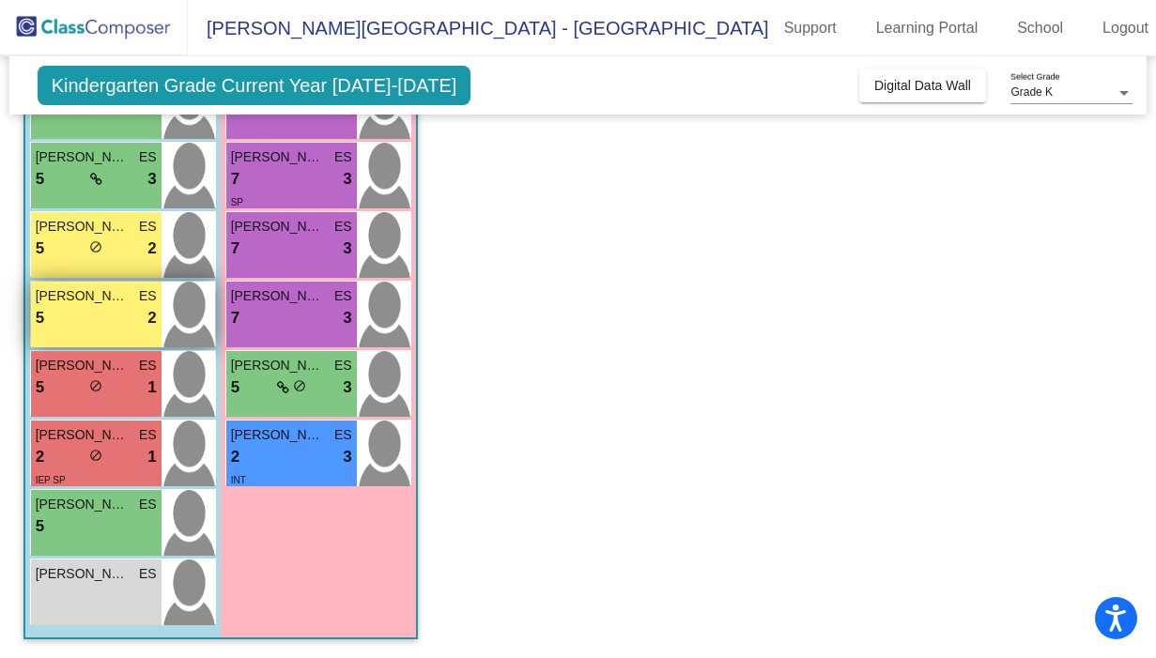
click at [85, 311] on div "5 lock do_not_disturb_alt 2" at bounding box center [96, 318] width 121 height 24
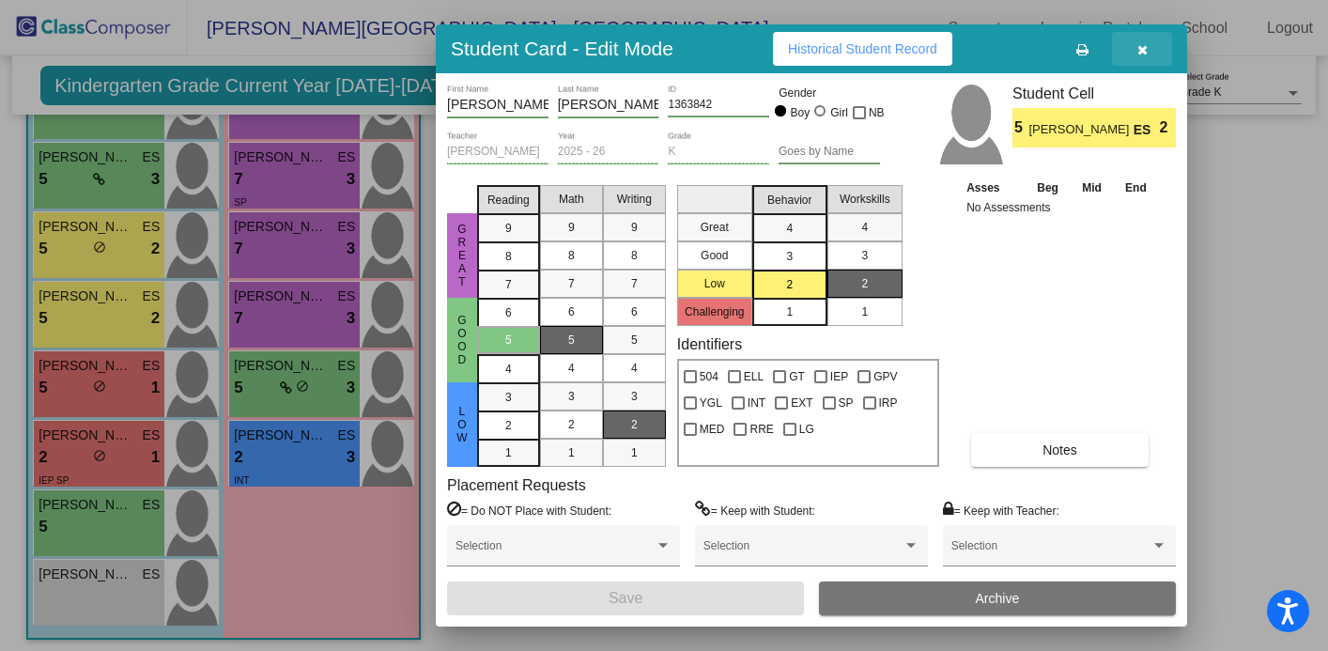
click at [1145, 50] on icon "button" at bounding box center [1143, 49] width 10 height 13
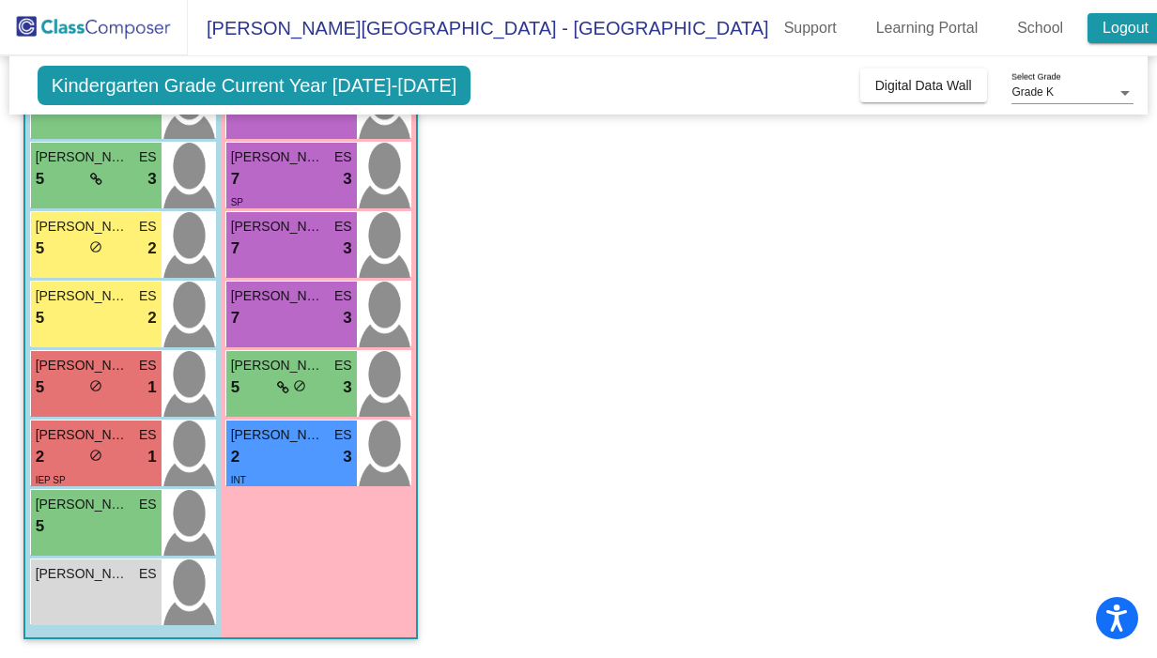
click at [1101, 22] on link "Logout" at bounding box center [1126, 28] width 76 height 30
